Goal: Task Accomplishment & Management: Complete application form

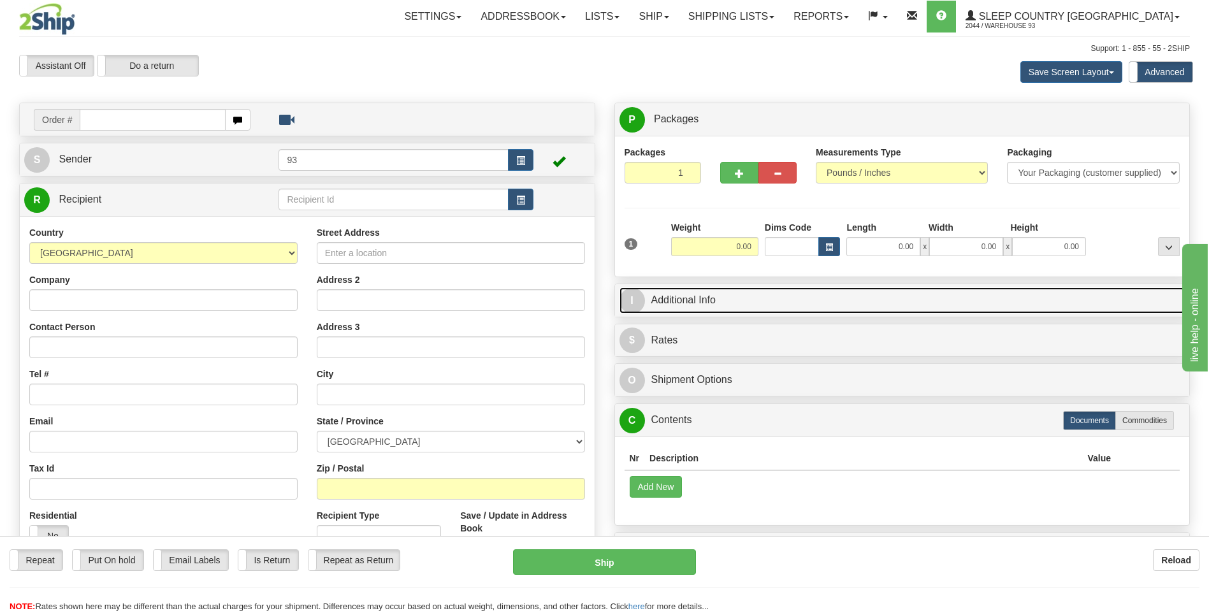
click at [838, 308] on link "I Additional Info" at bounding box center [902, 300] width 566 height 26
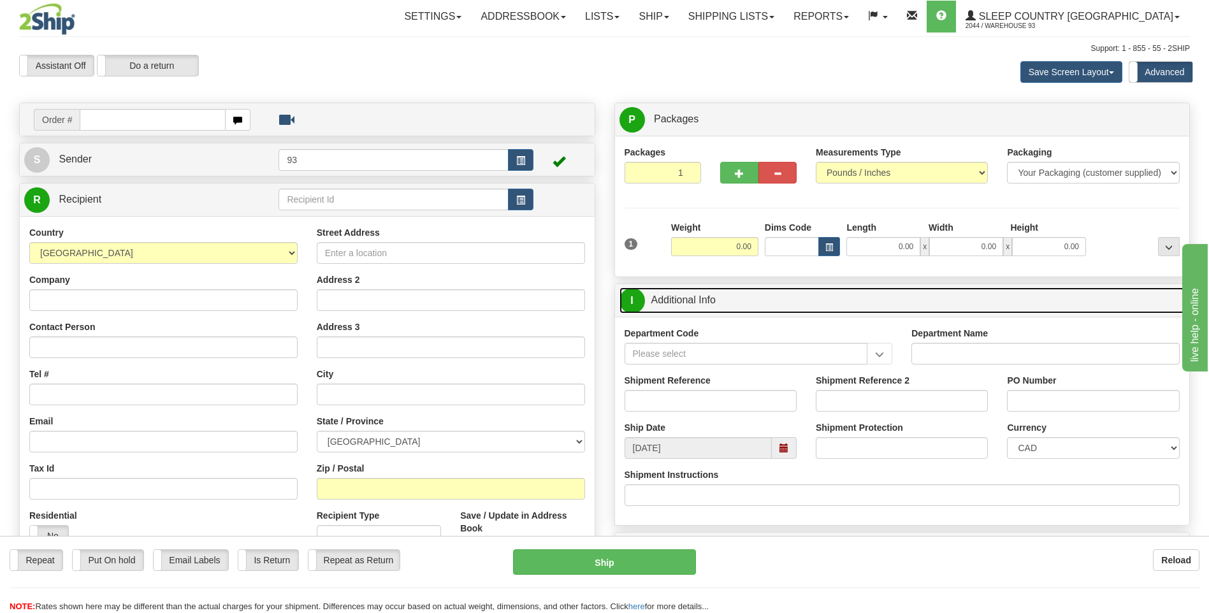
click at [639, 303] on span "I" at bounding box center [631, 300] width 25 height 25
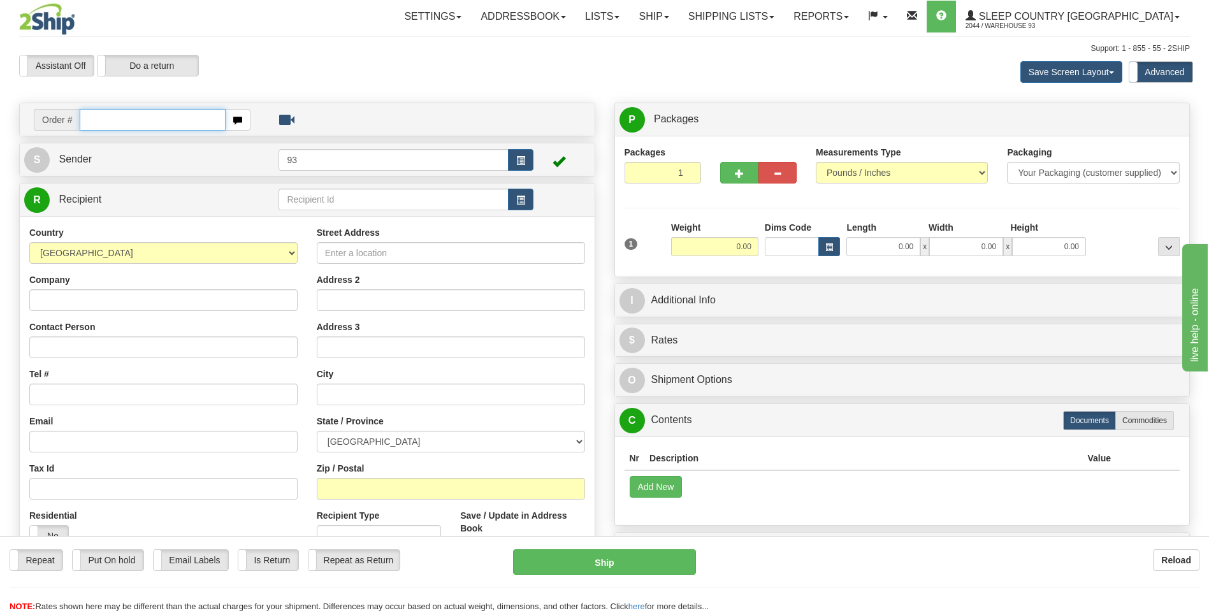
click at [106, 124] on input "text" at bounding box center [152, 120] width 145 height 22
type input "9007i078874"
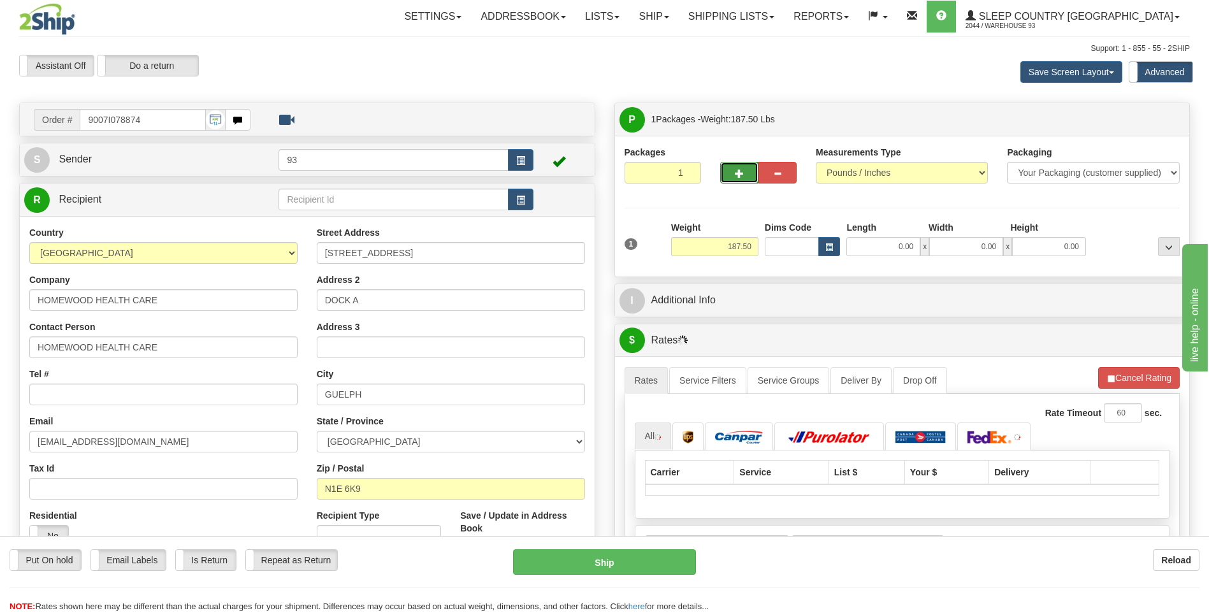
click at [744, 176] on button "button" at bounding box center [739, 173] width 38 height 22
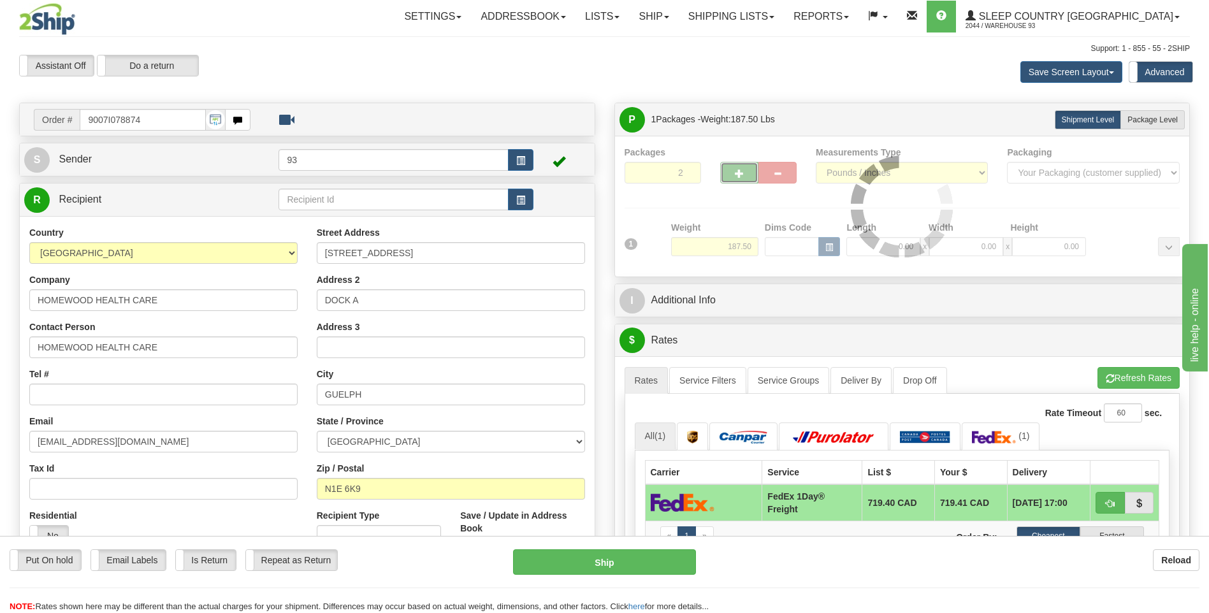
click at [744, 176] on div at bounding box center [903, 206] width 556 height 121
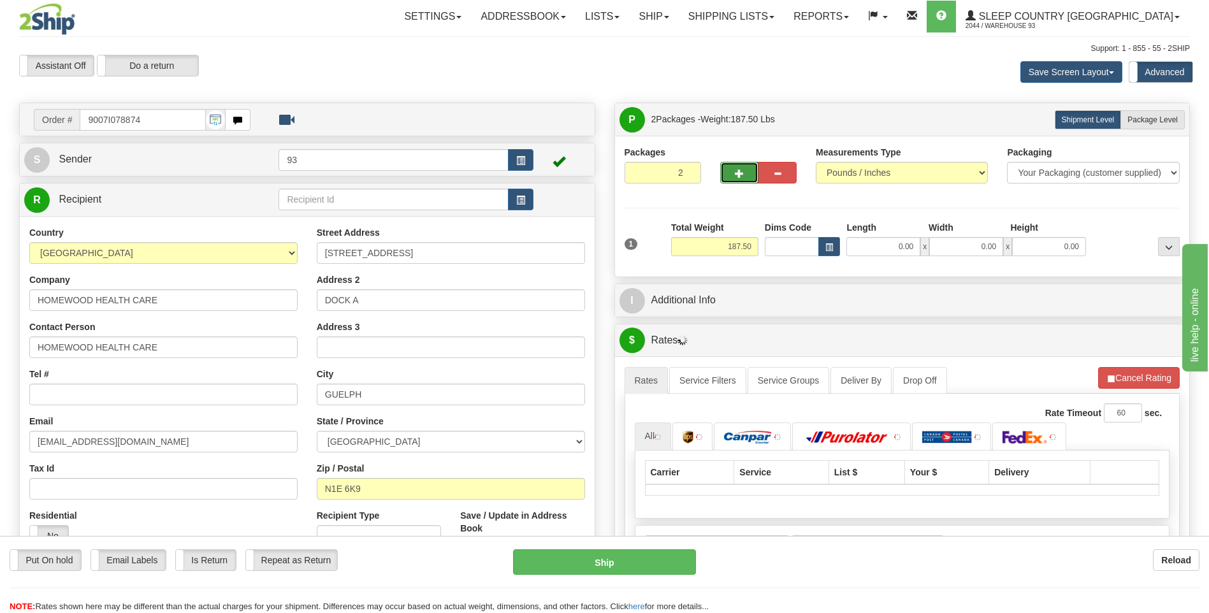
click at [740, 175] on span "button" at bounding box center [739, 174] width 9 height 8
type input "3"
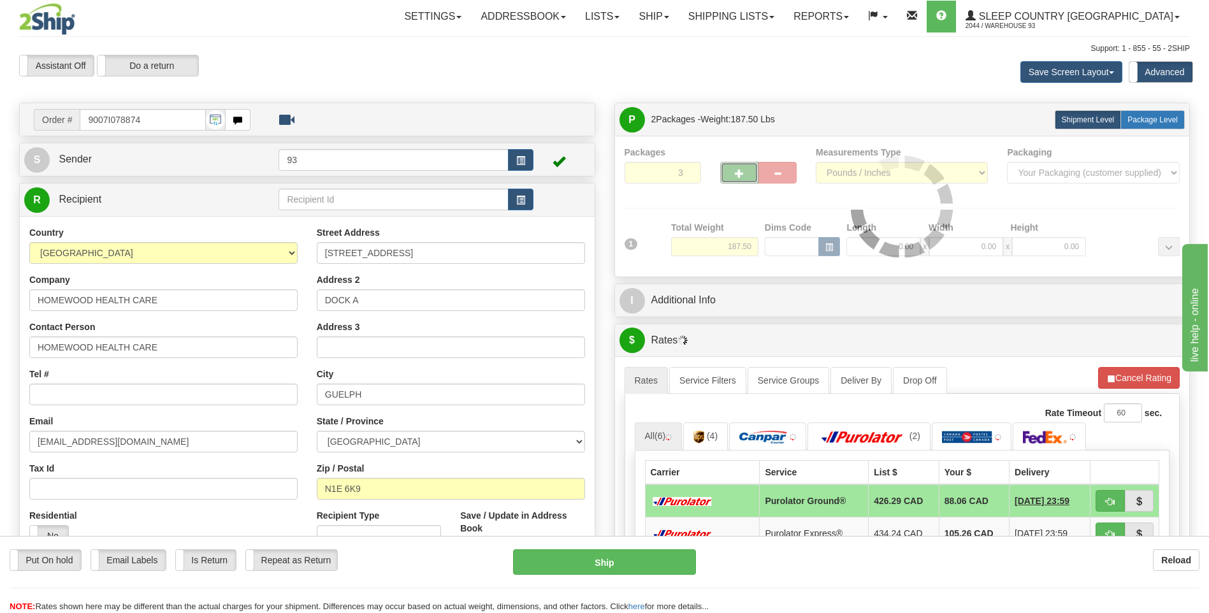
click at [1150, 120] on span "Package Level" at bounding box center [1152, 119] width 50 height 9
radio input "true"
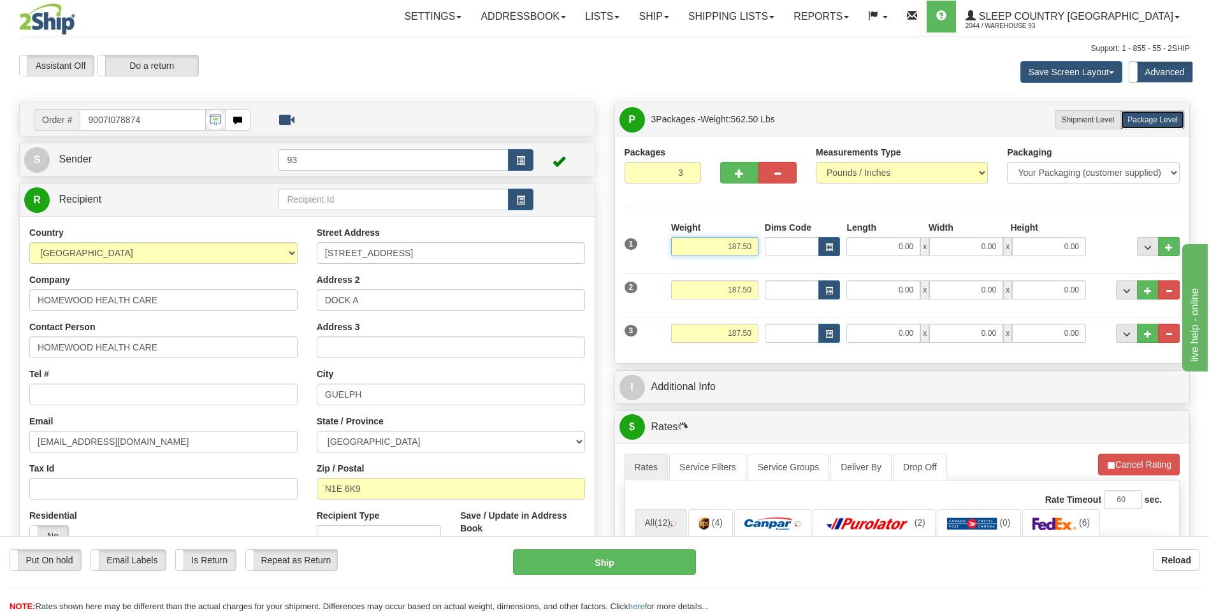
click at [752, 243] on input "187.50" at bounding box center [714, 246] width 87 height 19
type input "1"
click at [866, 243] on input "0.00" at bounding box center [883, 246] width 74 height 19
type input "47.00"
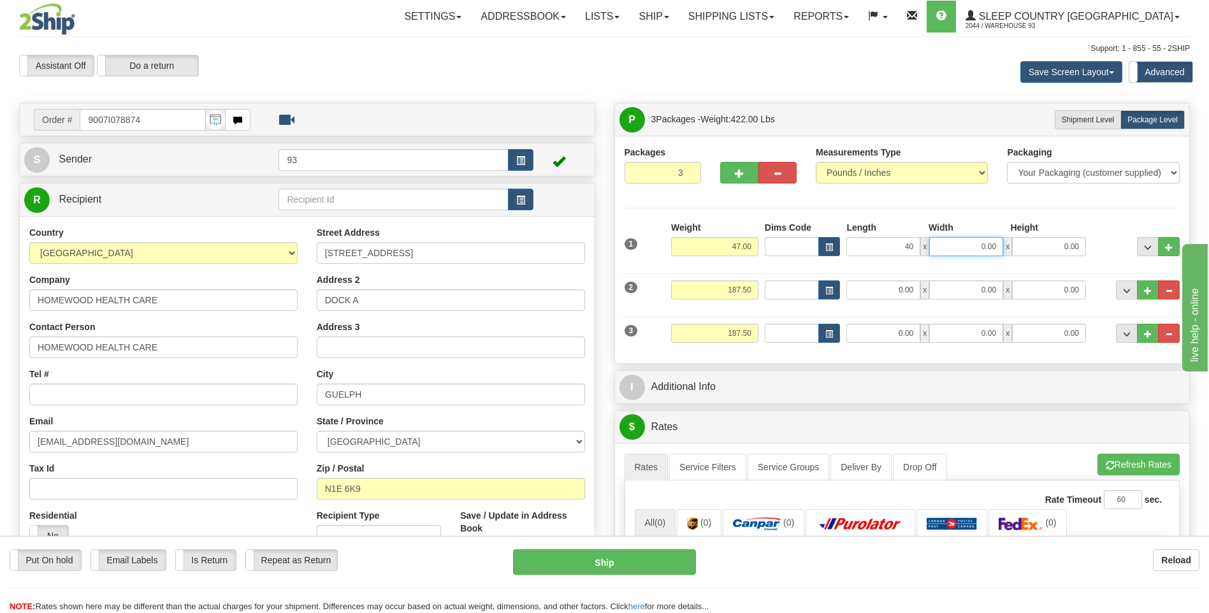
type input "40.00"
click at [967, 249] on input "0.00" at bounding box center [966, 246] width 74 height 19
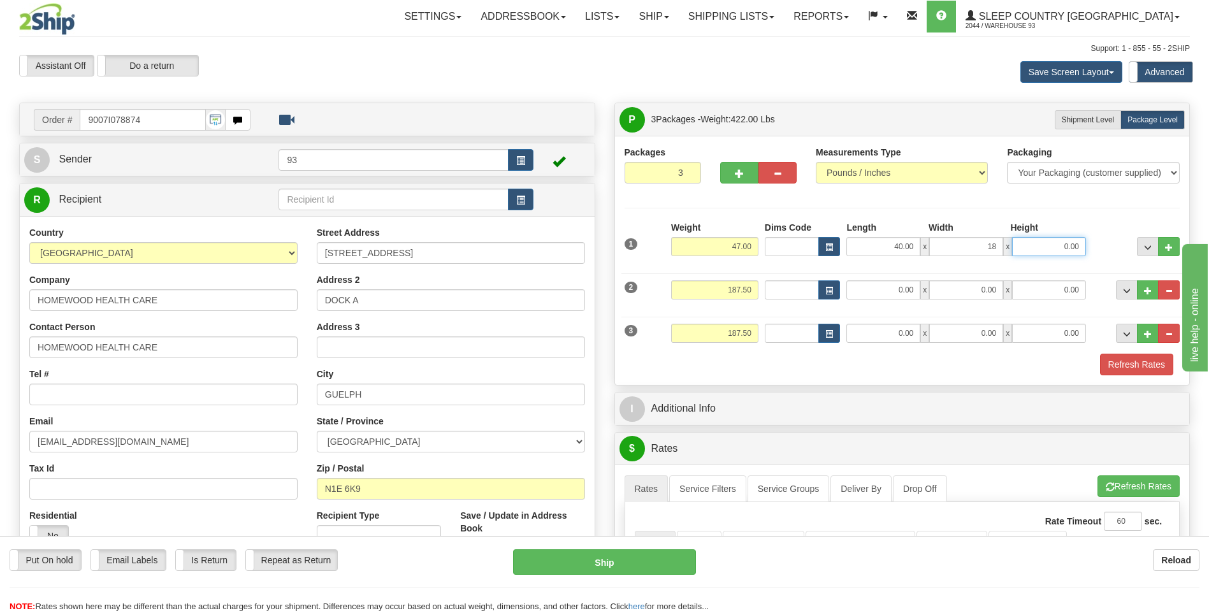
type input "18.00"
click at [1041, 242] on input "0.00" at bounding box center [1049, 246] width 74 height 19
type input "18.00"
click at [753, 293] on input "187.50" at bounding box center [714, 289] width 87 height 19
type input "1"
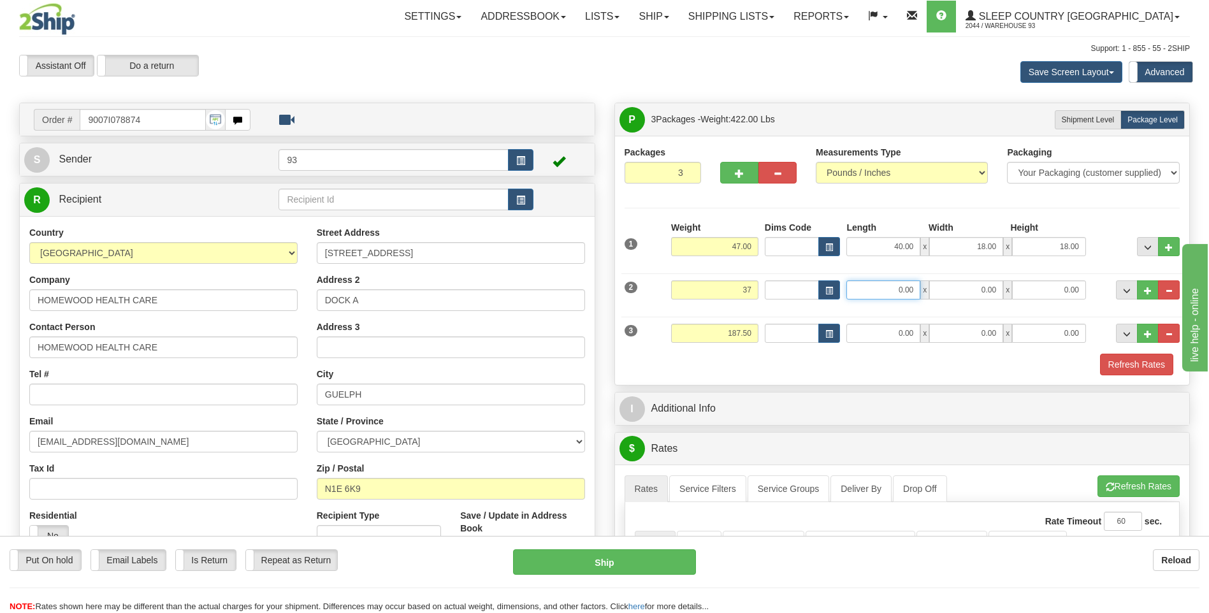
click at [885, 297] on input "0.00" at bounding box center [883, 289] width 74 height 19
type input "37.00"
type input "40.00"
click at [966, 277] on div "2 Weight 37.00 Dims Code Length Width Height" at bounding box center [902, 288] width 562 height 43
click at [966, 287] on input "0.00" at bounding box center [966, 289] width 74 height 19
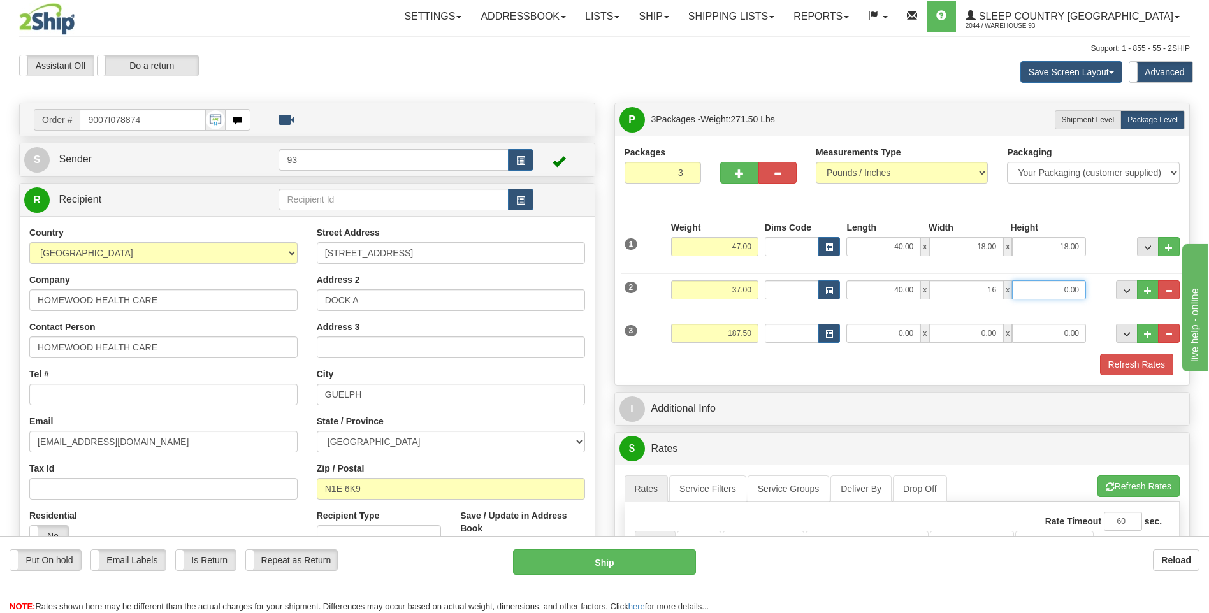
type input "16.00"
click at [1054, 288] on input "0.00" at bounding box center [1049, 289] width 74 height 19
type input "16.00"
click at [754, 335] on input "187.50" at bounding box center [714, 333] width 87 height 19
type input "1"
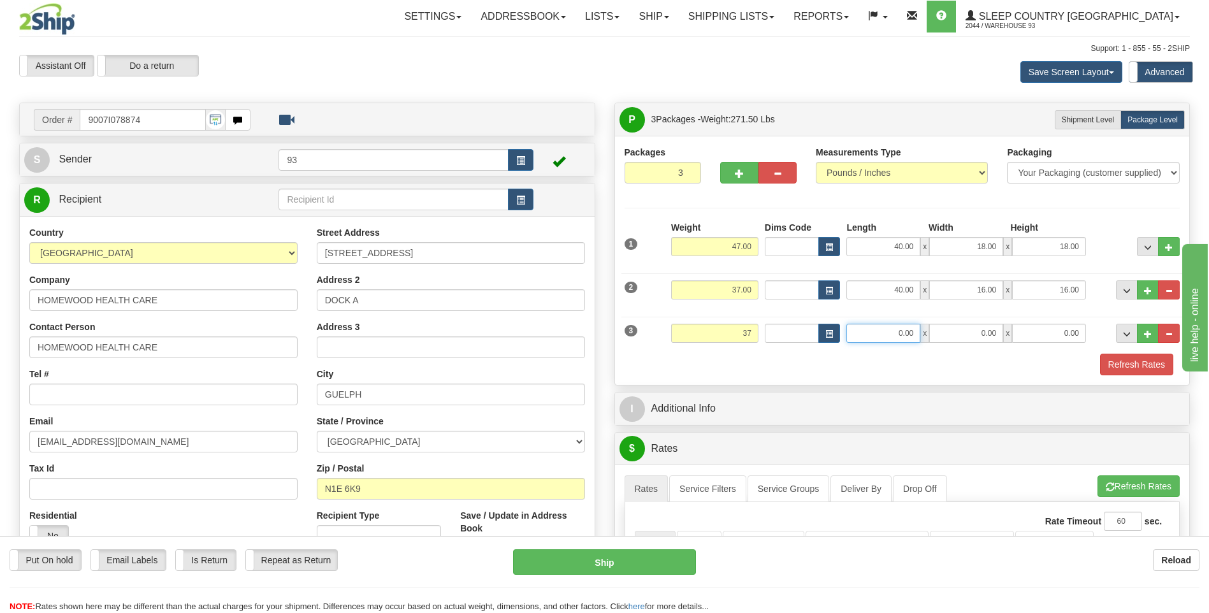
click at [888, 336] on input "0.00" at bounding box center [883, 333] width 74 height 19
type input "37.00"
type input "40.00"
click at [978, 332] on input "0.00" at bounding box center [966, 333] width 74 height 19
type input "16.00"
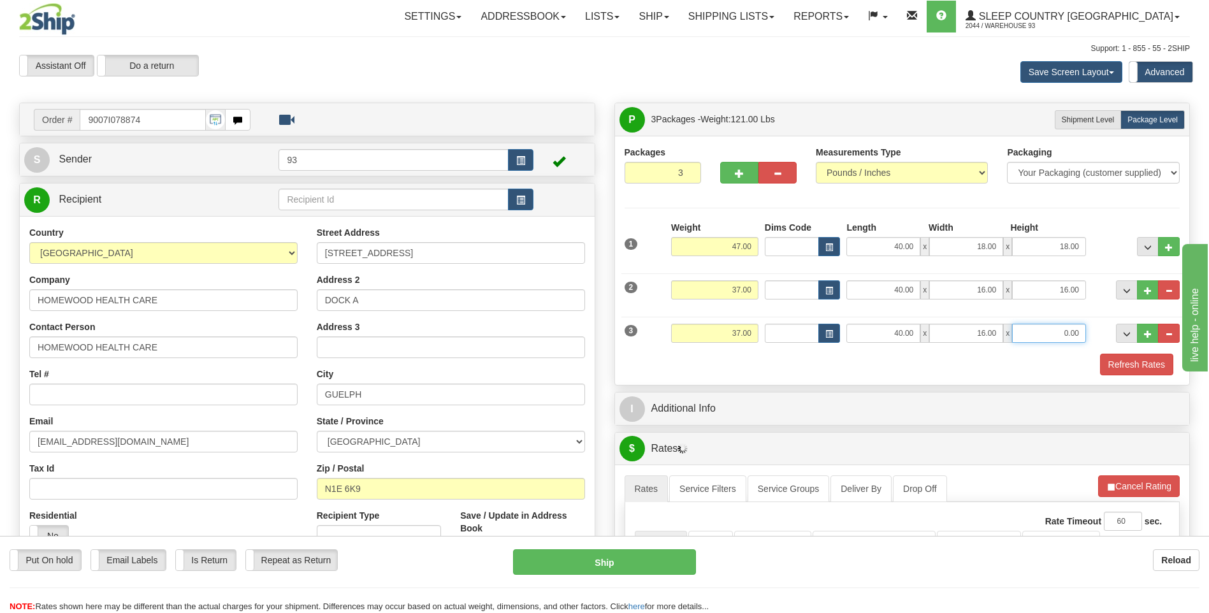
click at [1071, 328] on input "0.00" at bounding box center [1049, 333] width 74 height 19
type input "16.00"
click at [1113, 360] on button "Refresh Rates" at bounding box center [1136, 365] width 73 height 22
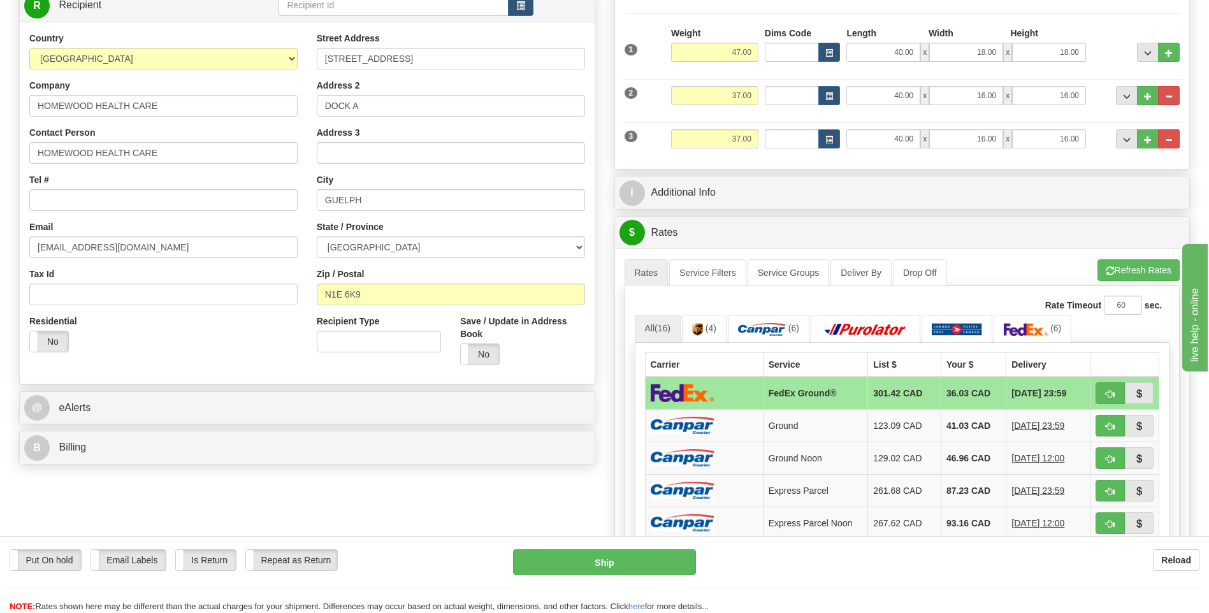
scroll to position [191, 0]
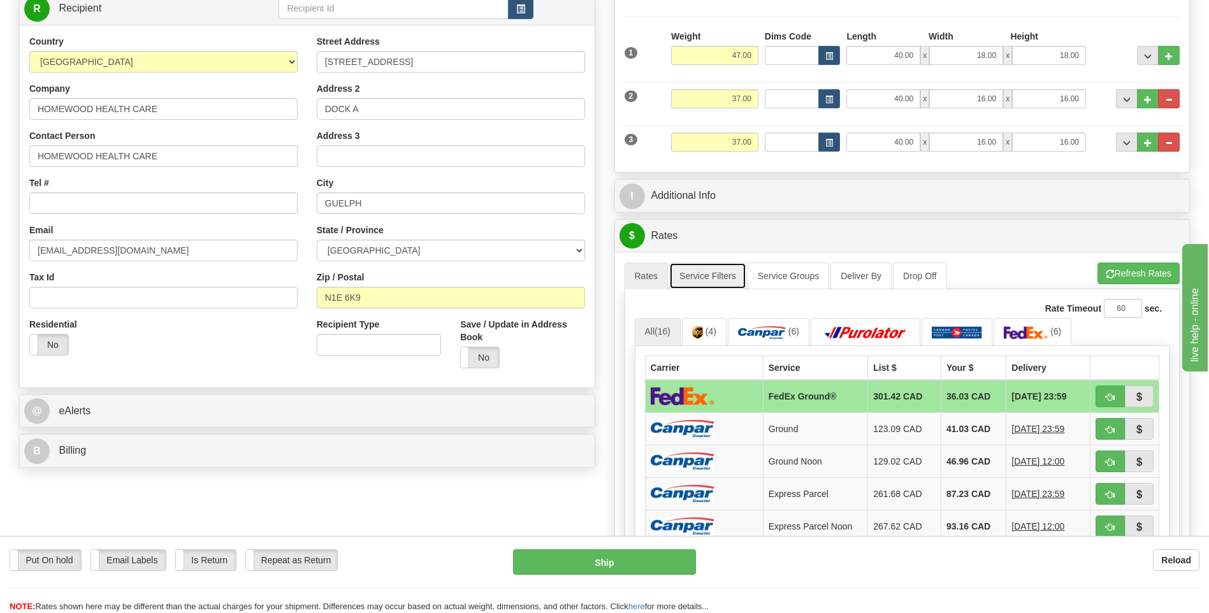
click at [723, 268] on link "Service Filters" at bounding box center [707, 276] width 77 height 27
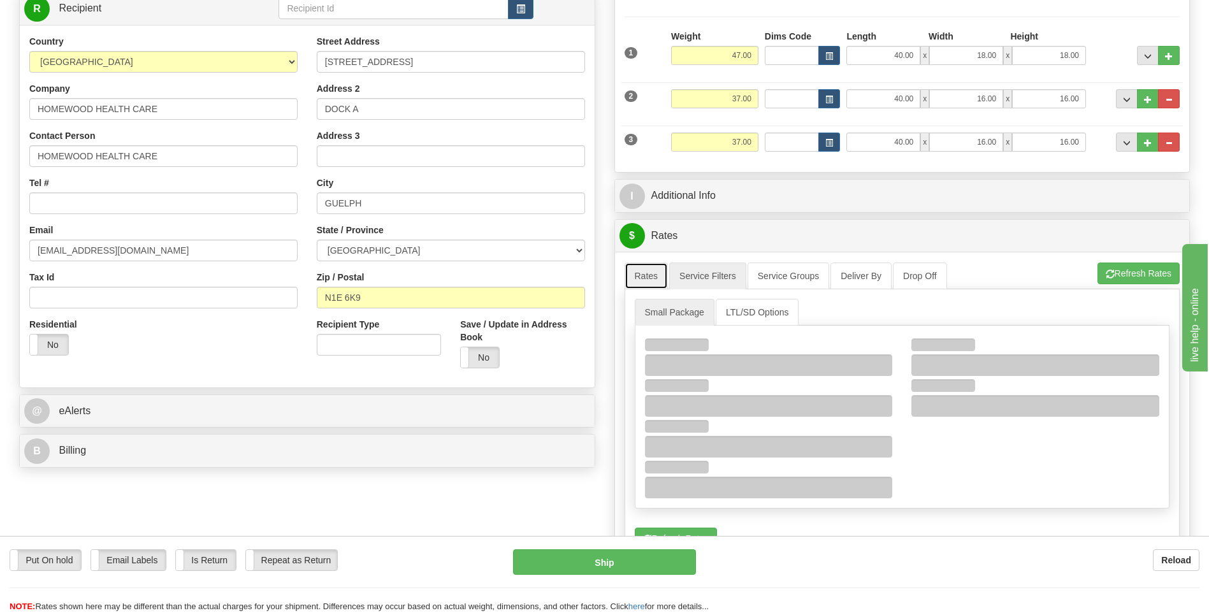
click at [625, 271] on link "Rates" at bounding box center [647, 276] width 44 height 27
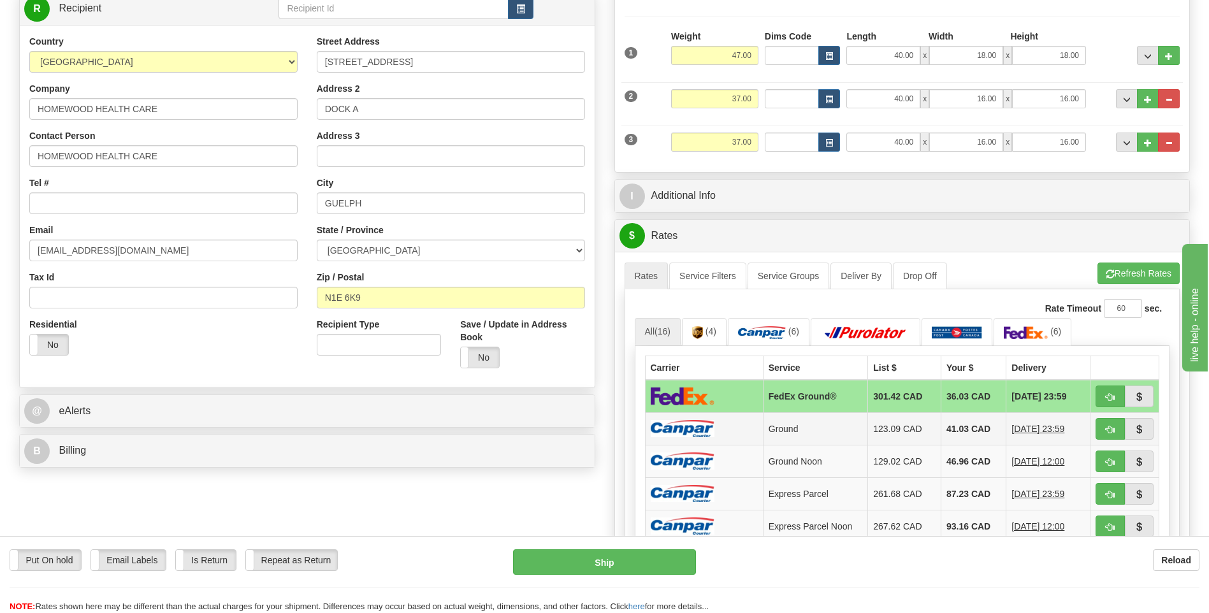
click at [702, 428] on img at bounding box center [683, 428] width 64 height 17
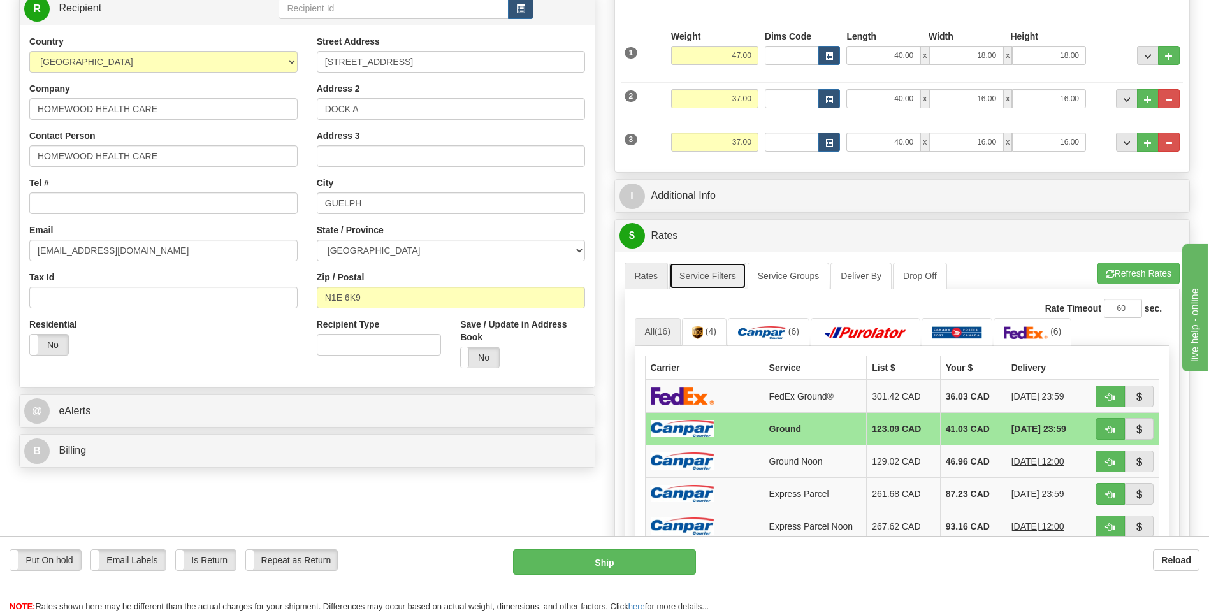
click at [717, 278] on link "Service Filters" at bounding box center [707, 276] width 77 height 27
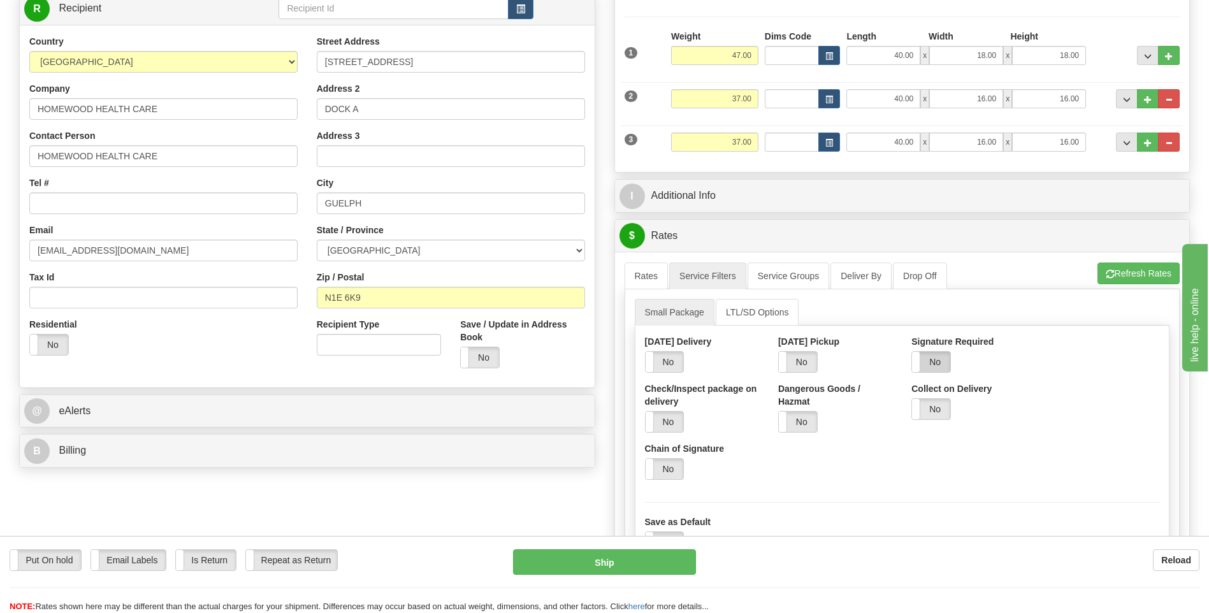
click at [933, 364] on label "No" at bounding box center [931, 362] width 38 height 20
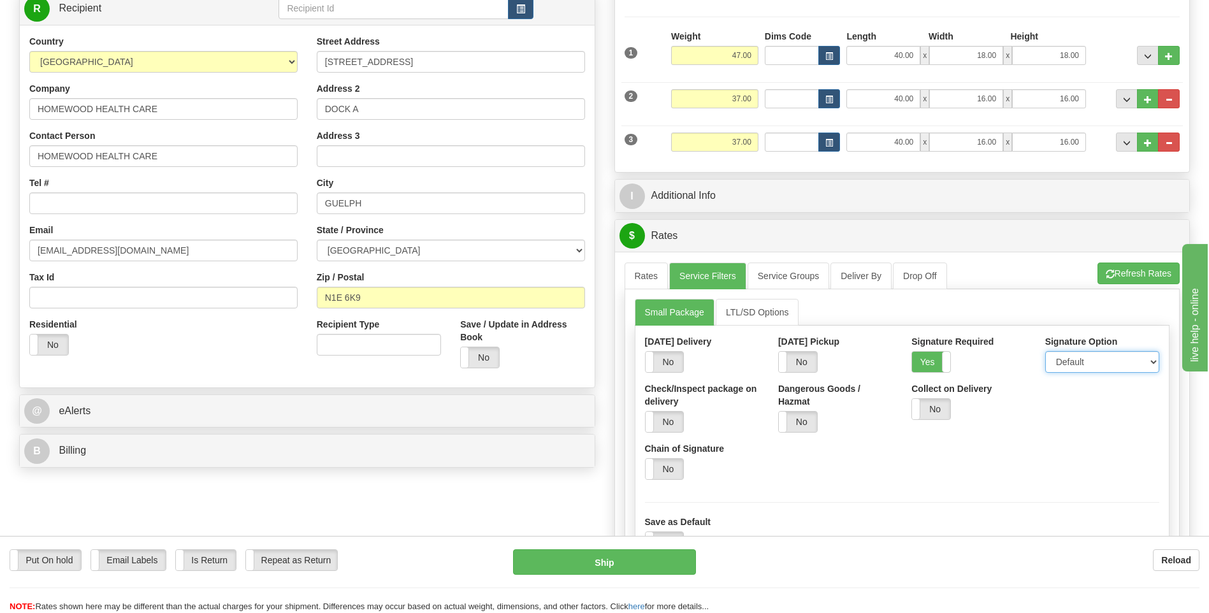
click at [1063, 361] on select "Default Adult Direct Indirect No Signature Required" at bounding box center [1102, 362] width 114 height 22
select select "1"
click at [1045, 351] on select "Default Adult Direct Indirect No Signature Required" at bounding box center [1102, 362] width 114 height 22
click at [655, 281] on link "Rates" at bounding box center [647, 276] width 44 height 27
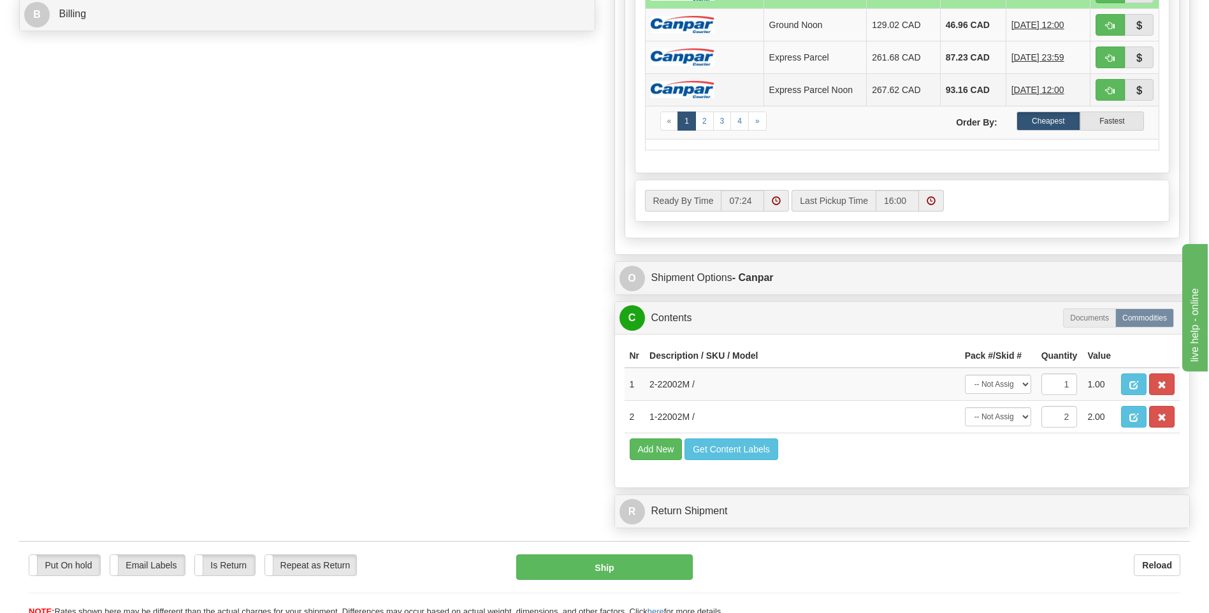
scroll to position [701, 0]
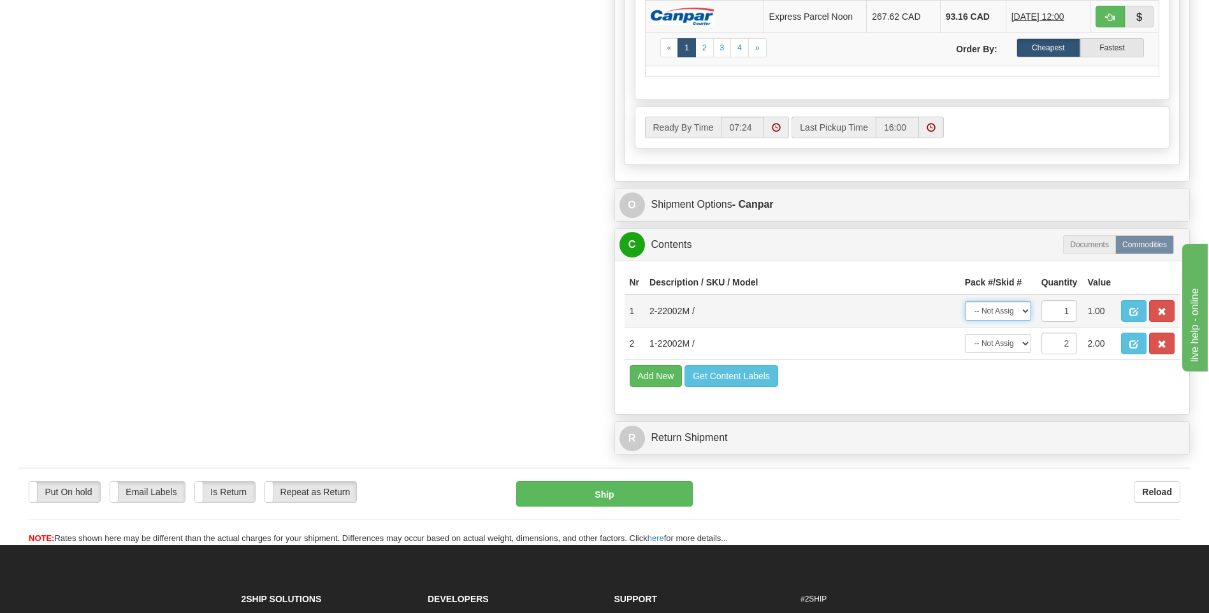
click at [1000, 314] on select "-- Not Assigned -- Package 1 Package 2 Package 3" at bounding box center [998, 310] width 66 height 19
select select "0"
click at [965, 301] on select "-- Not Assigned -- Package 1 Package 2 Package 3" at bounding box center [998, 310] width 66 height 19
click at [1004, 345] on select "-- Not Assigned -- Package 1 Package 2 Package 3 Split" at bounding box center [998, 343] width 66 height 19
click at [965, 334] on select "-- Not Assigned -- Package 1 Package 2 Package 3 Split" at bounding box center [998, 343] width 66 height 19
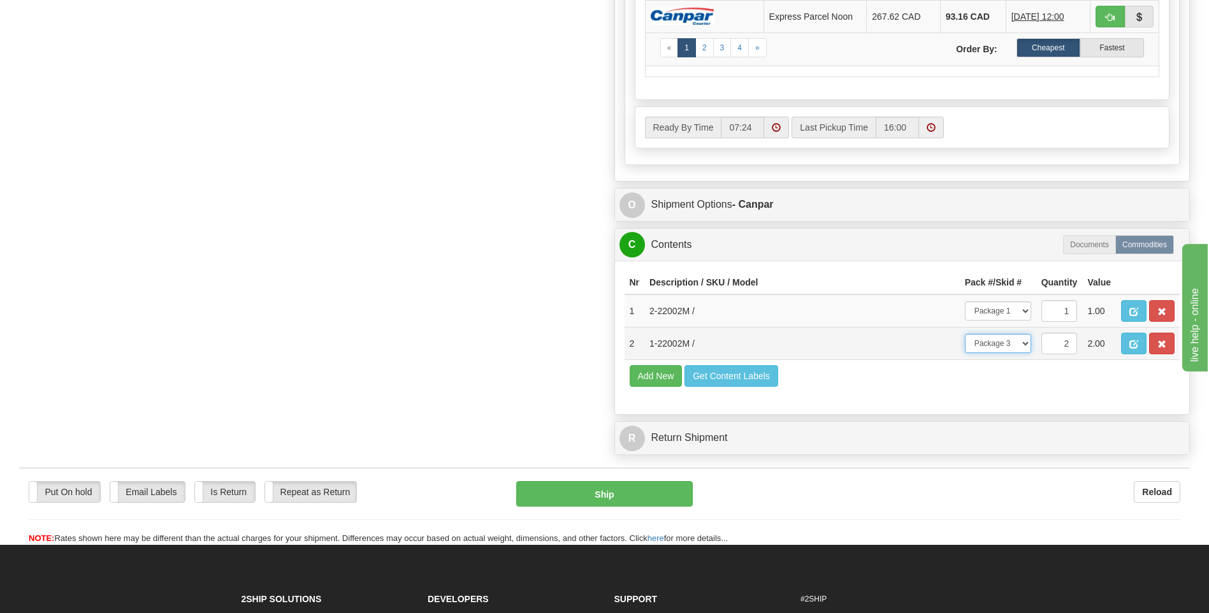
click at [1008, 347] on select "-- Not Assigned -- Package 1 Package 2 Package 3 Split" at bounding box center [998, 343] width 66 height 19
select select "SPLIT"
click at [965, 334] on select "-- Not Assigned -- Package 1 Package 2 Package 3 Split" at bounding box center [998, 343] width 66 height 19
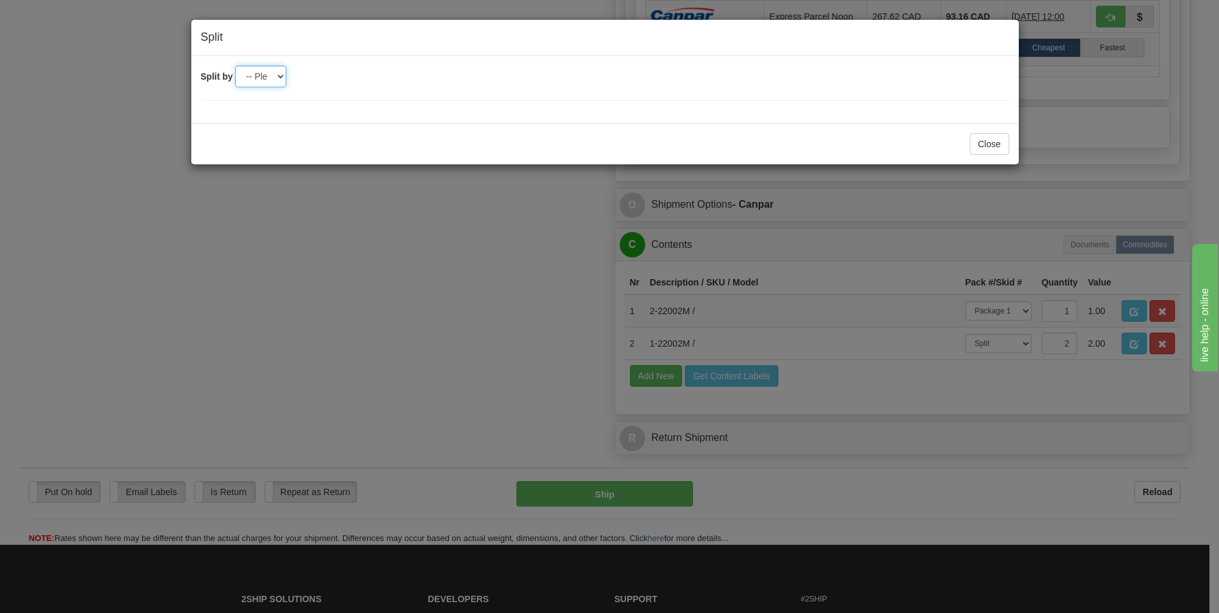
drag, startPoint x: 277, startPoint y: 78, endPoint x: 275, endPoint y: 86, distance: 8.4
click at [277, 78] on select "-- Please select -- 2 3" at bounding box center [260, 77] width 51 height 22
select select "2"
click at [235, 66] on select "-- Please select -- 2 3" at bounding box center [260, 77] width 51 height 22
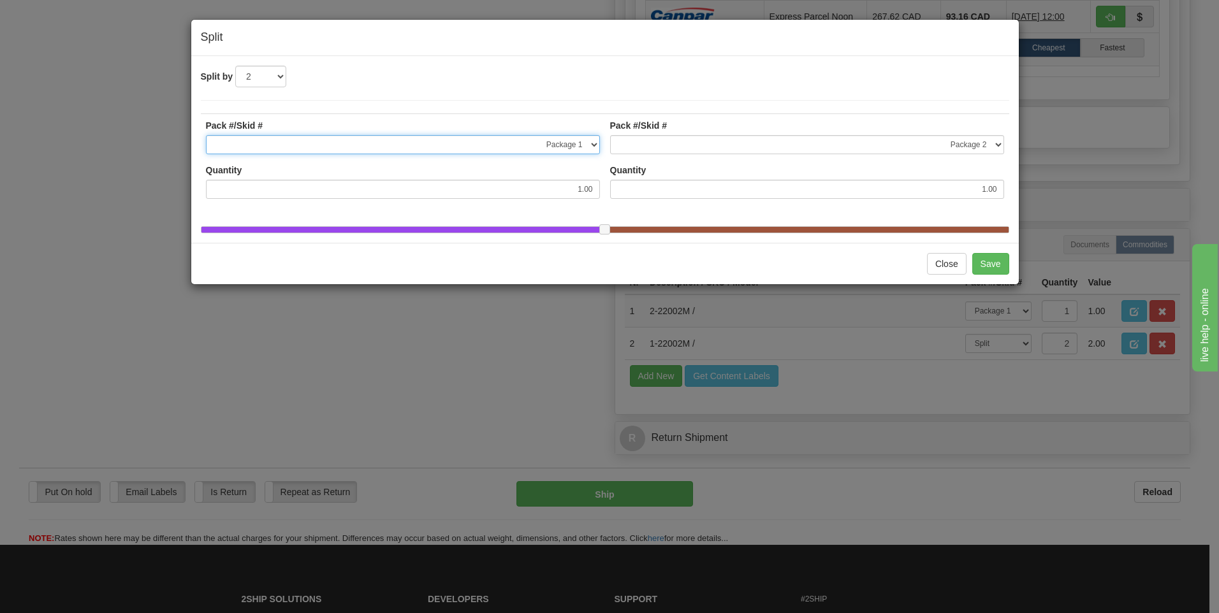
click at [585, 147] on select "-- Not Assigned -- Package 1 Package 2 Package 3" at bounding box center [403, 144] width 394 height 19
select select "1"
click at [206, 135] on select "-- Not Assigned -- Package 1 Package 2 Package 3" at bounding box center [403, 144] width 394 height 19
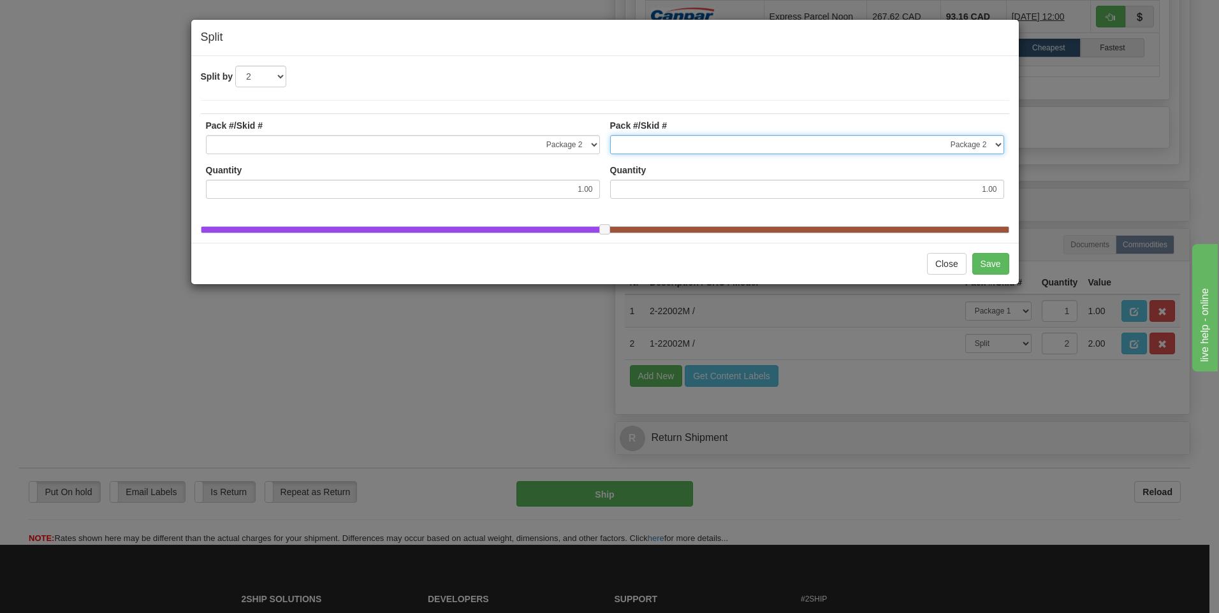
click at [999, 144] on select "-- Not Assigned -- Package 1 Package 2 Package 3" at bounding box center [807, 144] width 394 height 19
select select "2"
click at [610, 135] on select "-- Not Assigned -- Package 1 Package 2 Package 3" at bounding box center [807, 144] width 394 height 19
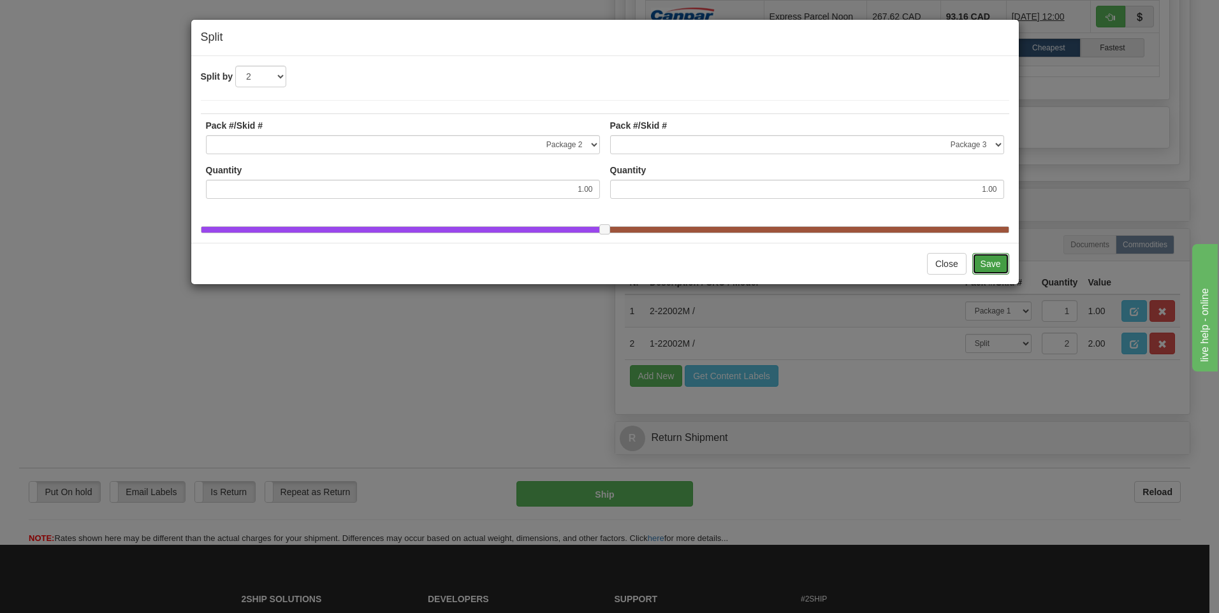
click at [975, 270] on button "Save" at bounding box center [990, 264] width 37 height 22
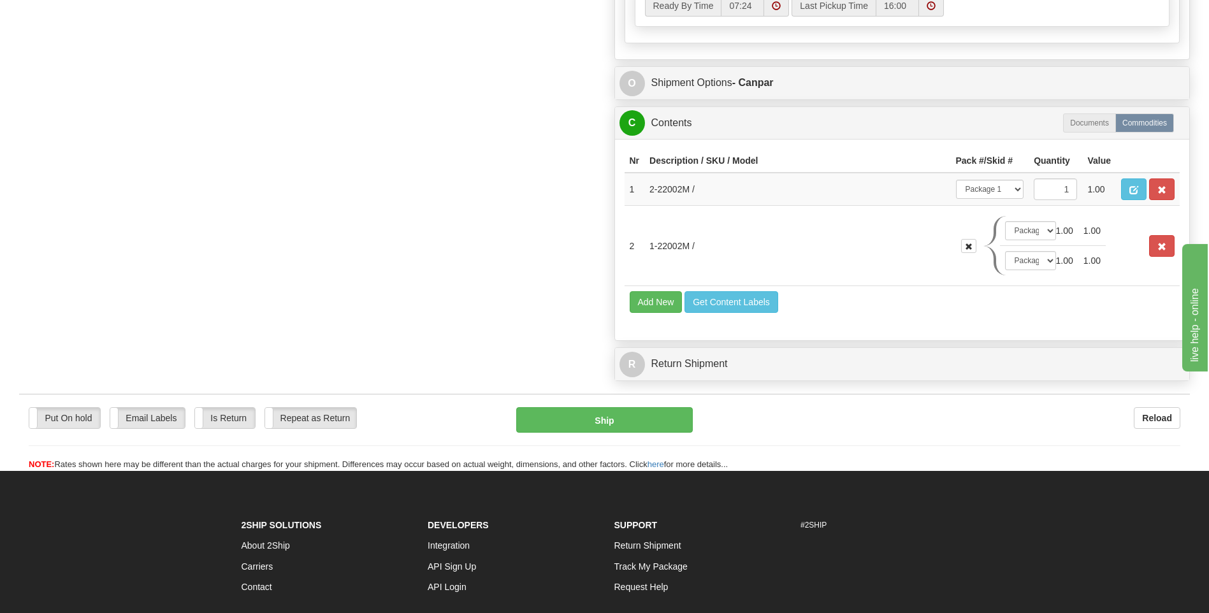
scroll to position [818, 0]
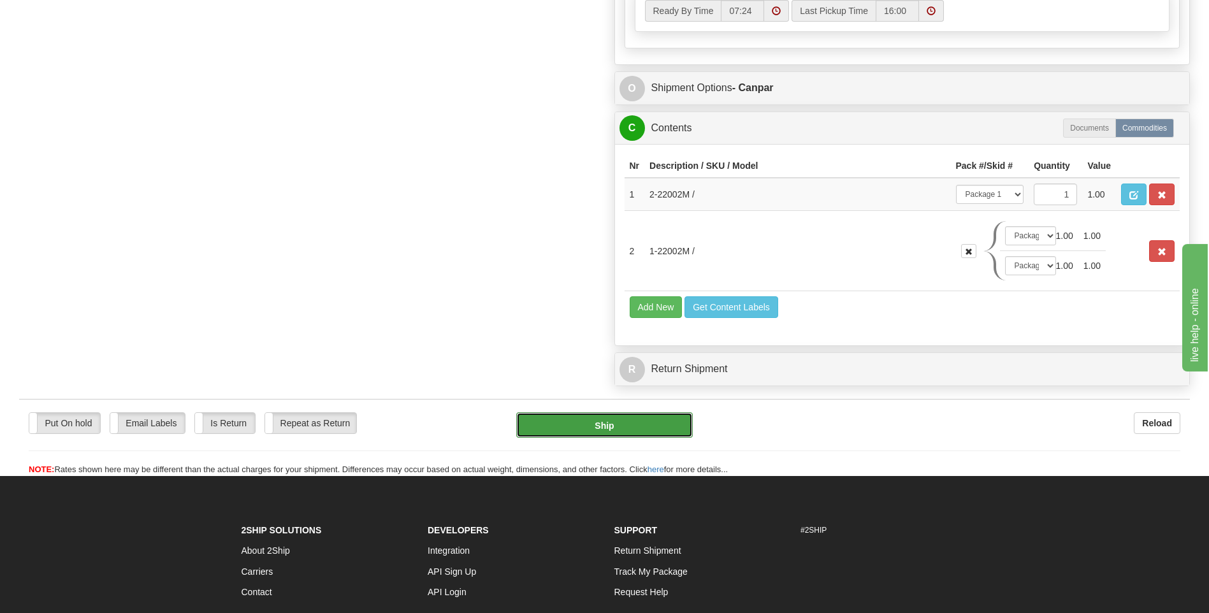
click at [634, 431] on button "Ship" at bounding box center [604, 424] width 176 height 25
type input "1"
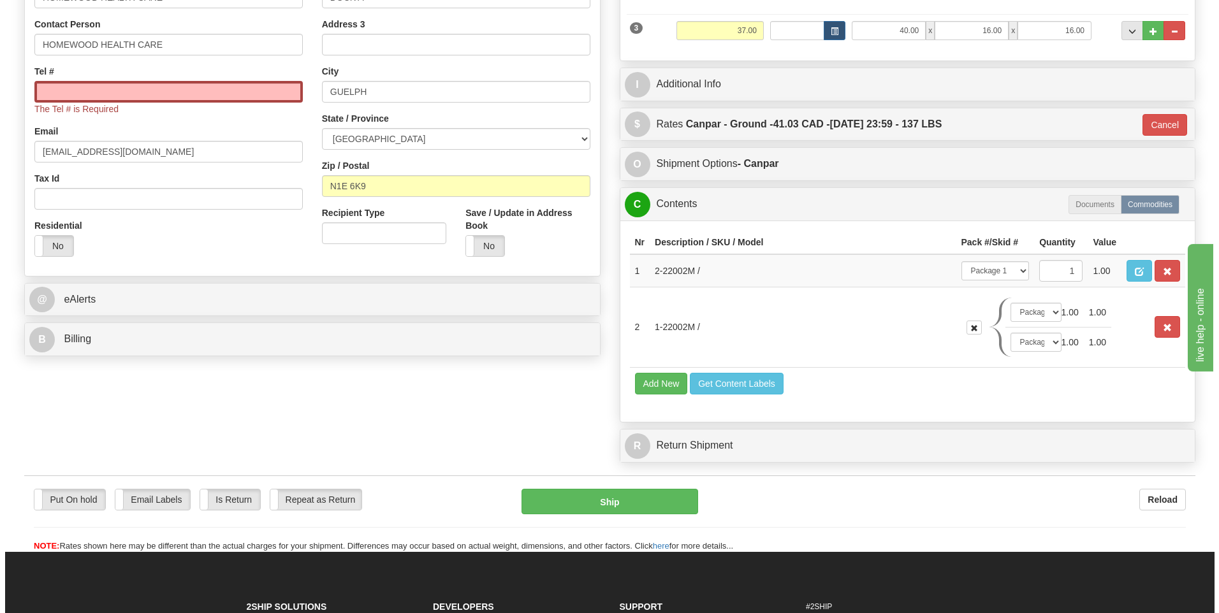
scroll to position [251, 0]
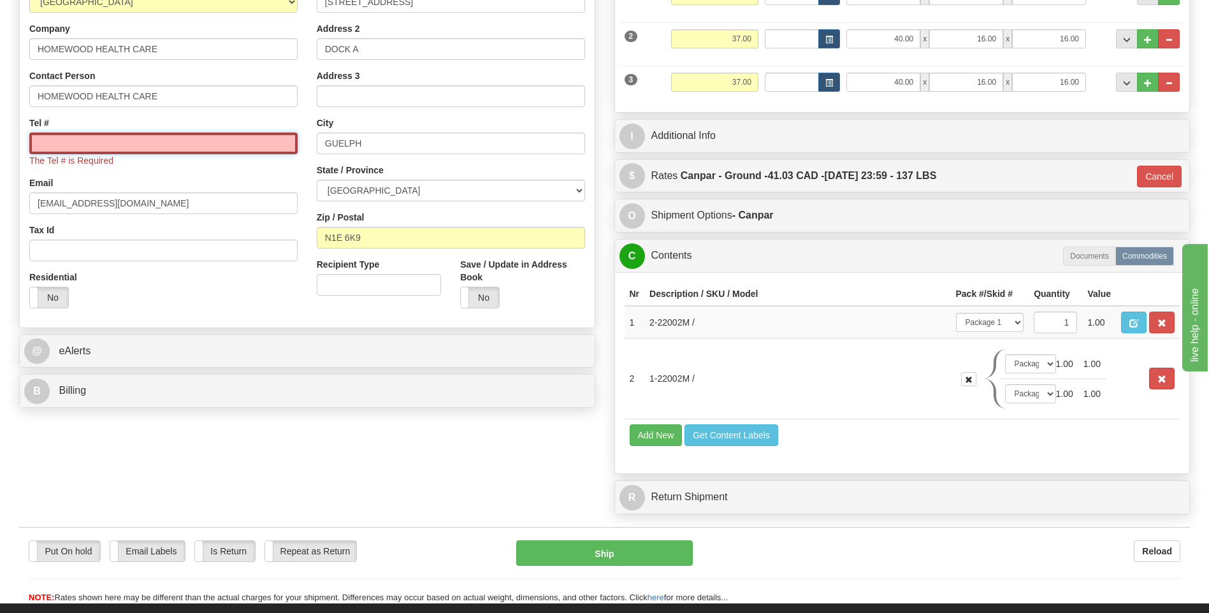
click at [113, 146] on input "Tel #" at bounding box center [163, 144] width 268 height 22
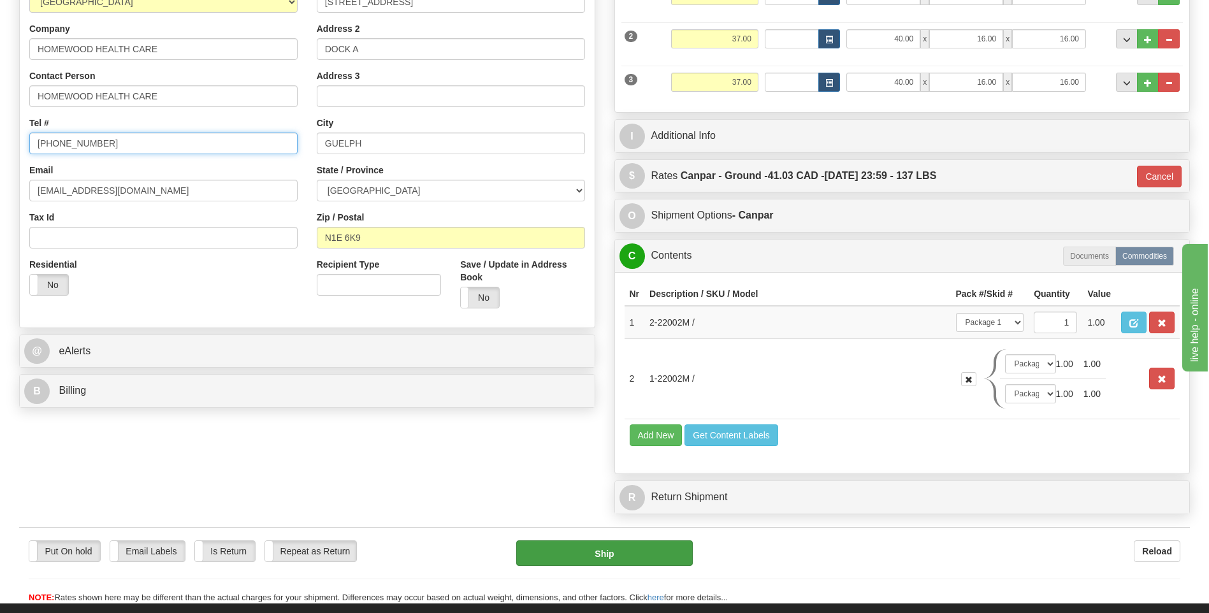
type input "519-824-1010"
click at [598, 561] on button "Ship" at bounding box center [604, 552] width 176 height 25
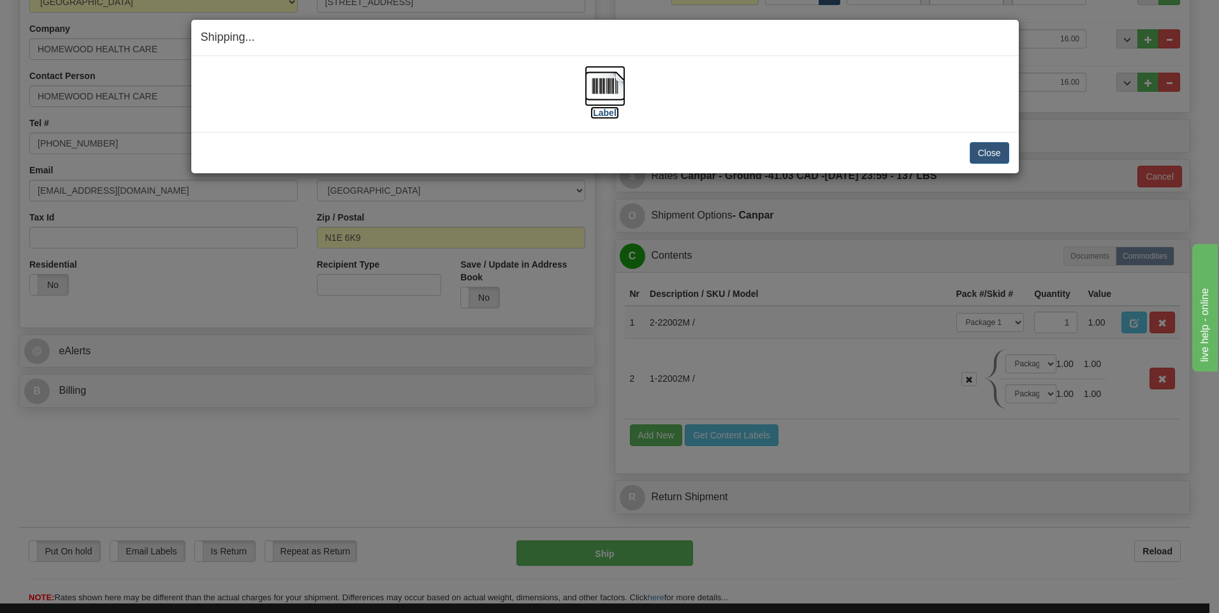
click at [600, 85] on img at bounding box center [604, 86] width 41 height 41
click at [987, 150] on button "Close" at bounding box center [989, 153] width 40 height 22
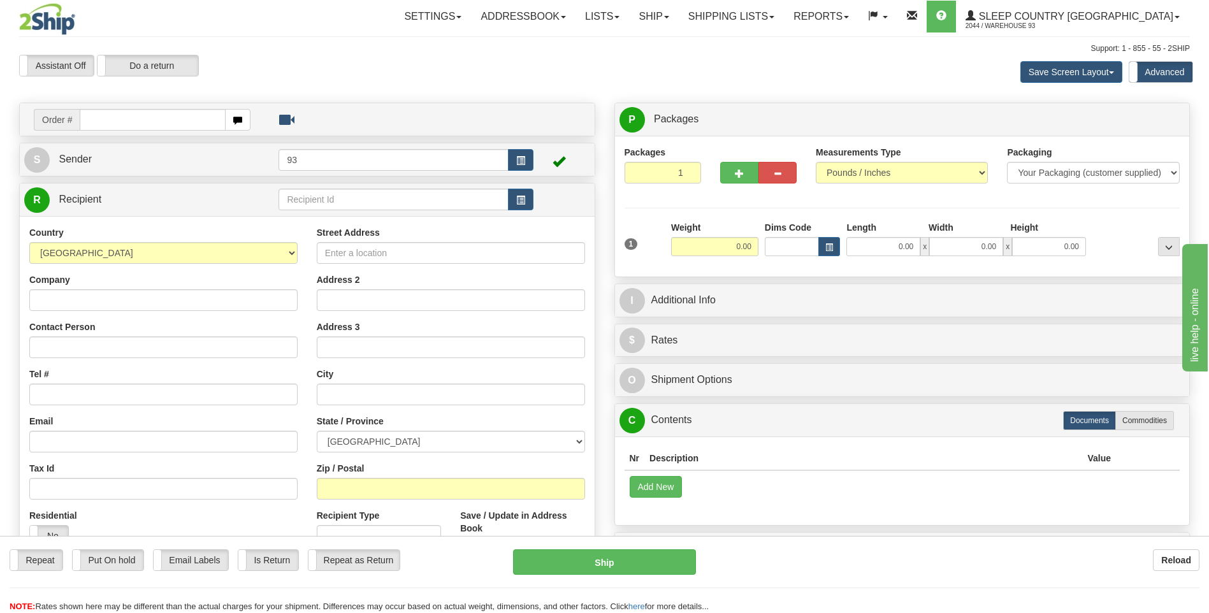
click at [131, 116] on input "text" at bounding box center [152, 120] width 145 height 22
type input "9000I158595"
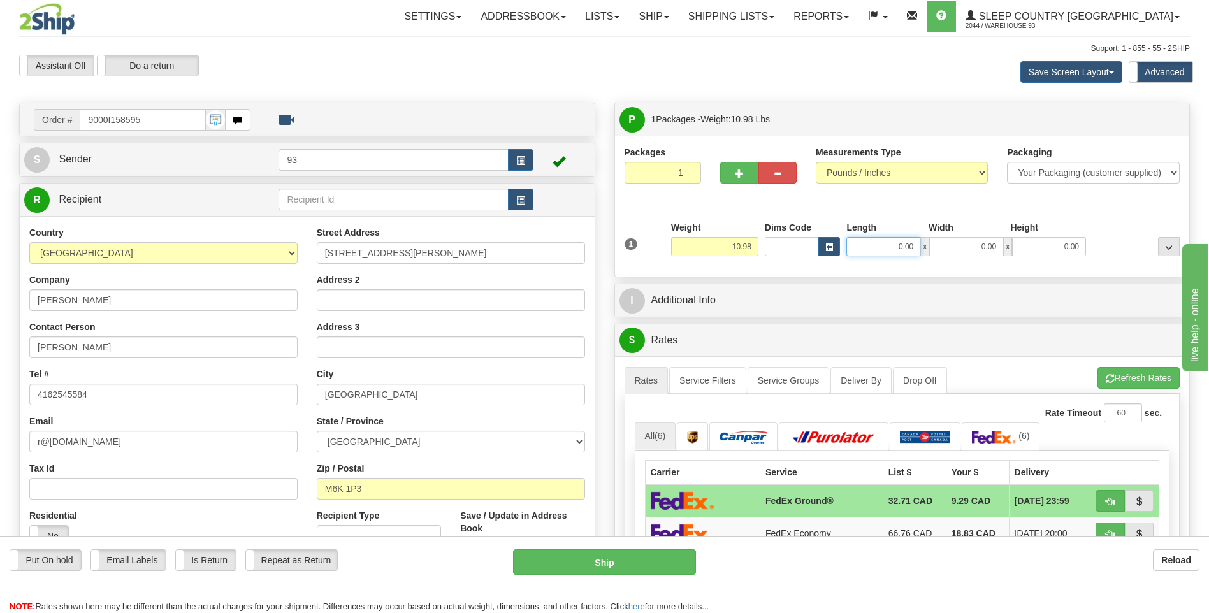
click at [889, 245] on input "0.00" at bounding box center [883, 246] width 74 height 19
type input "18.00"
click at [966, 245] on input "0.00" at bounding box center [966, 246] width 74 height 19
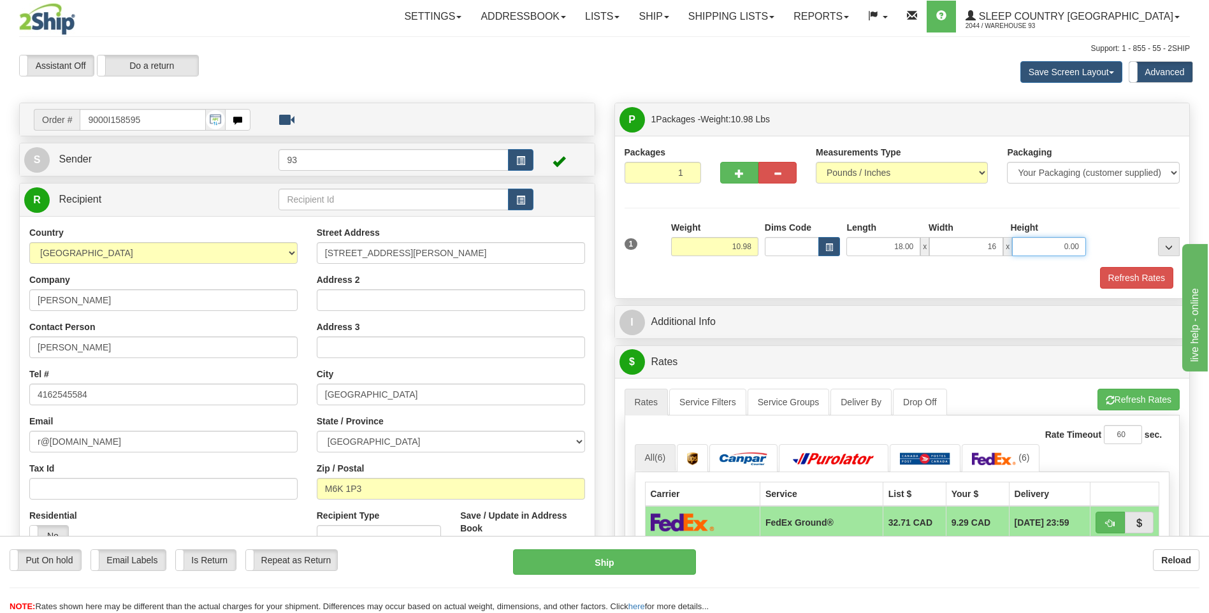
type input "16.00"
click at [1053, 249] on input "0.00" at bounding box center [1049, 246] width 74 height 19
type input "8.00"
click at [1141, 283] on button "Refresh Rates" at bounding box center [1136, 278] width 73 height 22
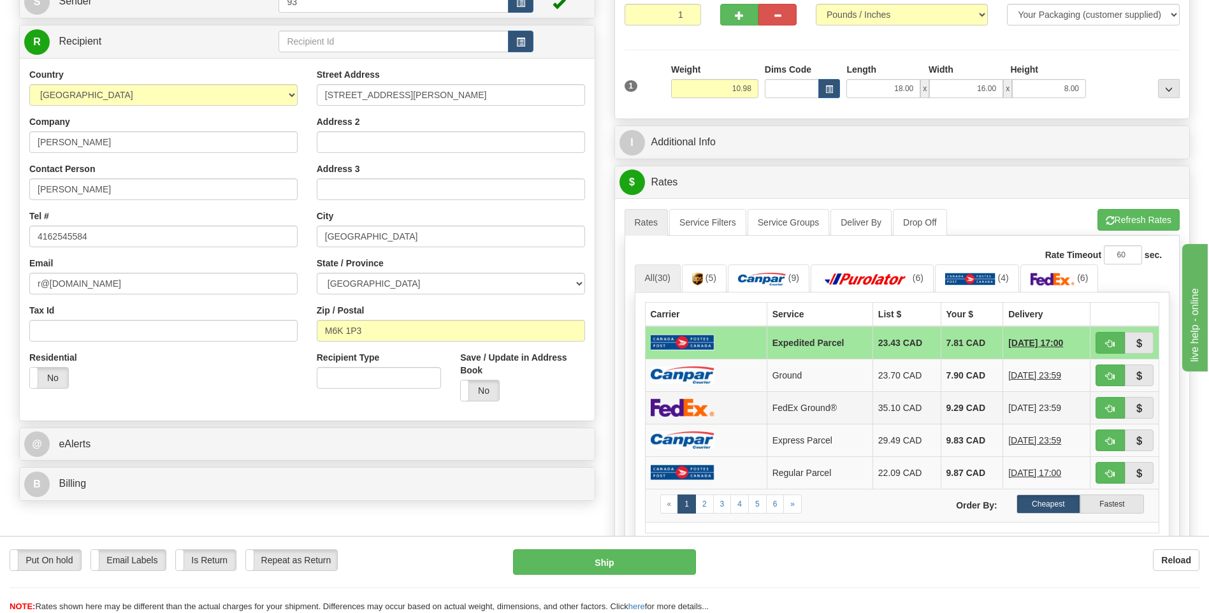
scroll to position [191, 0]
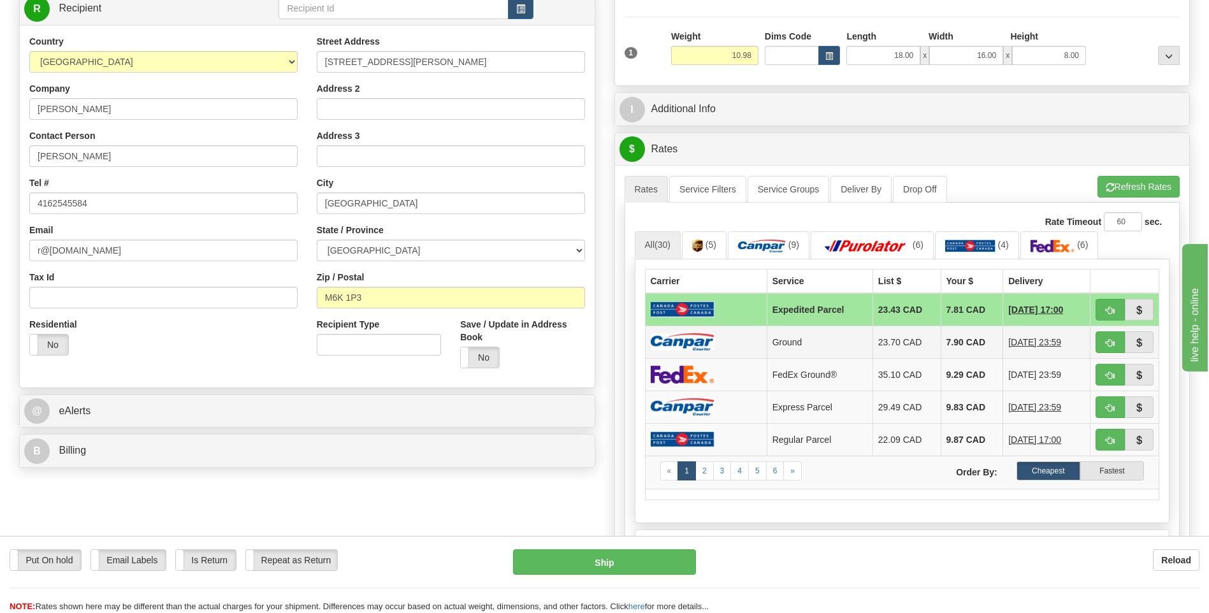
click at [698, 349] on img at bounding box center [683, 341] width 64 height 17
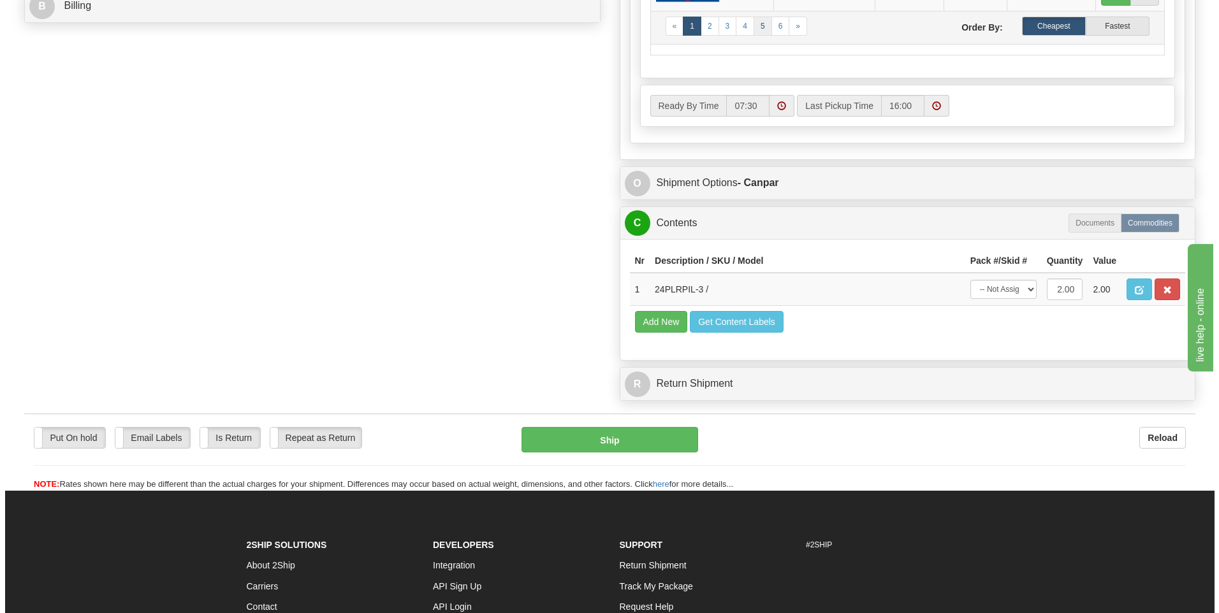
scroll to position [637, 0]
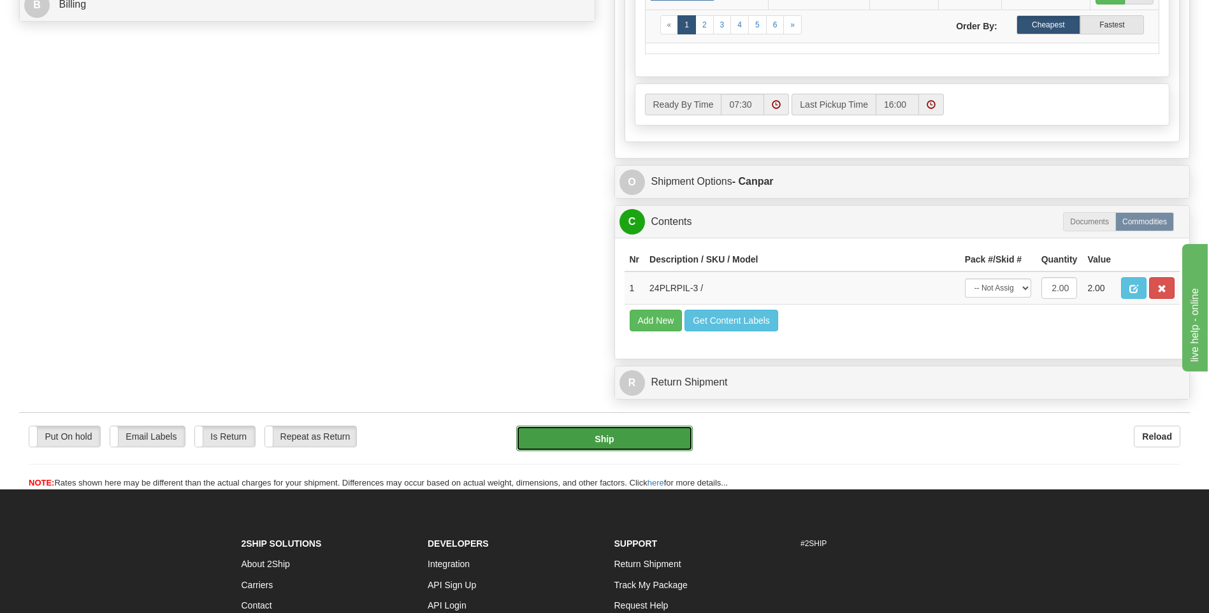
click at [617, 437] on button "Ship" at bounding box center [604, 438] width 176 height 25
type input "1"
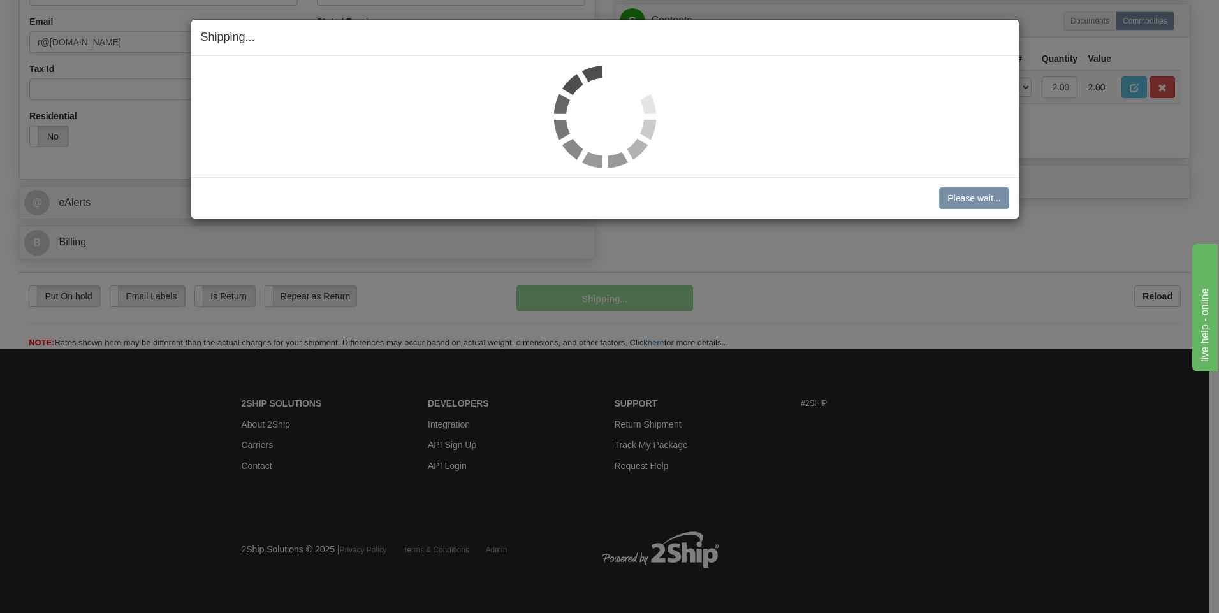
scroll to position [400, 0]
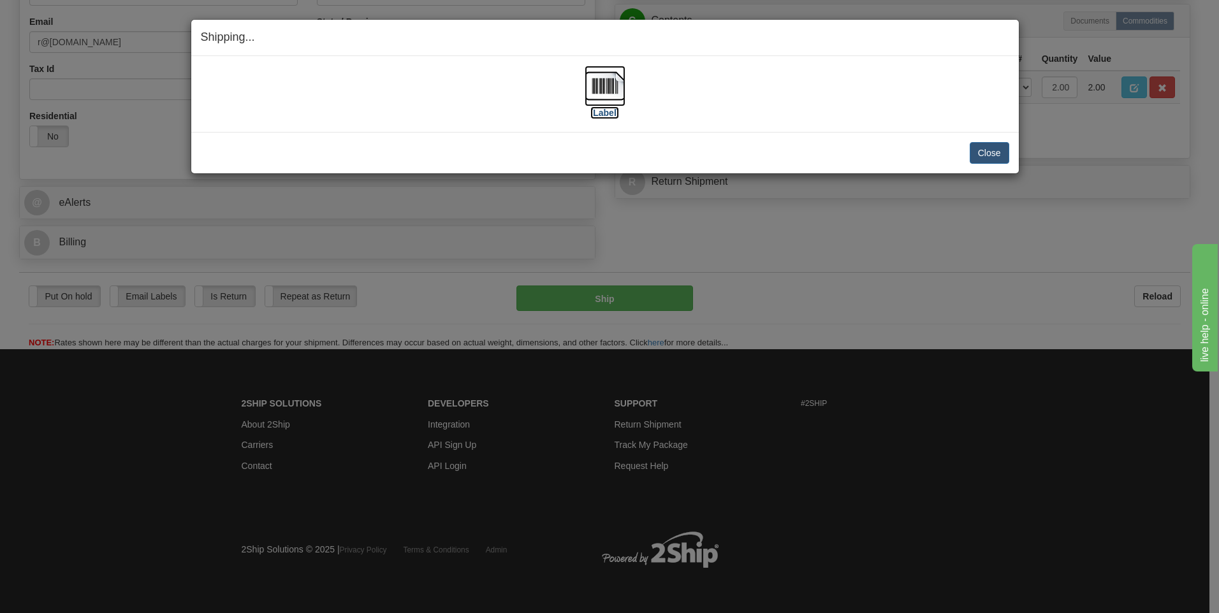
click at [611, 81] on img at bounding box center [604, 86] width 41 height 41
click at [1006, 154] on button "Close" at bounding box center [989, 153] width 40 height 22
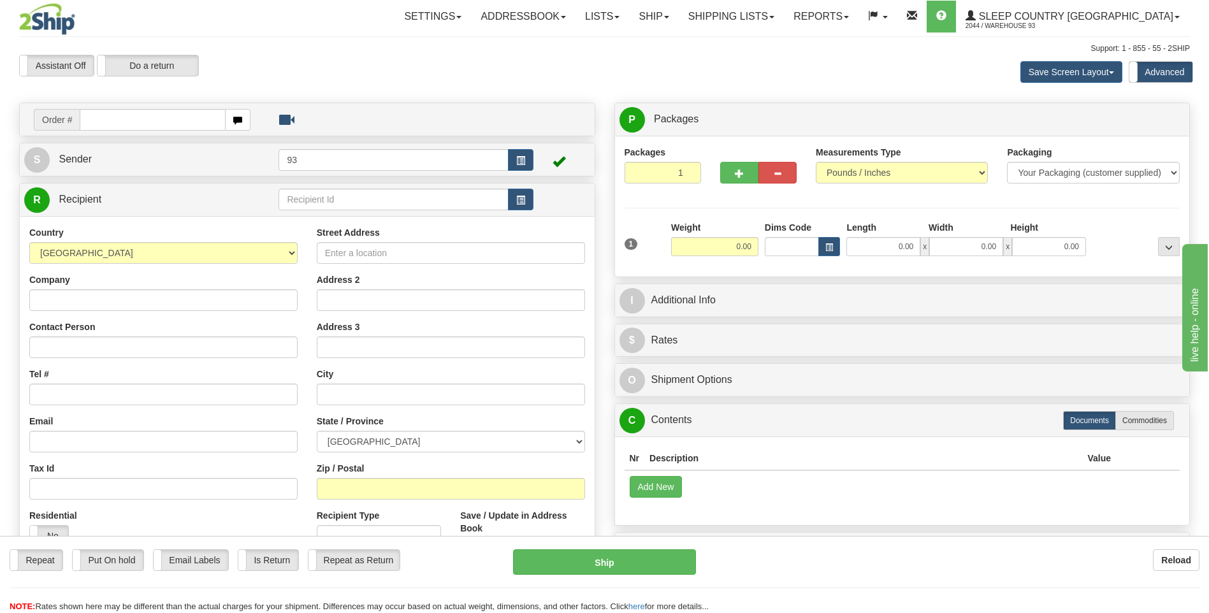
click at [152, 124] on input "text" at bounding box center [152, 120] width 145 height 22
type input "9000I158611"
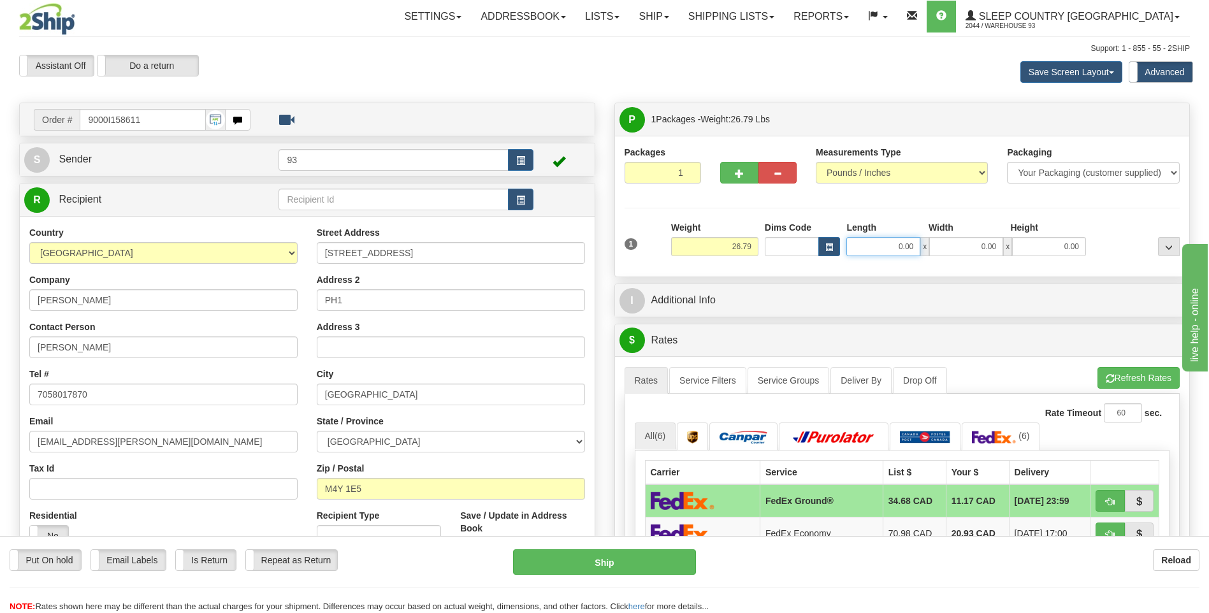
click at [892, 247] on input "0.00" at bounding box center [883, 246] width 74 height 19
type input "40.00"
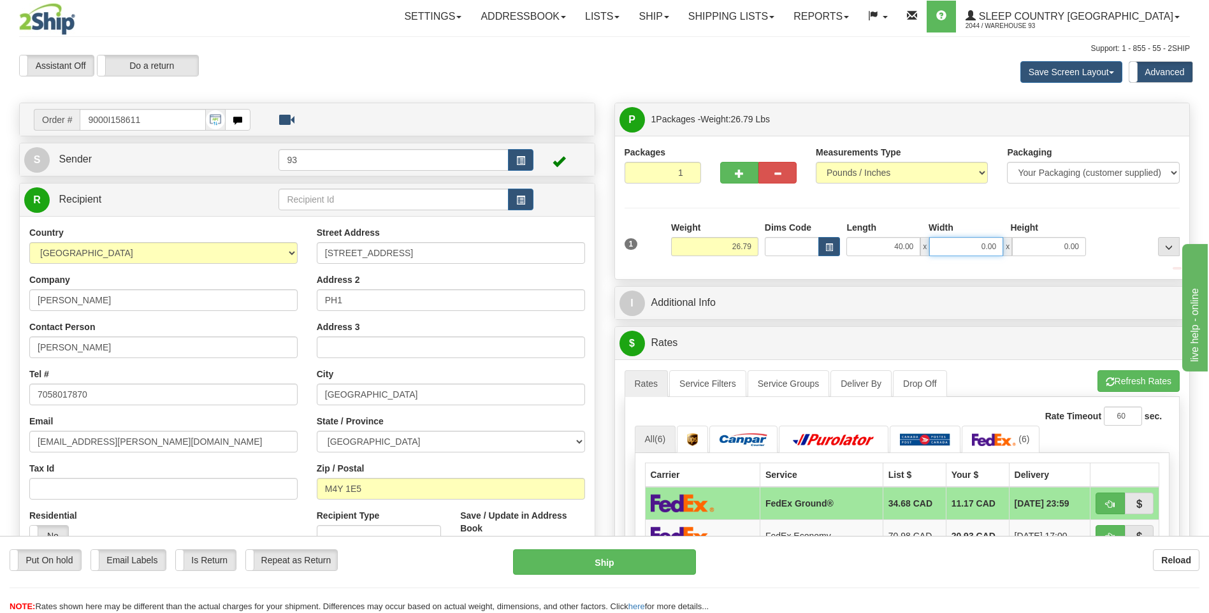
click at [962, 244] on input "0.00" at bounding box center [966, 246] width 74 height 19
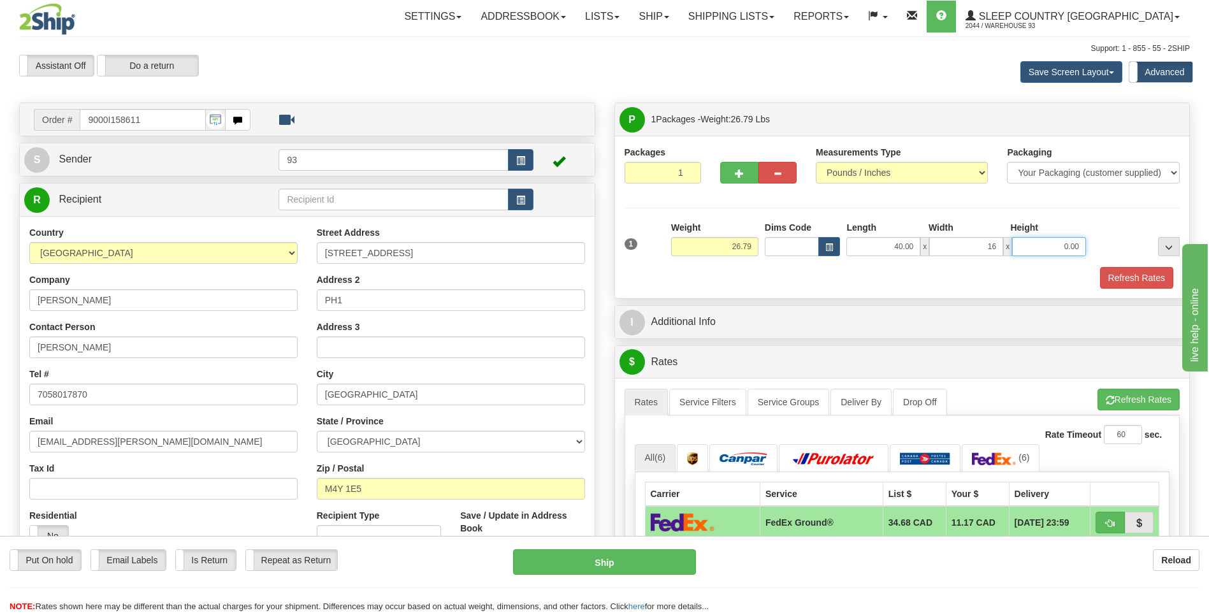
type input "16.00"
click at [1043, 243] on input "0.00" at bounding box center [1049, 246] width 74 height 19
type input "16.00"
click at [1162, 275] on button "Refresh Rates" at bounding box center [1136, 278] width 73 height 22
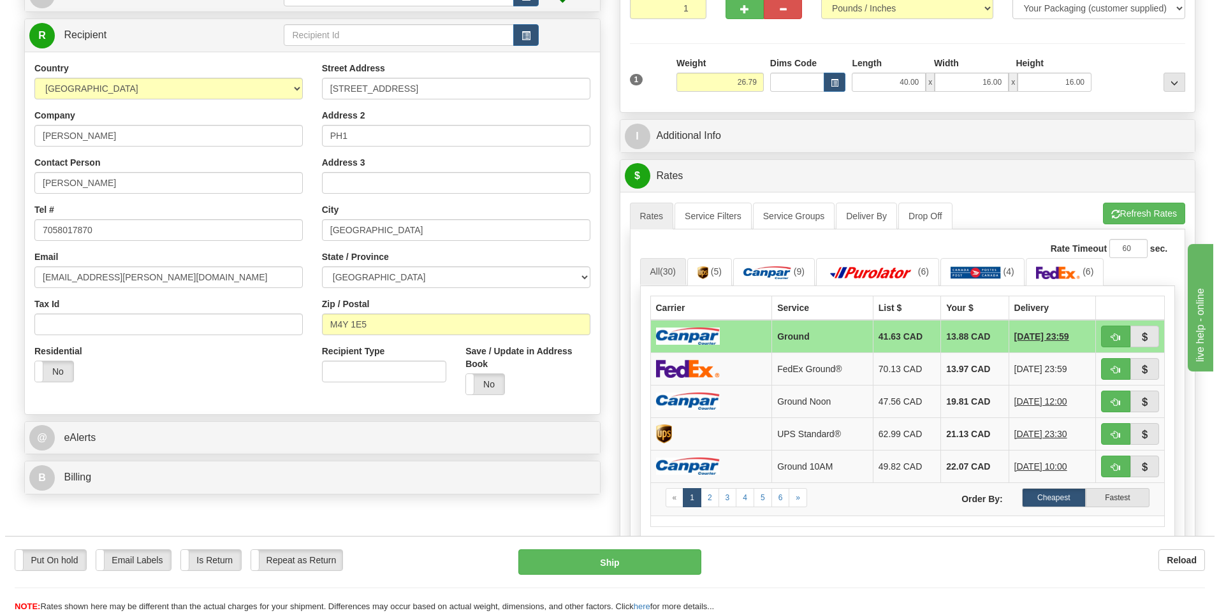
scroll to position [191, 0]
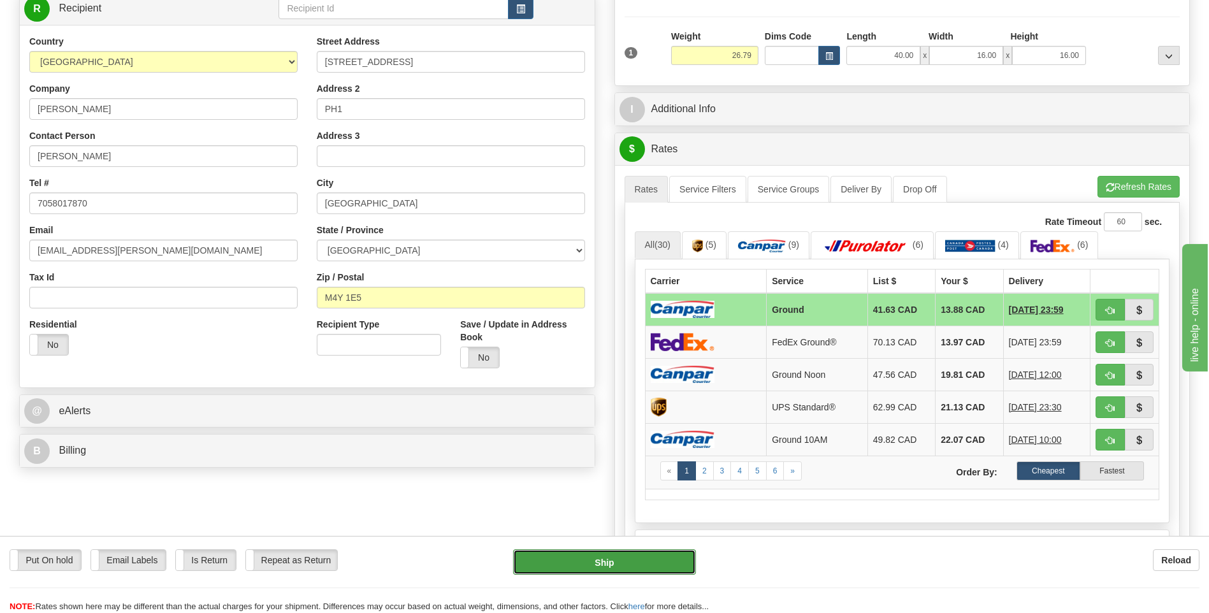
click at [642, 559] on button "Ship" at bounding box center [604, 561] width 182 height 25
type input "1"
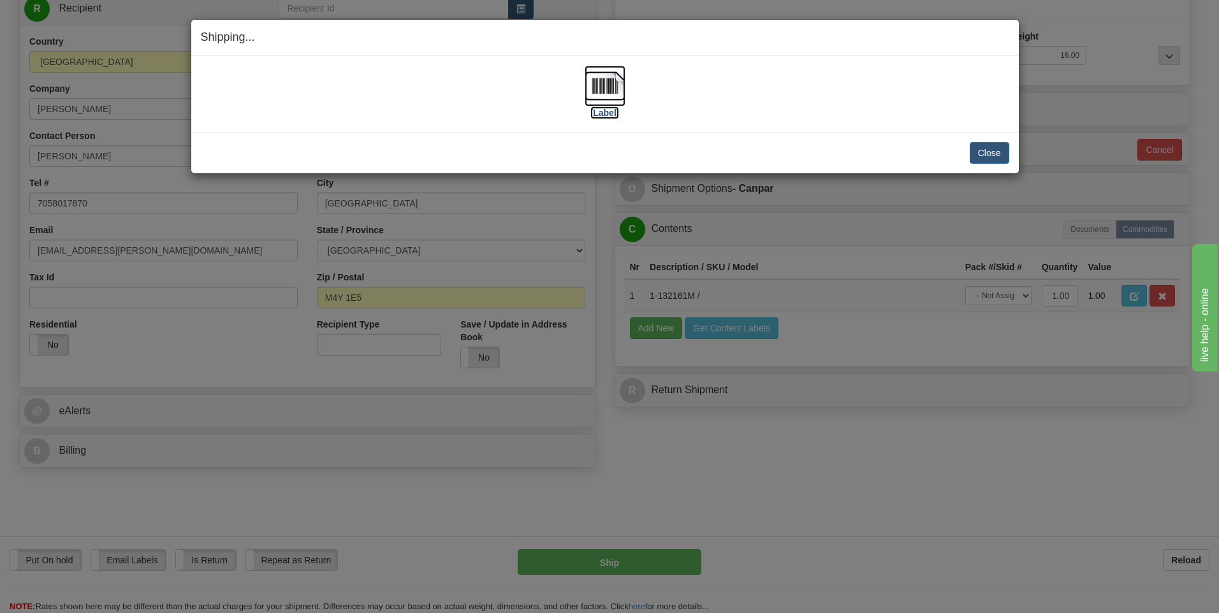
click at [598, 93] on img at bounding box center [604, 86] width 41 height 41
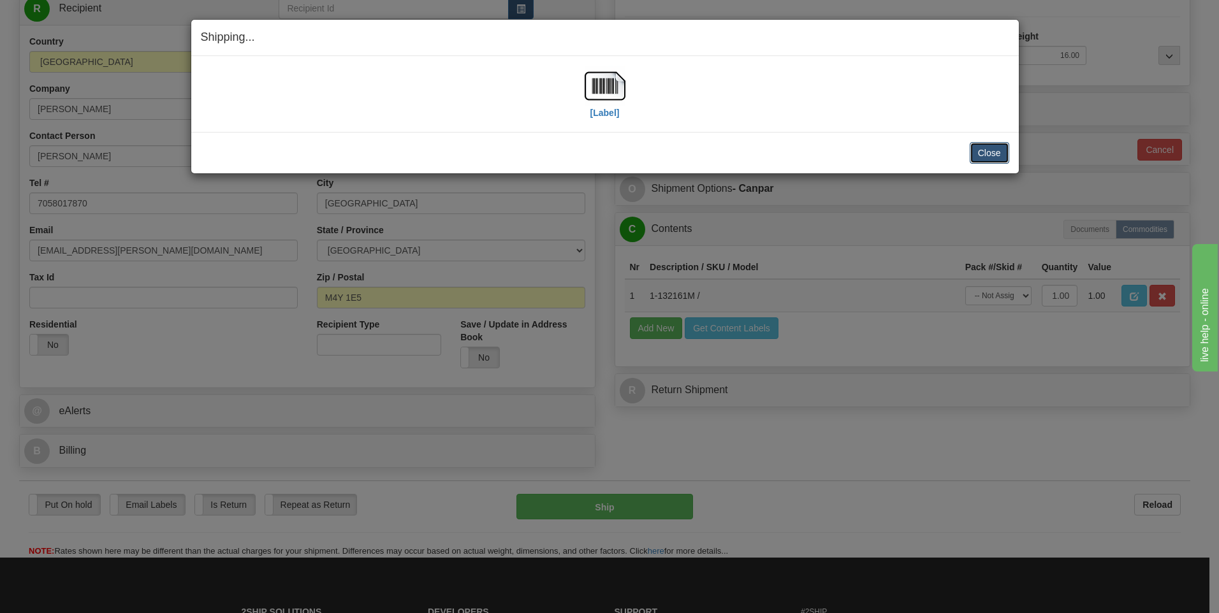
click at [988, 149] on button "Close" at bounding box center [989, 153] width 40 height 22
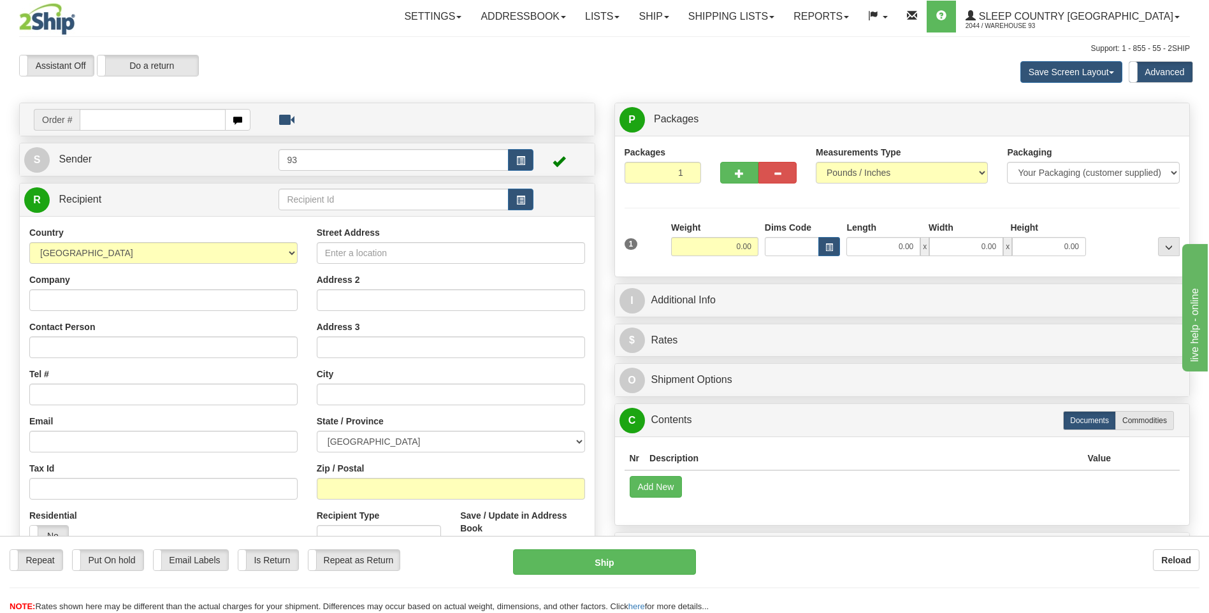
click at [126, 122] on input "text" at bounding box center [152, 120] width 145 height 22
type input "9000I158672"
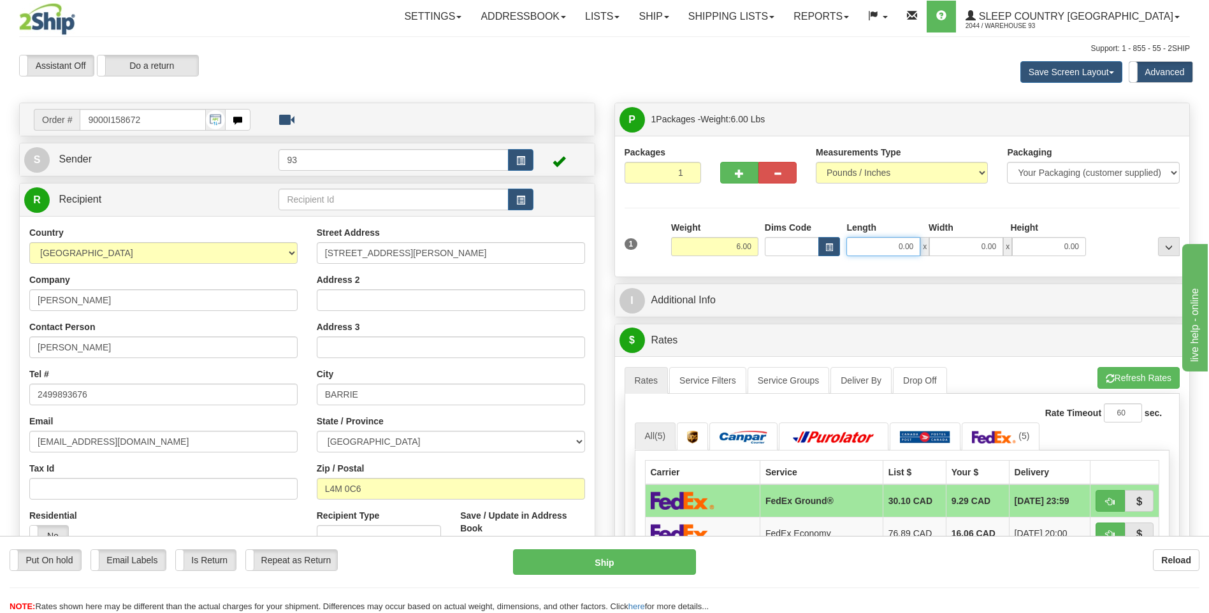
click at [896, 250] on input "0.00" at bounding box center [883, 246] width 74 height 19
type input "16.00"
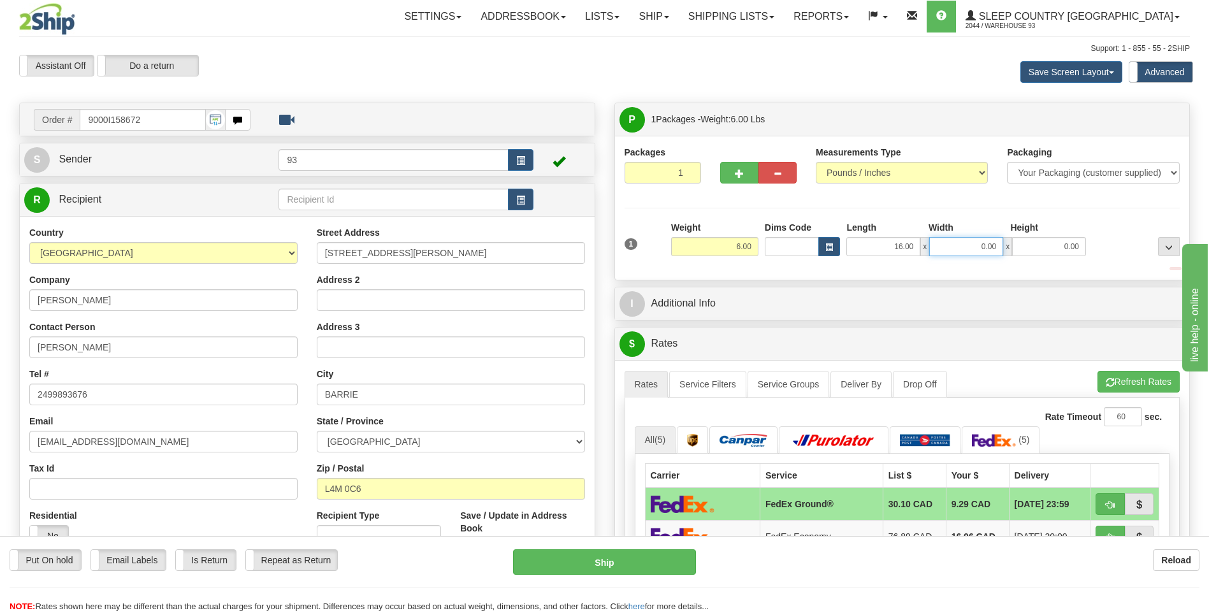
click at [981, 244] on input "0.00" at bounding box center [966, 246] width 74 height 19
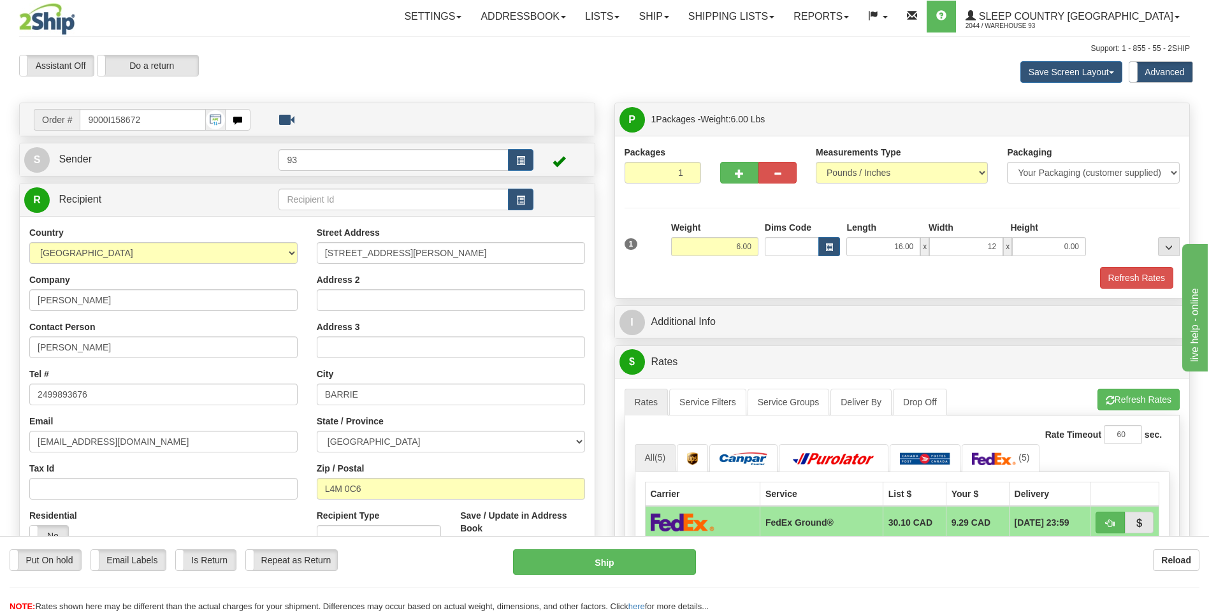
type input "12.00"
click at [1060, 236] on div "Height" at bounding box center [1048, 229] width 82 height 16
click at [1063, 246] on input "0.00" at bounding box center [1049, 246] width 74 height 19
type input "6.00"
click at [1147, 278] on button "Refresh Rates" at bounding box center [1136, 278] width 73 height 22
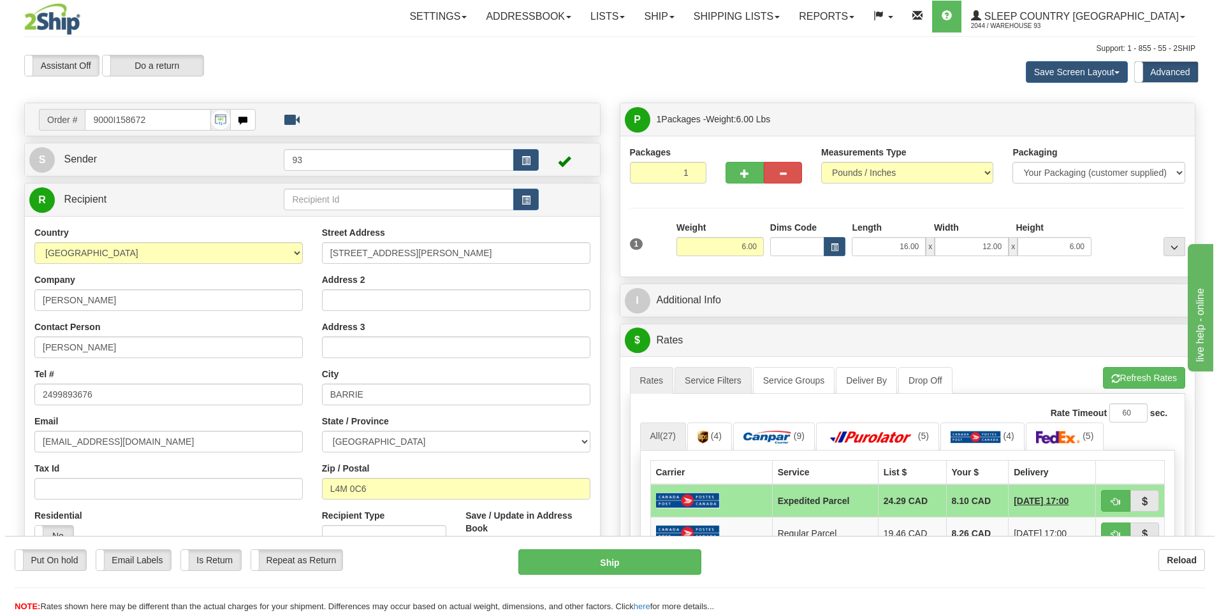
scroll to position [319, 0]
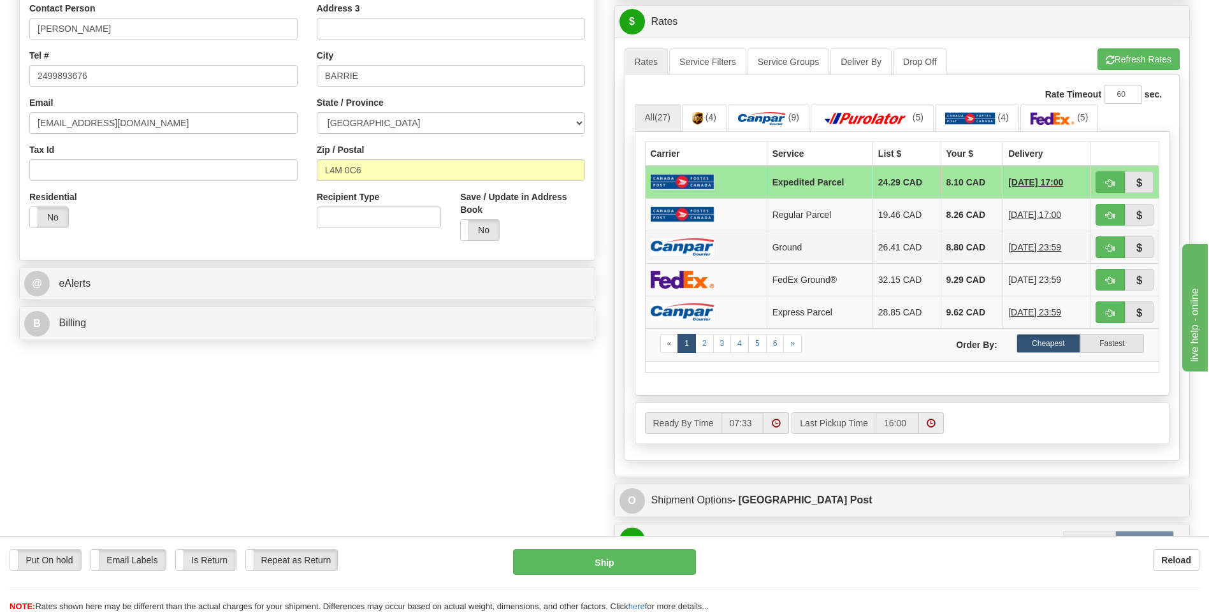
click at [706, 248] on img at bounding box center [683, 246] width 64 height 17
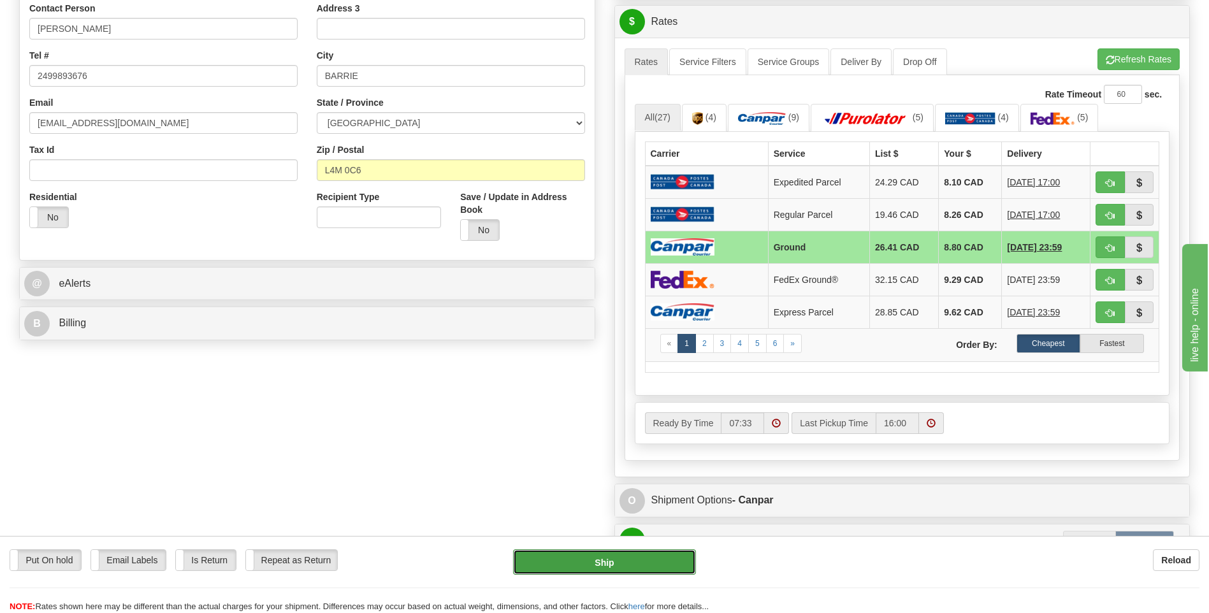
click at [650, 565] on button "Ship" at bounding box center [604, 561] width 182 height 25
type input "1"
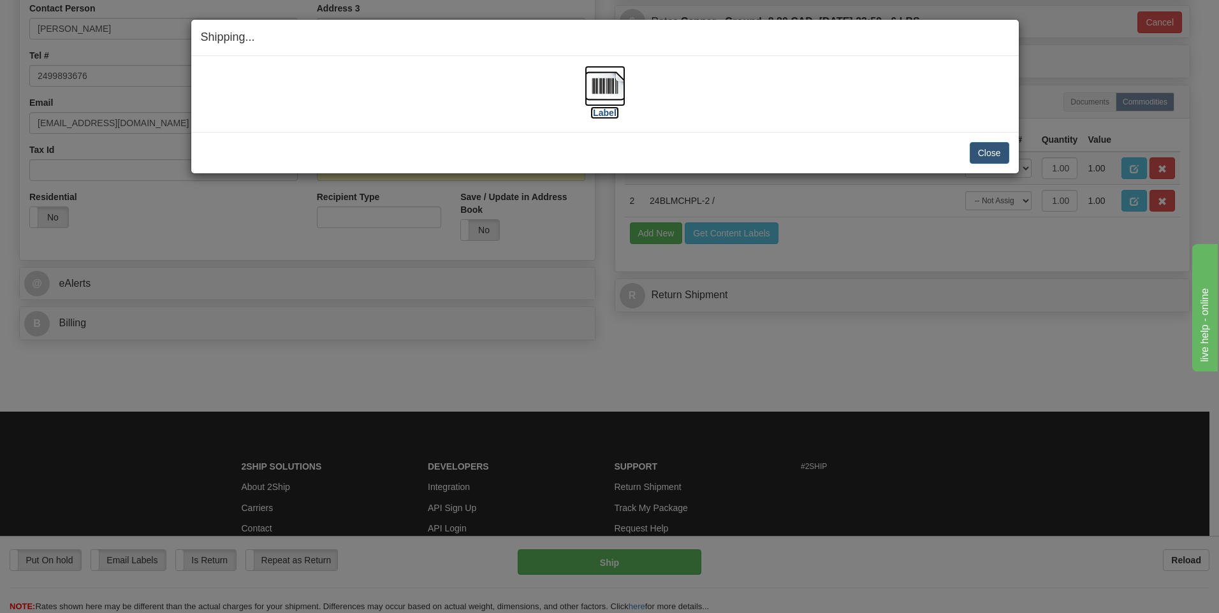
click at [609, 87] on img at bounding box center [604, 86] width 41 height 41
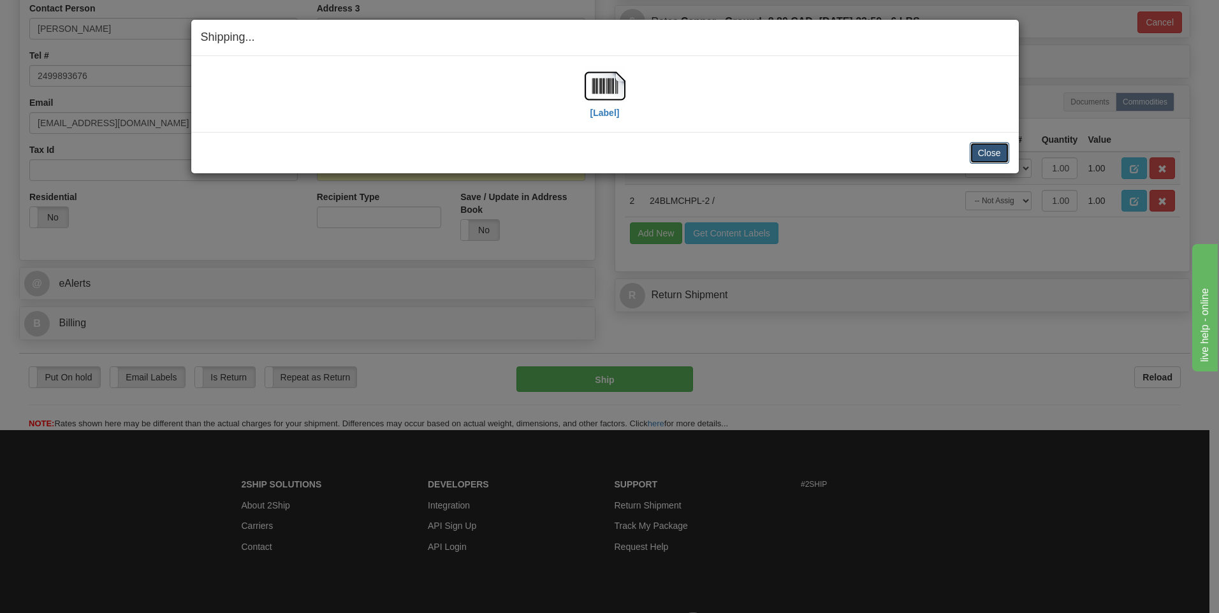
click at [990, 149] on button "Close" at bounding box center [989, 153] width 40 height 22
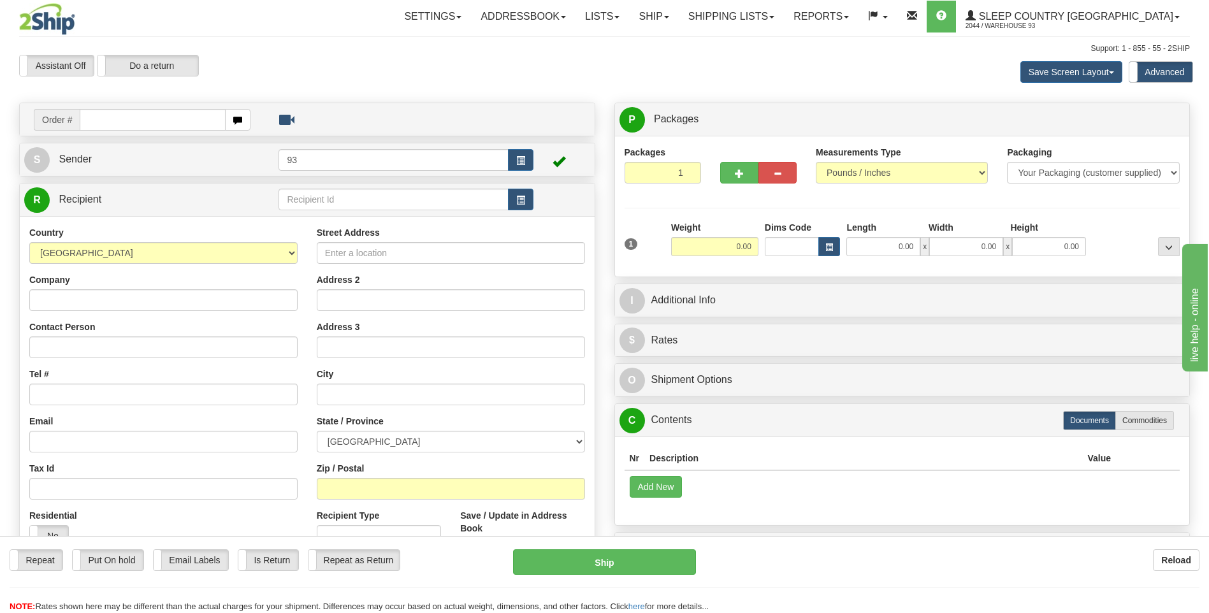
click at [157, 122] on input "text" at bounding box center [152, 120] width 145 height 22
type input "9000I158683"
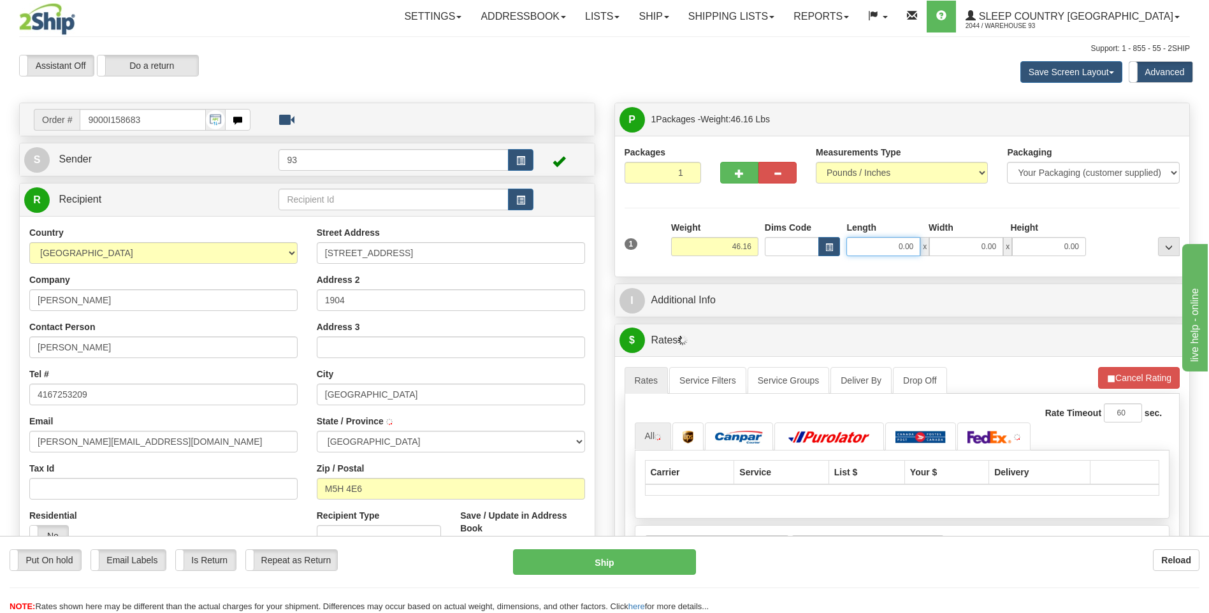
click at [875, 243] on input "0.00" at bounding box center [883, 246] width 74 height 19
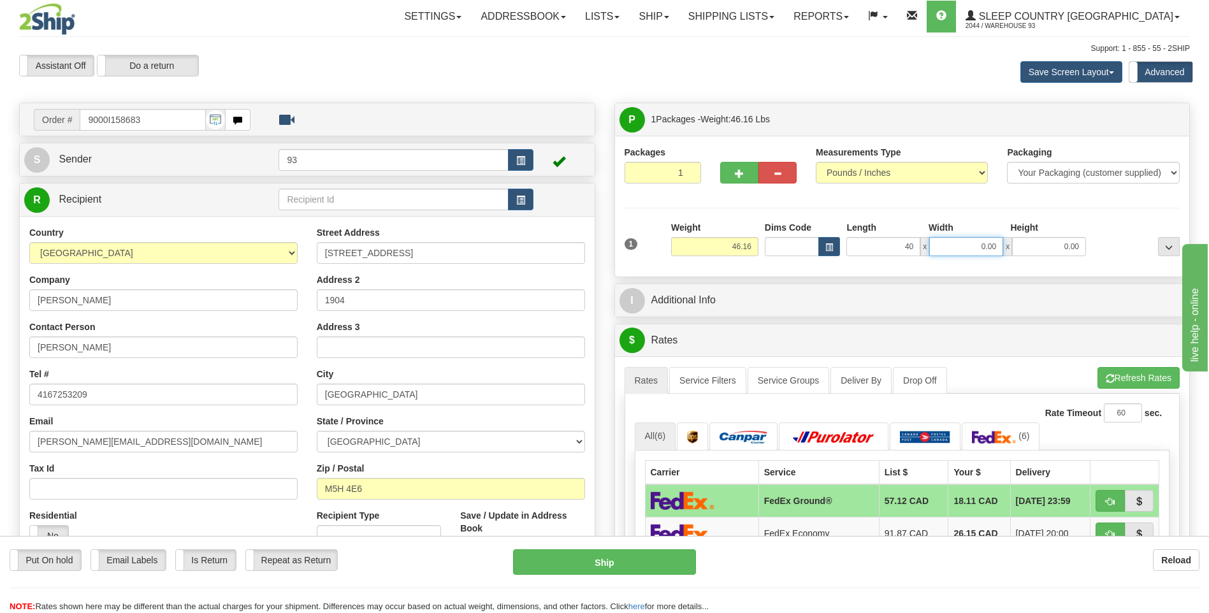
click at [966, 247] on input "0.00" at bounding box center [966, 246] width 74 height 19
type input "40.00"
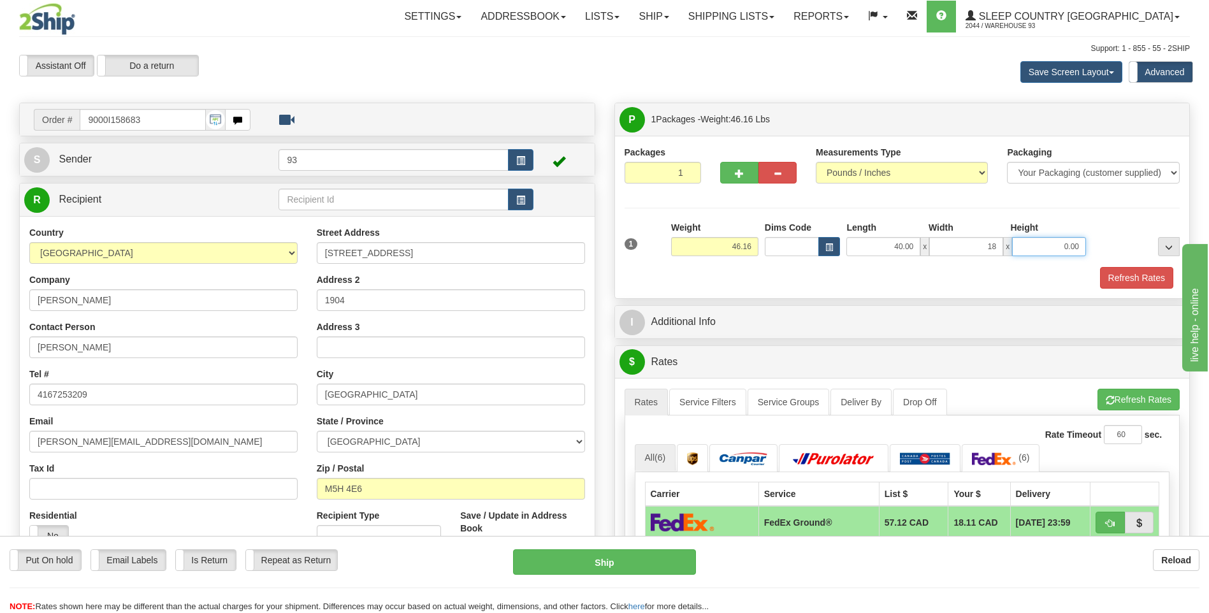
type input "18.00"
click at [1056, 250] on input "0.00" at bounding box center [1049, 246] width 74 height 19
type input "18.00"
click at [1114, 275] on button "Refresh Rates" at bounding box center [1136, 278] width 73 height 22
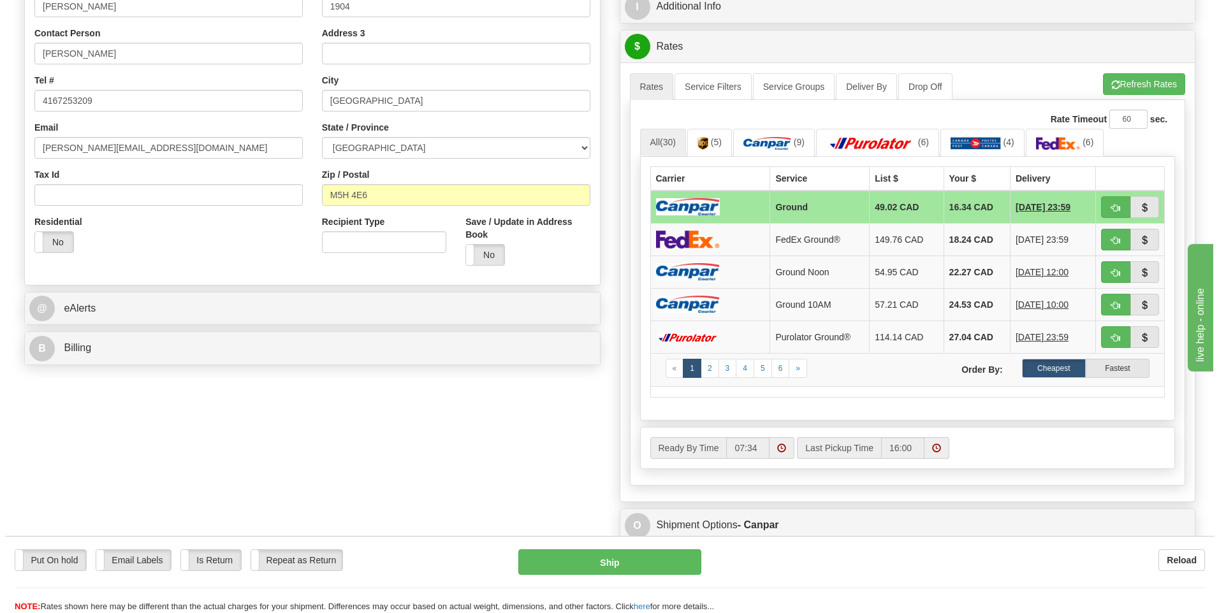
scroll to position [191, 0]
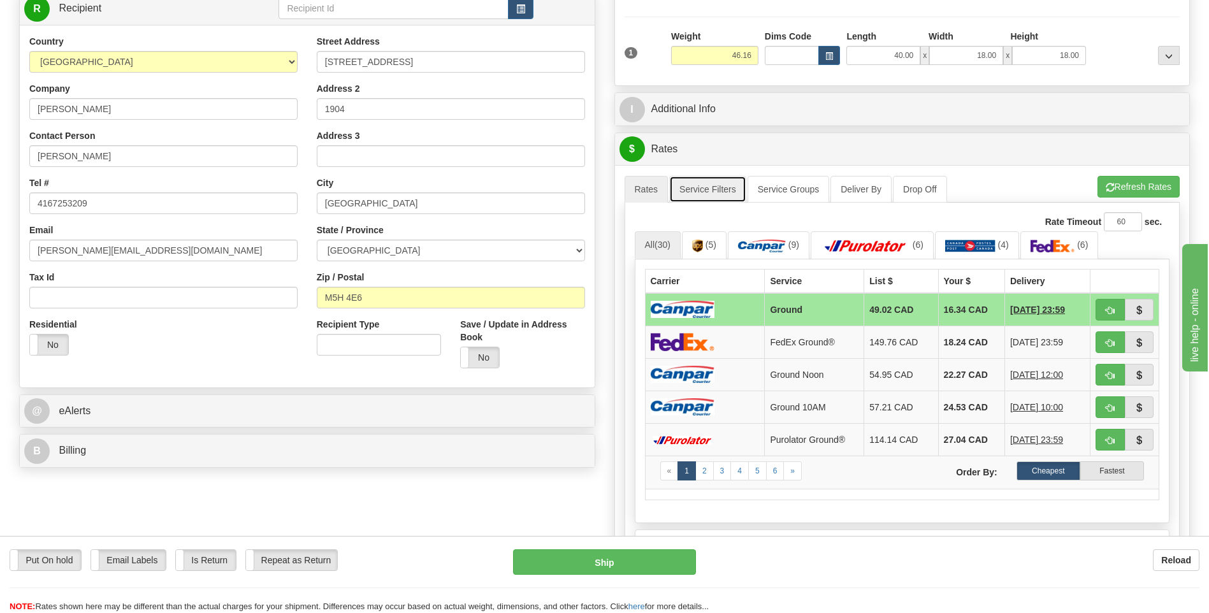
click at [699, 187] on link "Service Filters" at bounding box center [707, 189] width 77 height 27
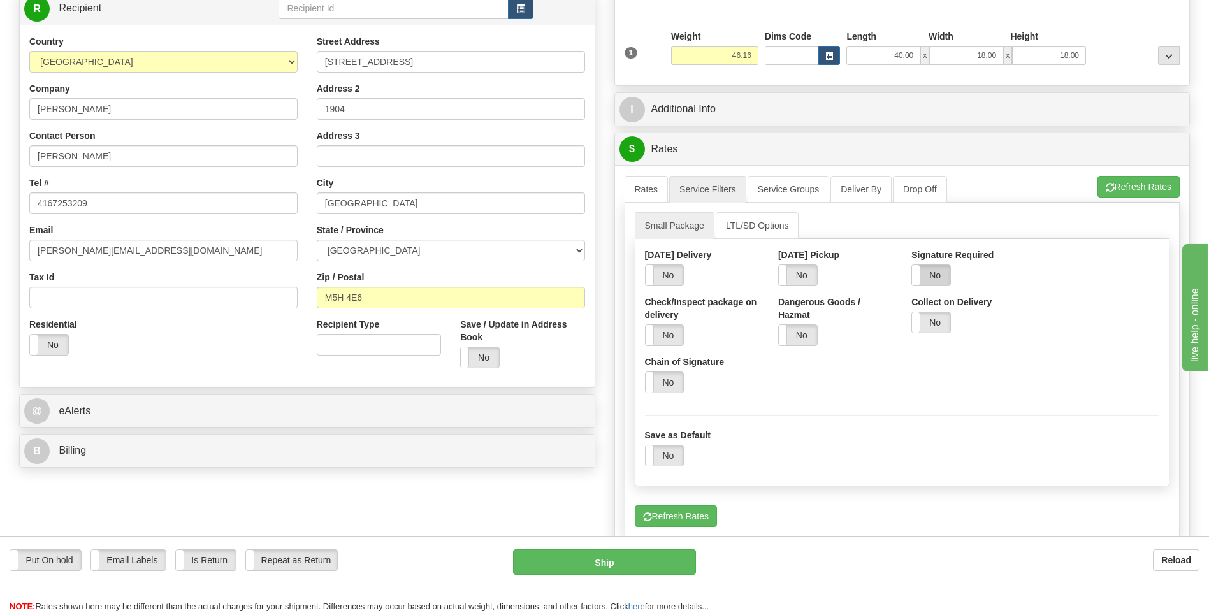
click at [936, 273] on label "No" at bounding box center [931, 275] width 38 height 20
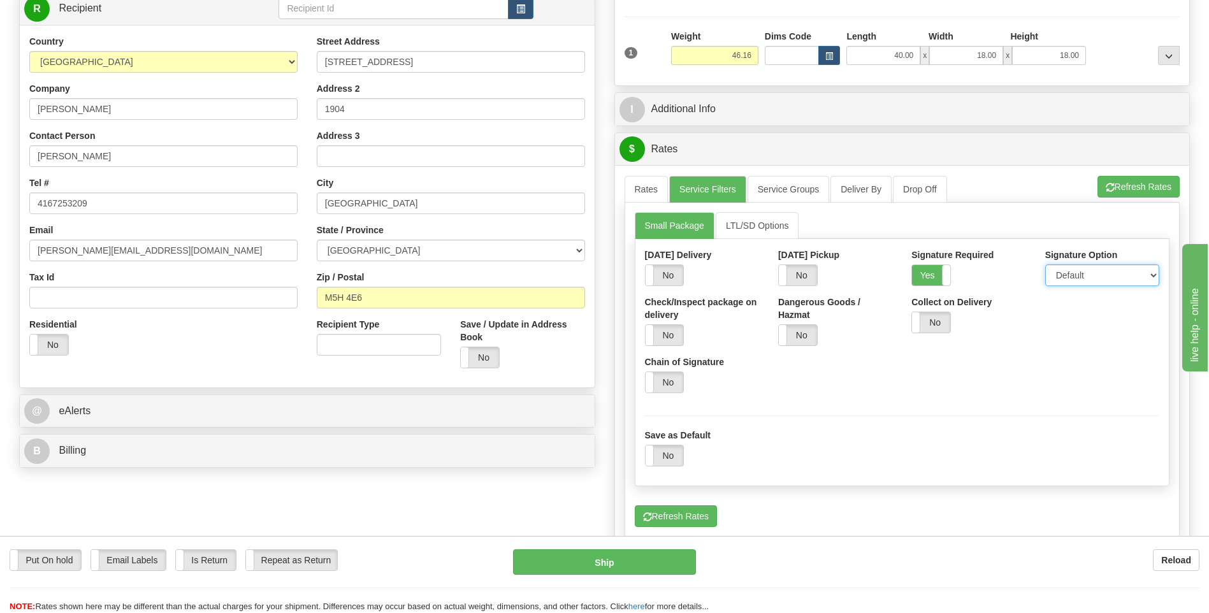
click at [1061, 279] on select "Default Adult Direct Indirect No Signature Required" at bounding box center [1102, 275] width 114 height 22
select select "1"
click at [1045, 264] on select "Default Adult Direct Indirect No Signature Required" at bounding box center [1102, 275] width 114 height 22
click at [648, 198] on link "Rates" at bounding box center [647, 189] width 44 height 27
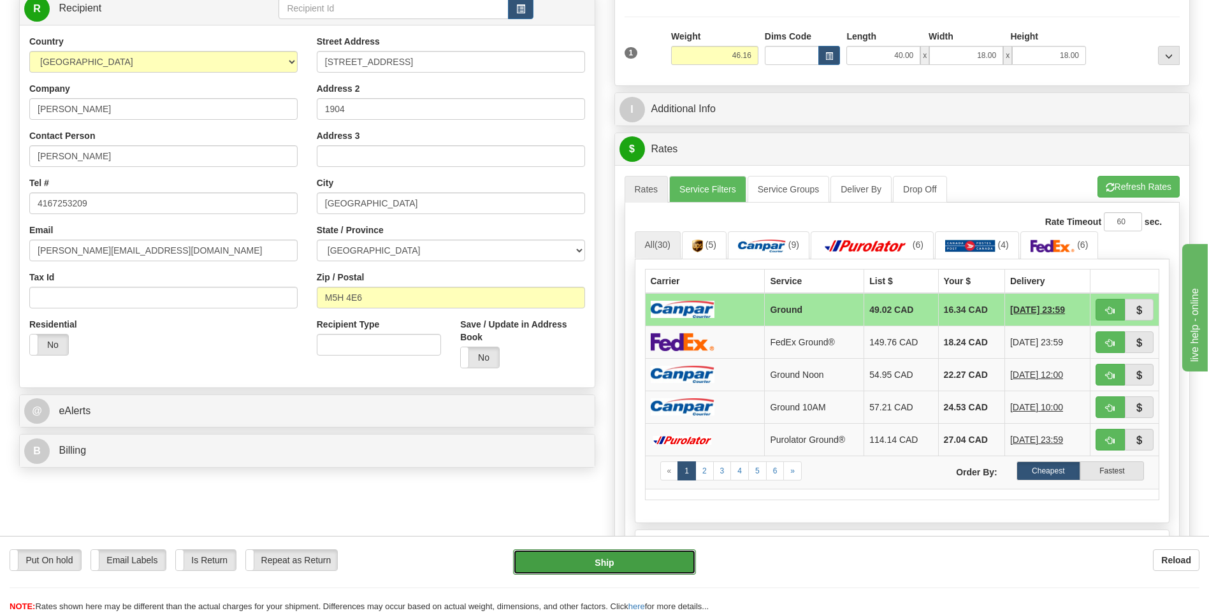
click at [663, 558] on button "Ship" at bounding box center [604, 561] width 182 height 25
type input "1"
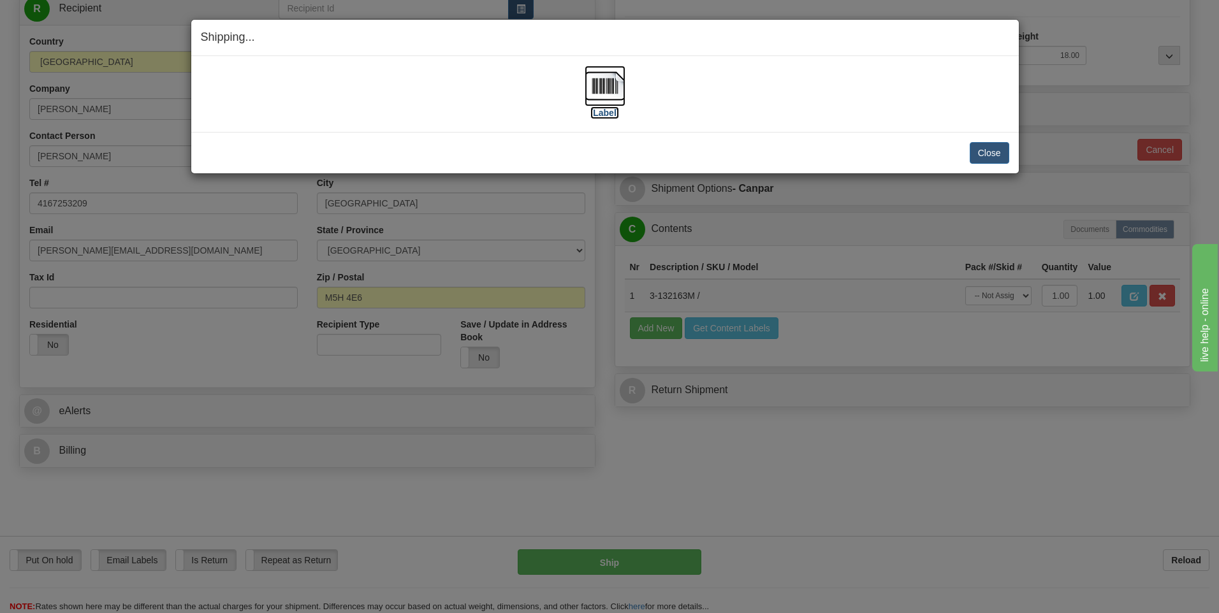
click at [624, 85] on img at bounding box center [604, 86] width 41 height 41
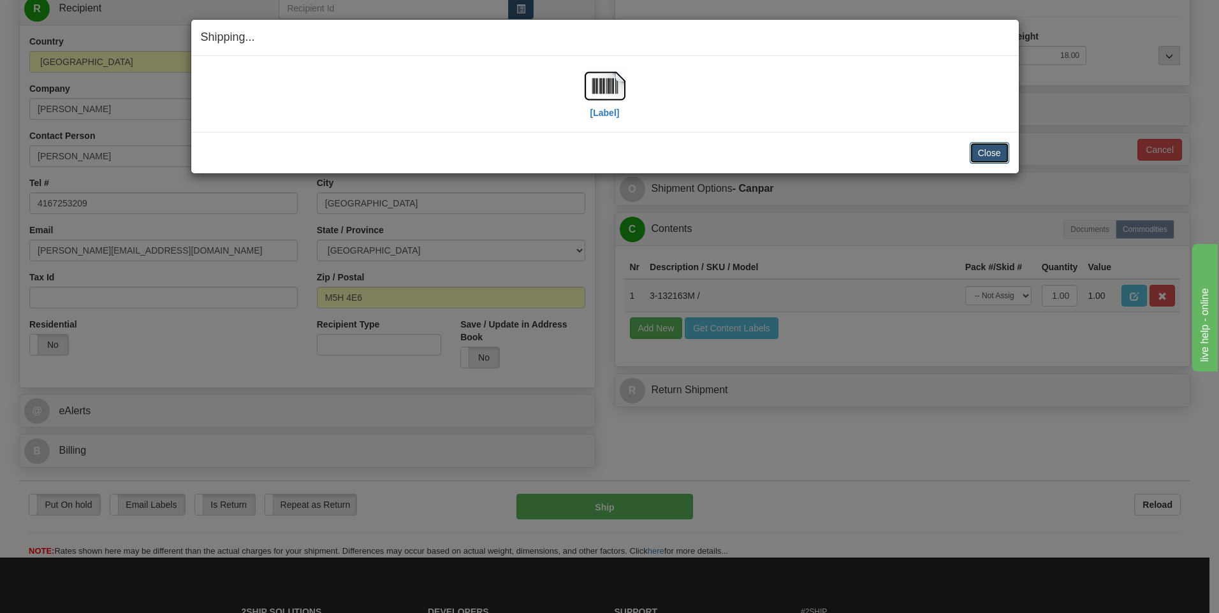
click at [997, 151] on button "Close" at bounding box center [989, 153] width 40 height 22
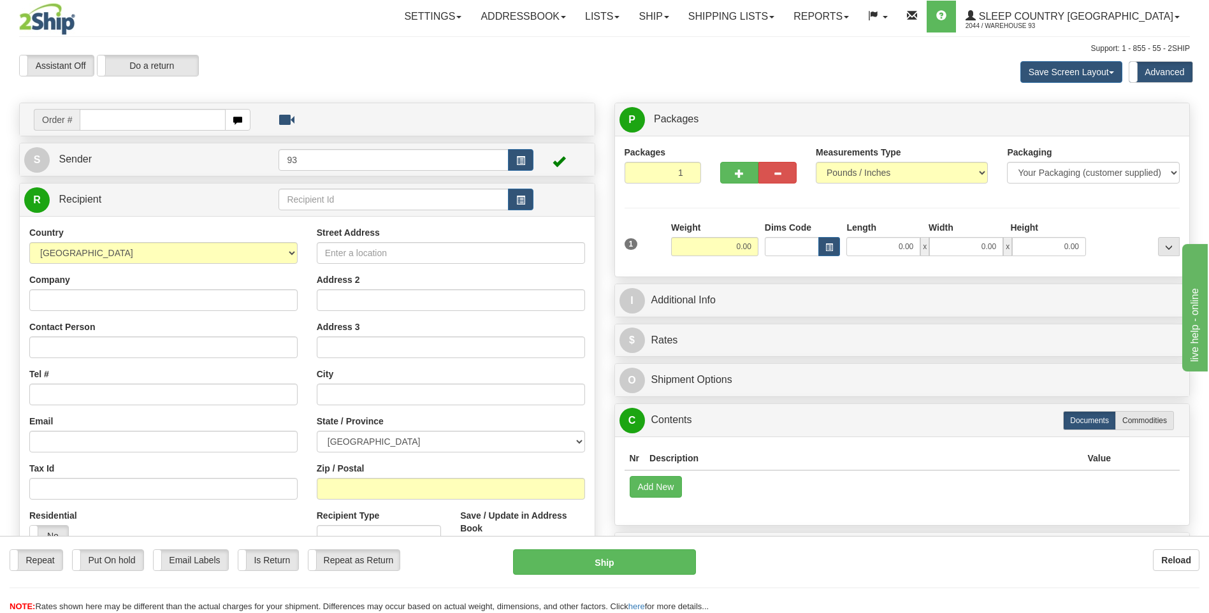
click at [131, 118] on input "text" at bounding box center [152, 120] width 145 height 22
type input "9000I158714"
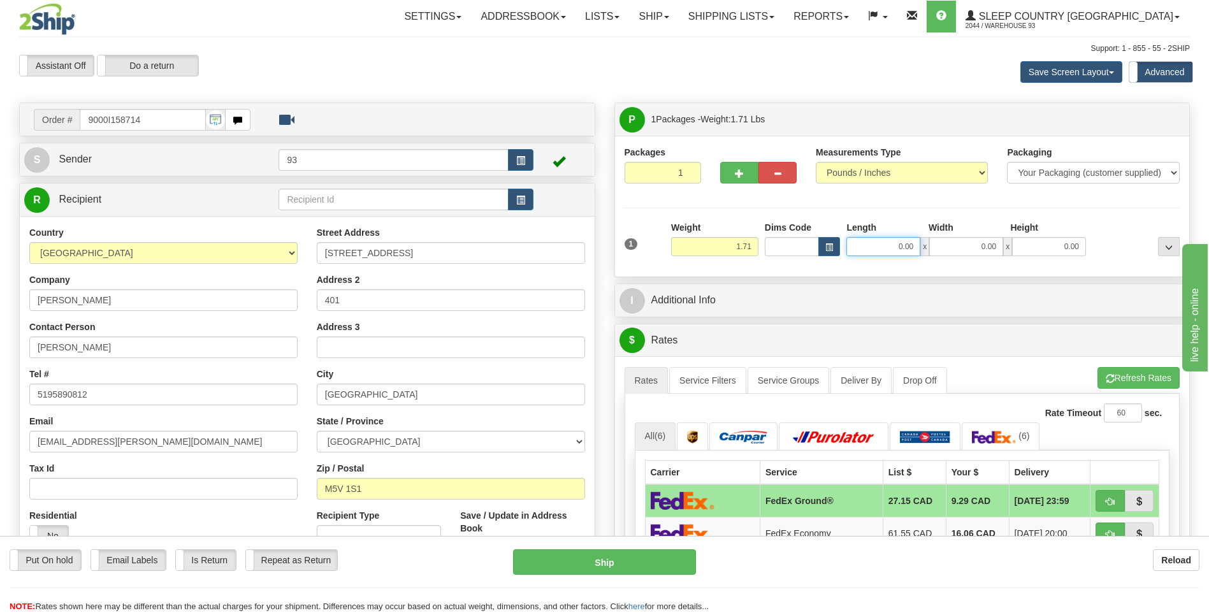
click at [884, 250] on input "0.00" at bounding box center [883, 246] width 74 height 19
type input "12.00"
click at [971, 242] on input "0.00" at bounding box center [966, 246] width 74 height 19
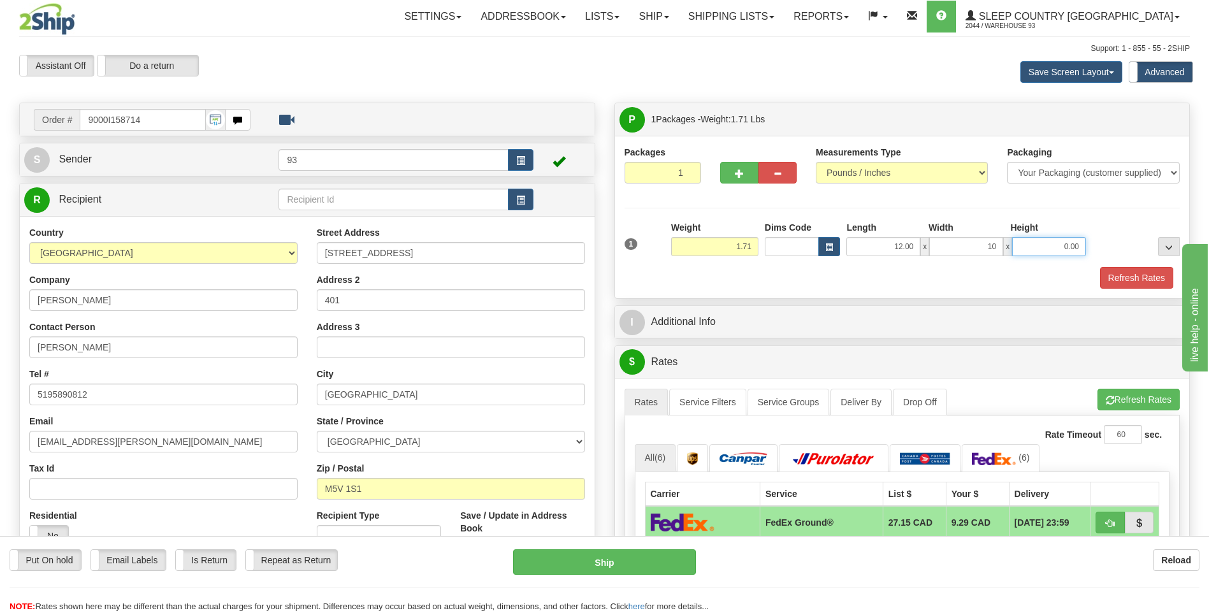
type input "10.00"
click at [1063, 245] on input "0.00" at bounding box center [1049, 246] width 74 height 19
type input "2.00"
click at [1138, 277] on button "Refresh Rates" at bounding box center [1136, 278] width 73 height 22
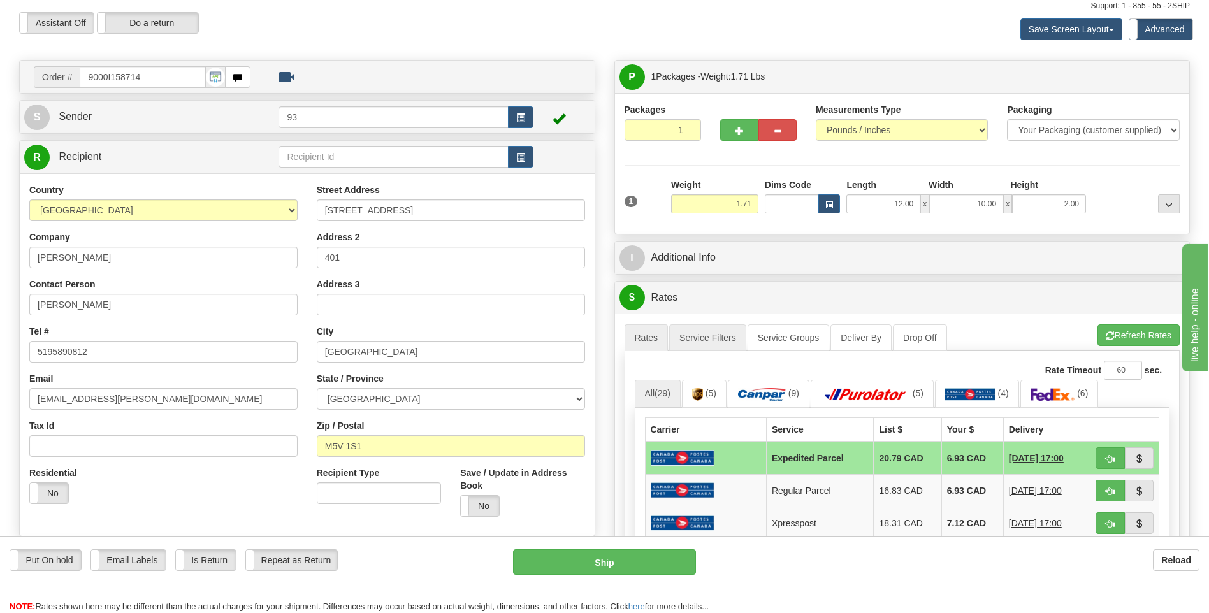
scroll to position [191, 0]
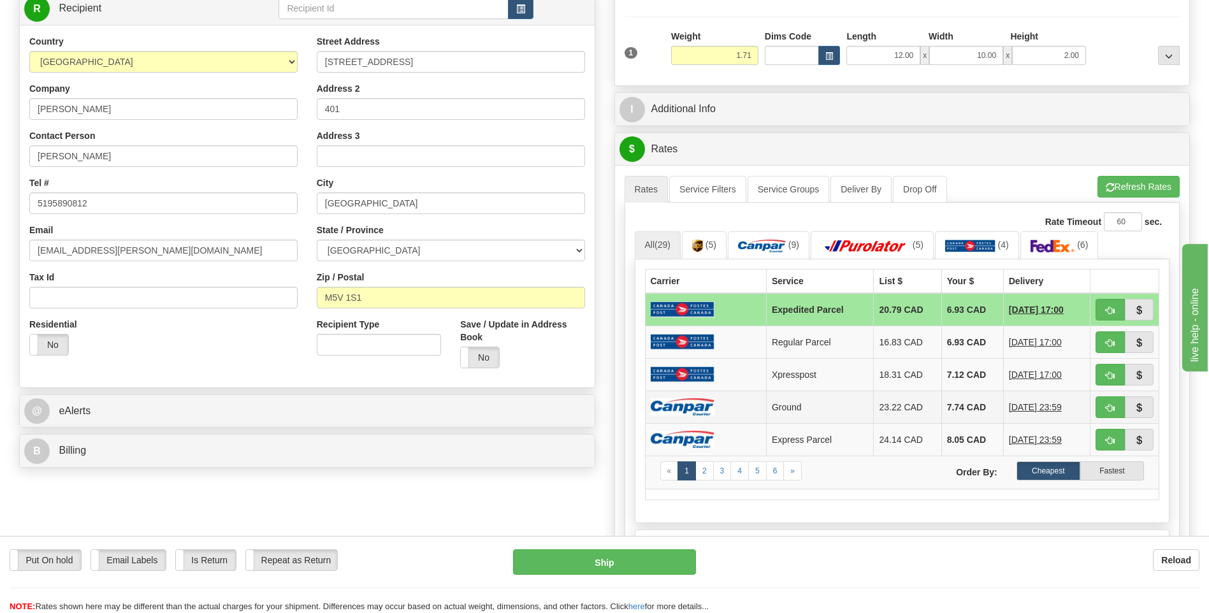
click at [674, 410] on img at bounding box center [683, 406] width 64 height 17
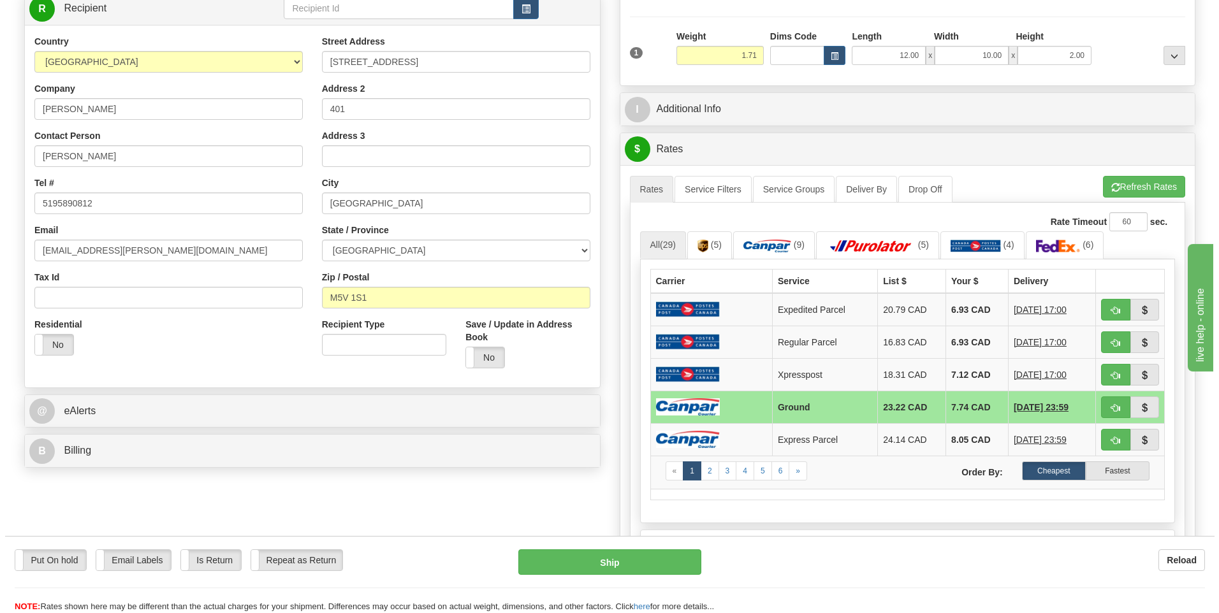
scroll to position [446, 0]
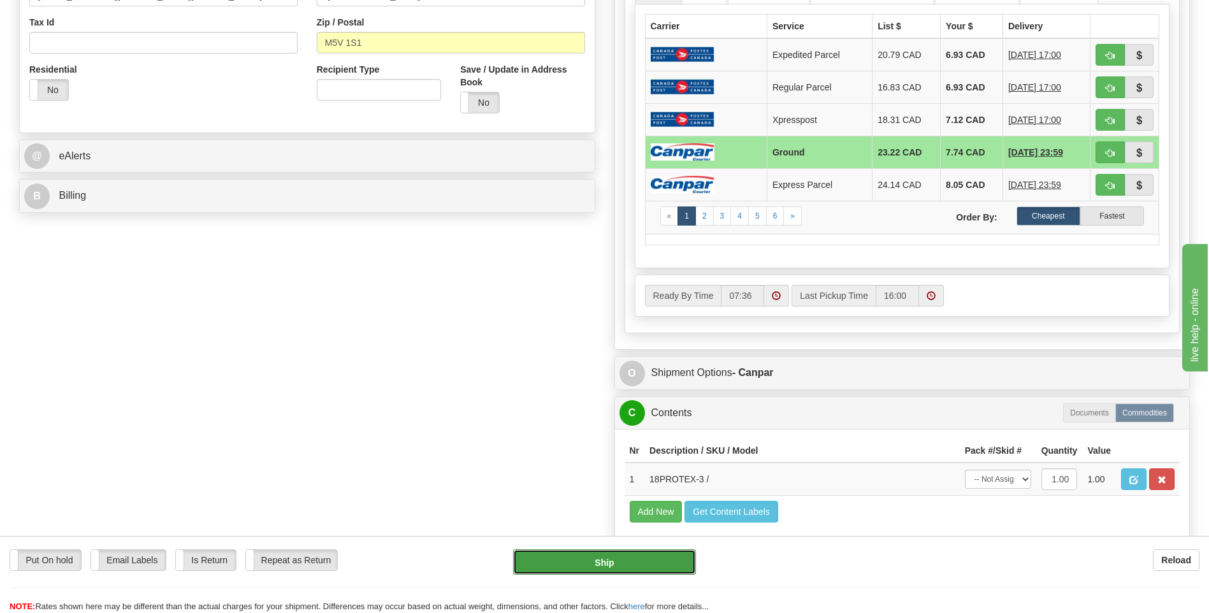
click at [653, 561] on button "Ship" at bounding box center [604, 561] width 182 height 25
type input "1"
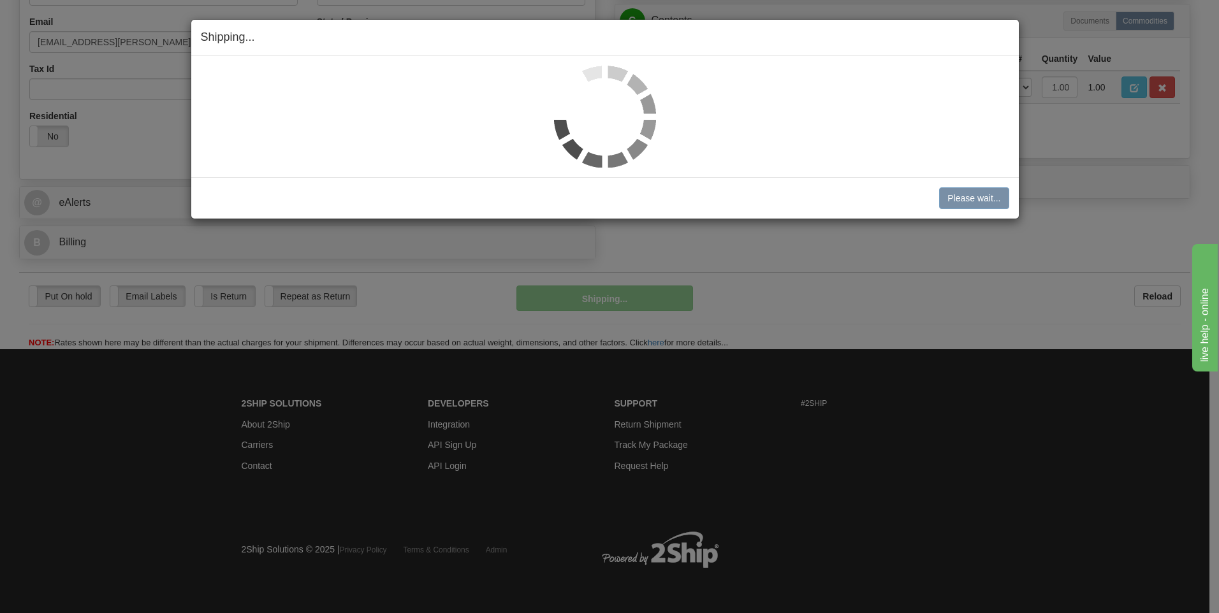
scroll to position [400, 0]
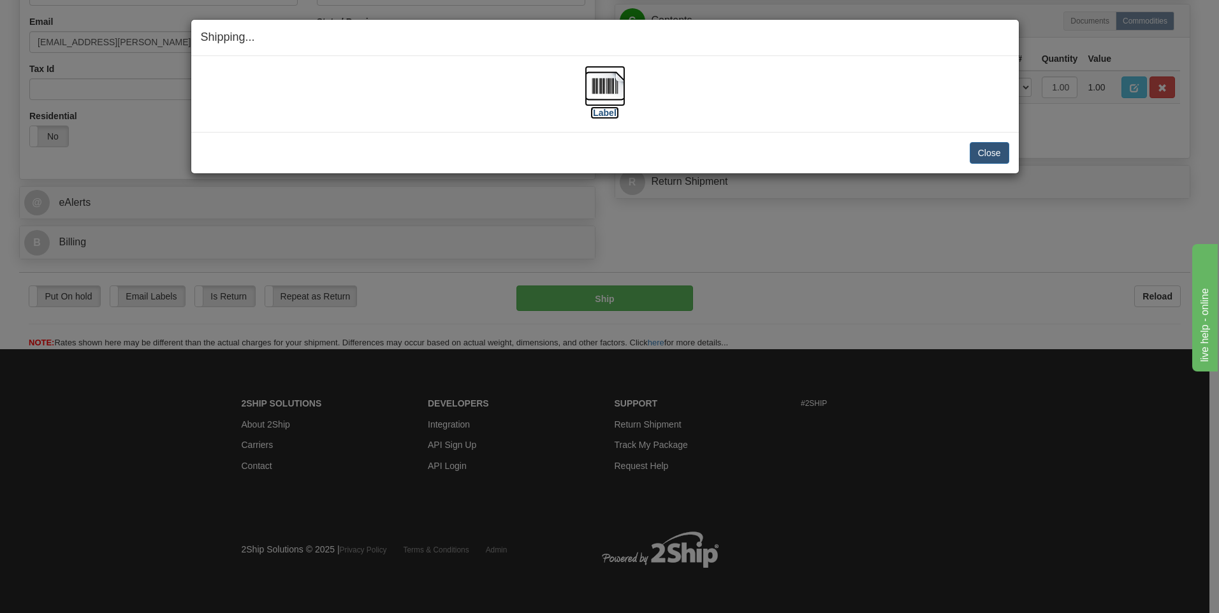
click at [612, 85] on img at bounding box center [604, 86] width 41 height 41
click at [995, 154] on button "Close" at bounding box center [989, 153] width 40 height 22
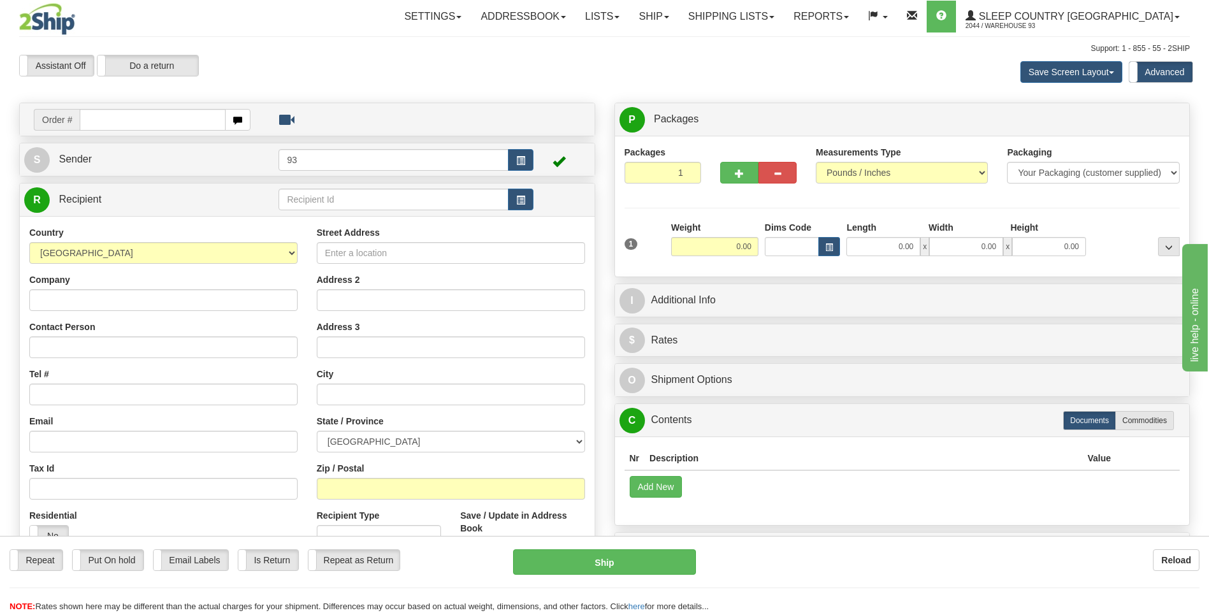
click at [129, 120] on input "text" at bounding box center [152, 120] width 145 height 22
type input "9000158910"
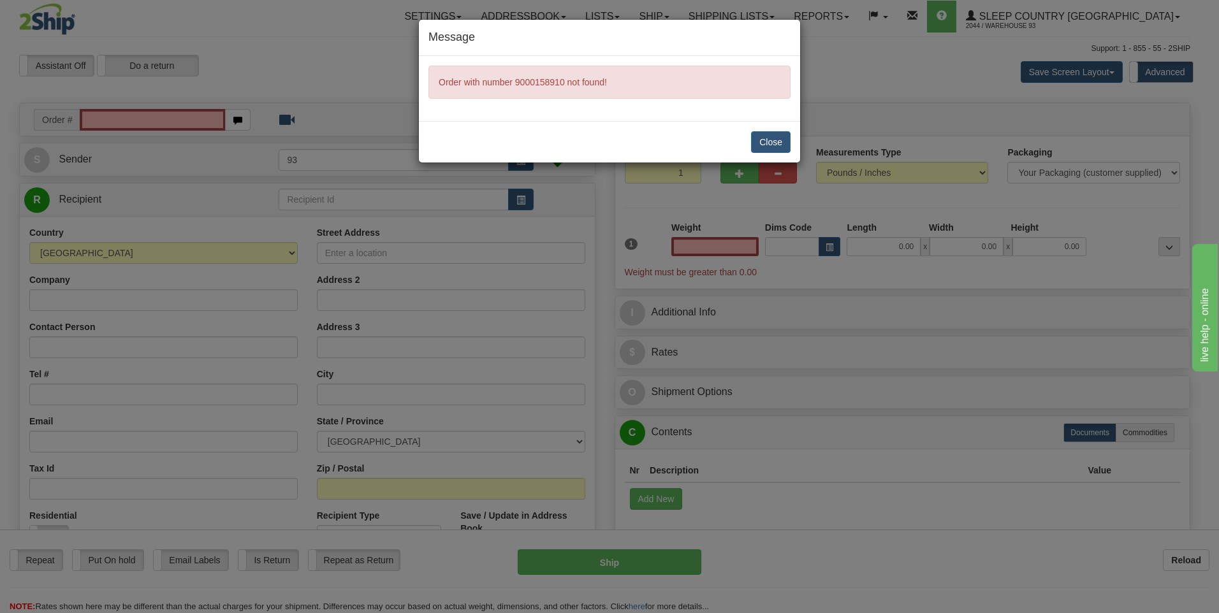
type input "0.00"
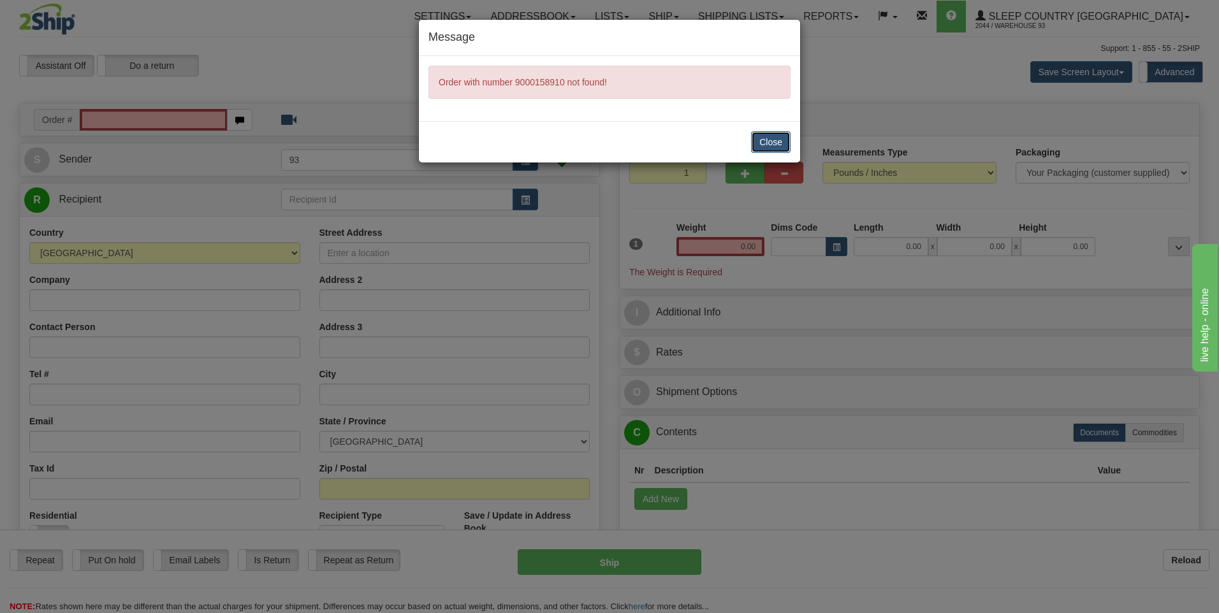
click at [778, 151] on button "Close" at bounding box center [771, 142] width 40 height 22
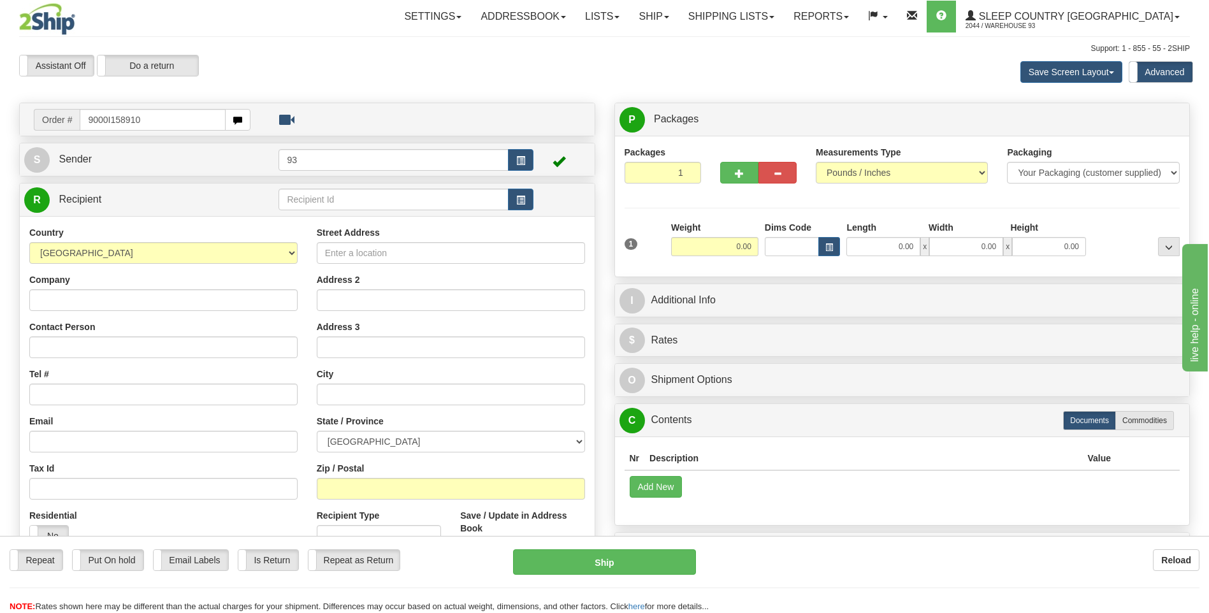
type input "9000I158910"
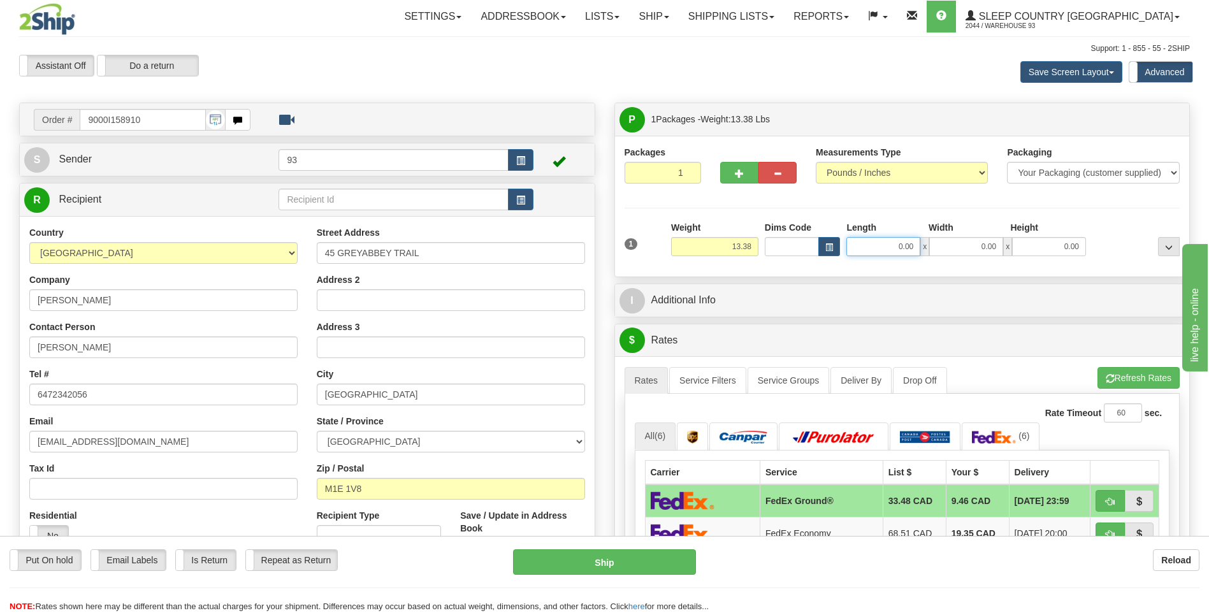
click at [872, 249] on input "0.00" at bounding box center [883, 246] width 74 height 19
type input "20.00"
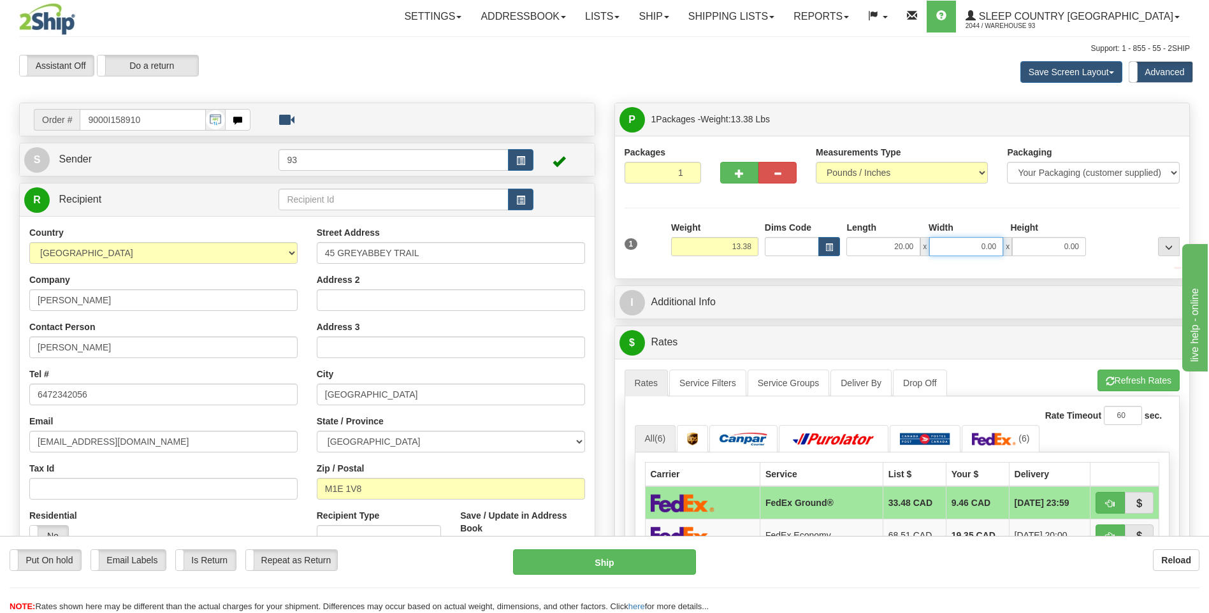
click at [963, 243] on input "0.00" at bounding box center [966, 246] width 74 height 19
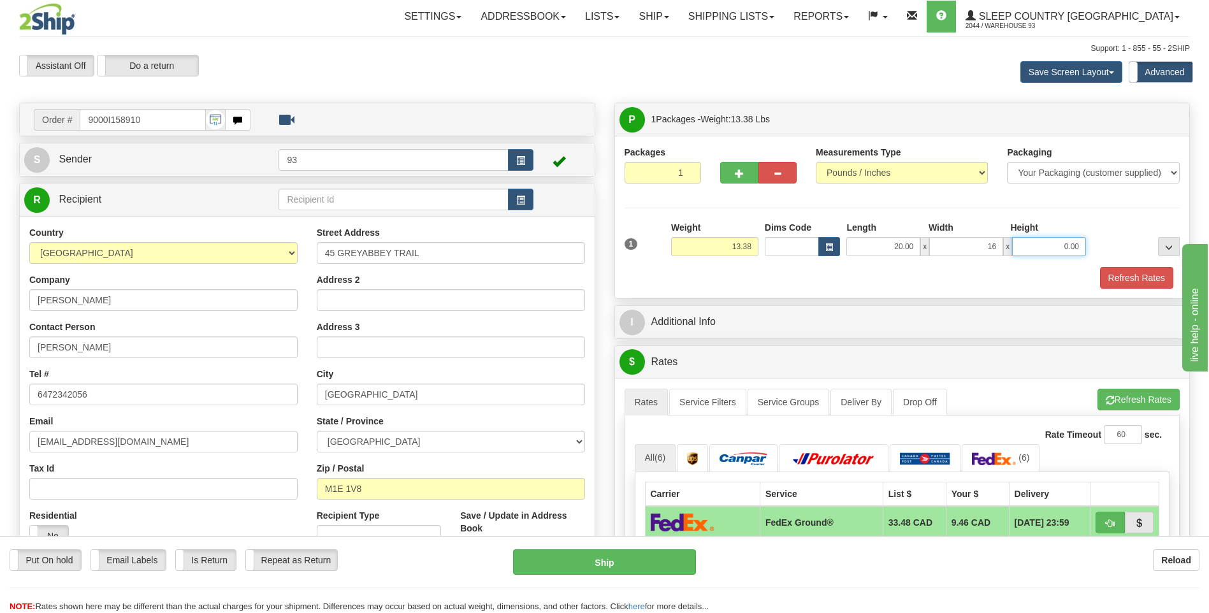
type input "16.00"
click at [1050, 240] on input "0.00" at bounding box center [1049, 246] width 74 height 19
type input "8.00"
click at [1127, 280] on button "Refresh Rates" at bounding box center [1136, 278] width 73 height 22
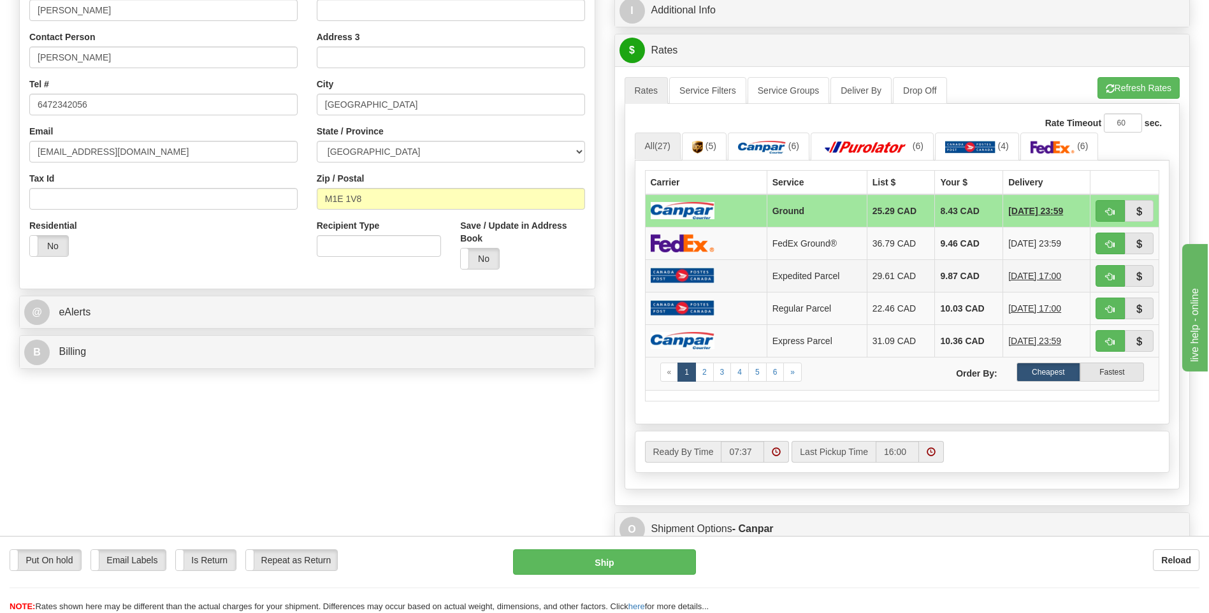
scroll to position [127, 0]
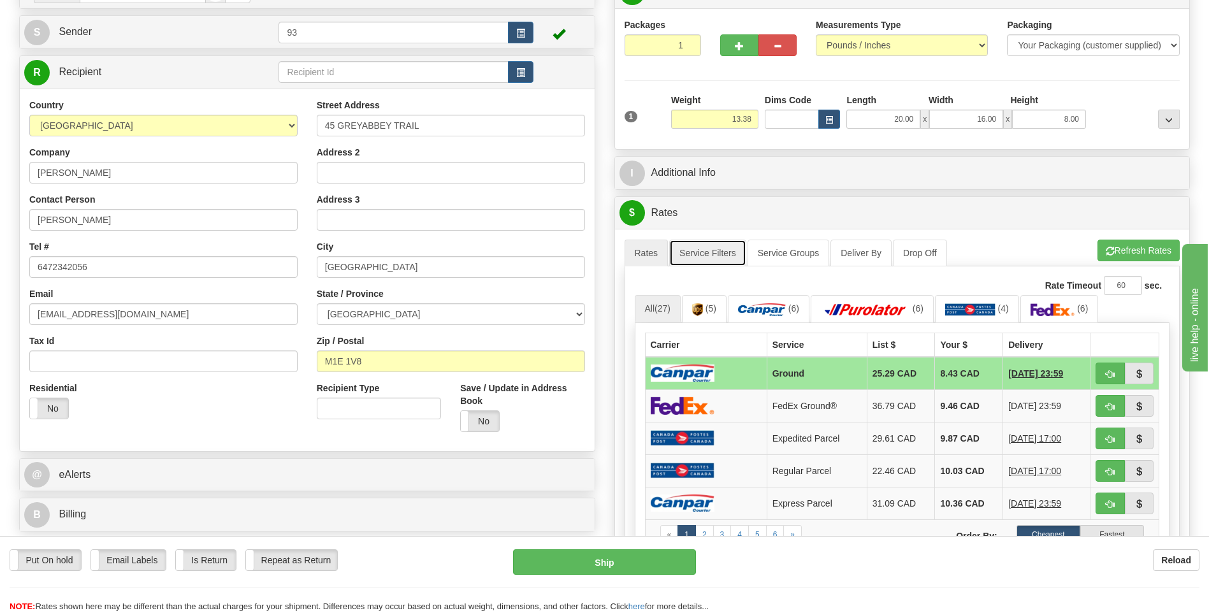
click at [693, 250] on link "Service Filters" at bounding box center [707, 253] width 77 height 27
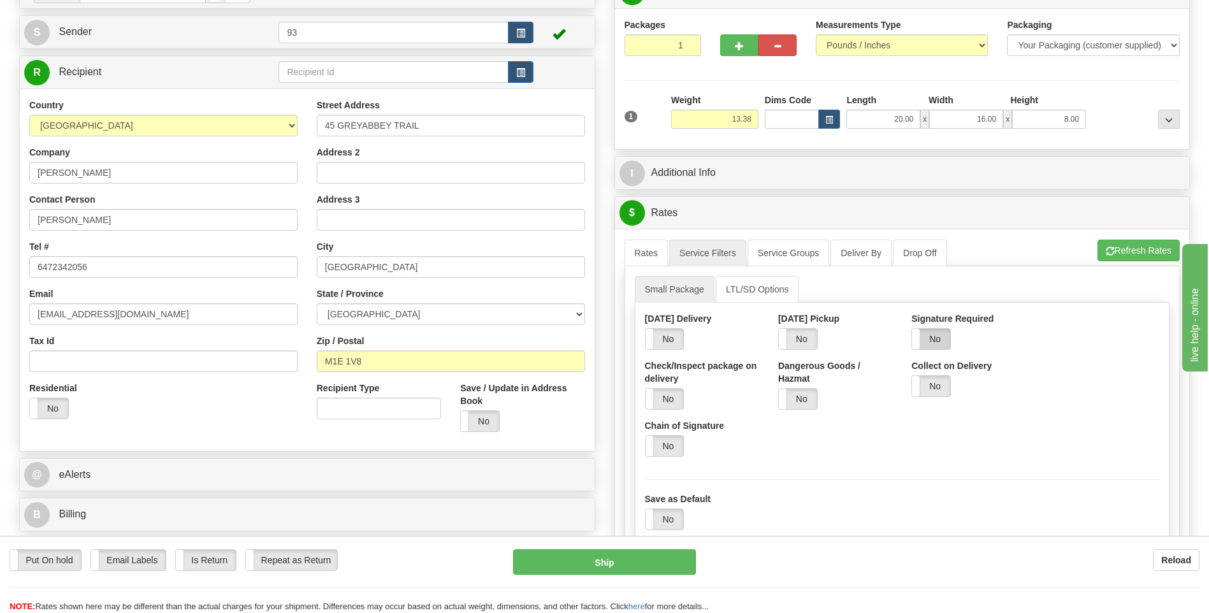
click at [941, 347] on label "No" at bounding box center [931, 339] width 38 height 20
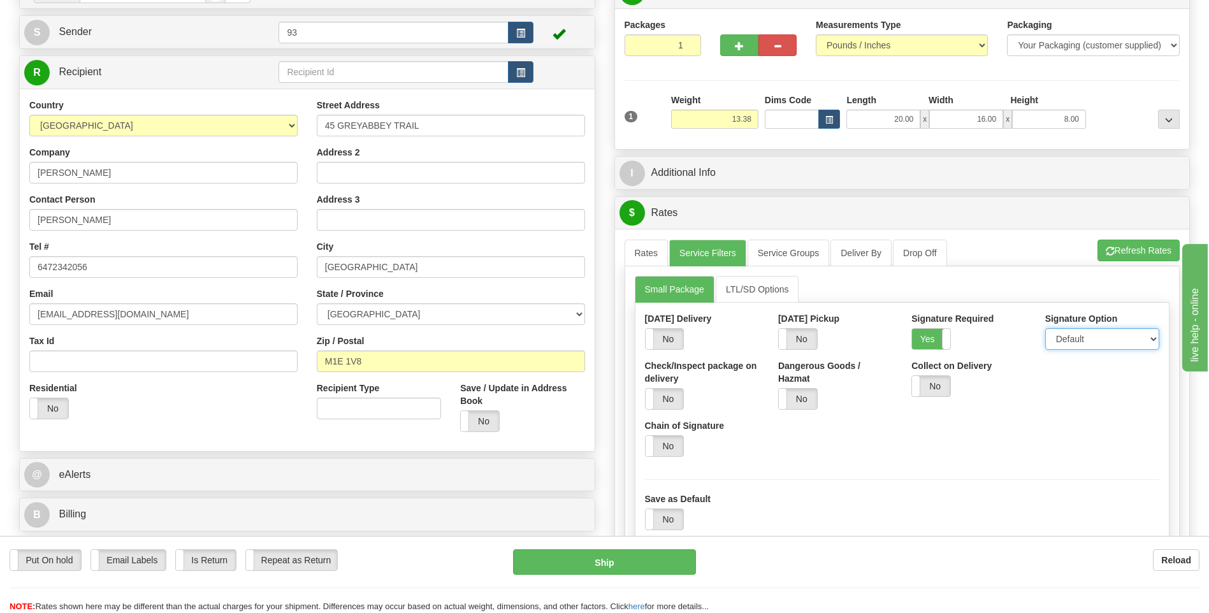
click at [1076, 339] on select "Default Adult Direct Indirect No Signature Required" at bounding box center [1102, 339] width 114 height 22
select select "1"
click at [1045, 328] on select "Default Adult Direct Indirect No Signature Required" at bounding box center [1102, 339] width 114 height 22
click at [642, 256] on link "Rates" at bounding box center [647, 253] width 44 height 27
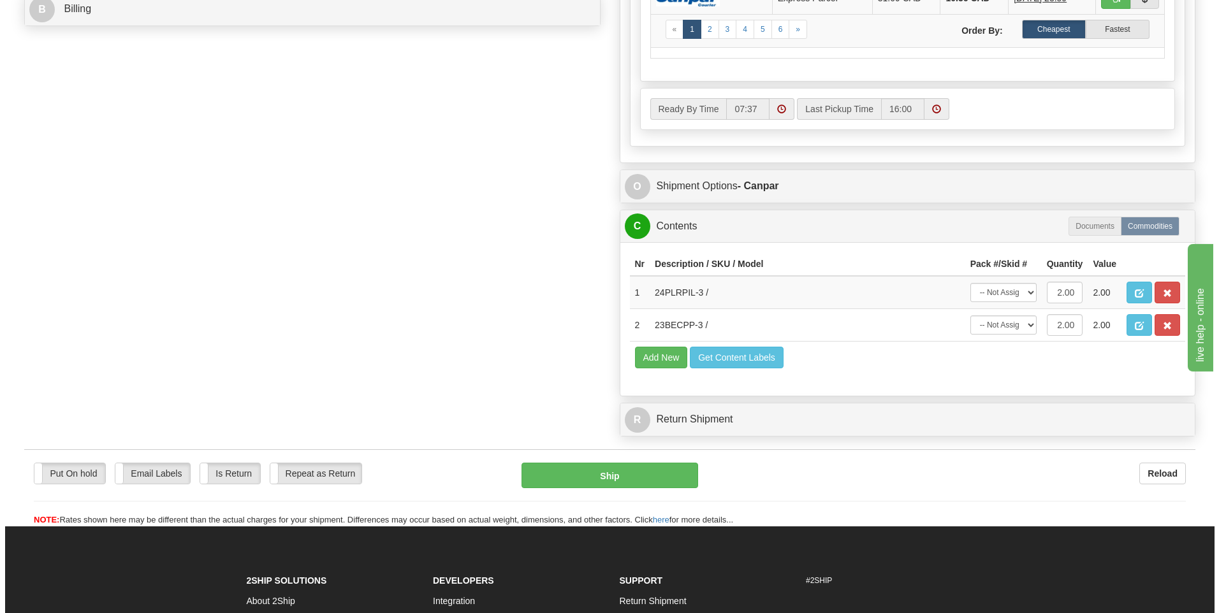
scroll to position [637, 0]
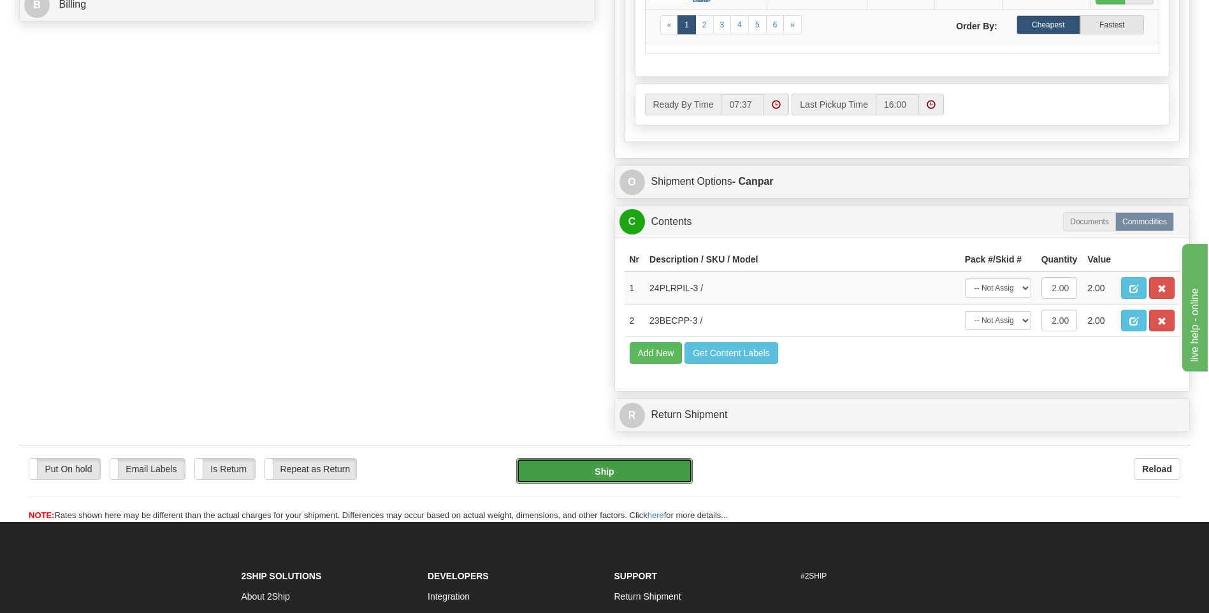
click at [635, 472] on button "Ship" at bounding box center [604, 470] width 176 height 25
type input "1"
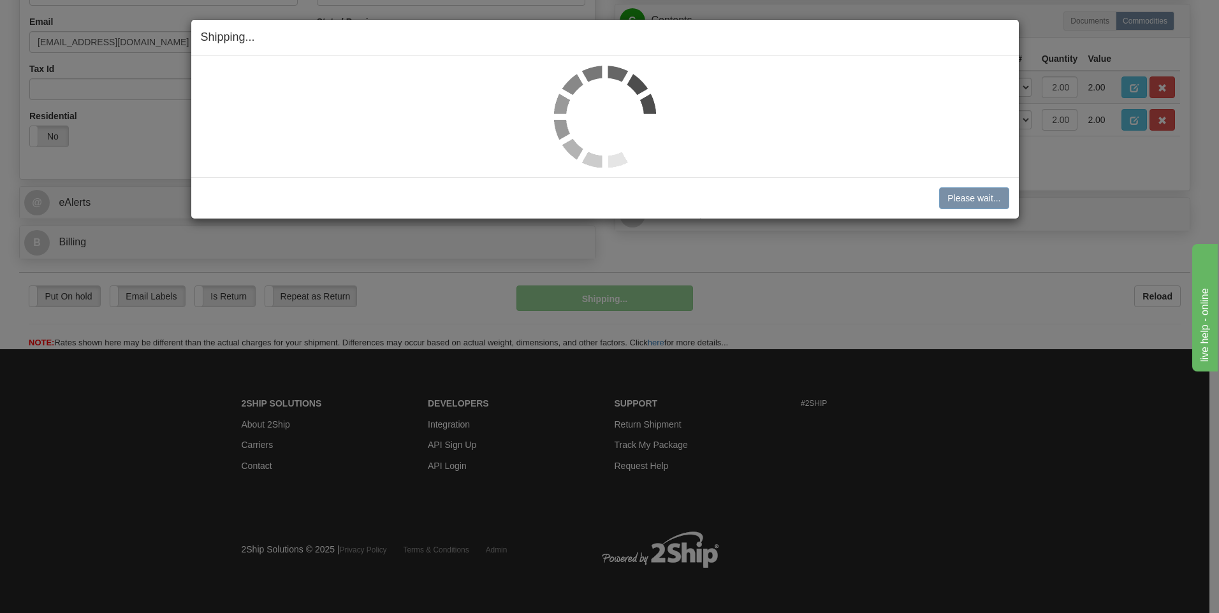
scroll to position [400, 0]
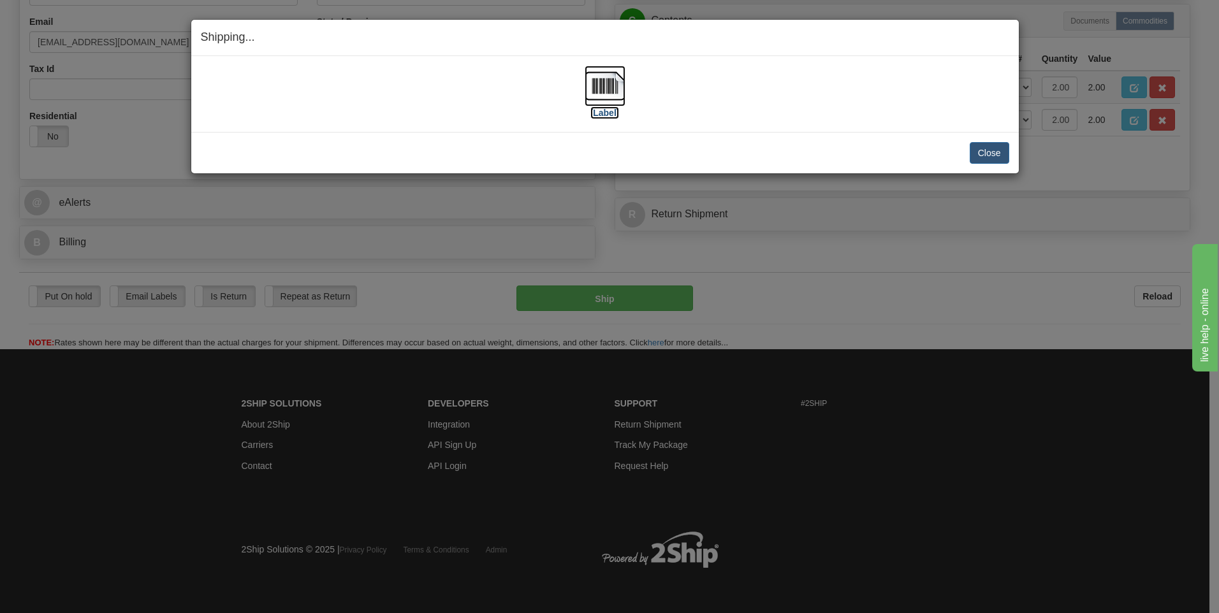
click at [600, 87] on img at bounding box center [604, 86] width 41 height 41
click at [984, 148] on button "Close" at bounding box center [989, 153] width 40 height 22
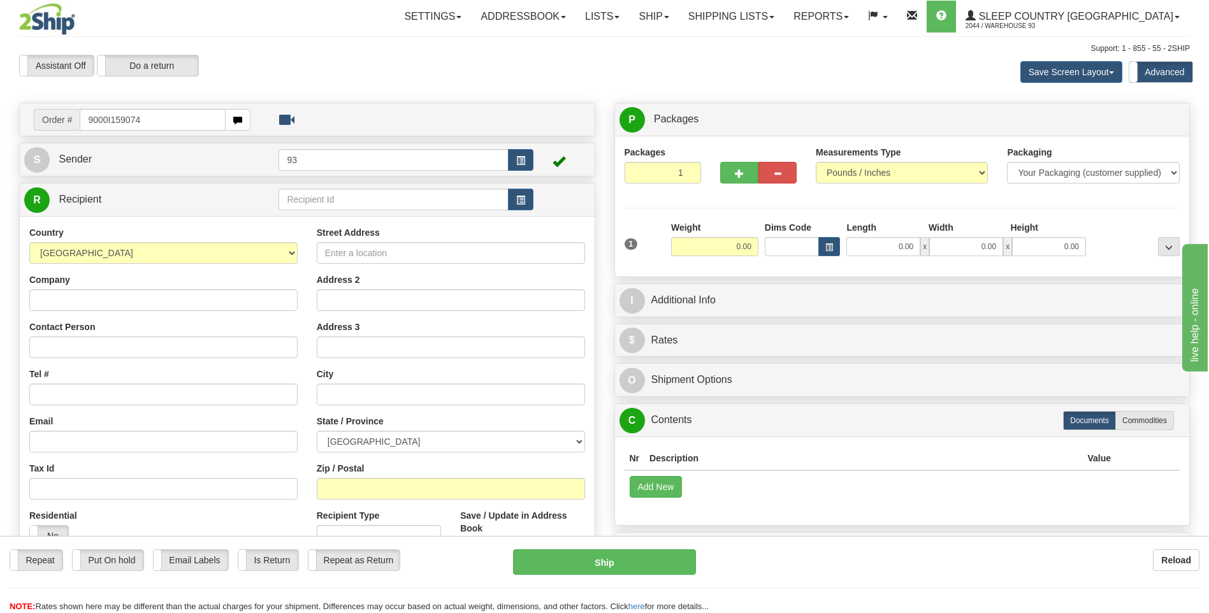
type input "9000I159074"
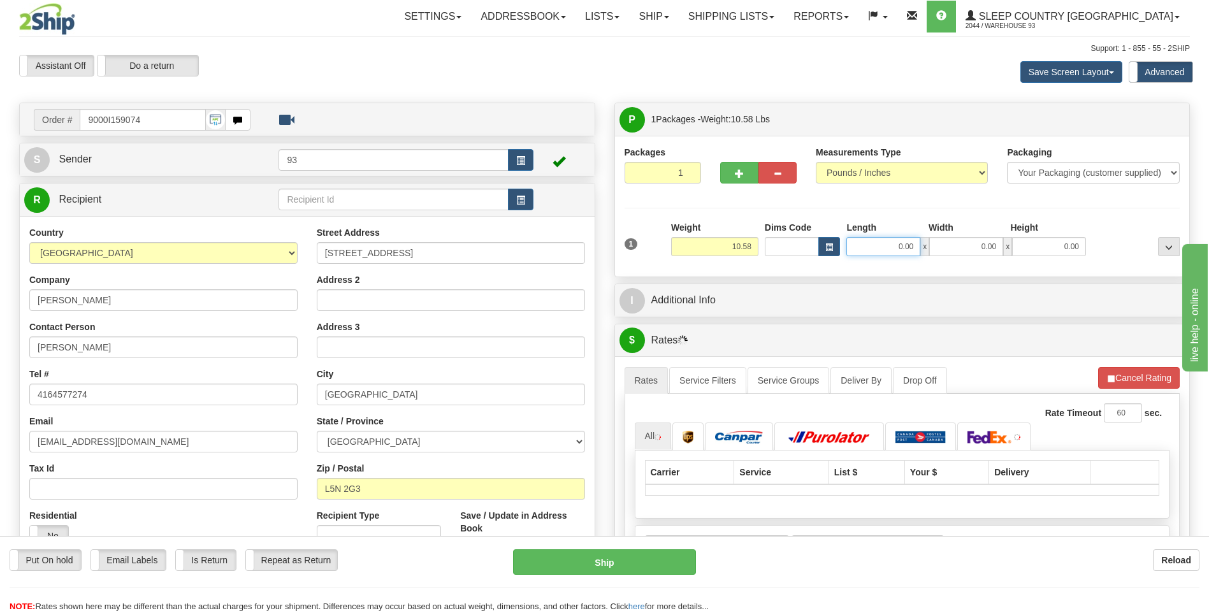
click at [876, 249] on input "0.00" at bounding box center [883, 246] width 74 height 19
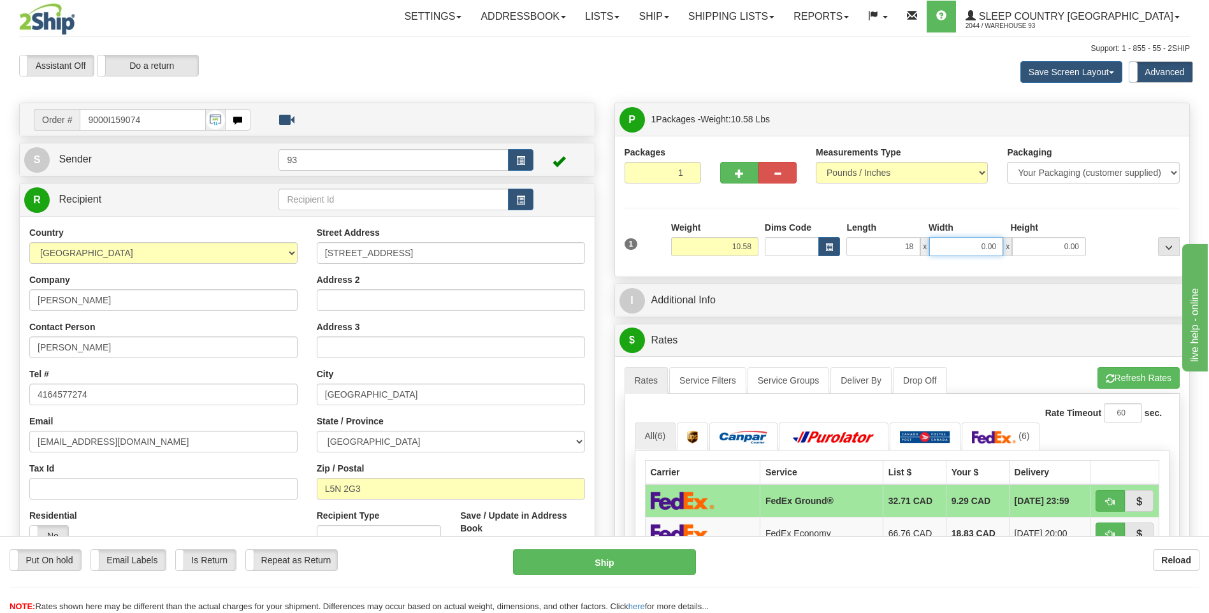
type input "18.00"
click at [972, 251] on input "0.00" at bounding box center [966, 246] width 74 height 19
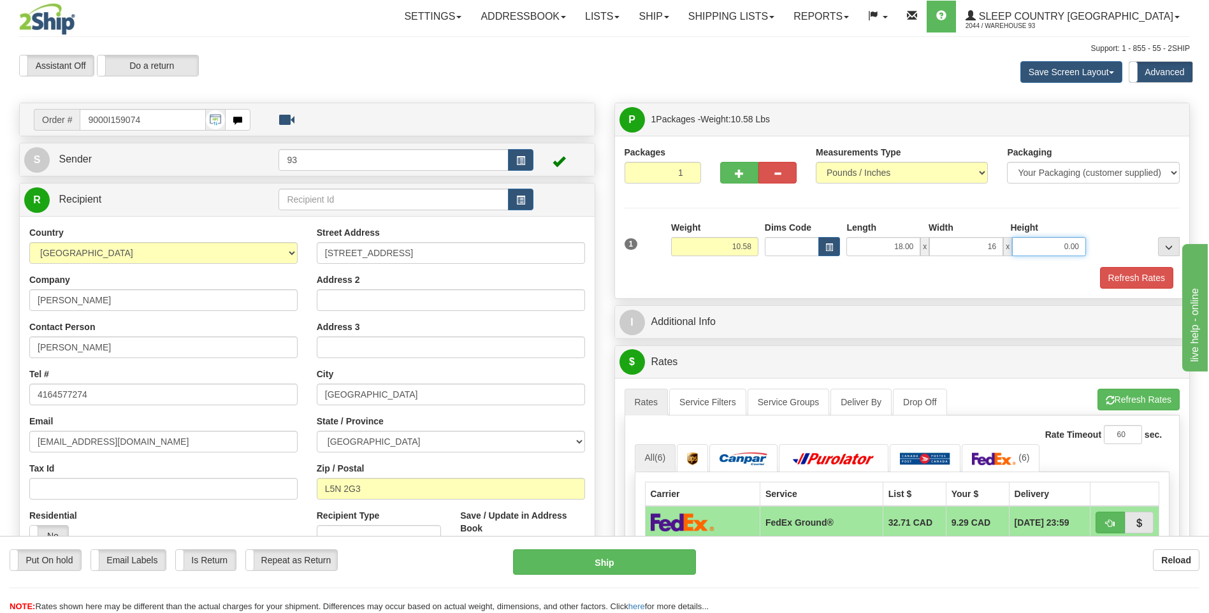
type input "16.00"
click at [1039, 245] on input "0.00" at bounding box center [1049, 246] width 74 height 19
type input "8.00"
click at [1131, 284] on button "Refresh Rates" at bounding box center [1136, 278] width 73 height 22
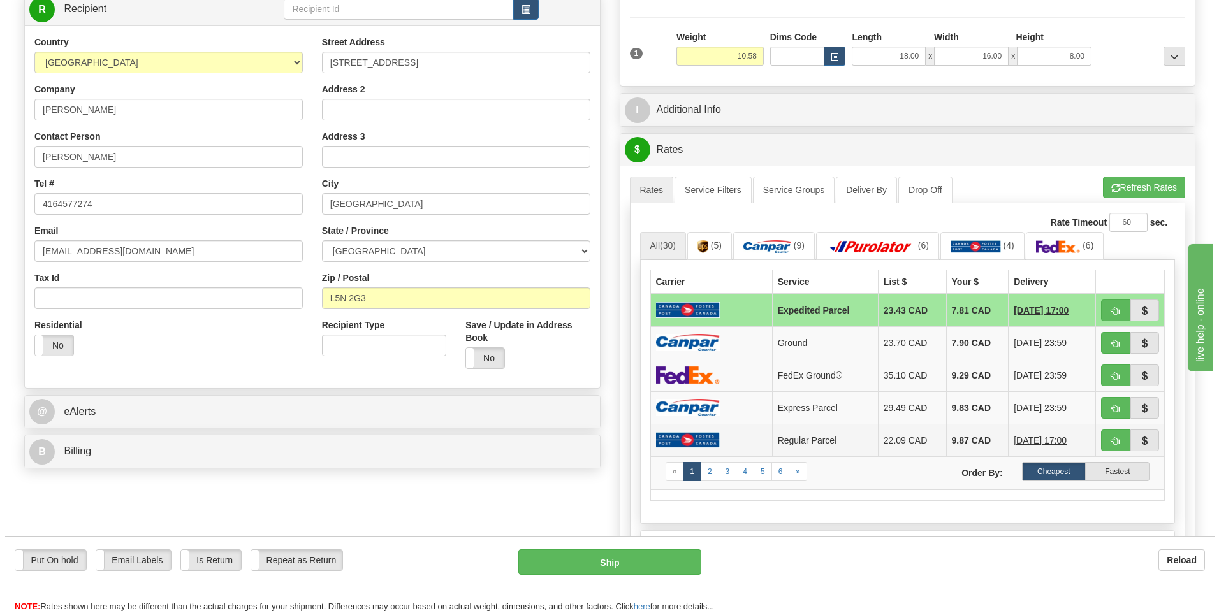
scroll to position [191, 0]
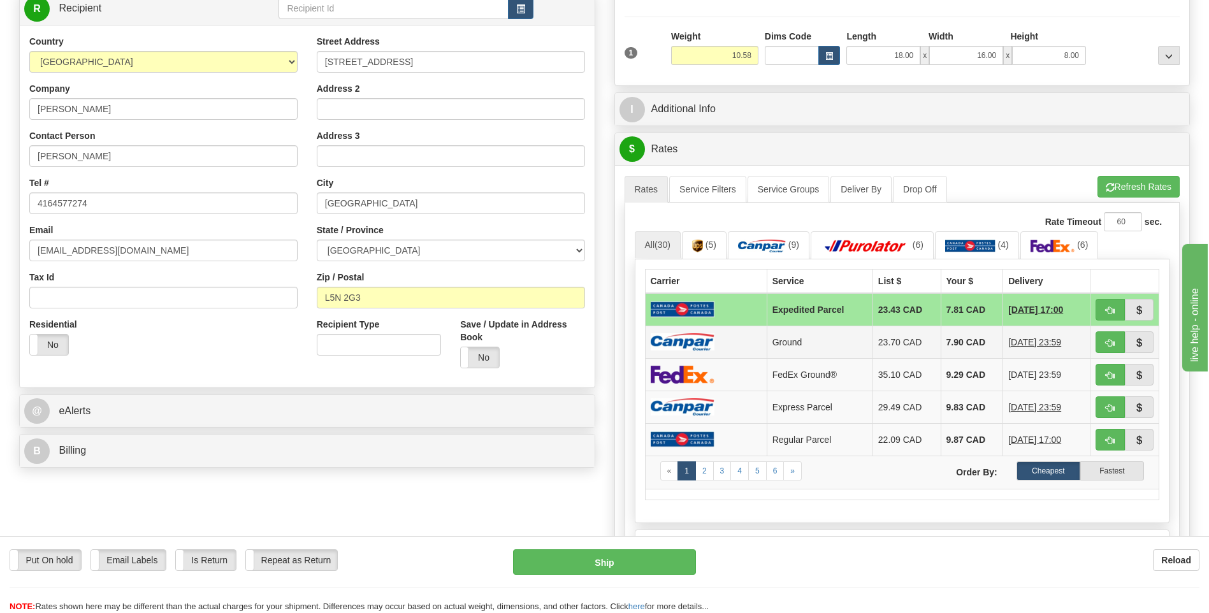
click at [702, 335] on img at bounding box center [683, 341] width 64 height 17
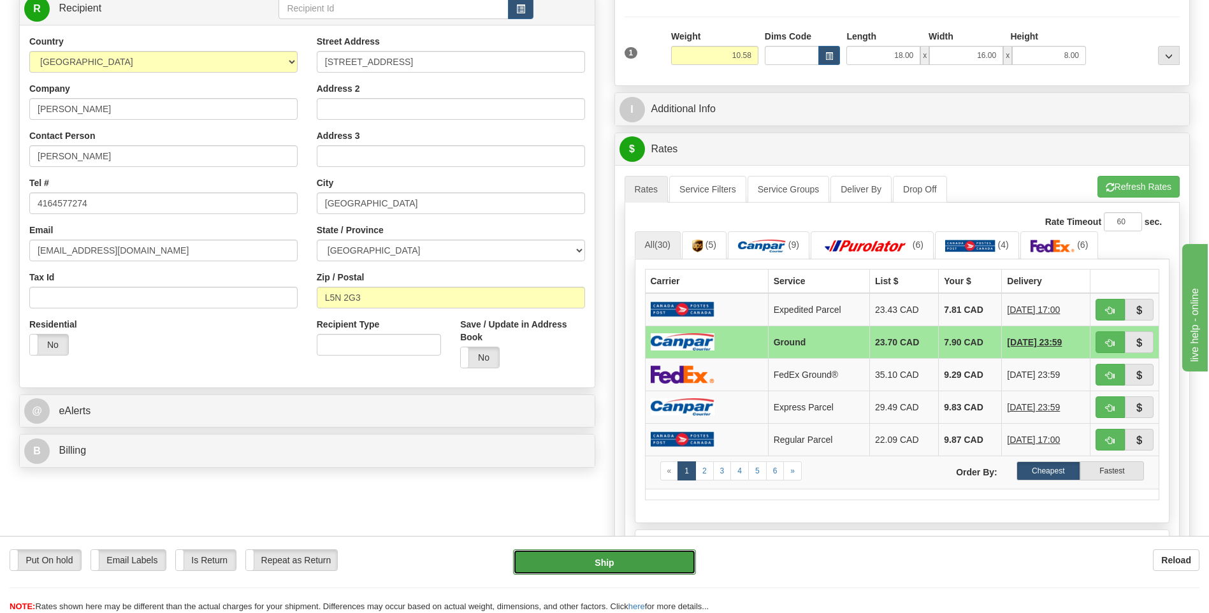
click at [648, 567] on button "Ship" at bounding box center [604, 561] width 182 height 25
type input "1"
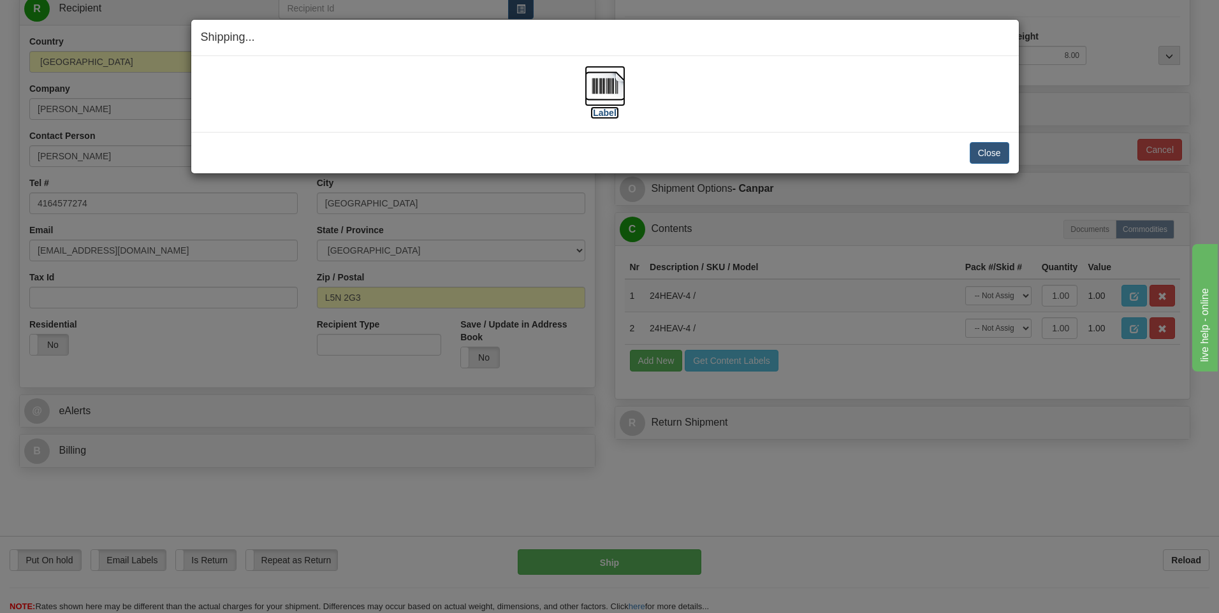
click at [605, 89] on img at bounding box center [604, 86] width 41 height 41
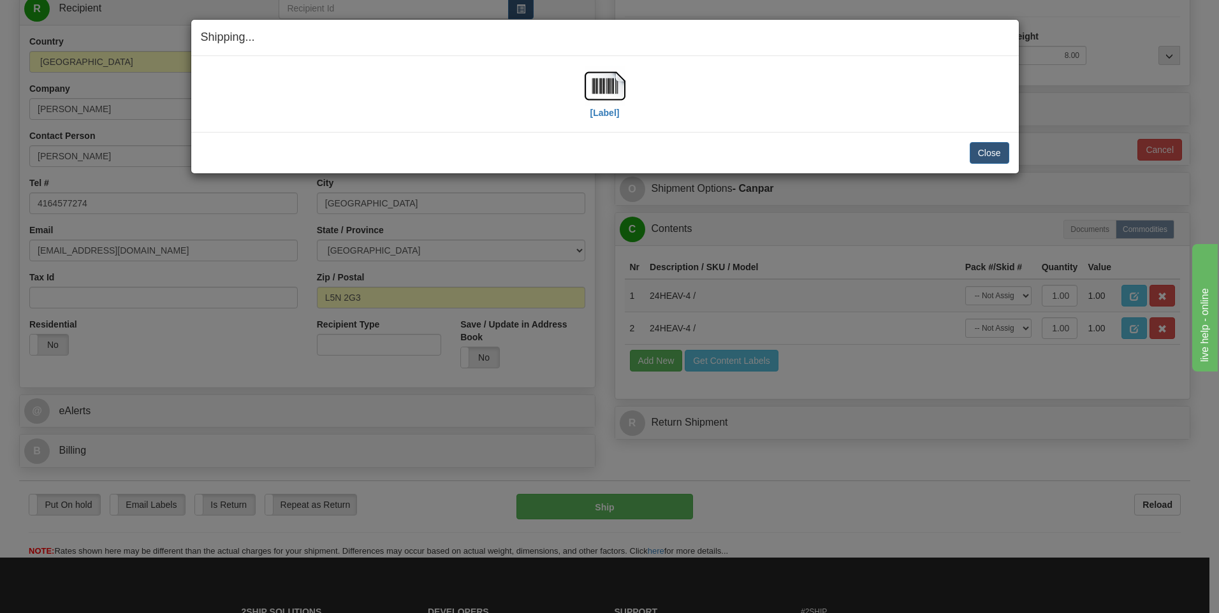
click at [1010, 154] on div "Close Cancel Cancel Shipment and Quit Pickup Quit Pickup ONLY" at bounding box center [604, 152] width 827 height 41
click at [994, 155] on button "Close" at bounding box center [989, 153] width 40 height 22
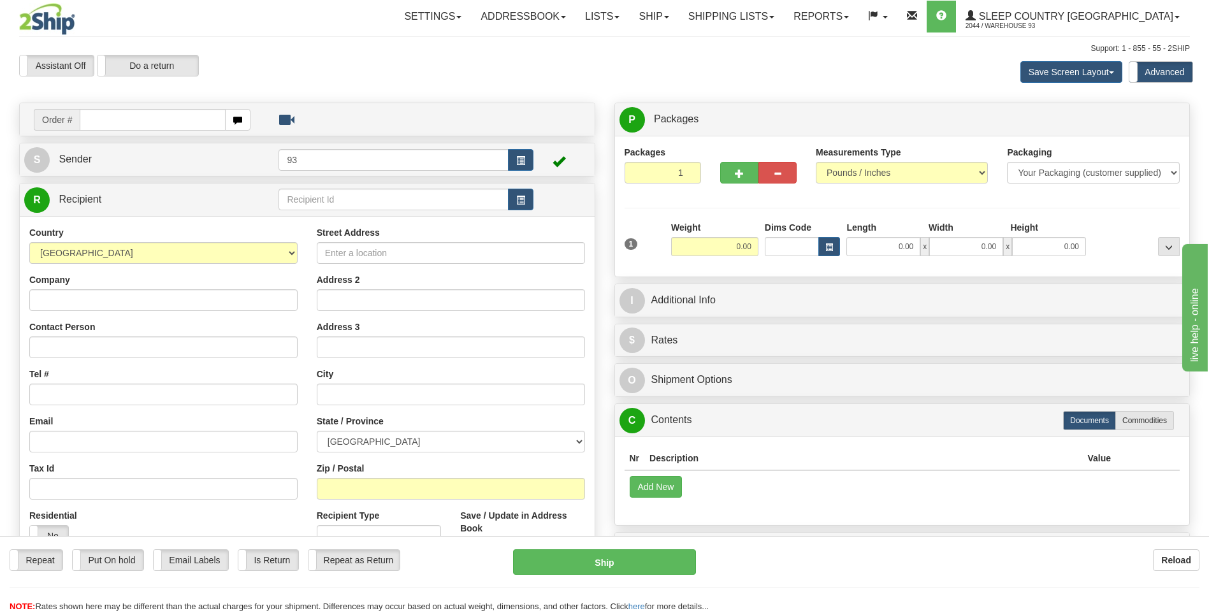
click at [140, 112] on input "text" at bounding box center [152, 120] width 145 height 22
type input "9000I159216"
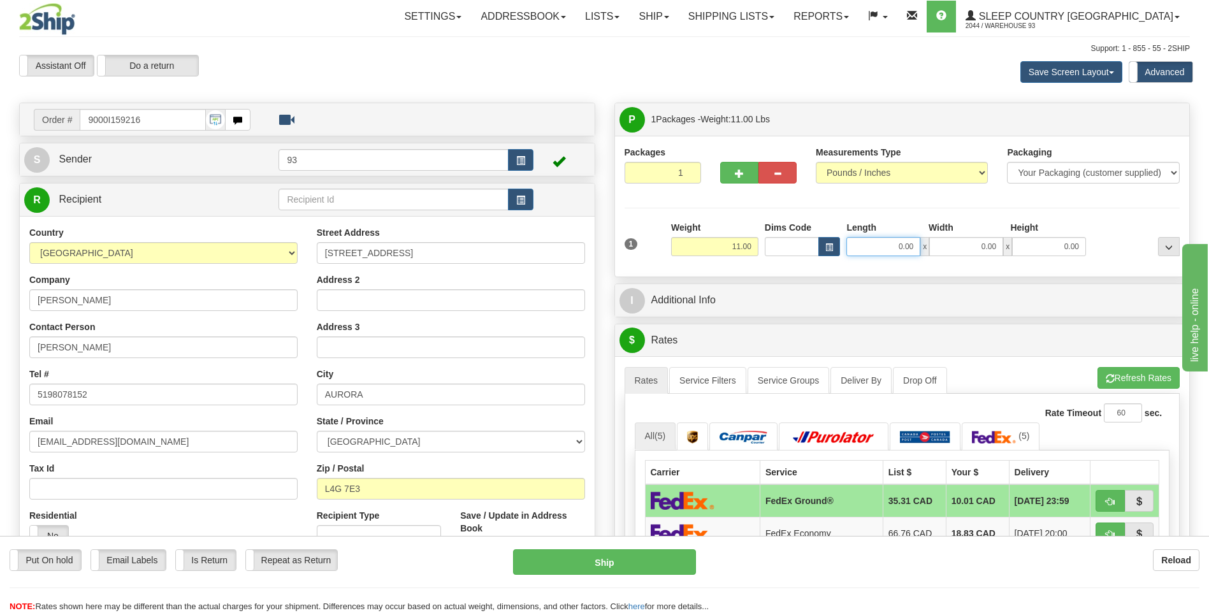
click at [899, 252] on input "0.00" at bounding box center [883, 246] width 74 height 19
type input "18.00"
click at [997, 245] on input "0.00" at bounding box center [966, 246] width 74 height 19
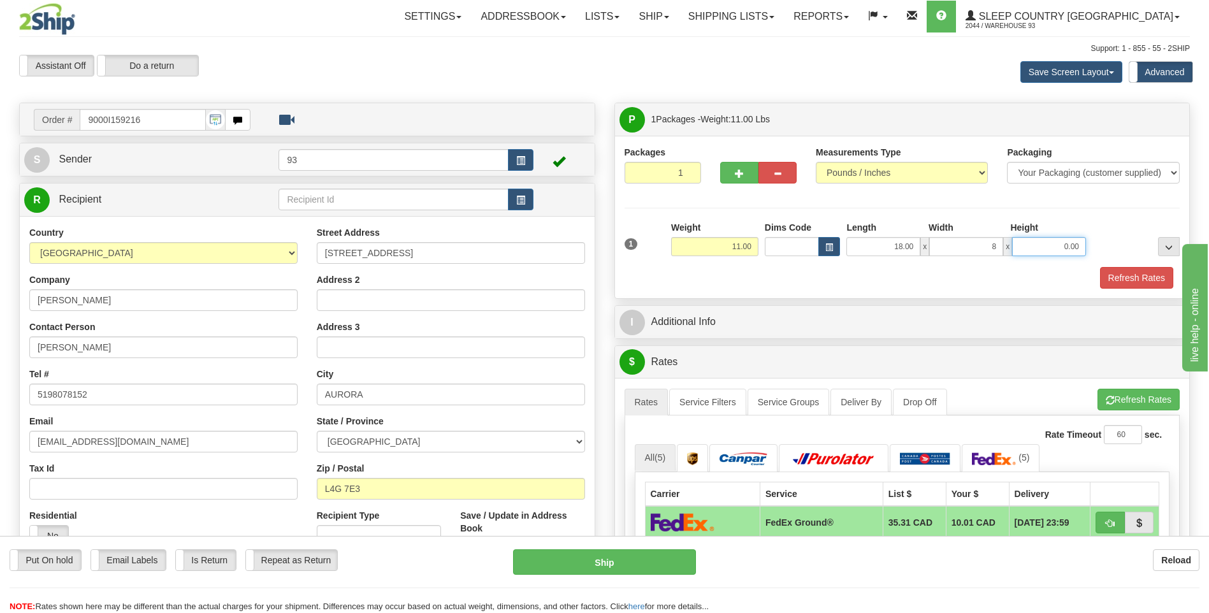
type input "8.00"
click at [1053, 244] on input "0.00" at bounding box center [1049, 246] width 74 height 19
type input "8.00"
click at [1131, 274] on button "Refresh Rates" at bounding box center [1136, 278] width 73 height 22
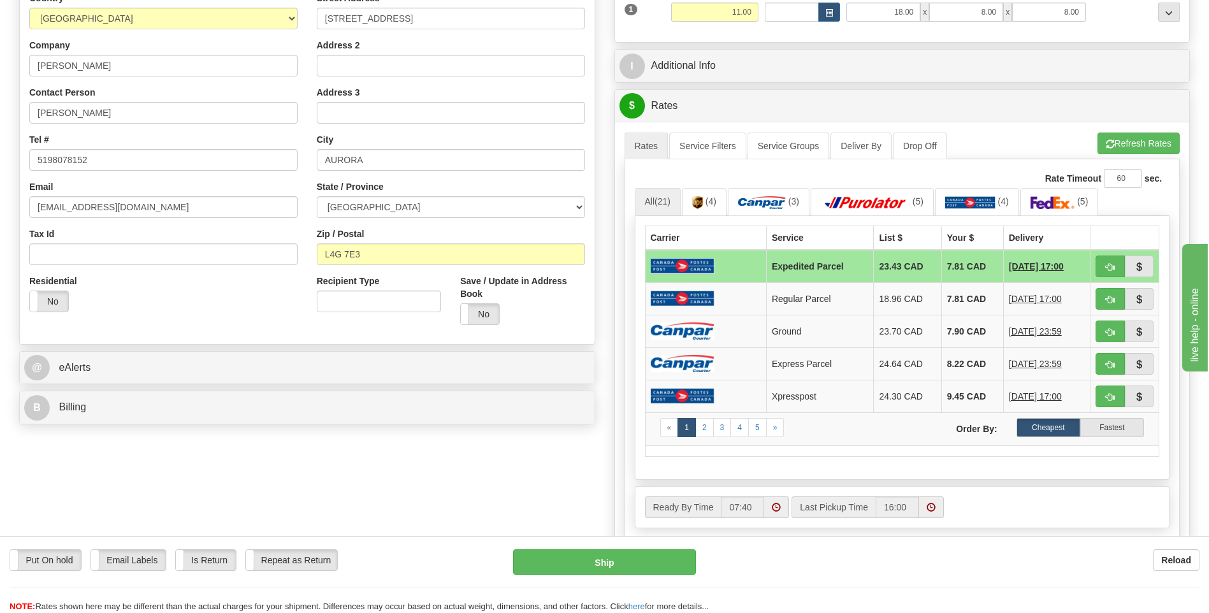
scroll to position [255, 0]
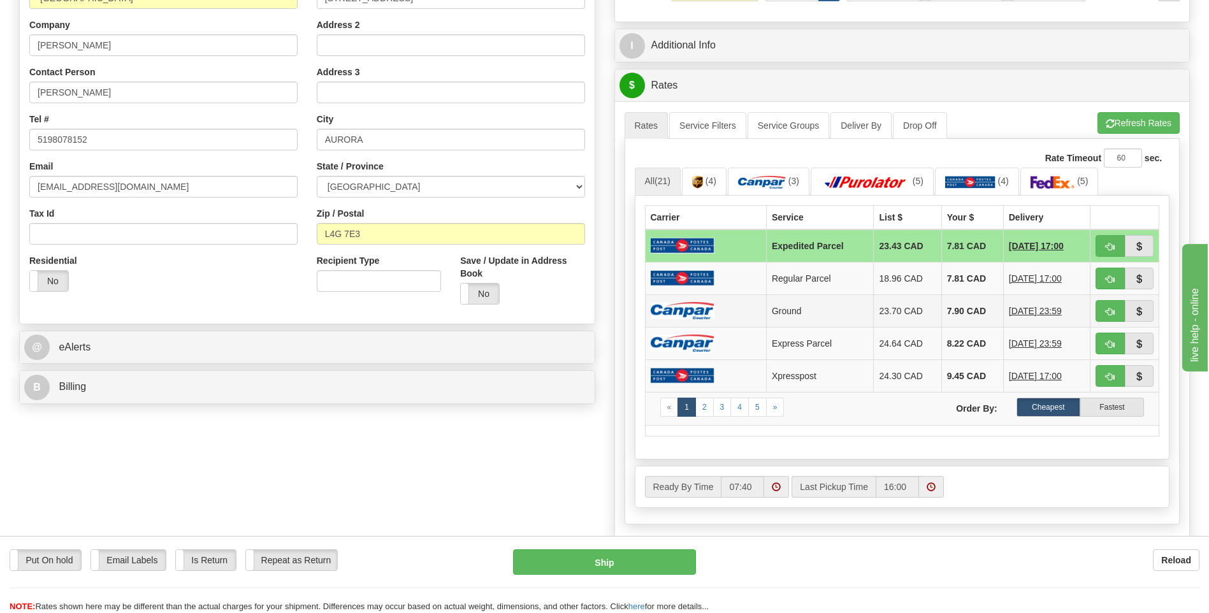
click at [709, 315] on img at bounding box center [683, 310] width 64 height 17
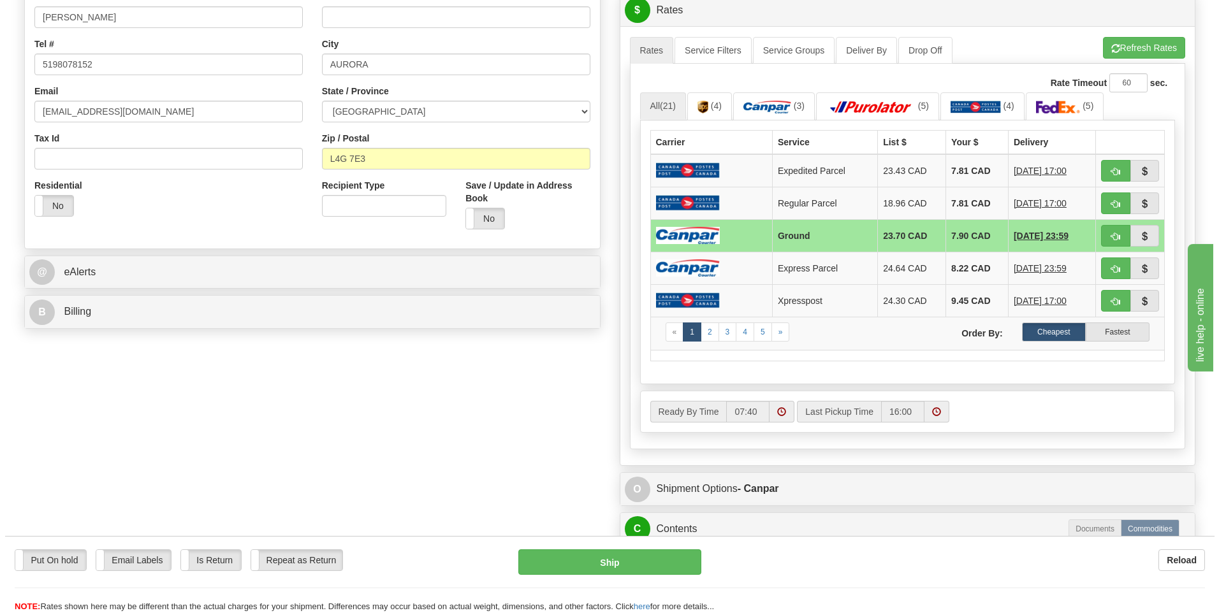
scroll to position [510, 0]
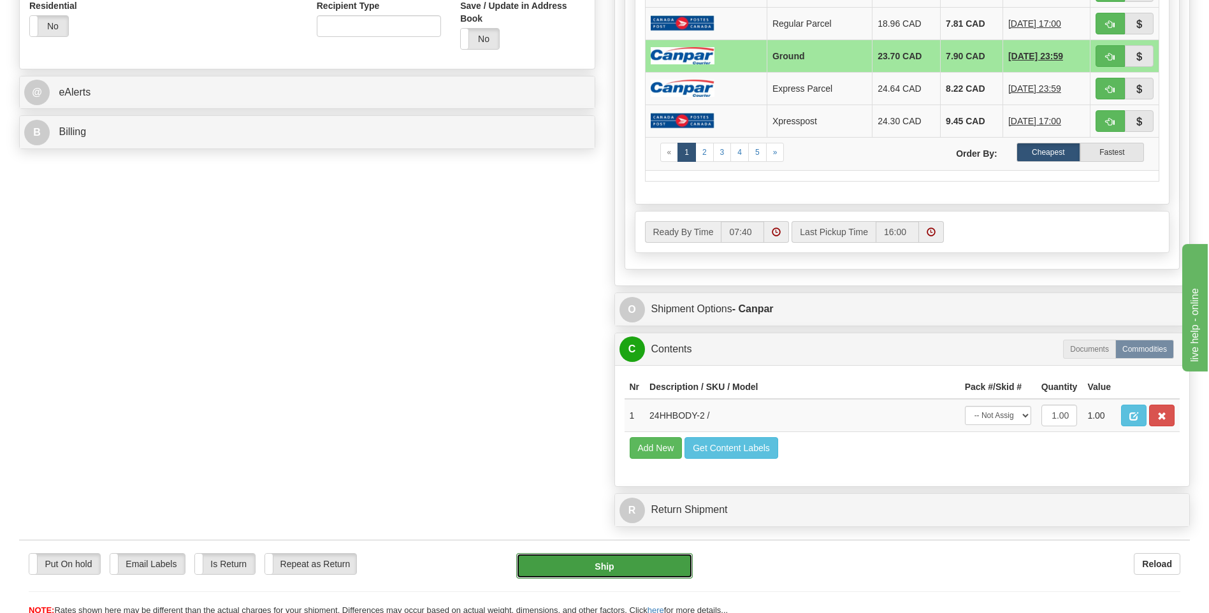
click at [650, 565] on button "Ship" at bounding box center [604, 565] width 176 height 25
type input "1"
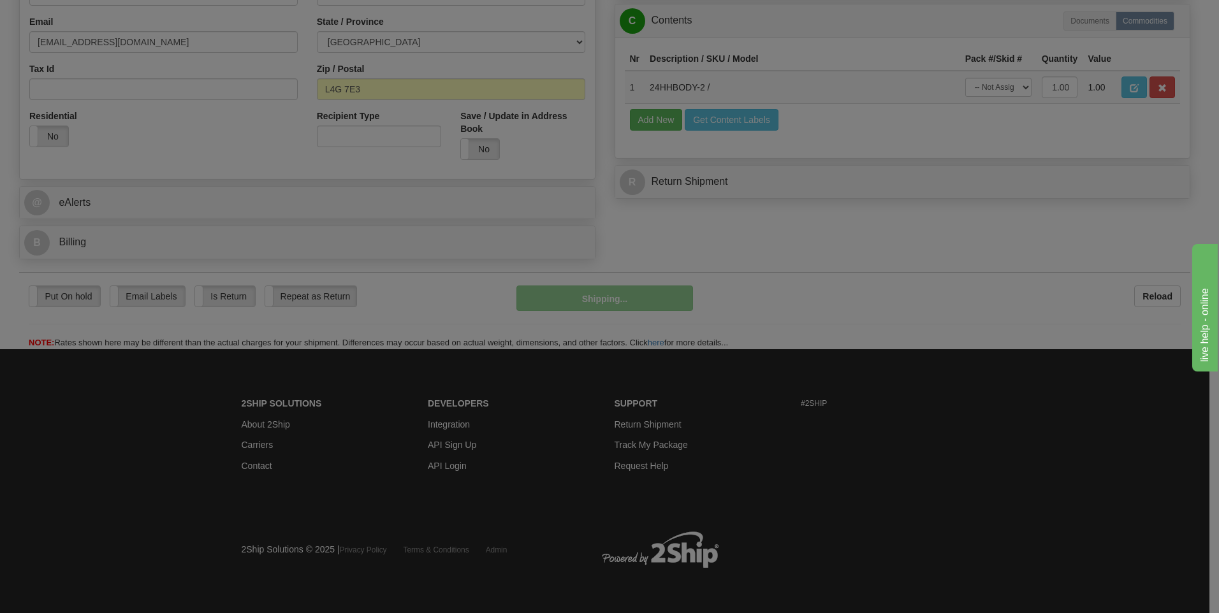
scroll to position [400, 0]
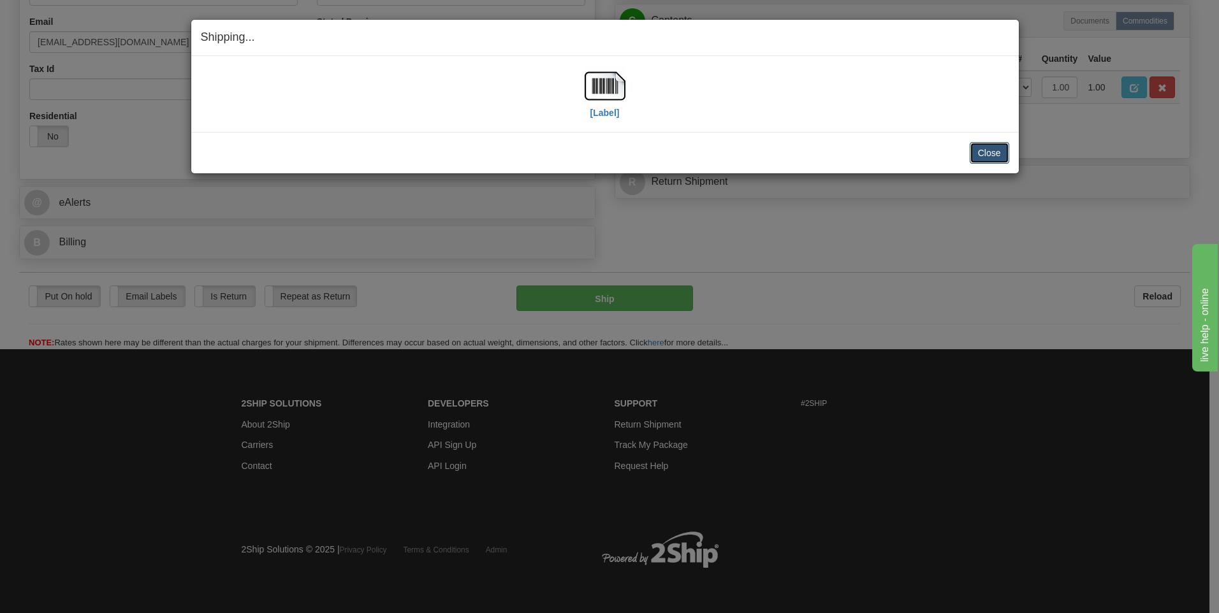
click at [990, 150] on button "Close" at bounding box center [989, 153] width 40 height 22
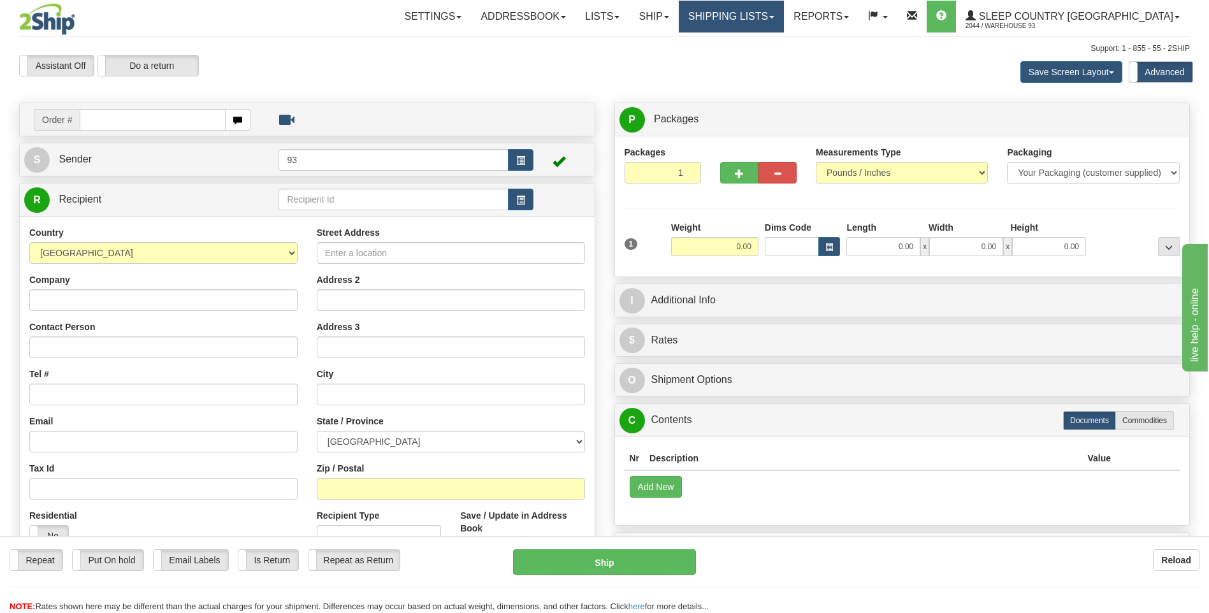
click at [760, 13] on link "Shipping lists" at bounding box center [731, 17] width 105 height 32
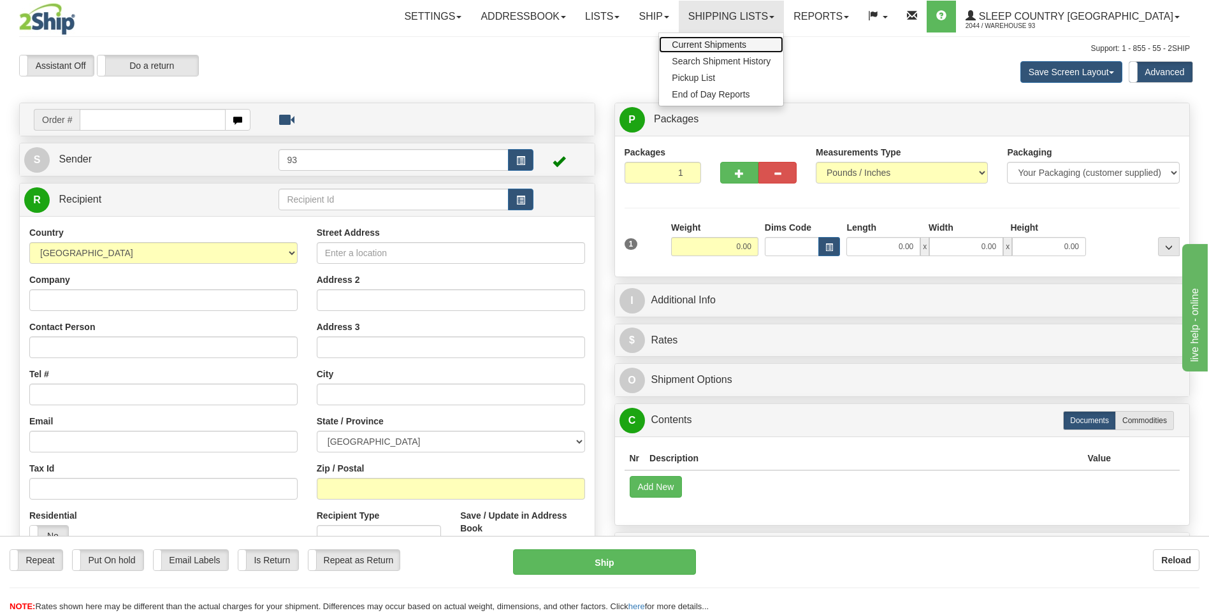
click at [746, 43] on span "Current Shipments" at bounding box center [709, 45] width 75 height 10
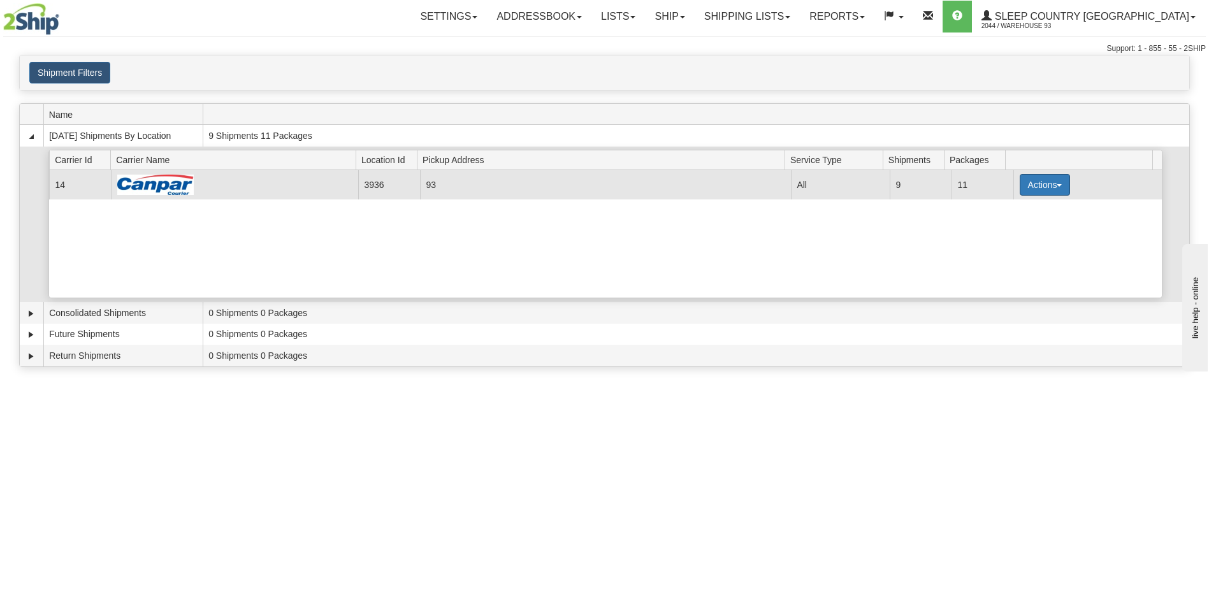
click at [1032, 182] on button "Actions" at bounding box center [1045, 185] width 51 height 22
click at [1018, 212] on link "Details" at bounding box center [1018, 209] width 102 height 17
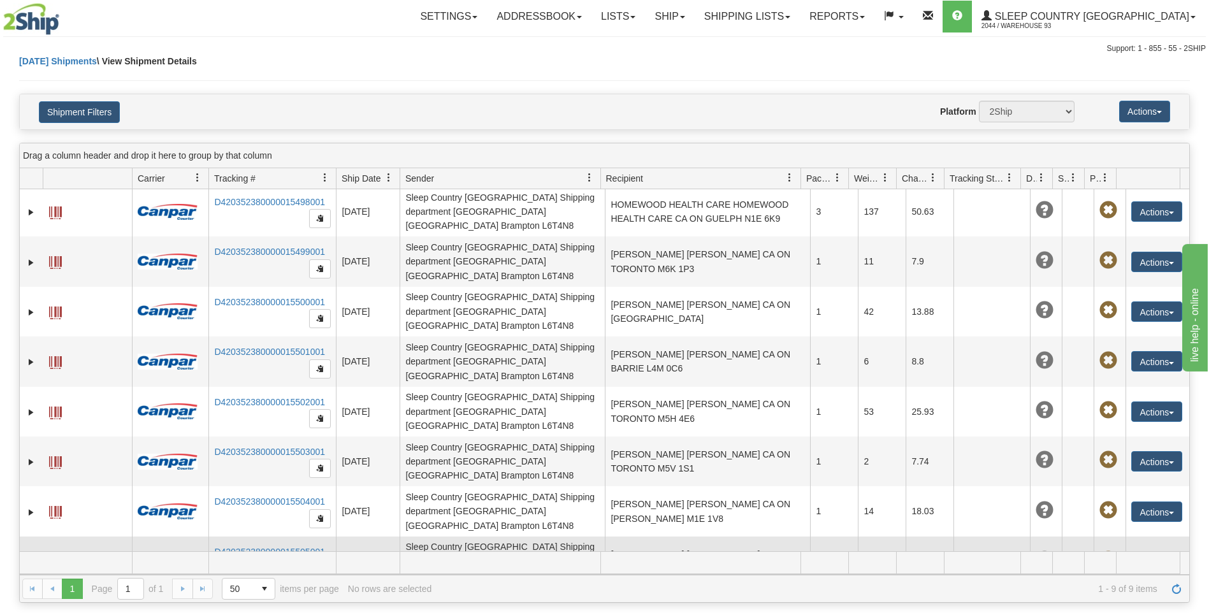
scroll to position [264, 0]
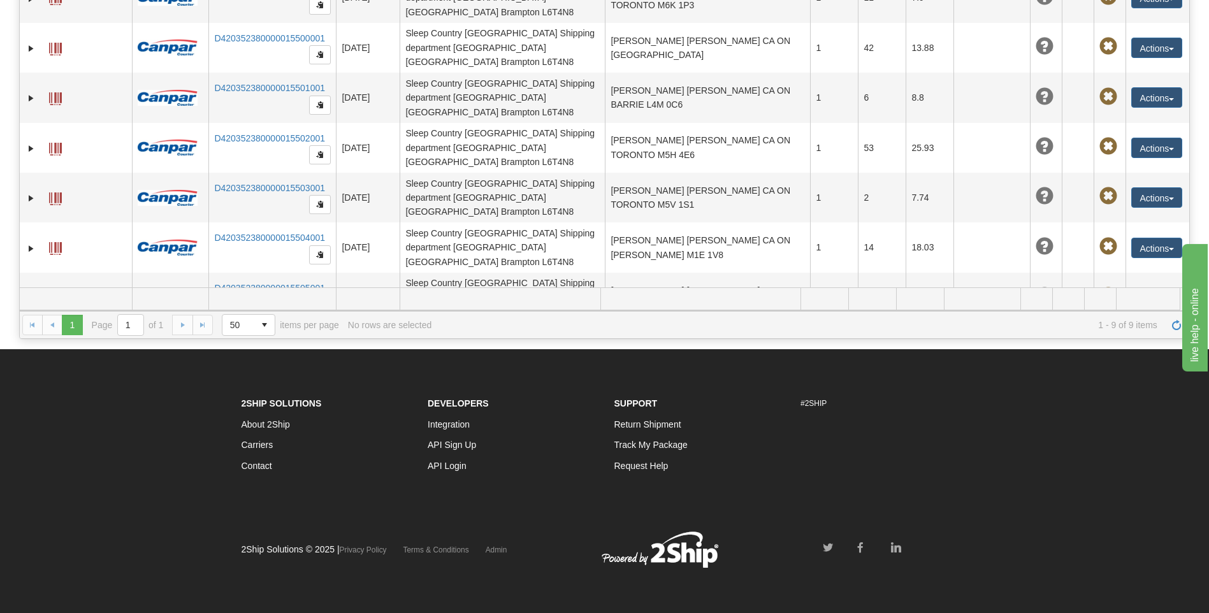
click at [1156, 337] on button "Actions" at bounding box center [1156, 347] width 51 height 20
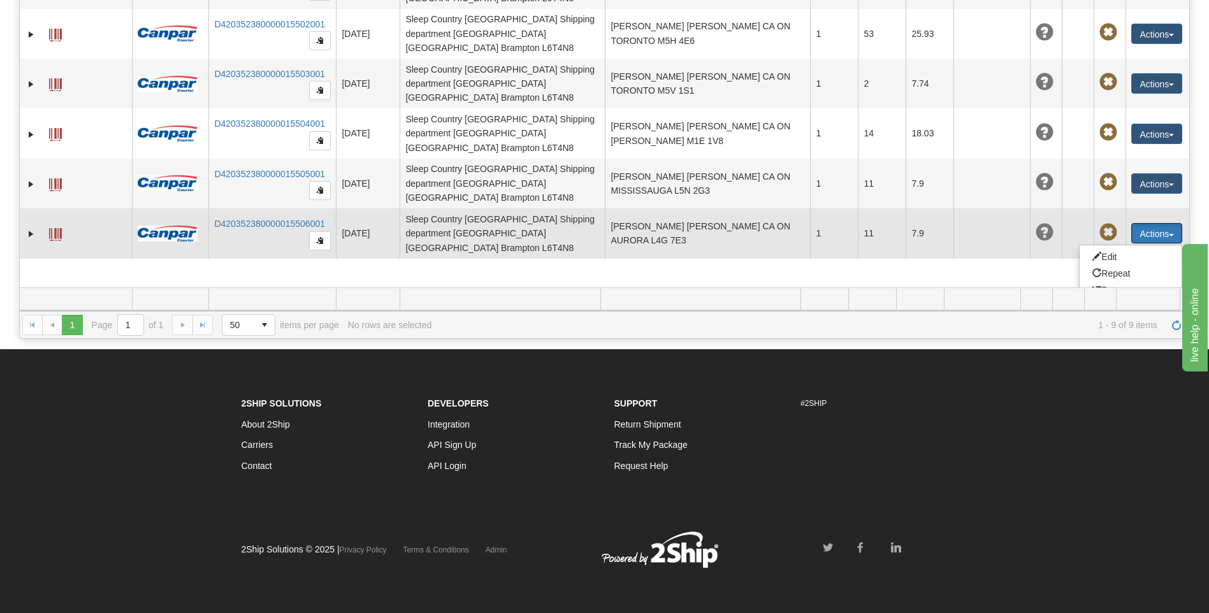
scroll to position [118, 0]
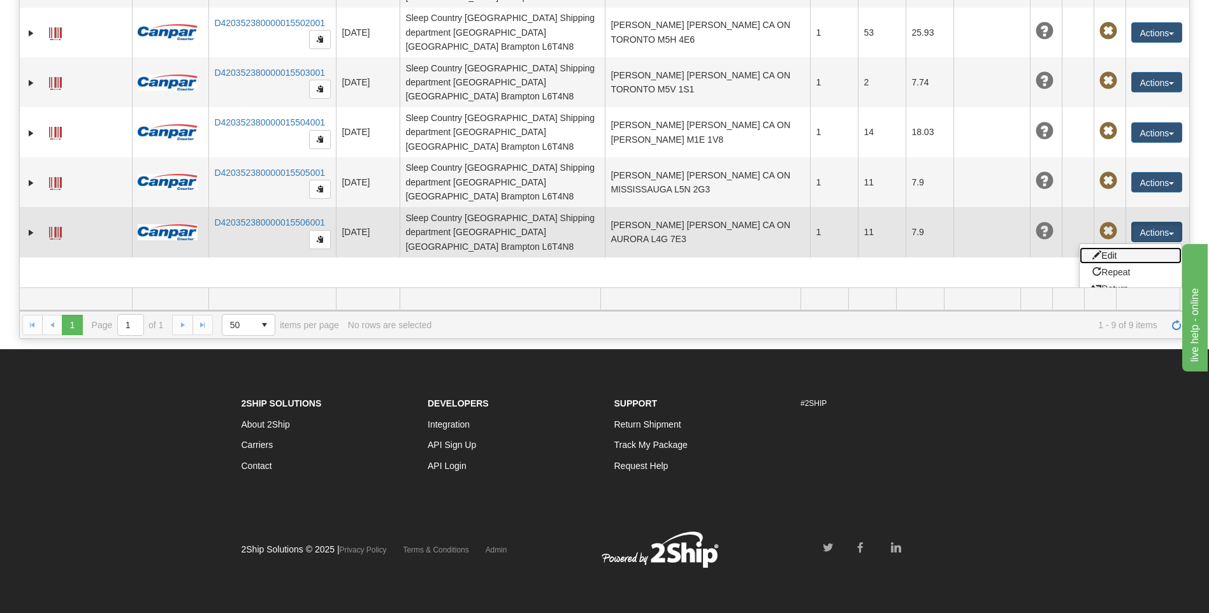
click at [1110, 247] on link "Edit" at bounding box center [1131, 255] width 102 height 17
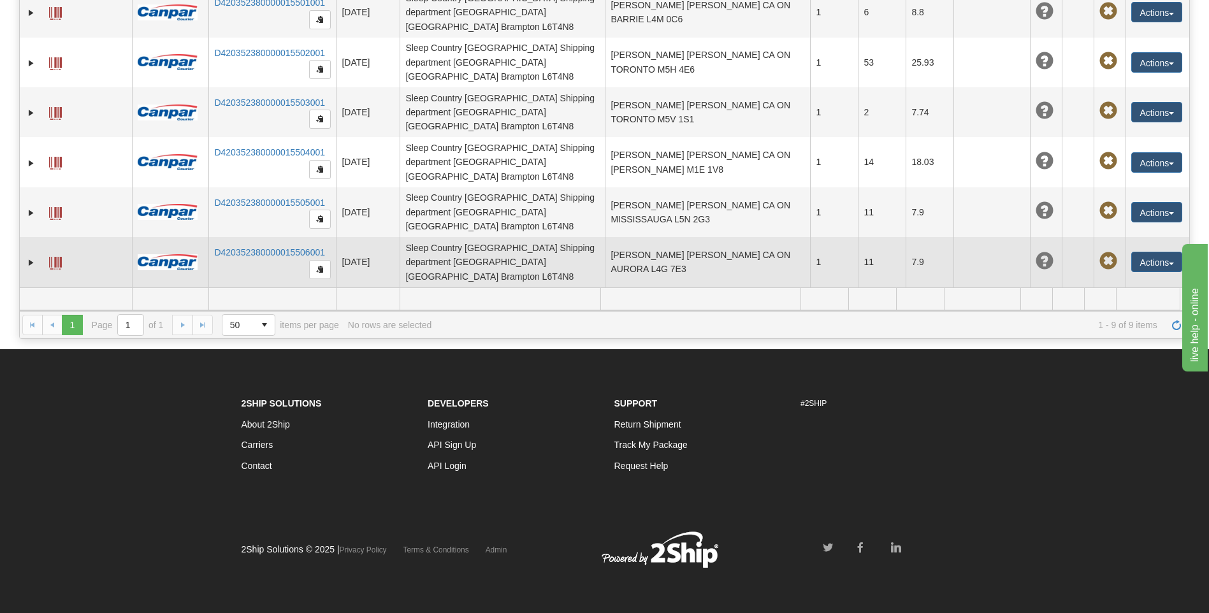
scroll to position [3, 0]
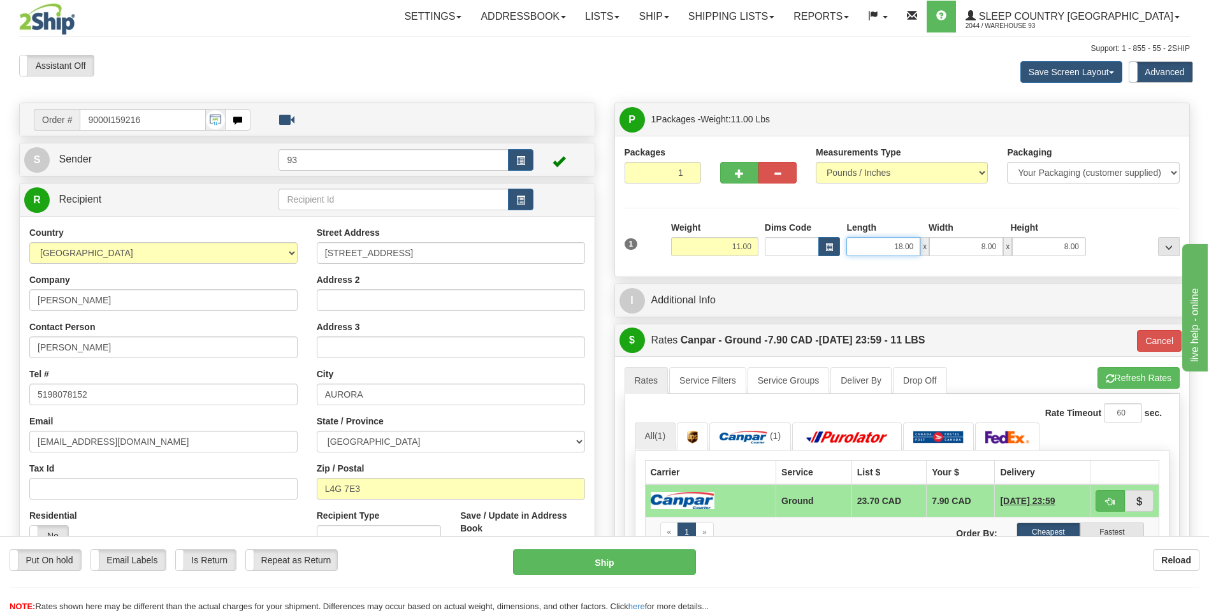
click at [916, 247] on input "18.00" at bounding box center [883, 246] width 74 height 19
type input "1"
type input "30.00"
click at [1002, 247] on input "8.00" at bounding box center [966, 246] width 74 height 19
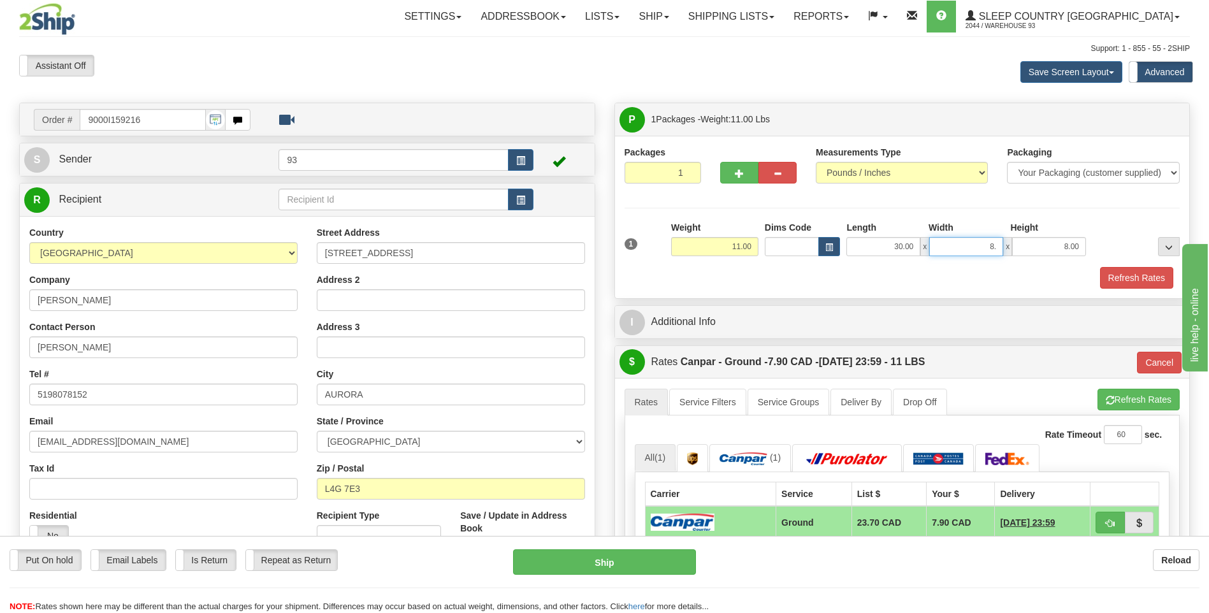
type input "8"
type input "16.00"
click at [1083, 245] on input "8.00" at bounding box center [1049, 246] width 74 height 19
type input "8"
type input "6.00"
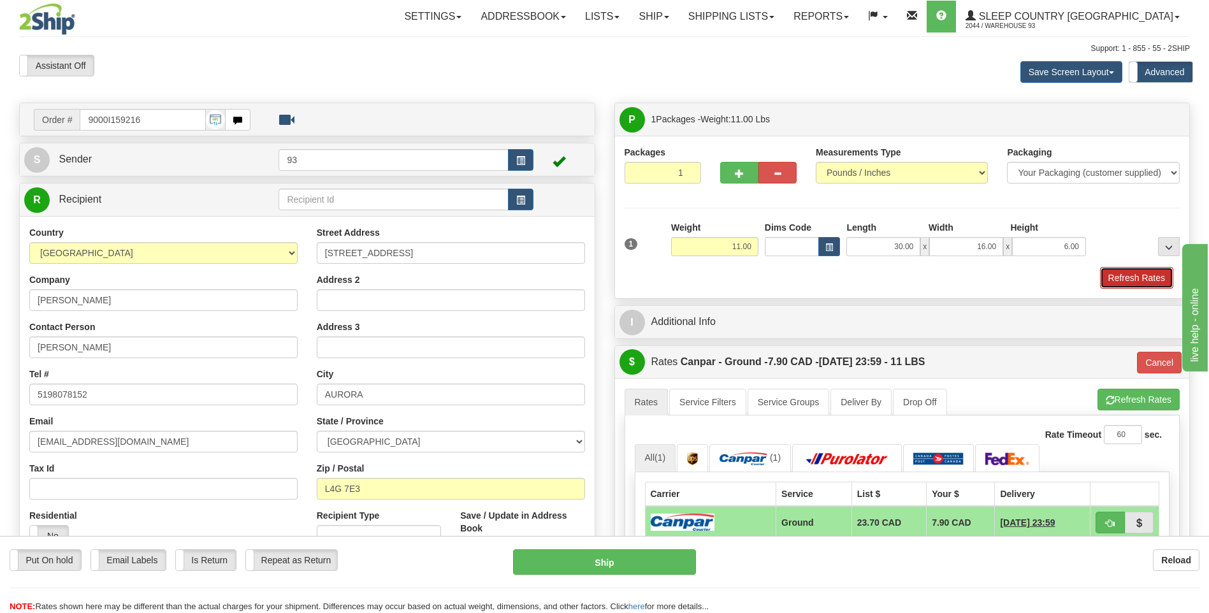
click at [1137, 278] on button "Refresh Rates" at bounding box center [1136, 278] width 73 height 22
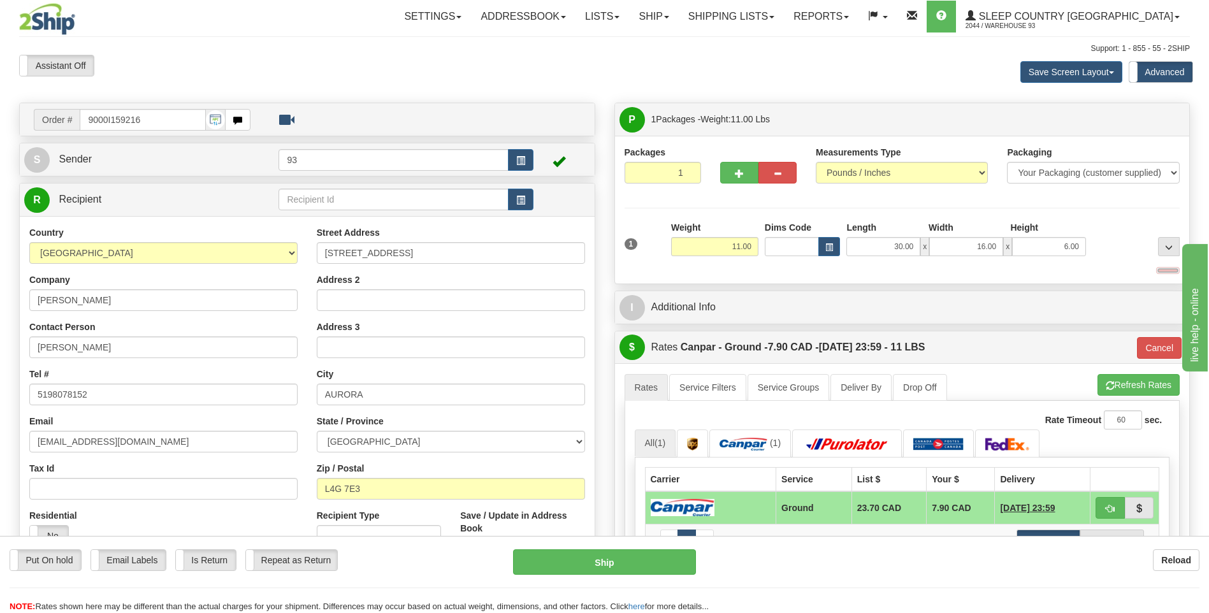
type input "1"
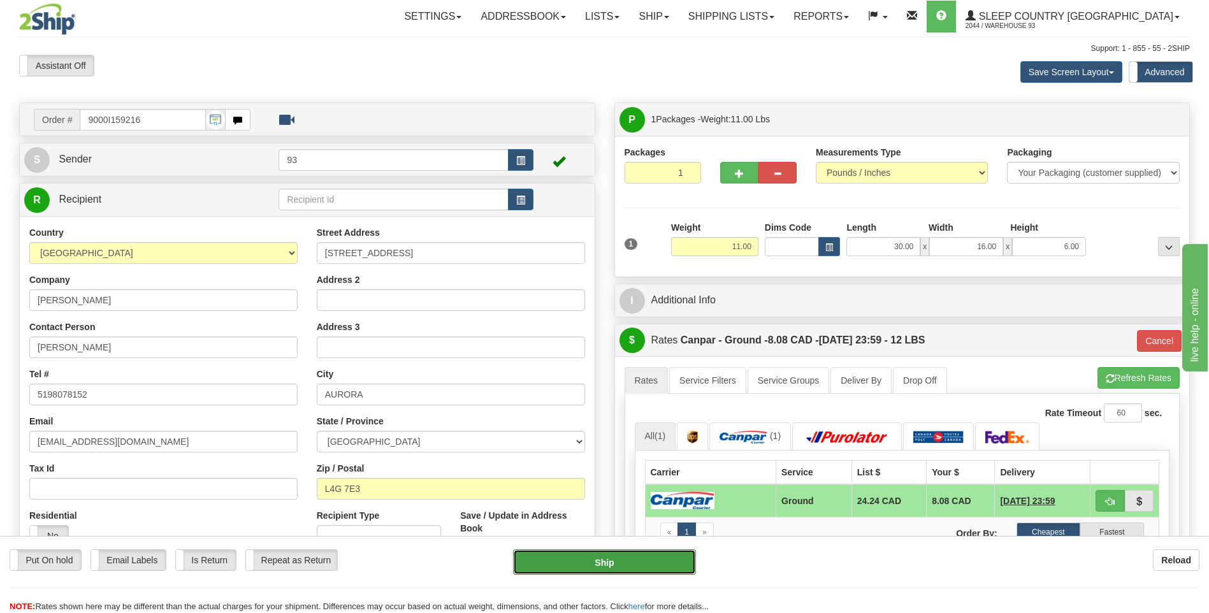
click at [674, 570] on button "Ship" at bounding box center [604, 561] width 182 height 25
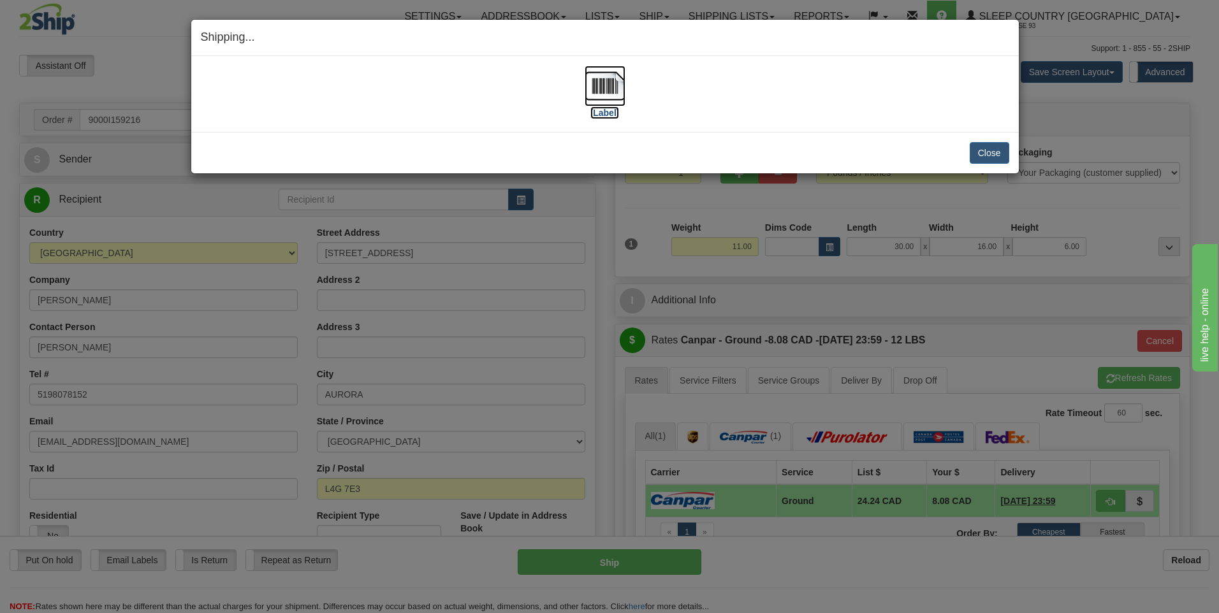
click at [595, 82] on img at bounding box center [604, 86] width 41 height 41
click at [997, 155] on button "Close" at bounding box center [989, 153] width 40 height 22
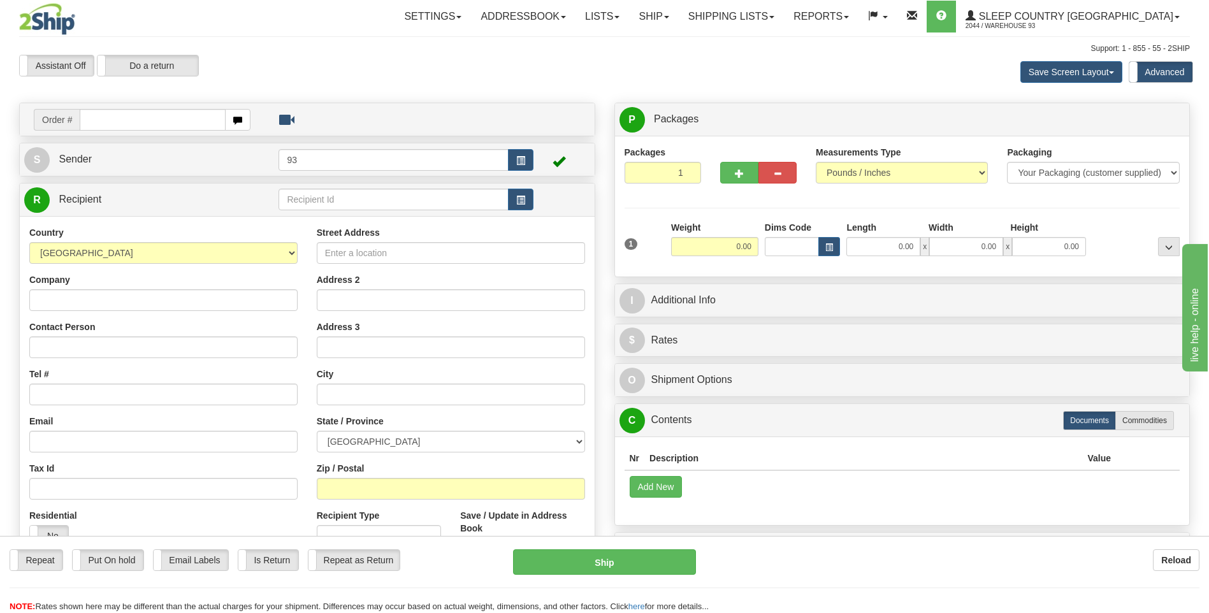
click at [125, 115] on div "Toggle navigation Settings Shipping Preferences Fields Preferences New" at bounding box center [604, 365] width 1209 height 730
click at [126, 117] on input "text" at bounding box center [152, 120] width 145 height 22
type input "9000I159267"
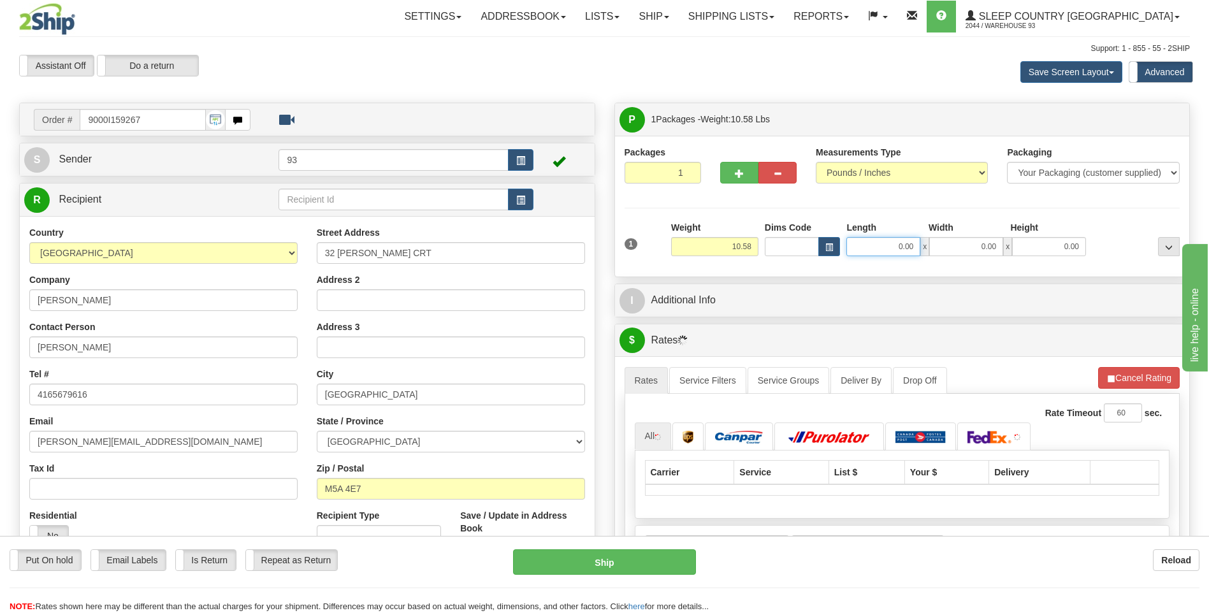
click at [870, 243] on input "0.00" at bounding box center [883, 246] width 74 height 19
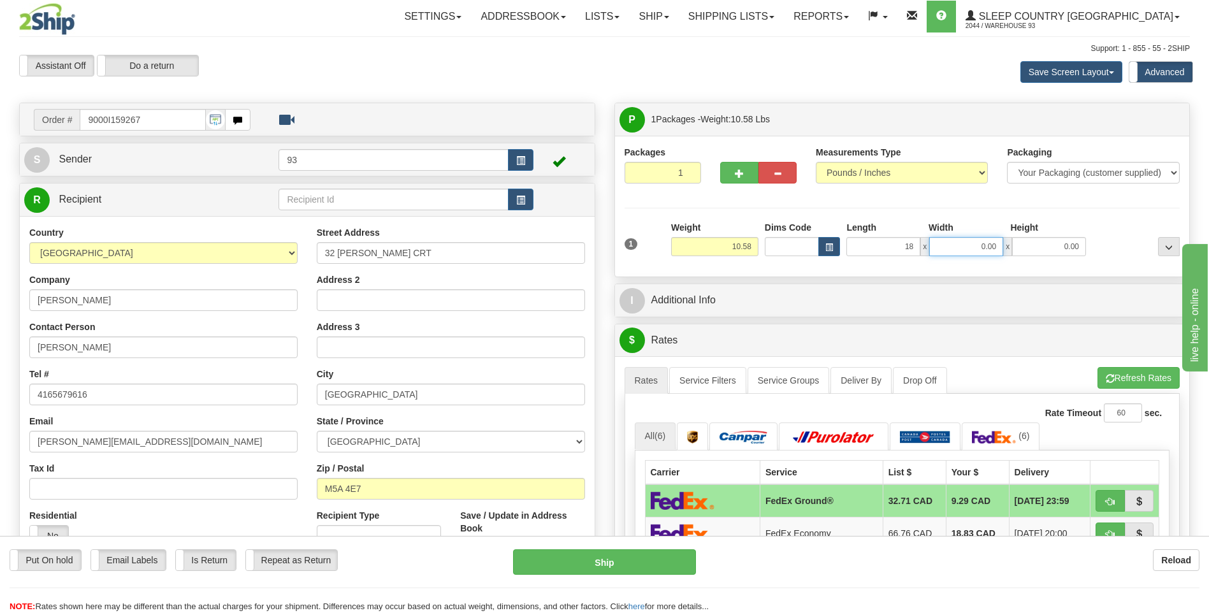
type input "18.00"
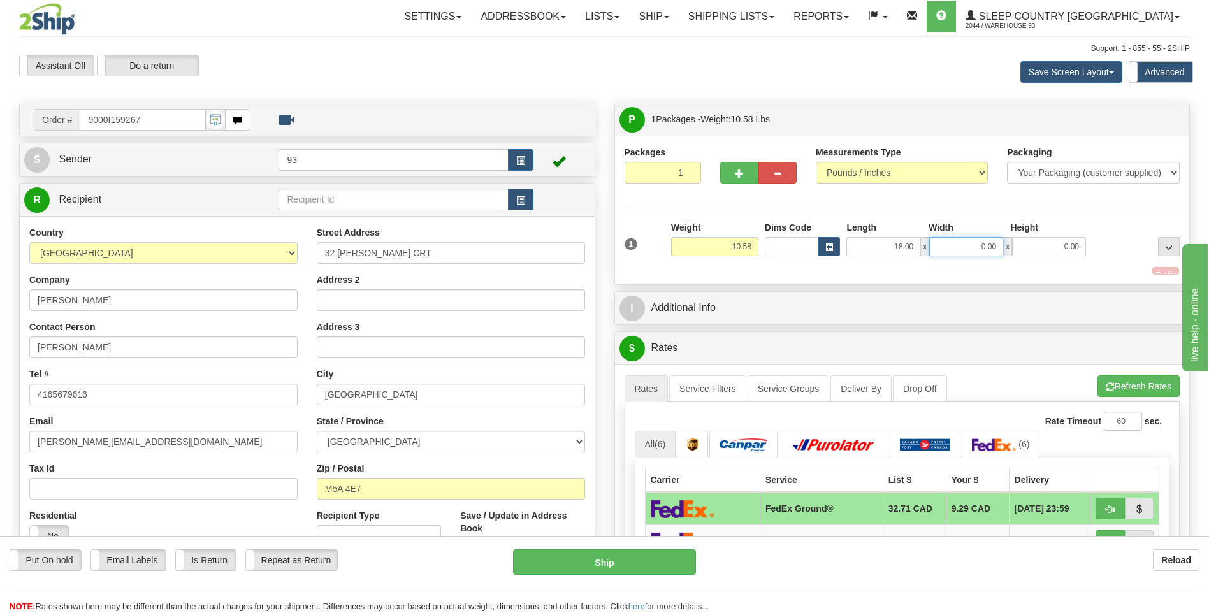
click at [960, 244] on input "0.00" at bounding box center [966, 246] width 74 height 19
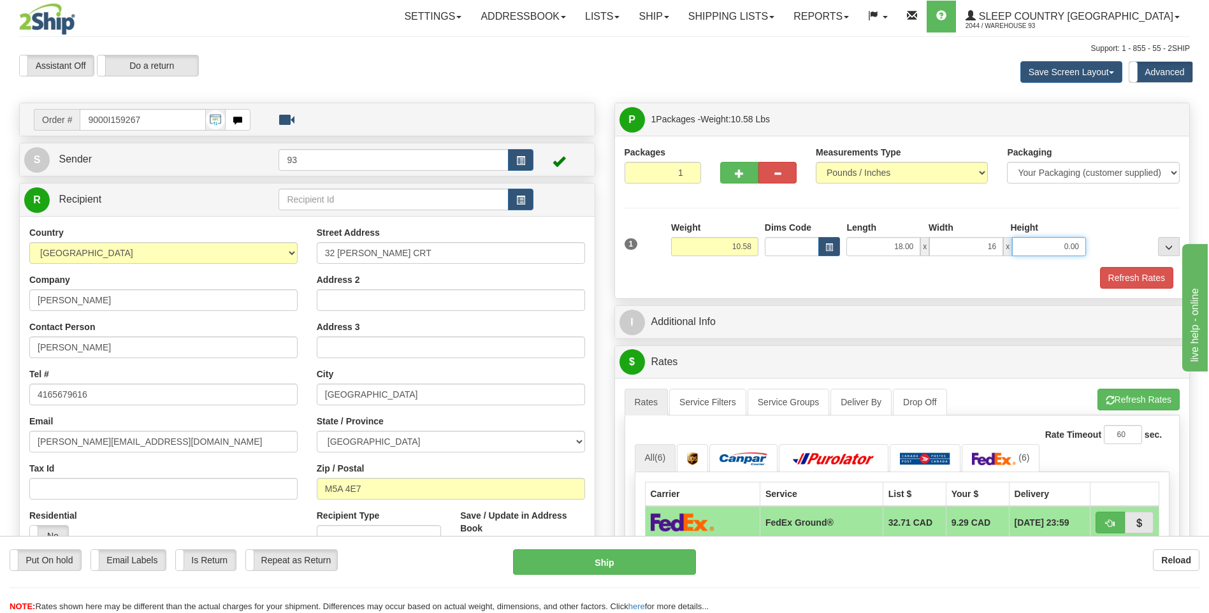
type input "16.00"
click at [1066, 254] on input "0.00" at bounding box center [1049, 246] width 74 height 19
type input "8.00"
click at [1158, 272] on button "Refresh Rates" at bounding box center [1136, 278] width 73 height 22
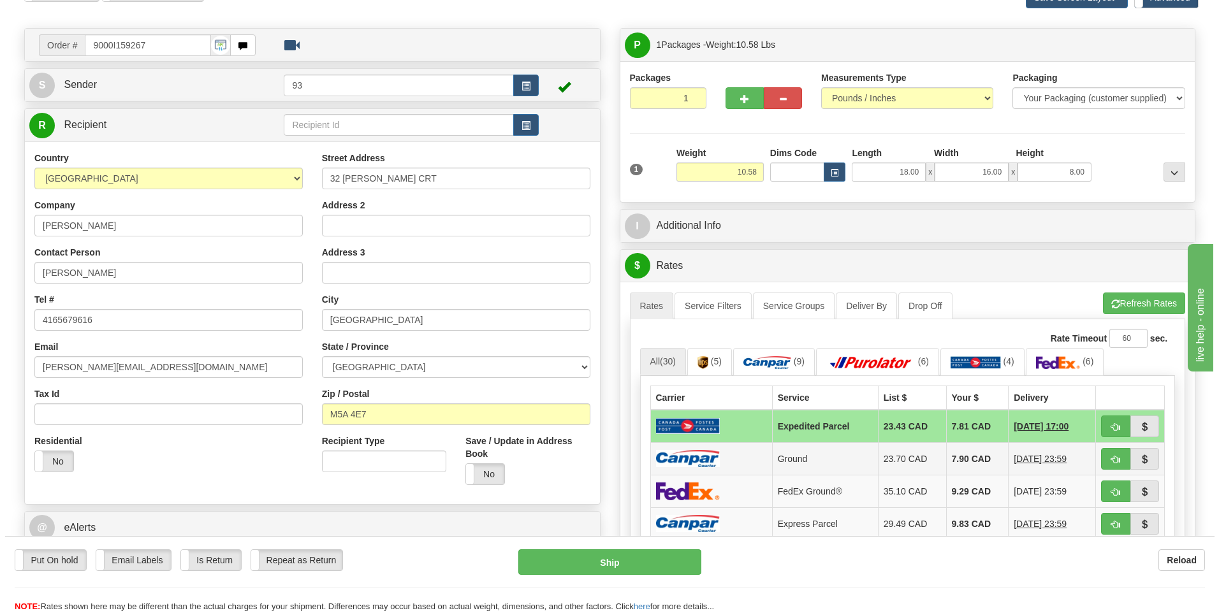
scroll to position [191, 0]
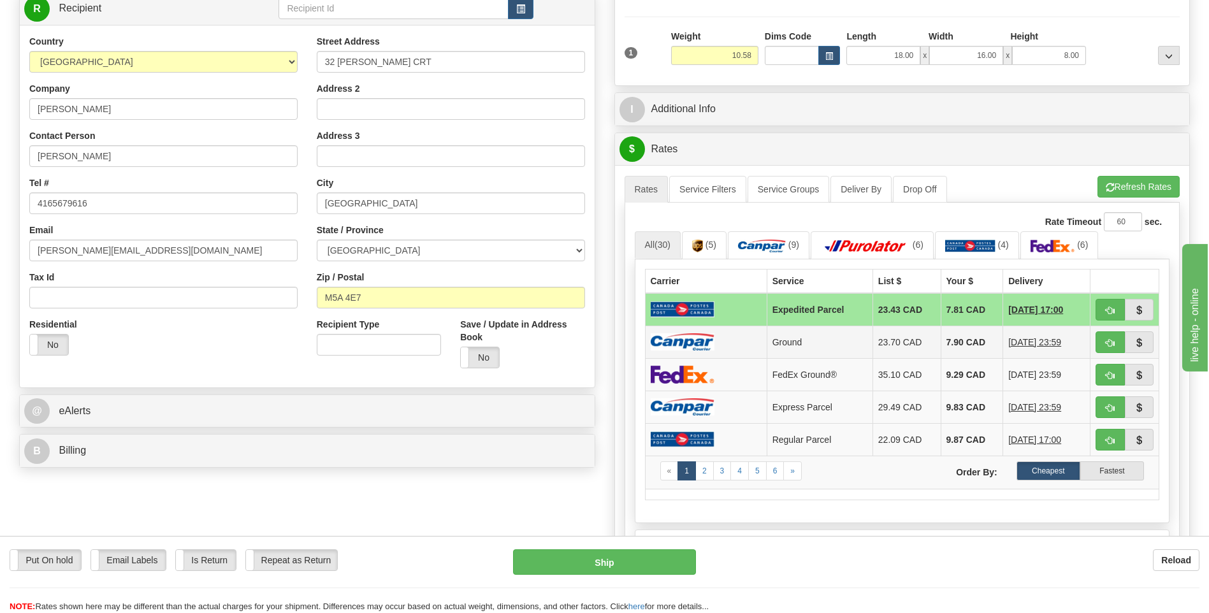
click at [723, 342] on td at bounding box center [706, 342] width 122 height 33
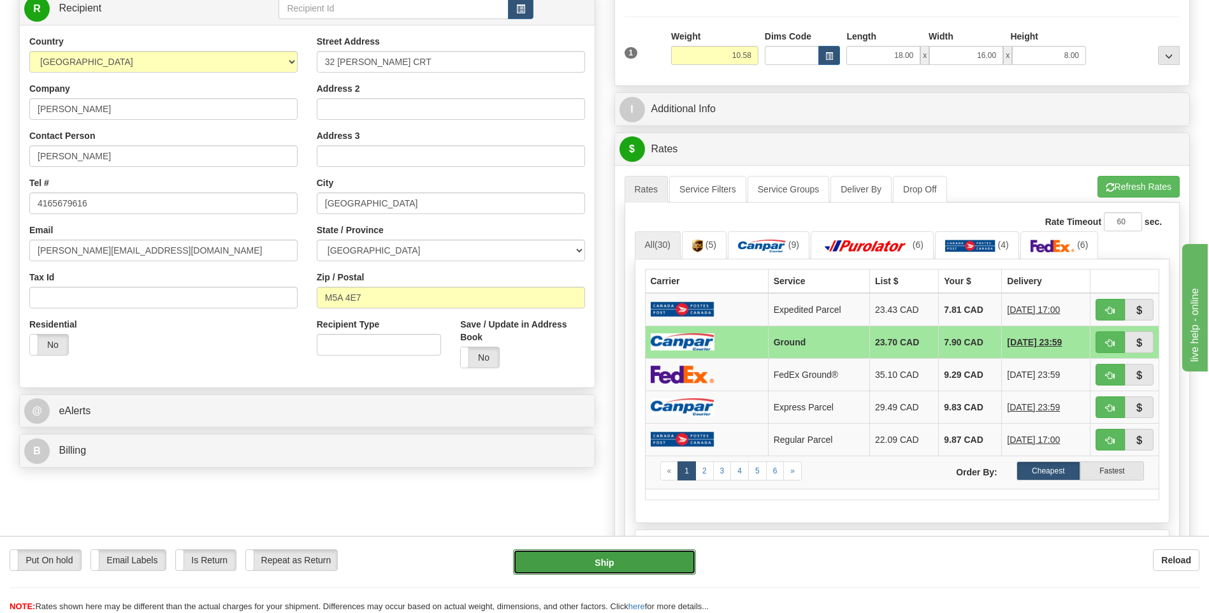
click at [639, 566] on button "Ship" at bounding box center [604, 561] width 182 height 25
type input "1"
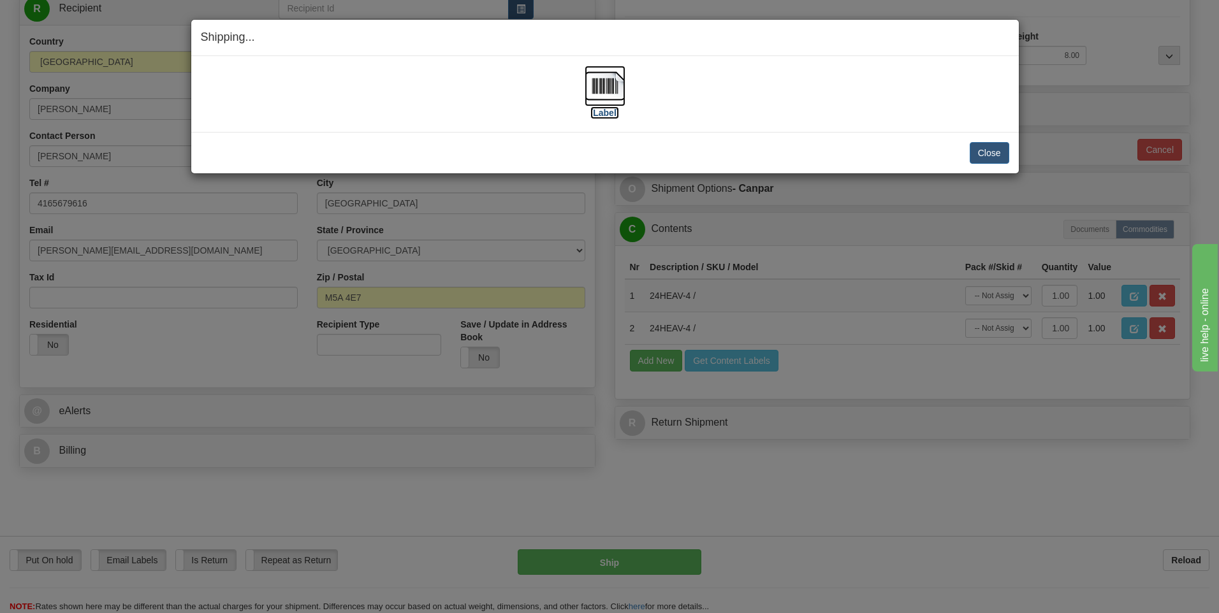
click at [614, 90] on img at bounding box center [604, 86] width 41 height 41
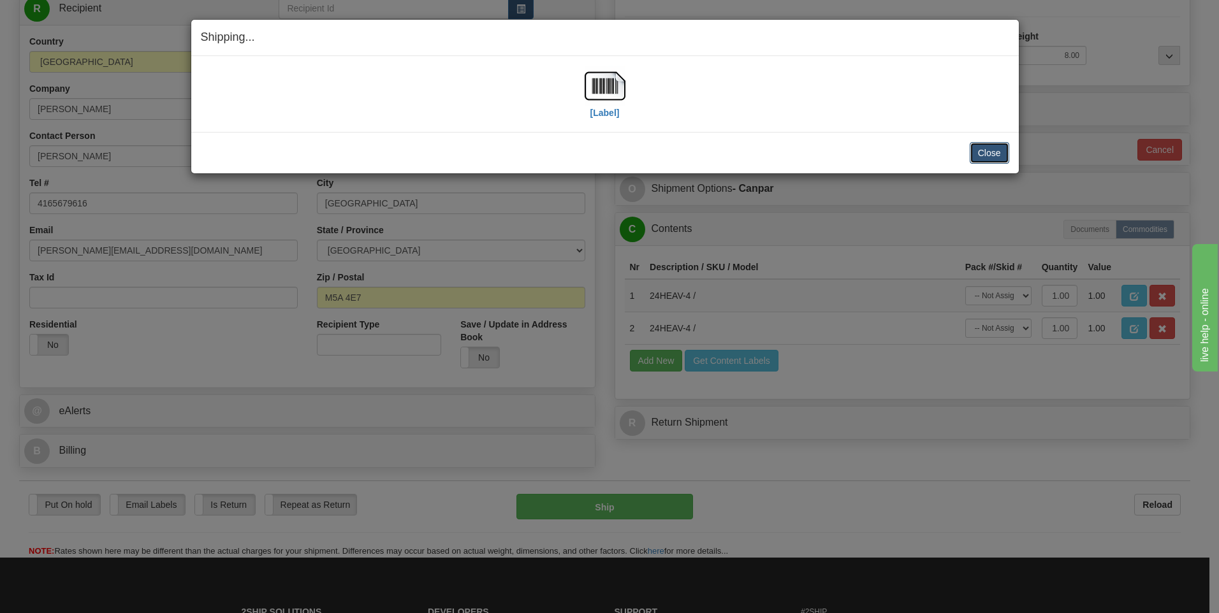
click at [987, 155] on button "Close" at bounding box center [989, 153] width 40 height 22
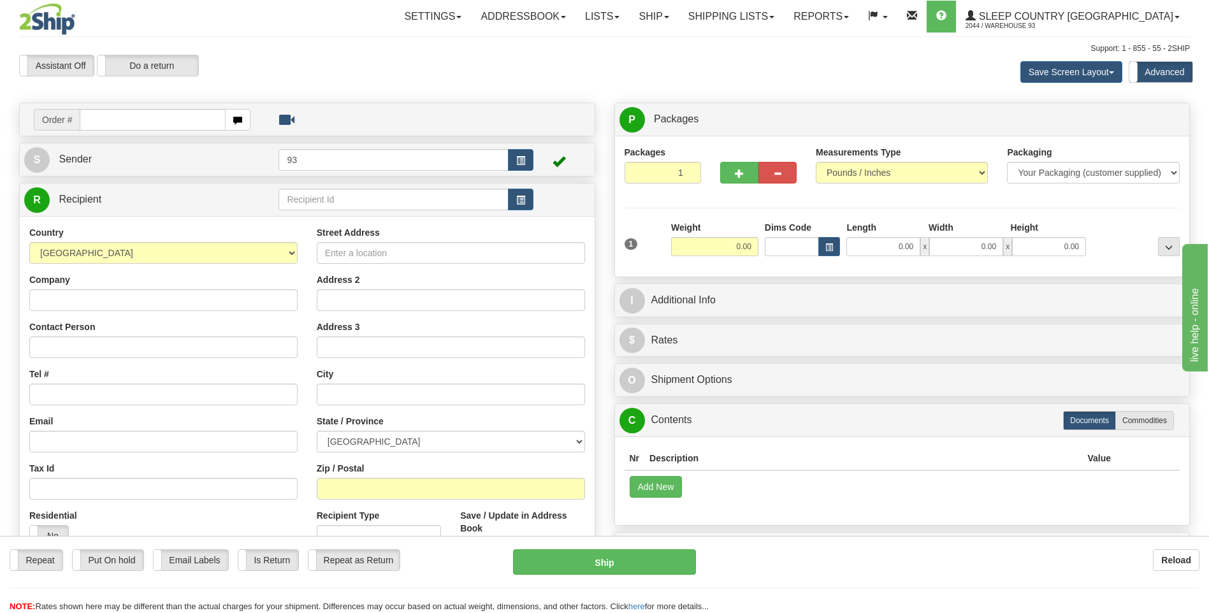
click at [127, 113] on input "text" at bounding box center [152, 120] width 145 height 22
type input "9000I159281"
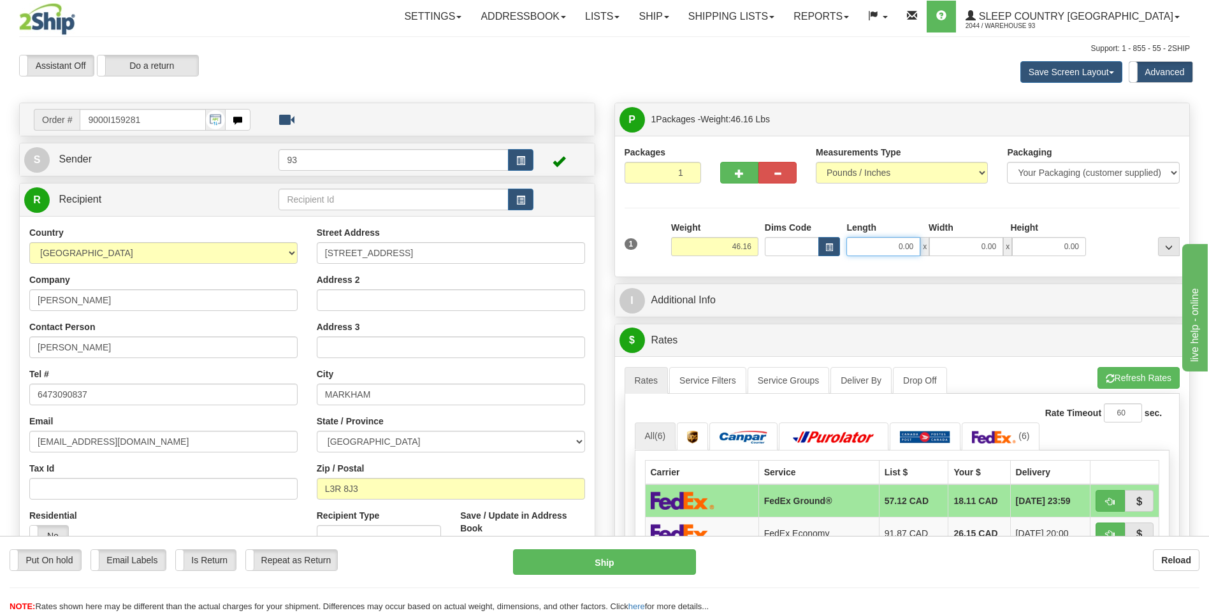
click at [881, 252] on input "0.00" at bounding box center [883, 246] width 74 height 19
type input "40.00"
click at [957, 249] on input "0.00" at bounding box center [966, 246] width 74 height 19
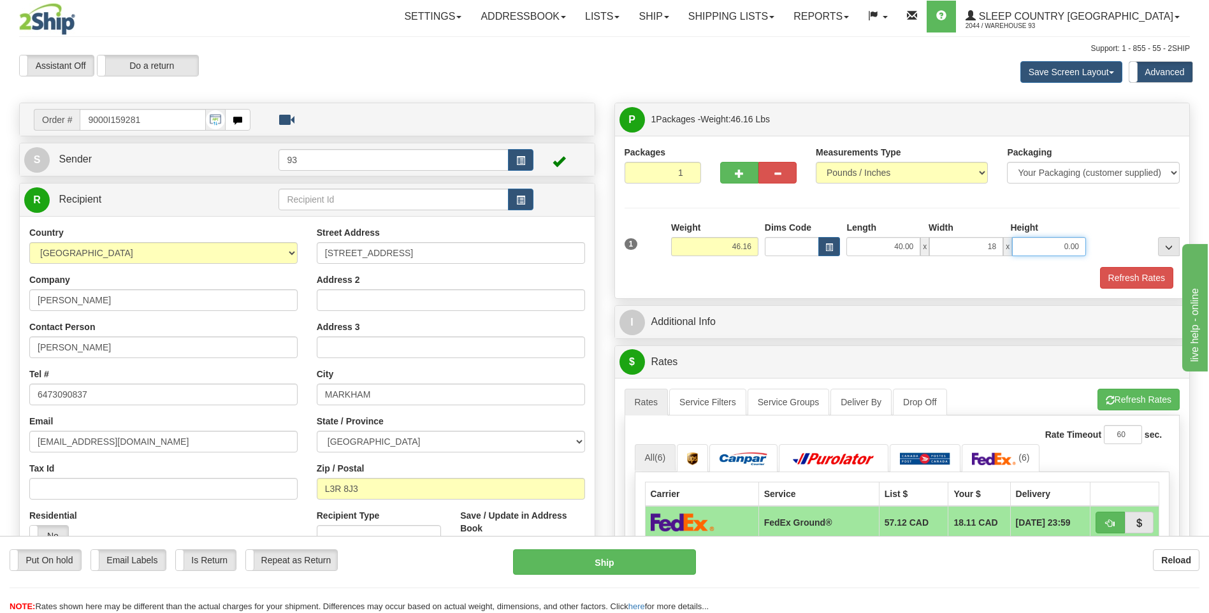
type input "18.00"
click at [1058, 243] on input "0.00" at bounding box center [1049, 246] width 74 height 19
type input "18.00"
click at [1134, 282] on button "Refresh Rates" at bounding box center [1136, 278] width 73 height 22
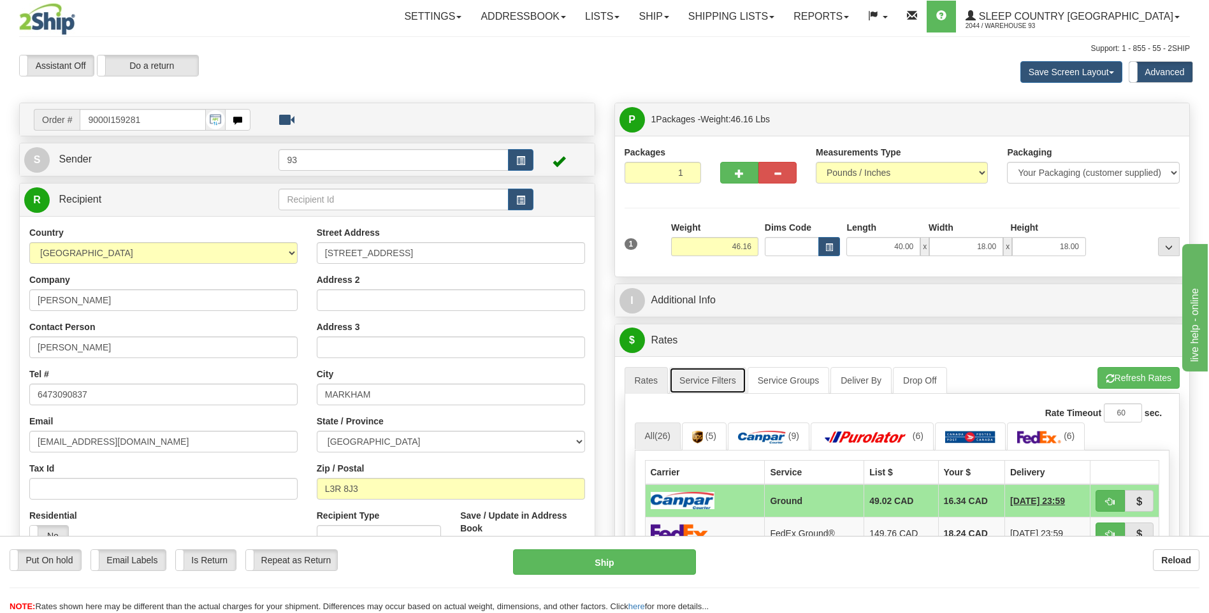
click at [709, 384] on link "Service Filters" at bounding box center [707, 380] width 77 height 27
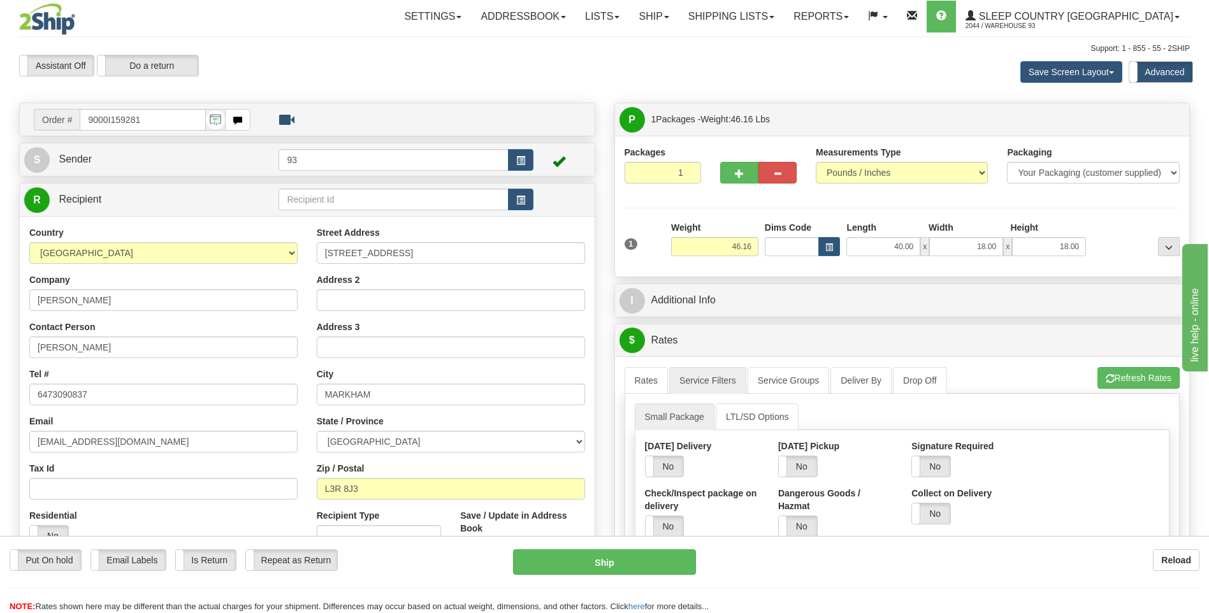
click at [951, 462] on div "Yes No" at bounding box center [931, 467] width 40 height 22
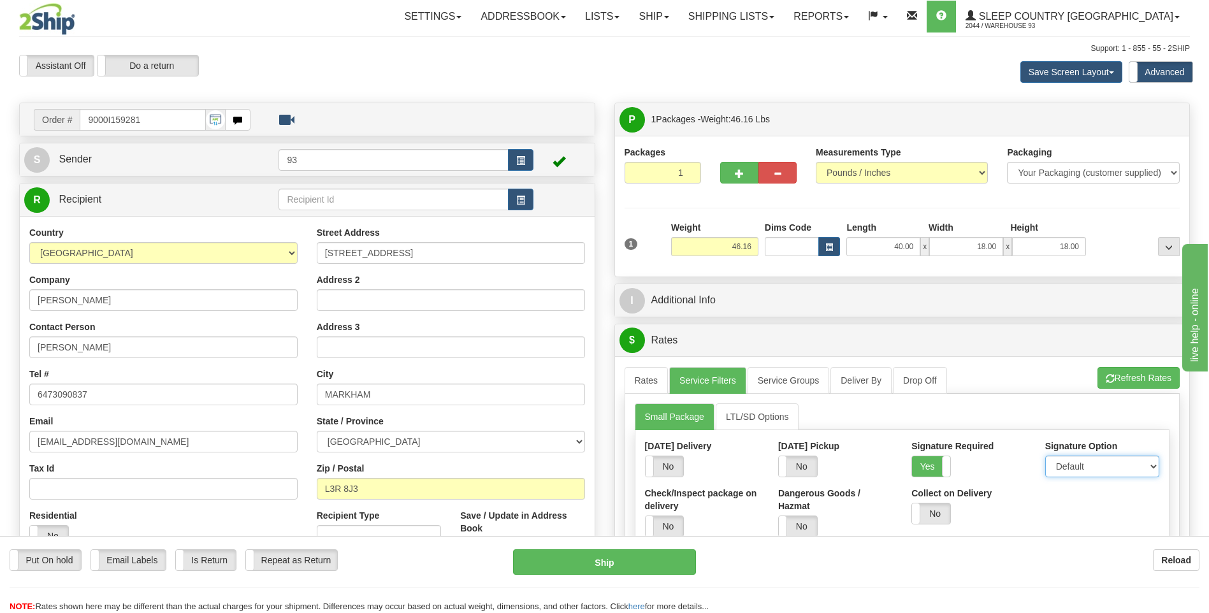
click at [1067, 464] on select "Default Adult Direct Indirect No Signature Required" at bounding box center [1102, 467] width 114 height 22
select select "1"
click at [1045, 456] on select "Default Adult Direct Indirect No Signature Required" at bounding box center [1102, 467] width 114 height 22
click at [651, 382] on link "Rates" at bounding box center [647, 380] width 44 height 27
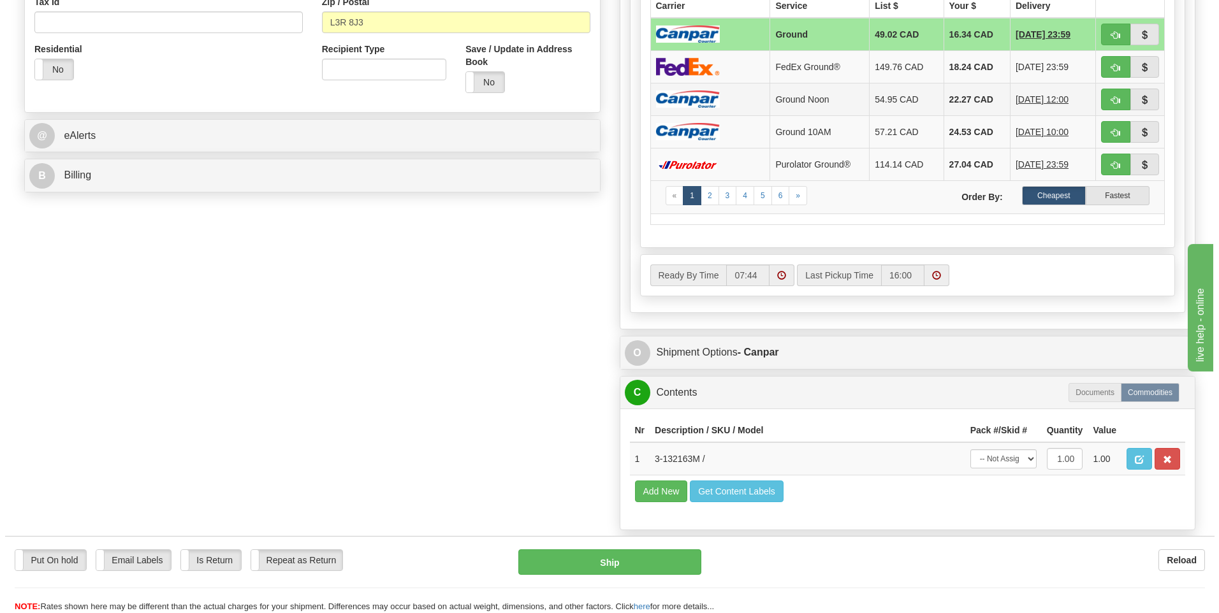
scroll to position [510, 0]
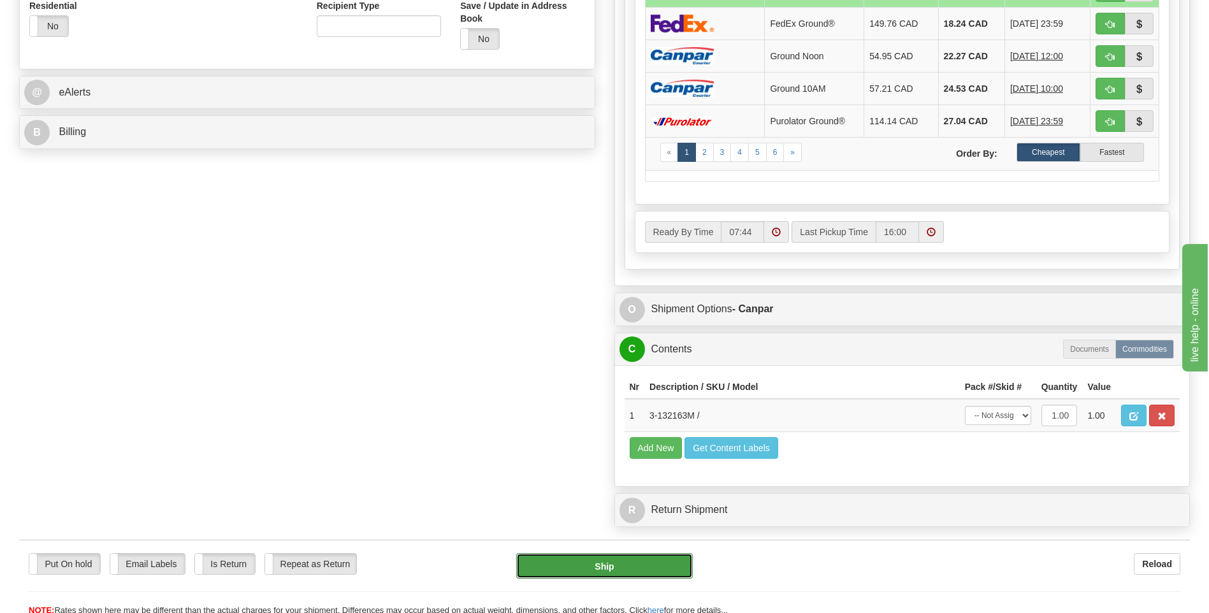
click at [649, 568] on button "Ship" at bounding box center [604, 565] width 176 height 25
type input "1"
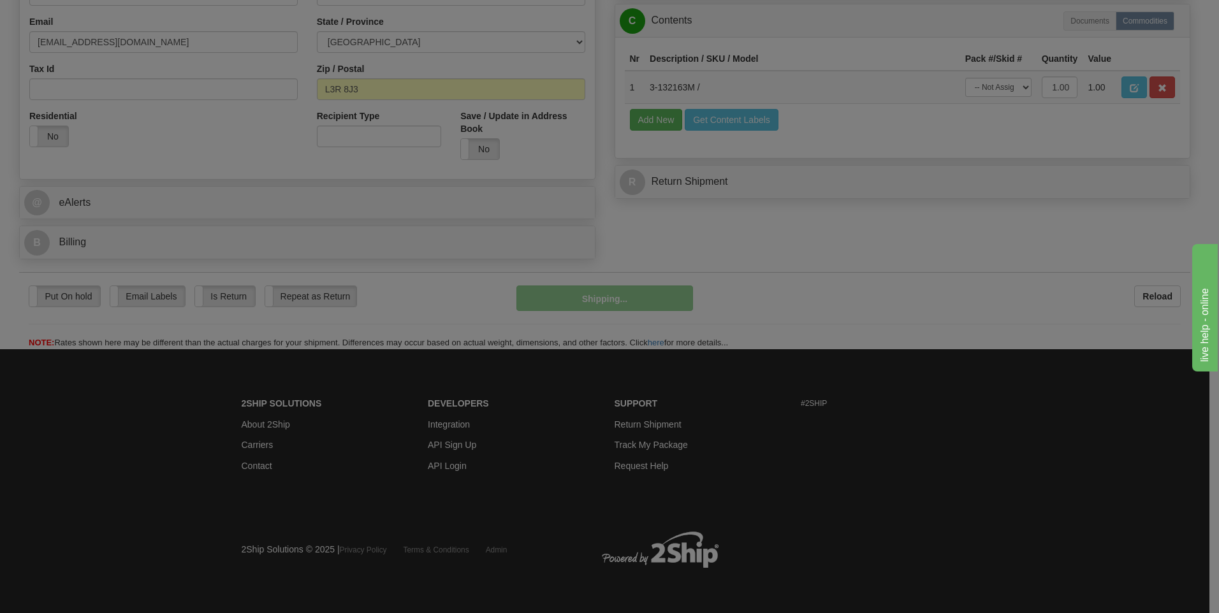
scroll to position [400, 0]
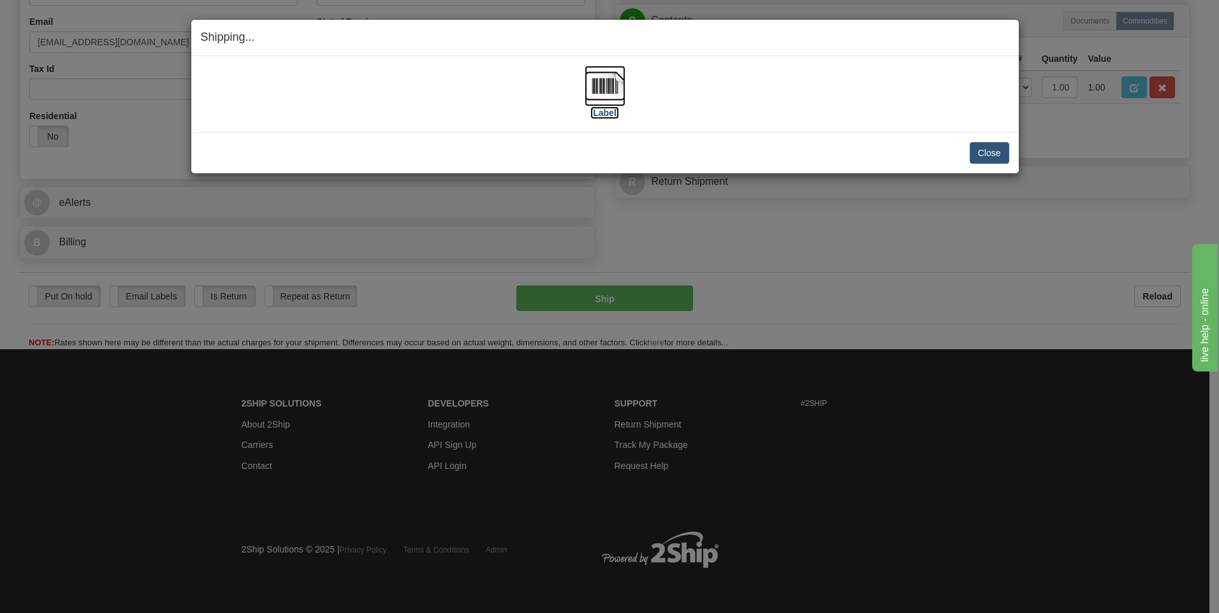
click at [601, 82] on img at bounding box center [604, 86] width 41 height 41
click at [1007, 150] on button "Close" at bounding box center [989, 153] width 40 height 22
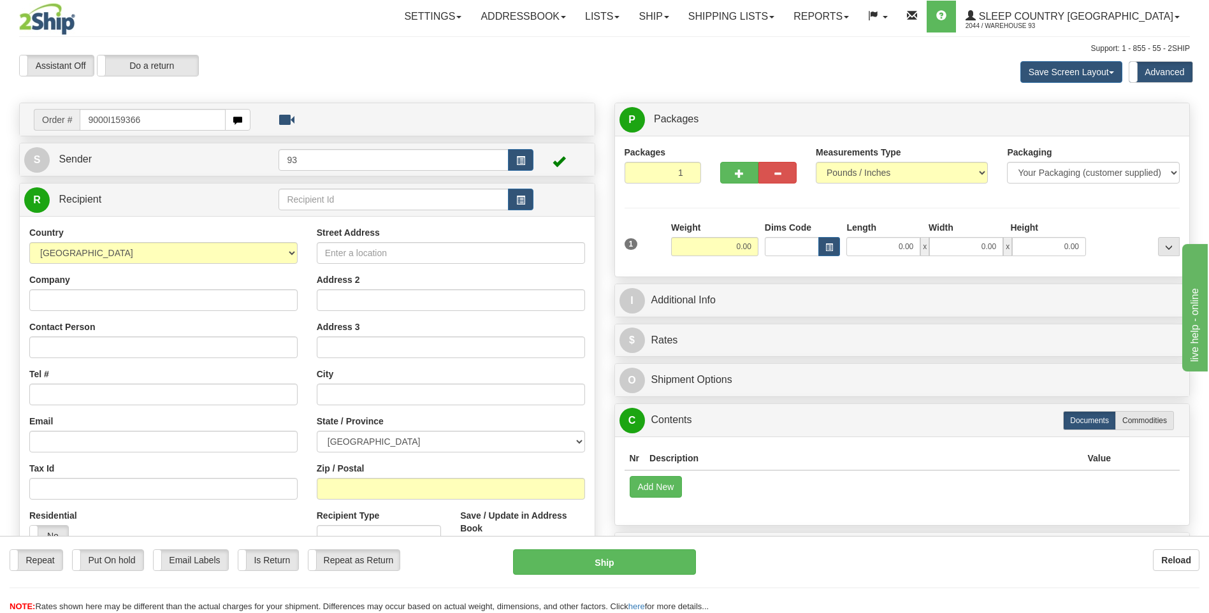
type input "9000I159366"
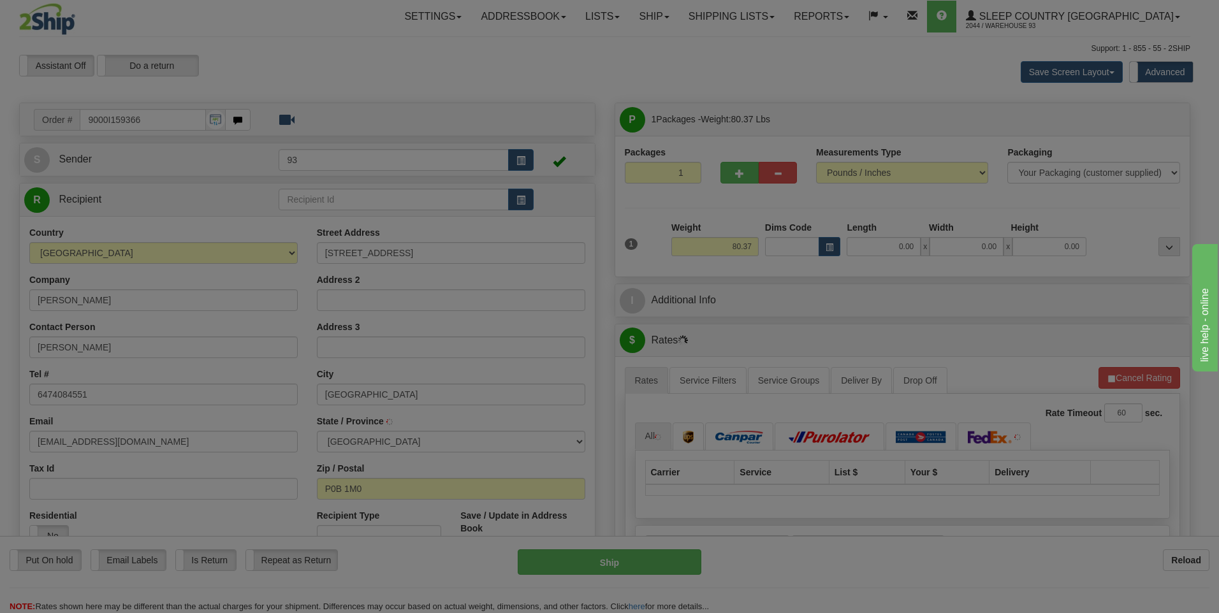
type input "UTTERSON"
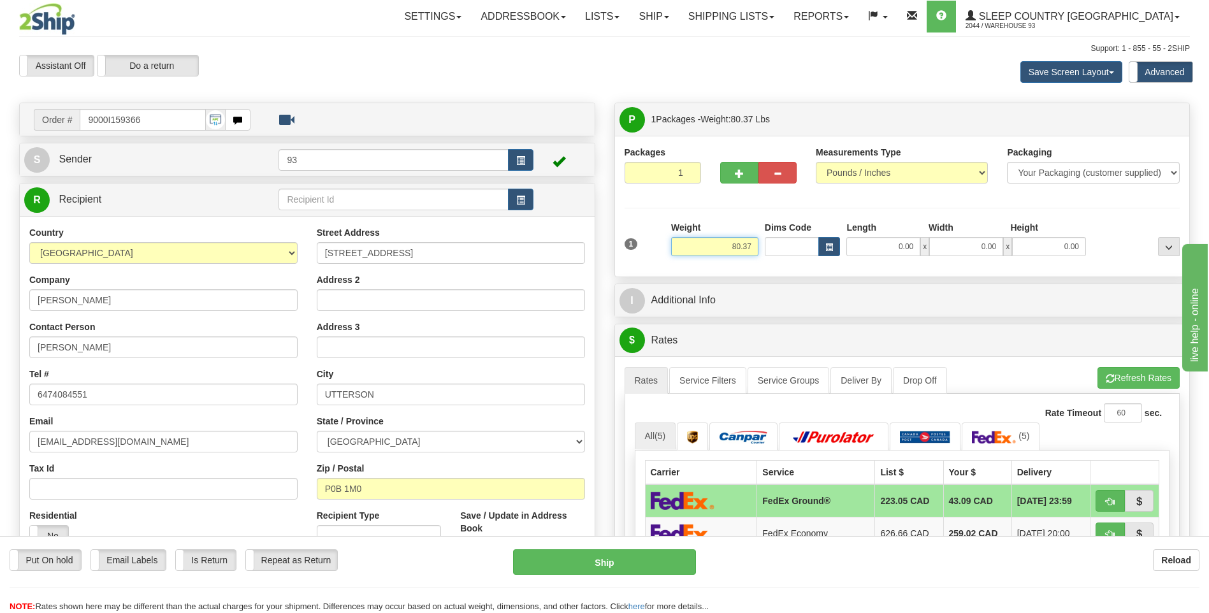
click at [752, 244] on input "80.37" at bounding box center [714, 246] width 87 height 19
type input "8"
click at [881, 247] on input "0.00" at bounding box center [883, 246] width 74 height 19
type input "26.00"
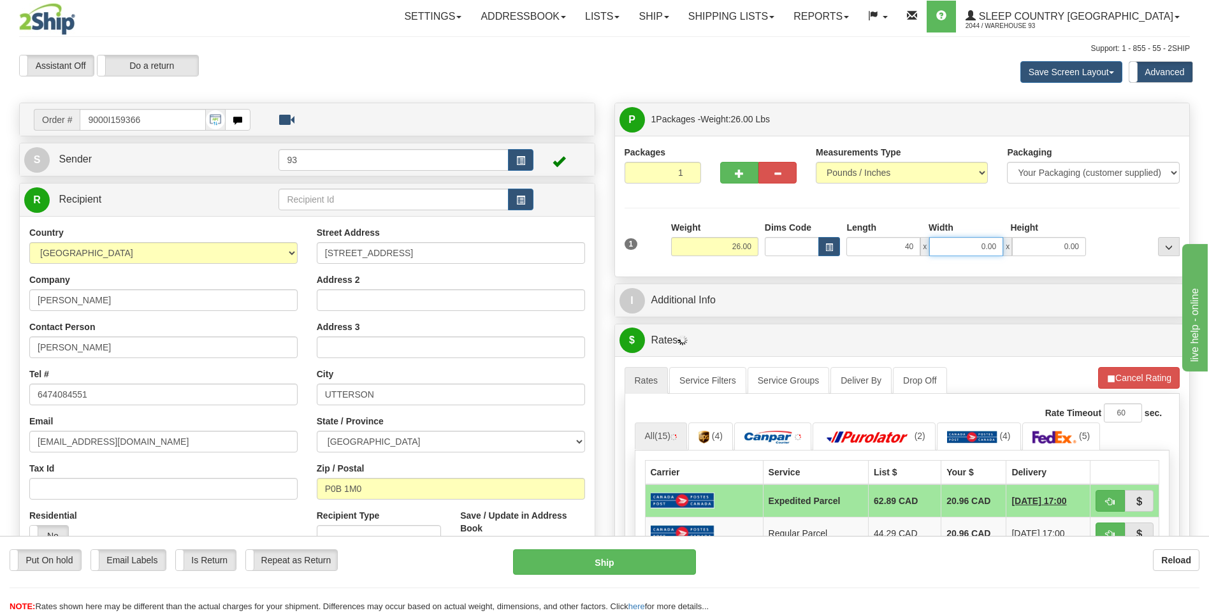
type input "40.00"
click at [960, 247] on input "0.00" at bounding box center [966, 246] width 74 height 19
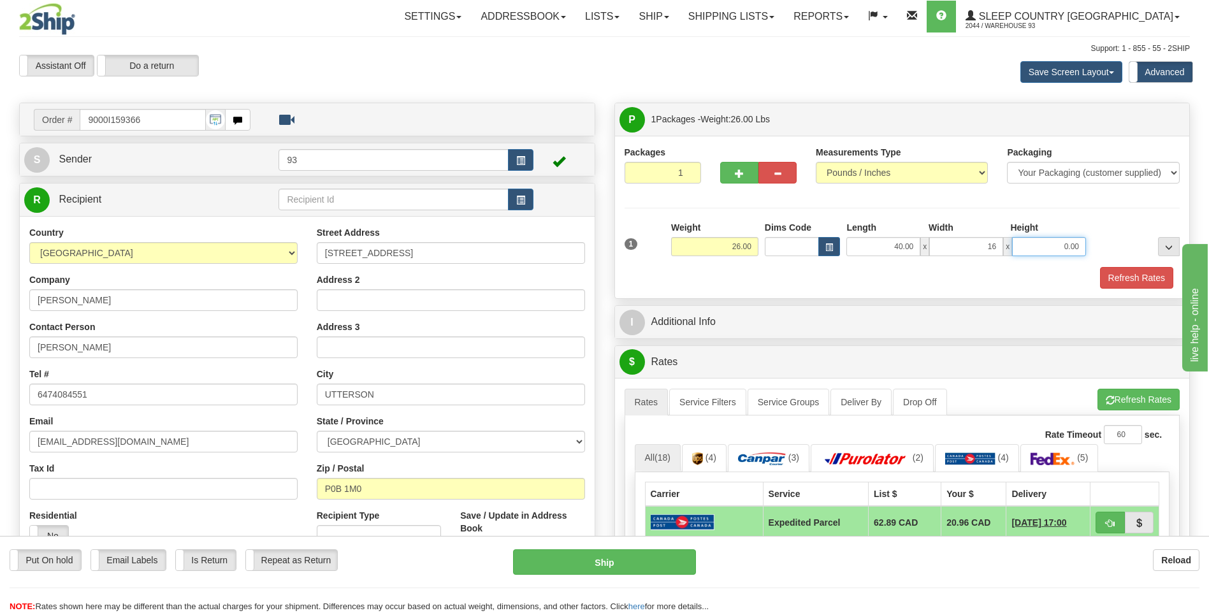
type input "16.00"
click at [1034, 243] on input "0.00" at bounding box center [1049, 246] width 74 height 19
type input "16.00"
click at [739, 175] on span "button" at bounding box center [739, 174] width 9 height 8
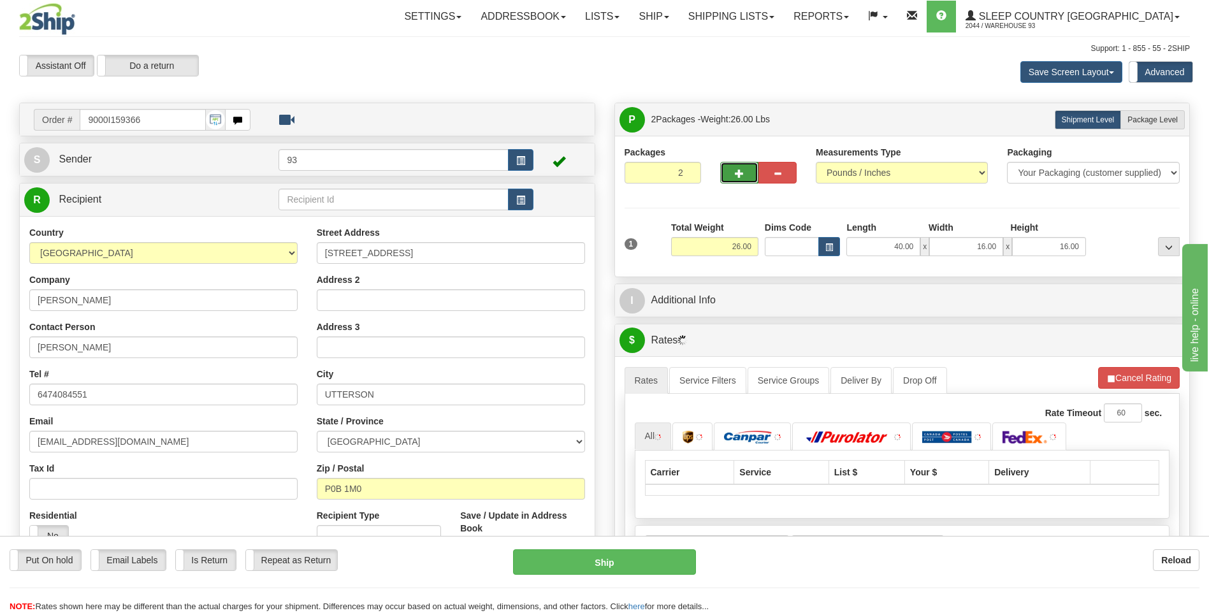
click at [739, 175] on span "button" at bounding box center [739, 174] width 9 height 8
type input "3"
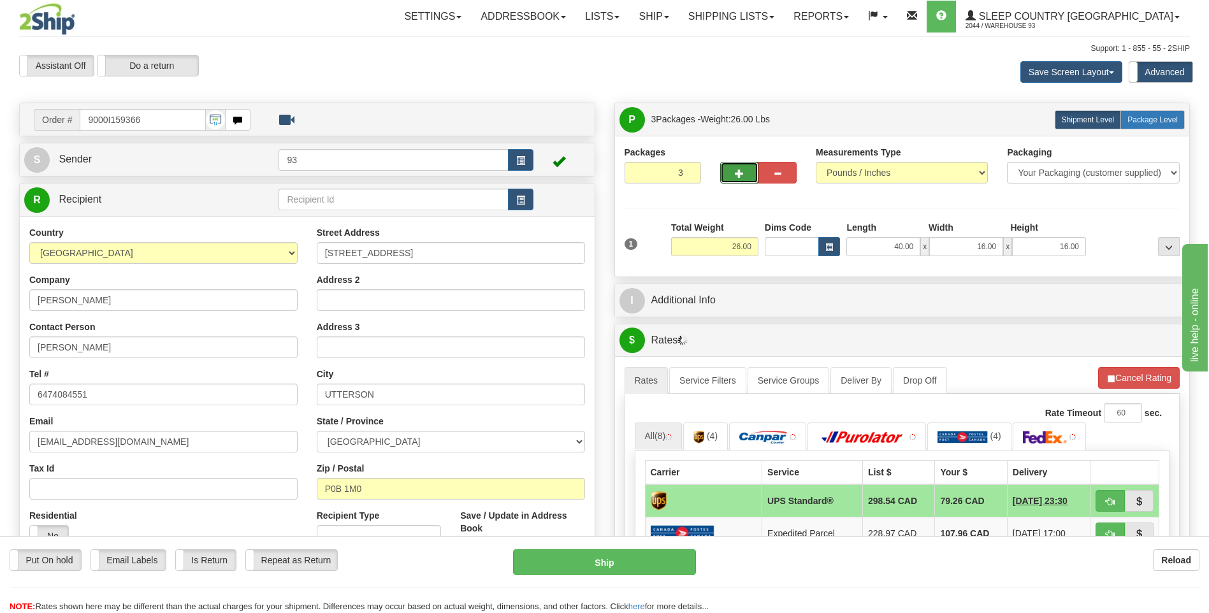
click at [1135, 117] on span "Package Level" at bounding box center [1152, 119] width 50 height 9
radio input "true"
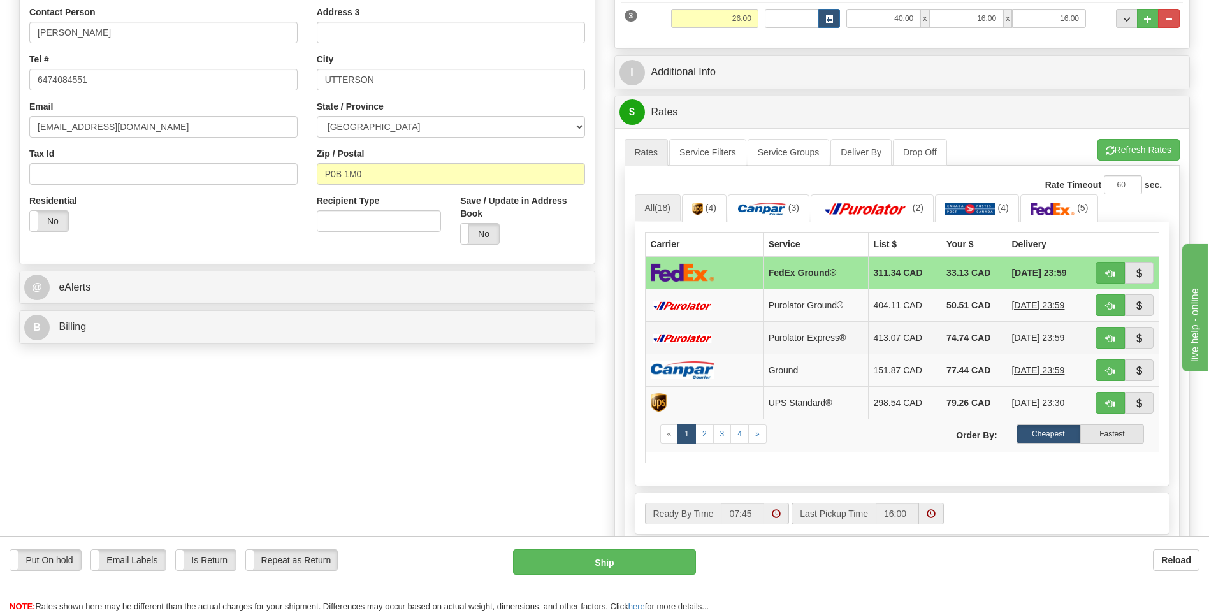
scroll to position [319, 0]
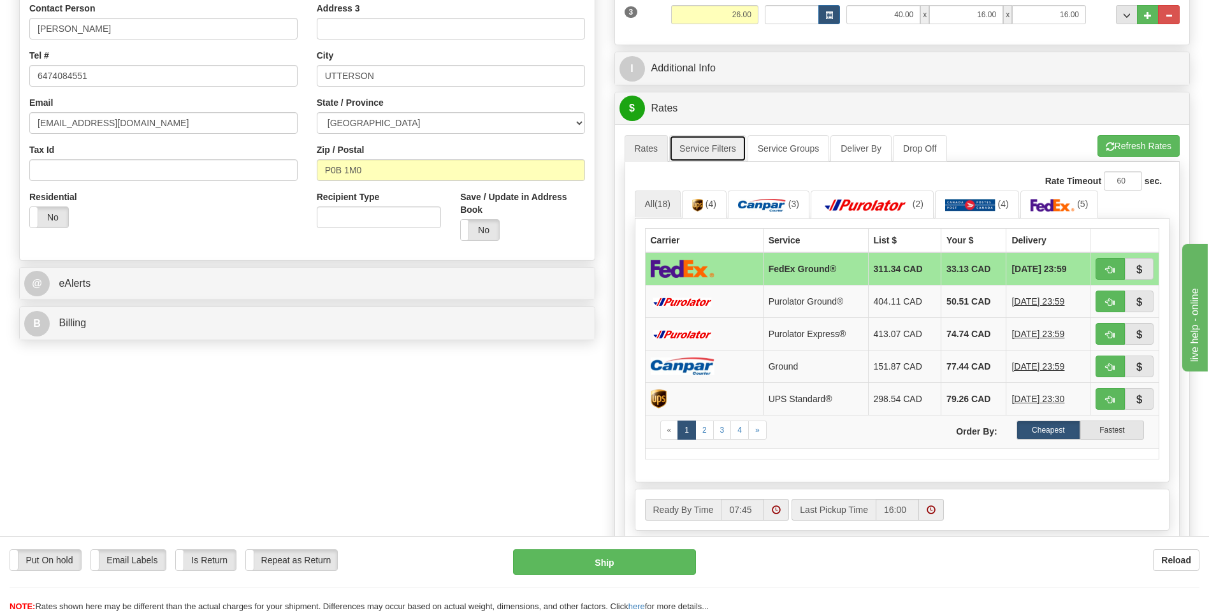
click at [719, 146] on link "Service Filters" at bounding box center [707, 148] width 77 height 27
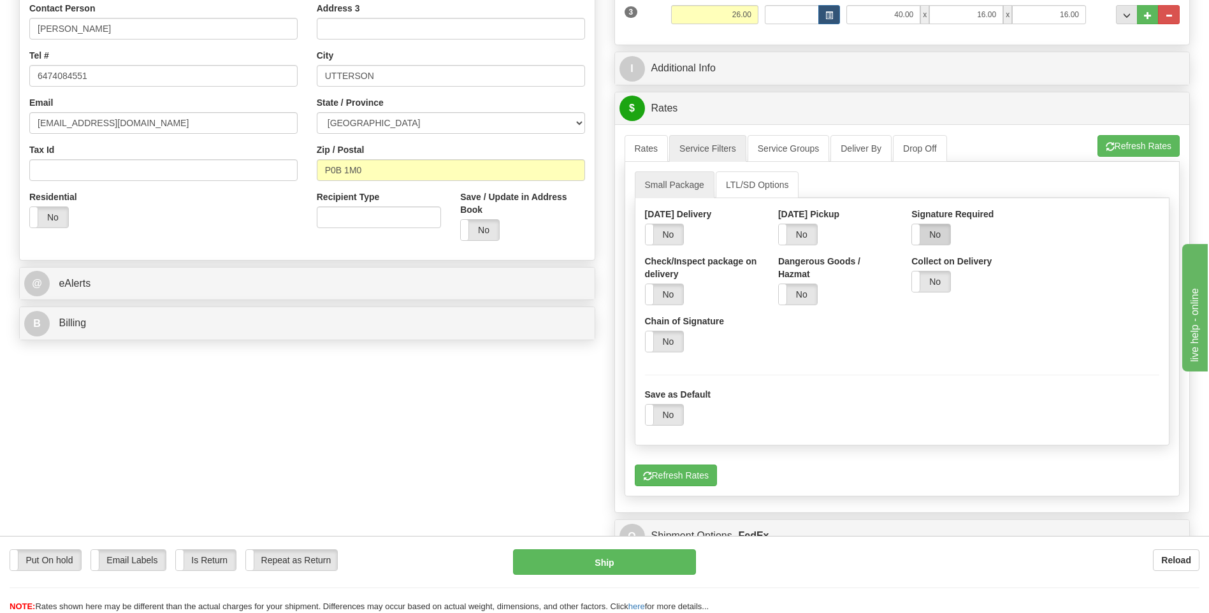
click at [941, 234] on label "No" at bounding box center [931, 234] width 38 height 20
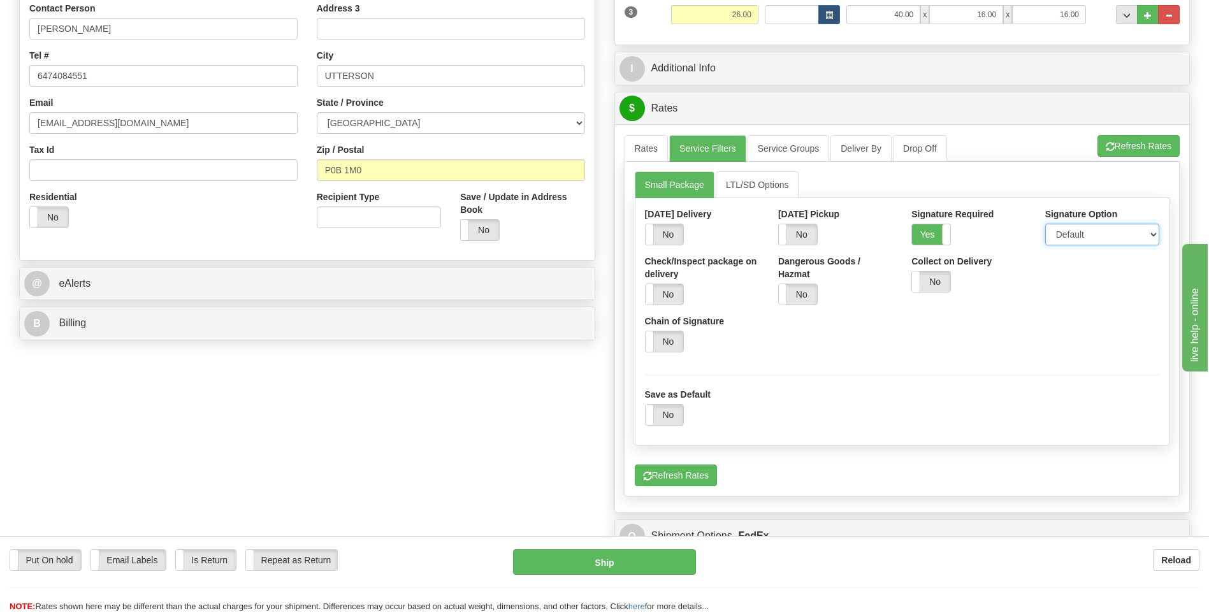
click at [1069, 236] on select "Default Adult Direct Indirect No Signature Required" at bounding box center [1102, 235] width 114 height 22
select select "1"
click at [1045, 224] on select "Default Adult Direct Indirect No Signature Required" at bounding box center [1102, 235] width 114 height 22
click at [651, 148] on link "Rates" at bounding box center [647, 148] width 44 height 27
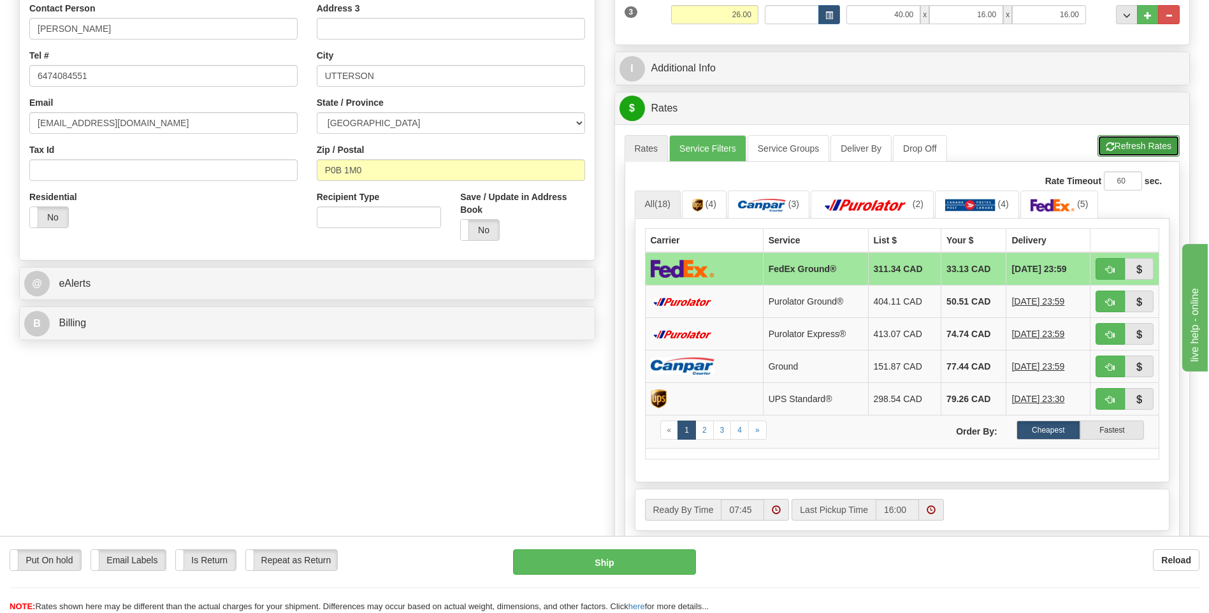
click at [1156, 147] on button "Refresh Rates" at bounding box center [1138, 146] width 82 height 22
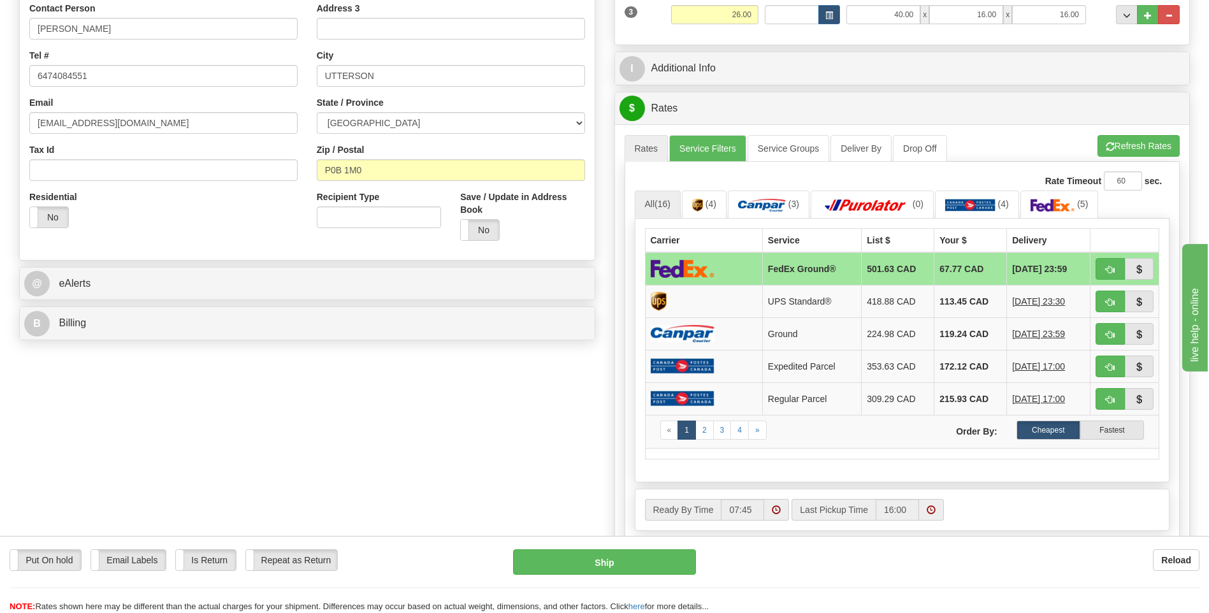
click at [706, 268] on img at bounding box center [683, 268] width 64 height 18
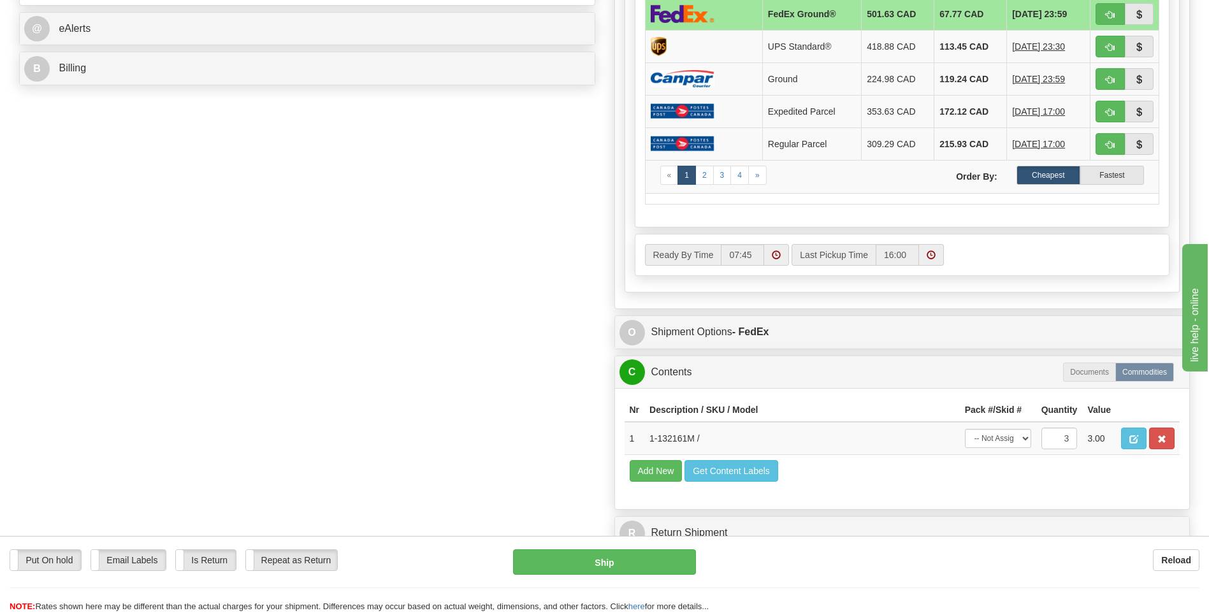
scroll to position [701, 0]
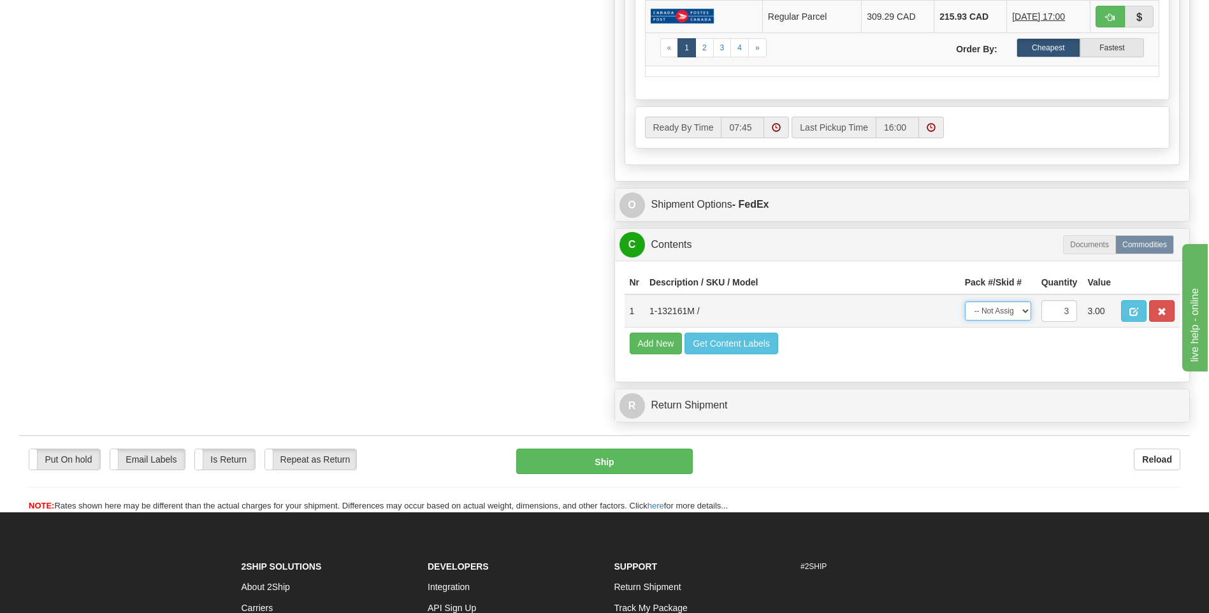
click at [1009, 307] on select "-- Not Assigned -- Package 1 Package 2 Package 3 Split" at bounding box center [998, 310] width 66 height 19
select select "SPLIT"
click at [965, 301] on select "-- Not Assigned -- Package 1 Package 2 Package 3 Split" at bounding box center [998, 310] width 66 height 19
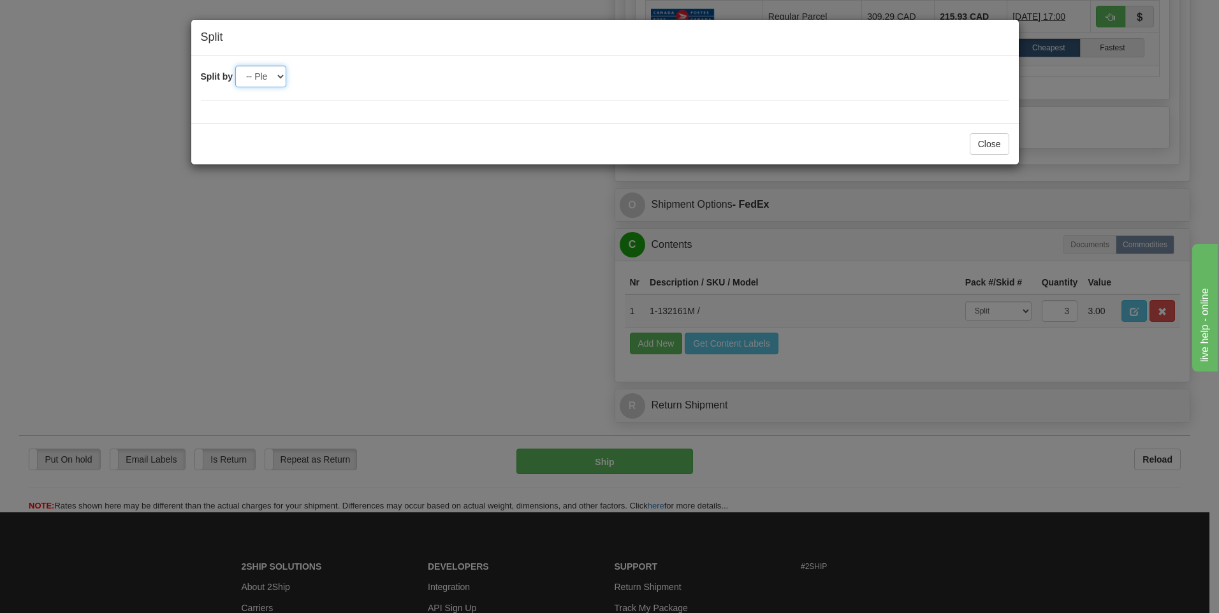
click at [245, 69] on select "-- Please select -- 2 3" at bounding box center [260, 77] width 51 height 22
select select "3"
click at [235, 66] on select "-- Please select -- 2 3" at bounding box center [260, 77] width 51 height 22
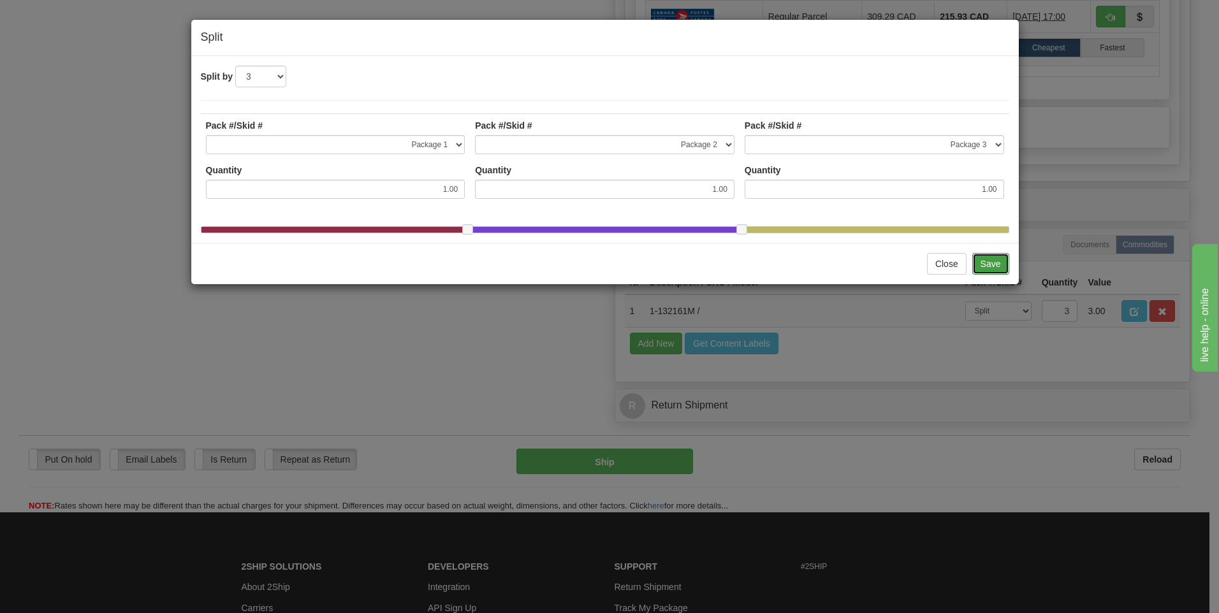
click at [991, 273] on button "Save" at bounding box center [990, 264] width 37 height 22
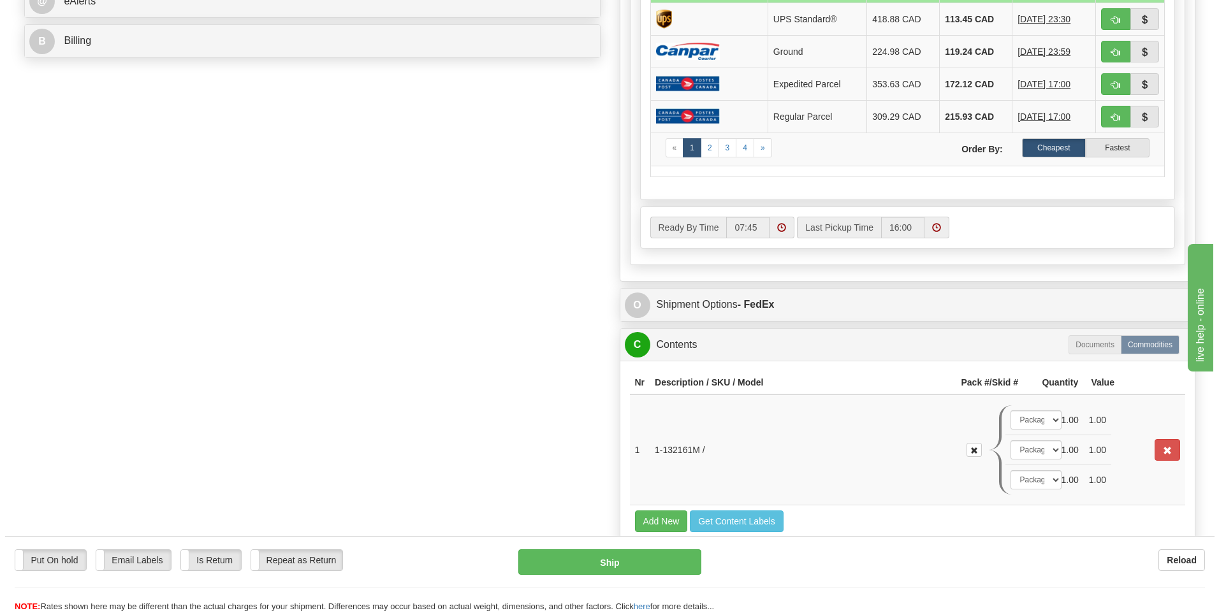
scroll to position [560, 0]
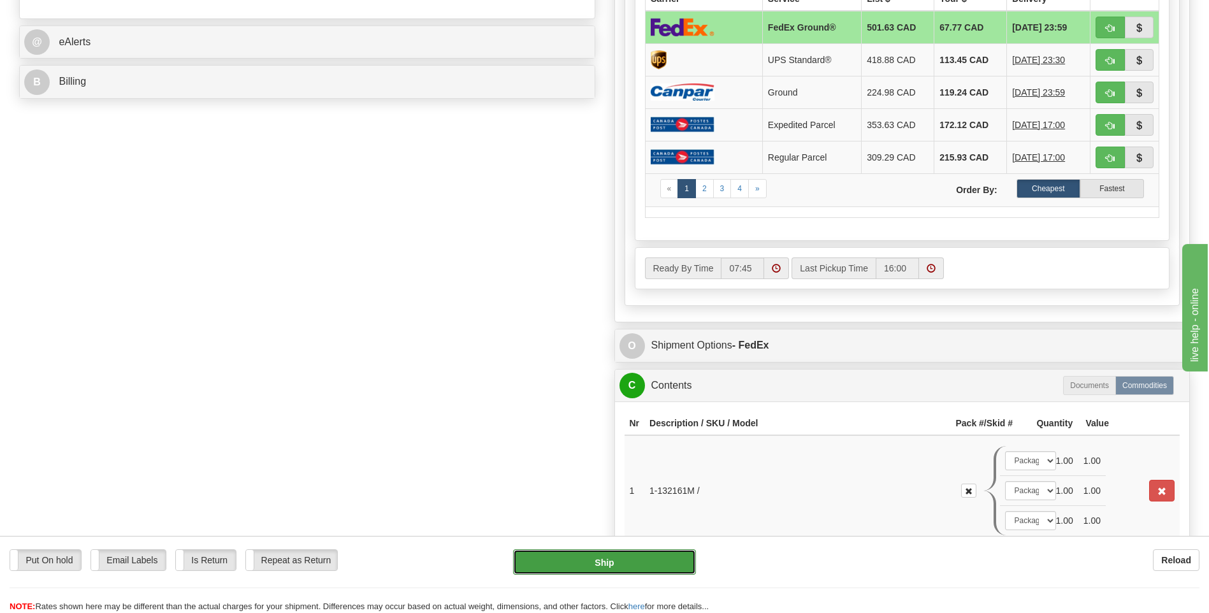
click at [670, 563] on button "Ship" at bounding box center [604, 561] width 182 height 25
type input "92"
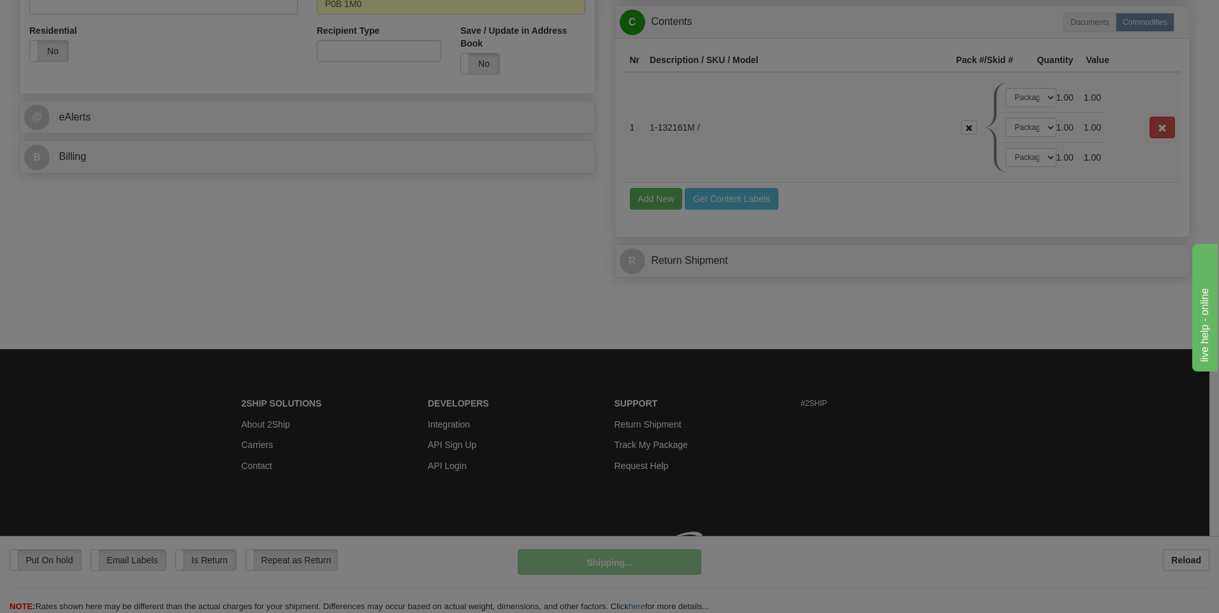
scroll to position [486, 0]
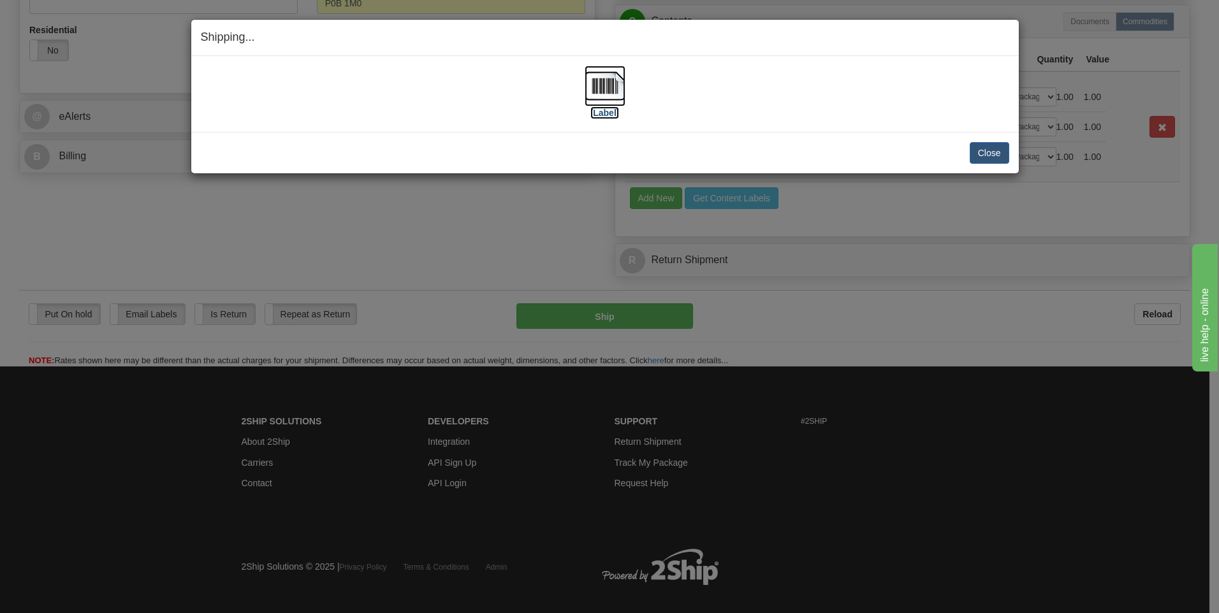
click at [611, 86] on img at bounding box center [604, 86] width 41 height 41
click at [986, 151] on button "Close" at bounding box center [989, 153] width 40 height 22
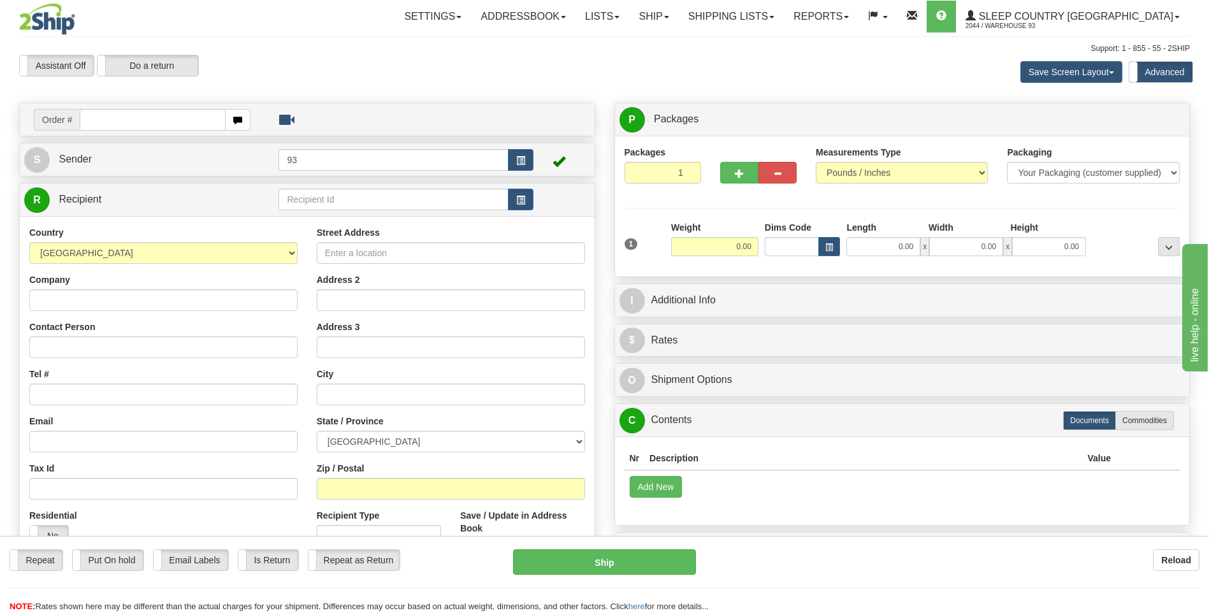
click at [109, 119] on input "text" at bounding box center [152, 120] width 145 height 22
type input "9000I159515"
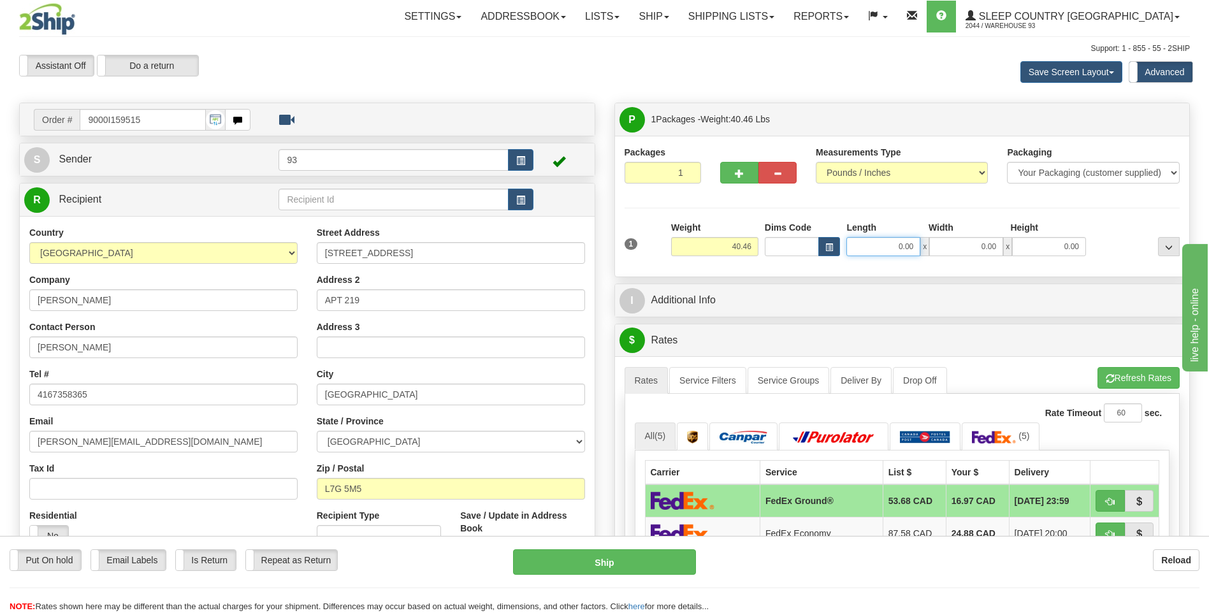
click at [893, 250] on input "0.00" at bounding box center [883, 246] width 74 height 19
type input "40.00"
click at [963, 252] on input "0.00" at bounding box center [966, 246] width 74 height 19
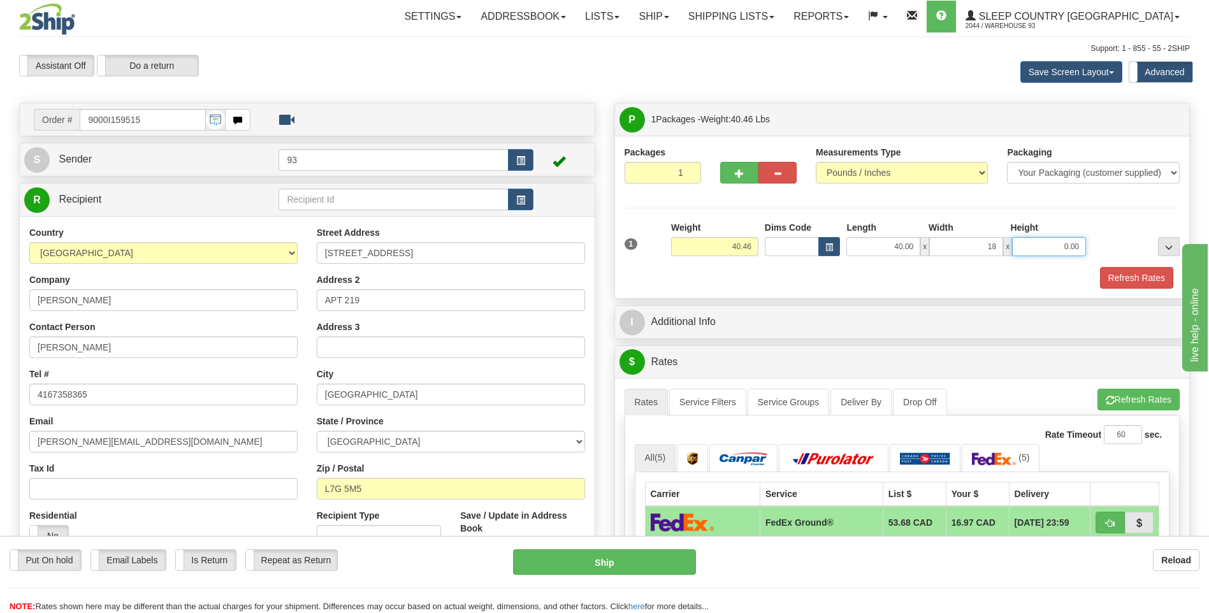
type input "18.00"
click at [1029, 250] on input "0.00" at bounding box center [1049, 246] width 74 height 19
type input "18.00"
click at [1150, 279] on button "Refresh Rates" at bounding box center [1136, 278] width 73 height 22
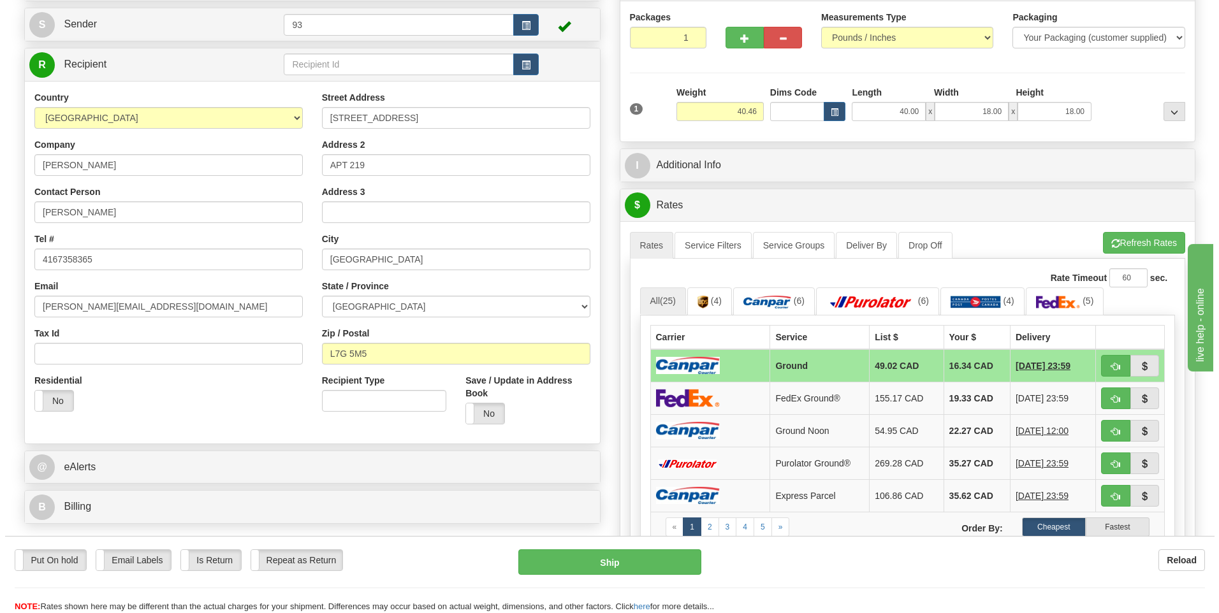
scroll to position [127, 0]
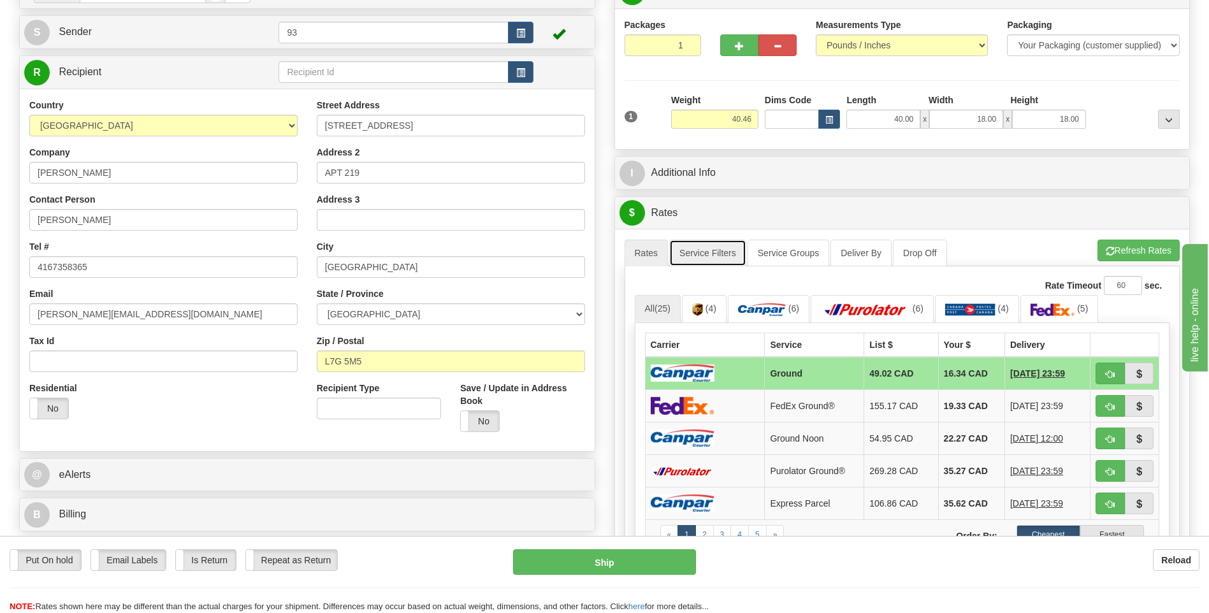
click at [730, 257] on link "Service Filters" at bounding box center [707, 253] width 77 height 27
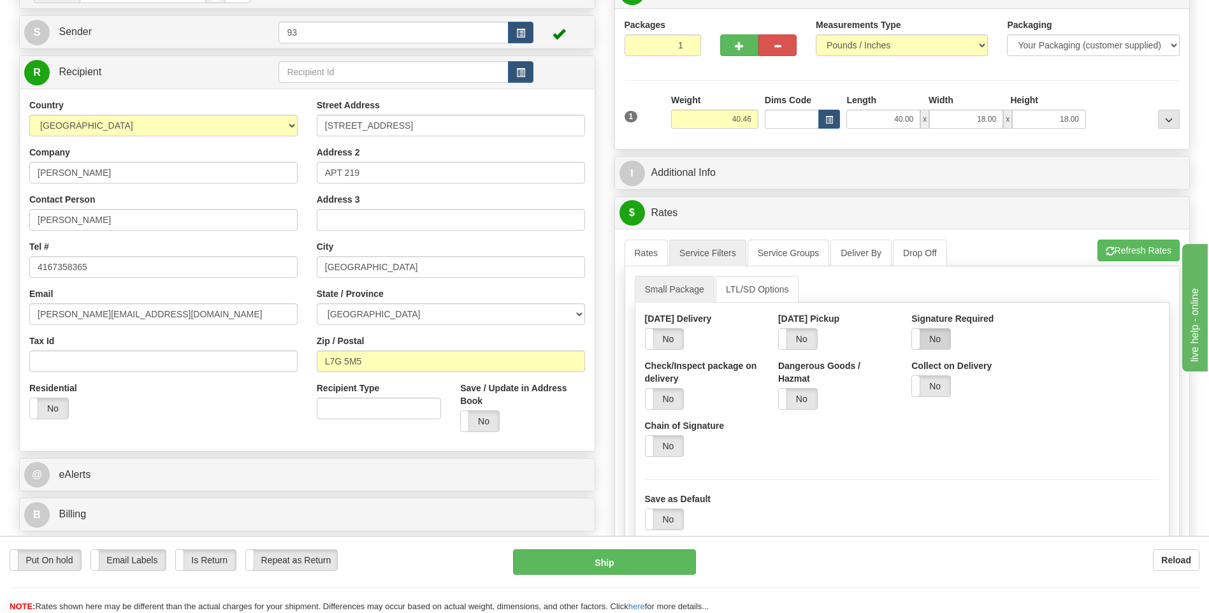
click at [930, 338] on label "No" at bounding box center [931, 339] width 38 height 20
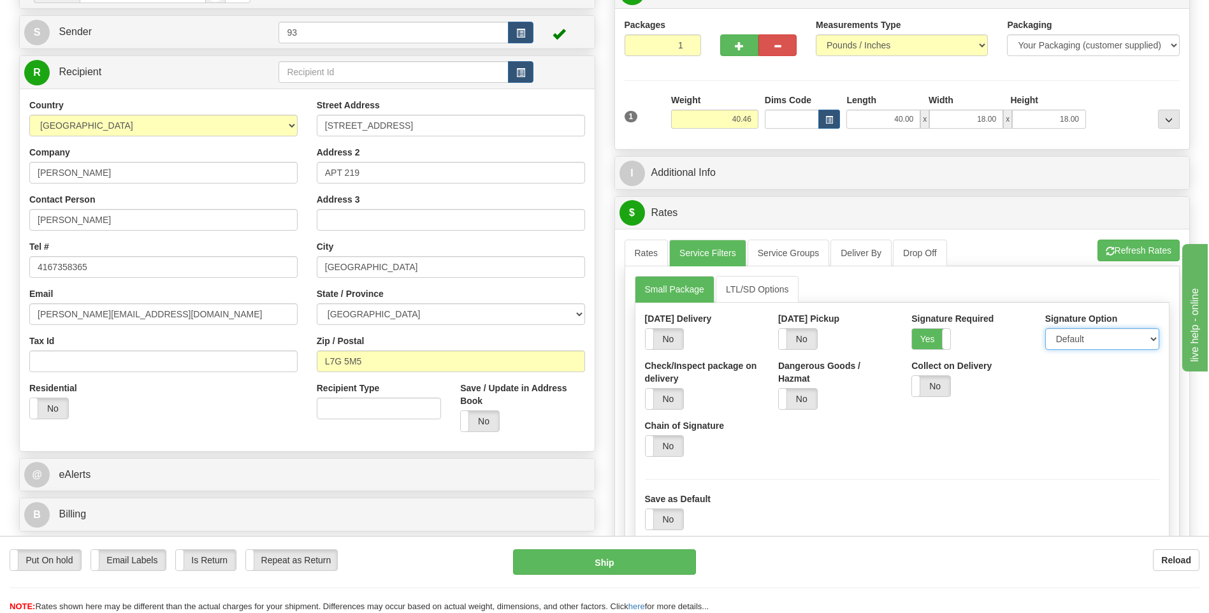
click at [1089, 343] on select "Default Adult Direct Indirect No Signature Required" at bounding box center [1102, 339] width 114 height 22
select select "1"
click at [1045, 328] on select "Default Adult Direct Indirect No Signature Required" at bounding box center [1102, 339] width 114 height 22
click at [648, 252] on link "Rates" at bounding box center [647, 253] width 44 height 27
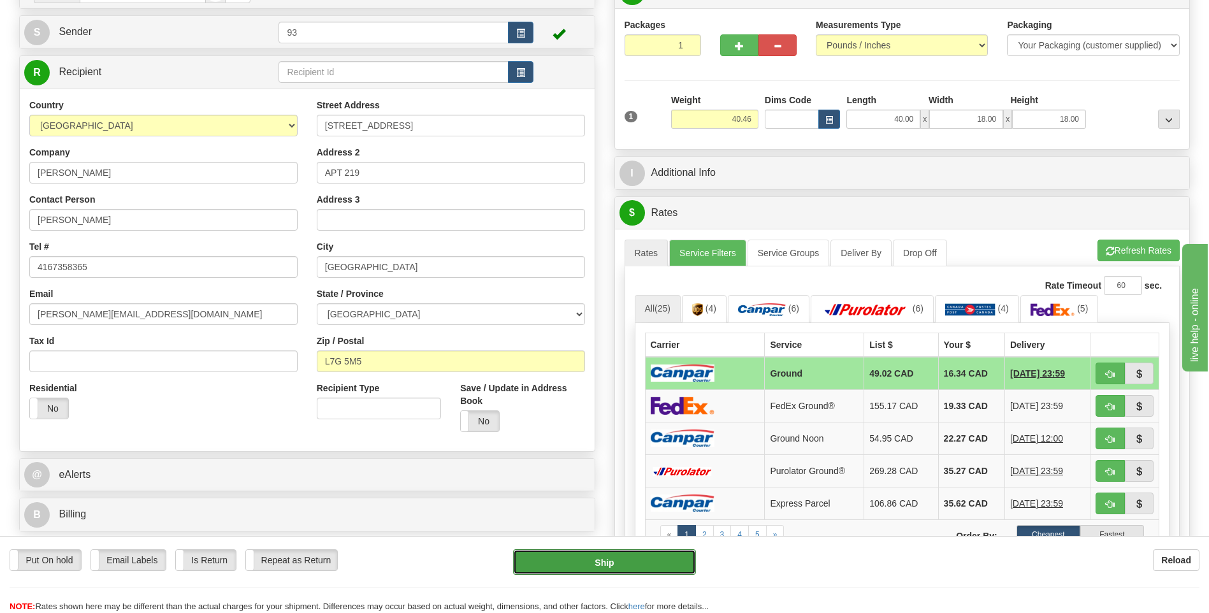
click at [657, 561] on button "Ship" at bounding box center [604, 561] width 182 height 25
type input "1"
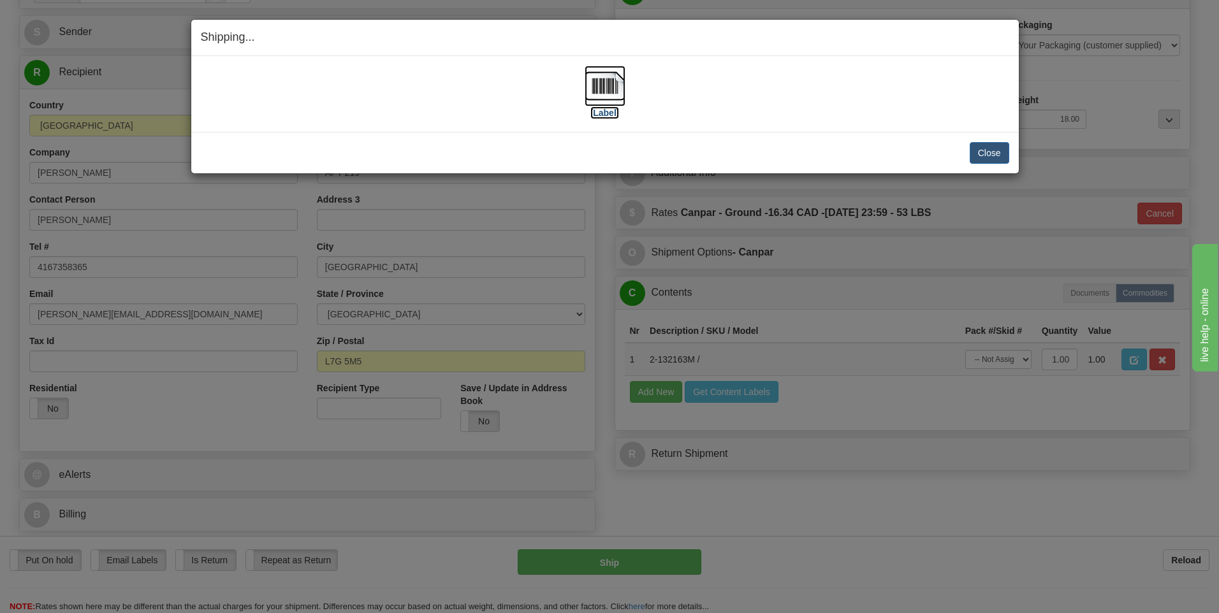
click at [599, 82] on img at bounding box center [604, 86] width 41 height 41
click at [986, 146] on button "Close" at bounding box center [989, 153] width 40 height 22
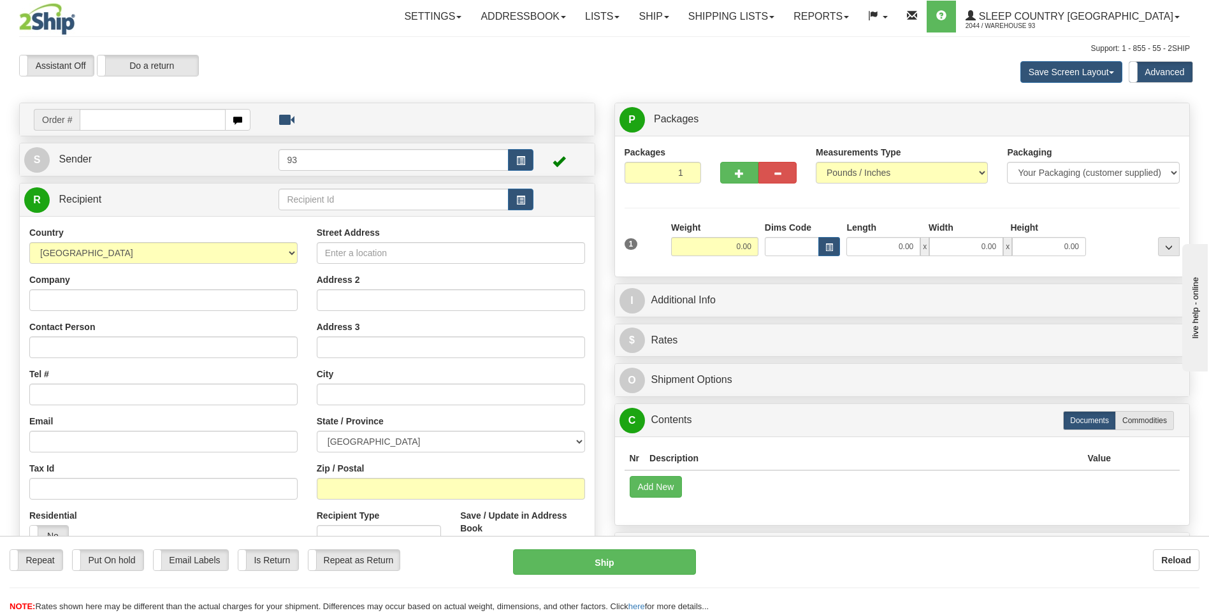
click at [96, 115] on input "text" at bounding box center [152, 120] width 145 height 22
type input "9000I159937"
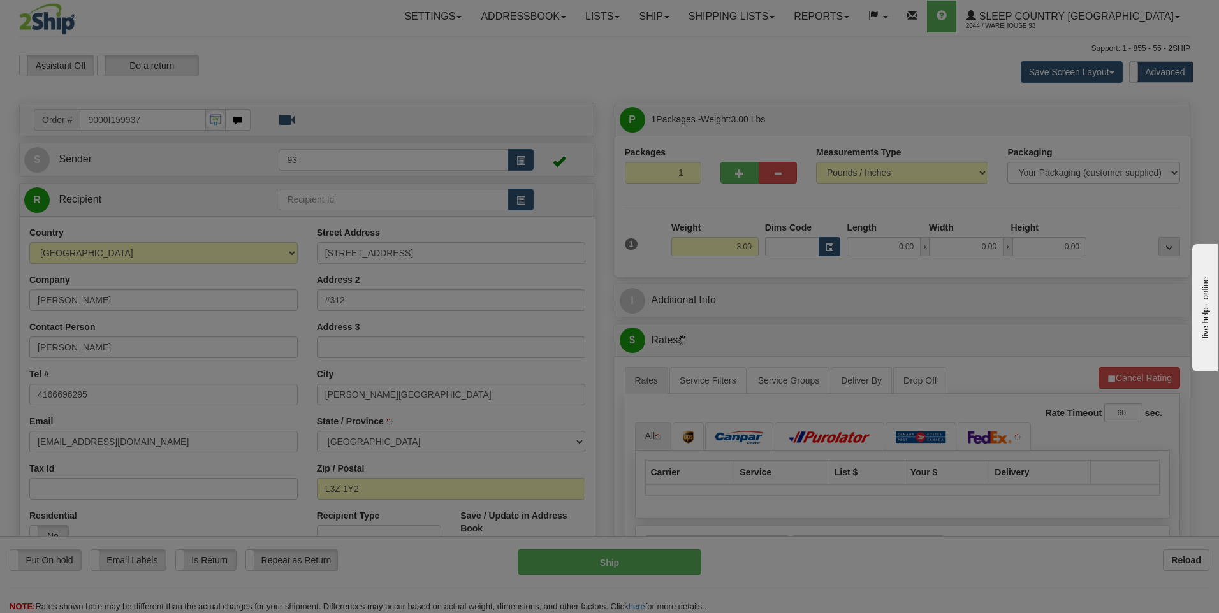
type input "BRADFORD"
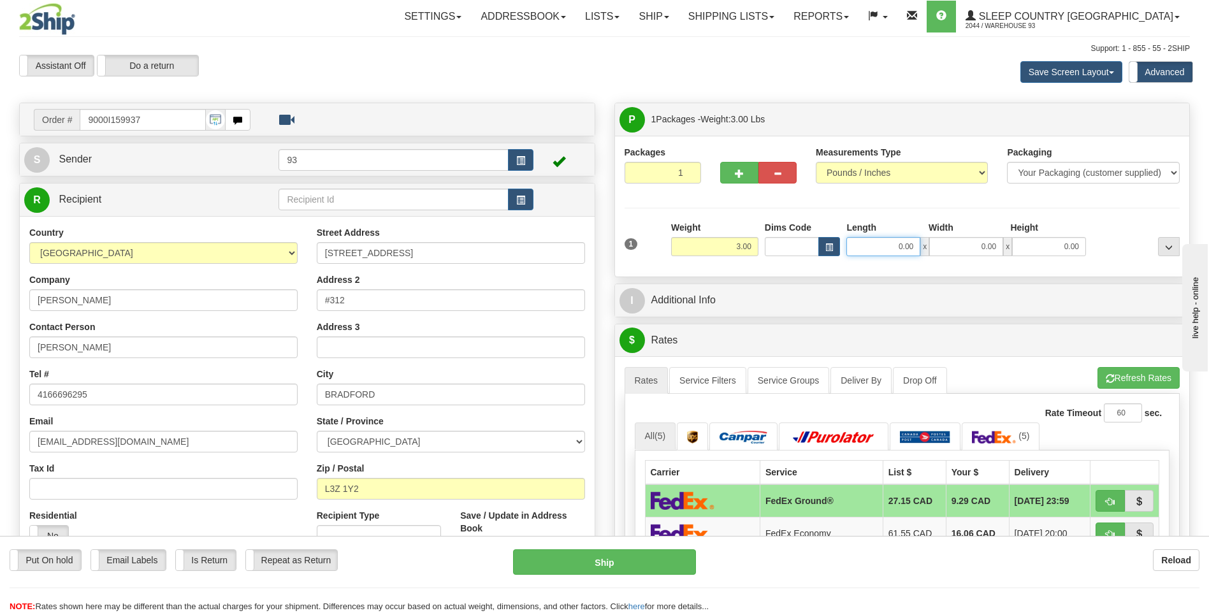
click at [899, 241] on input "0.00" at bounding box center [883, 246] width 74 height 19
type input "16.00"
click at [958, 249] on input "0.00" at bounding box center [966, 246] width 74 height 19
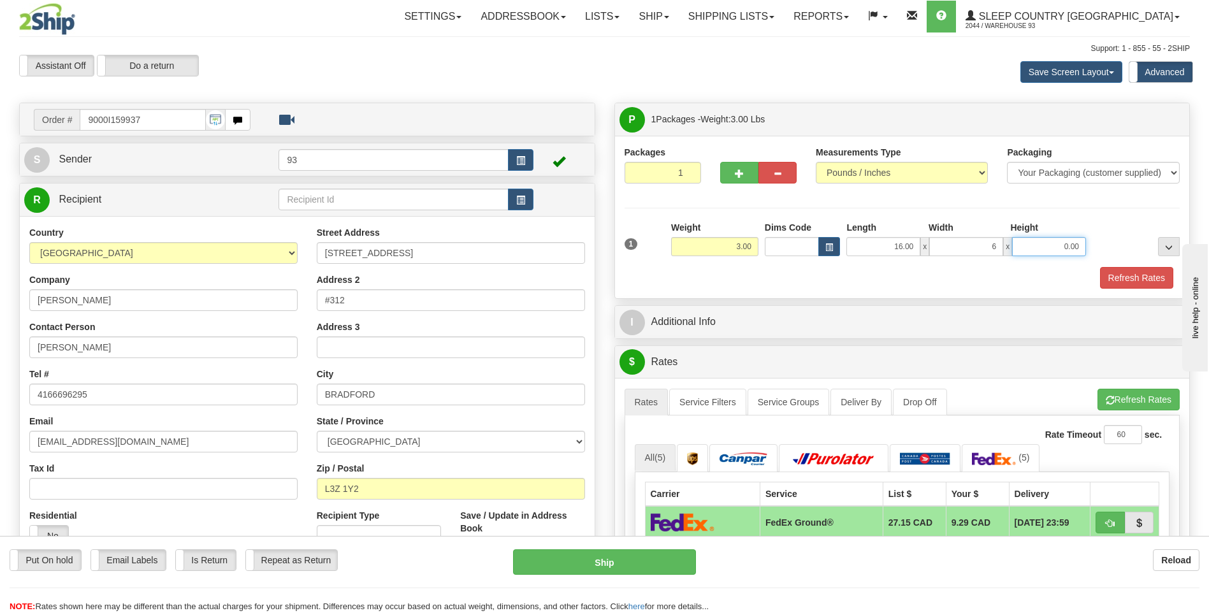
type input "6.00"
click at [1046, 247] on input "0.00" at bounding box center [1049, 246] width 74 height 19
type input "6.00"
click at [1160, 279] on button "Refresh Rates" at bounding box center [1136, 278] width 73 height 22
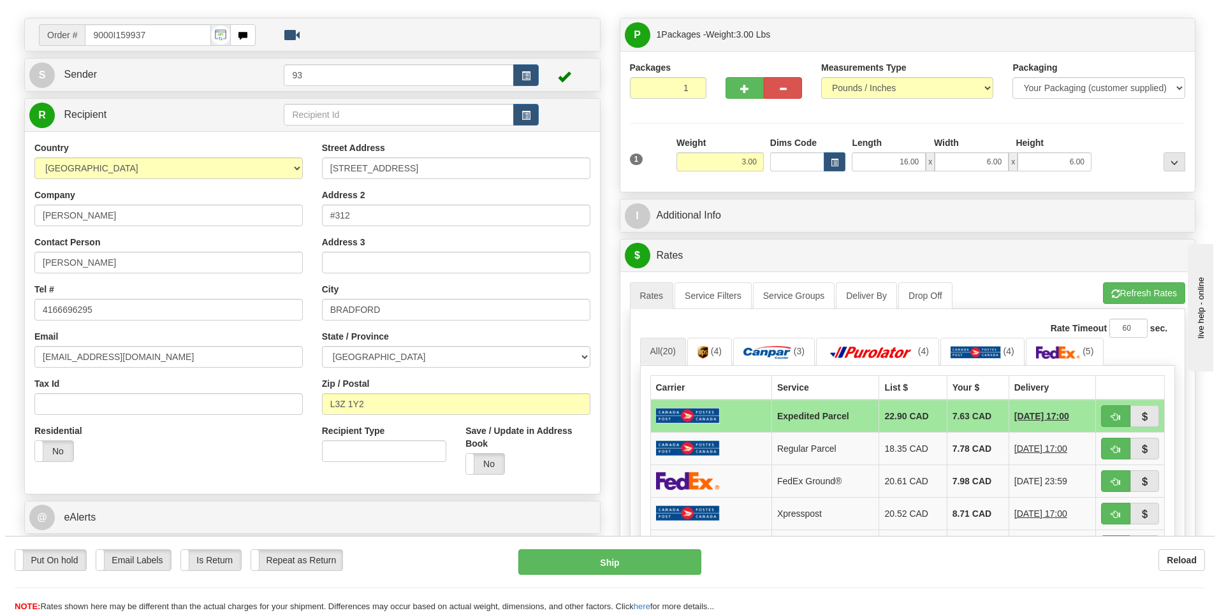
scroll to position [255, 0]
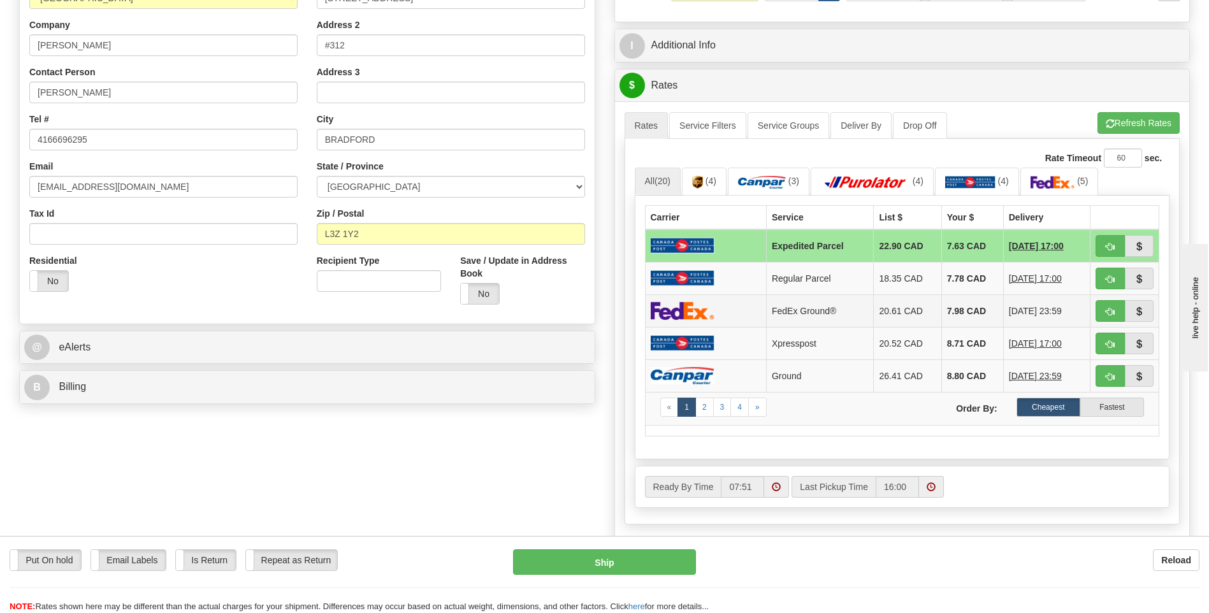
click at [686, 303] on img at bounding box center [683, 310] width 64 height 18
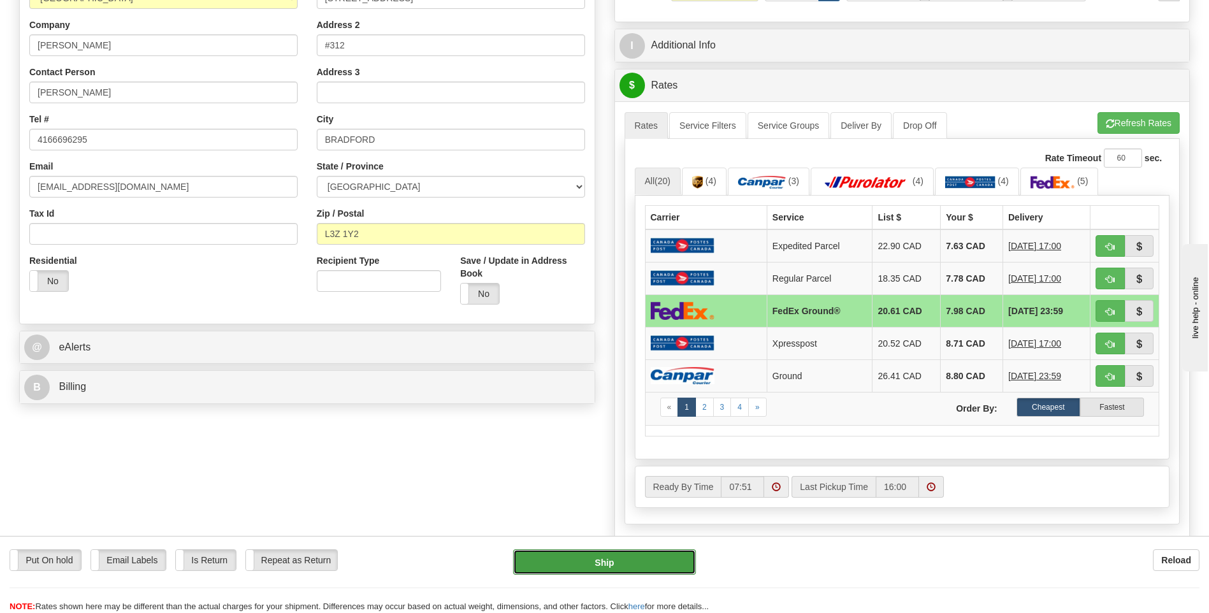
click at [664, 568] on button "Ship" at bounding box center [604, 561] width 182 height 25
type input "92"
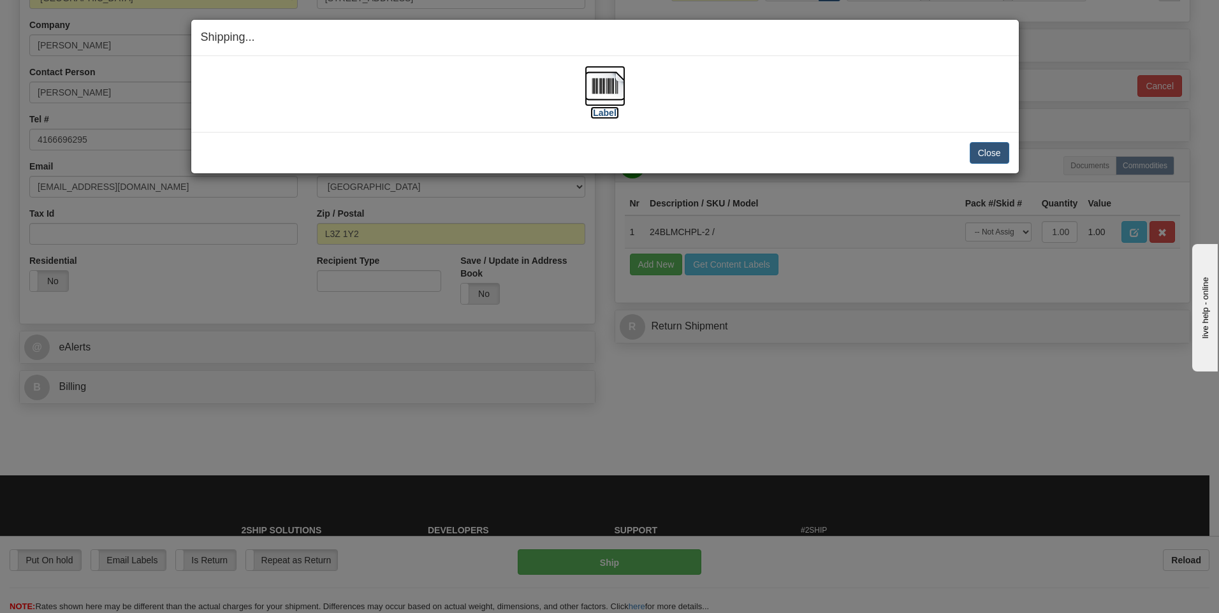
click at [607, 86] on img at bounding box center [604, 86] width 41 height 41
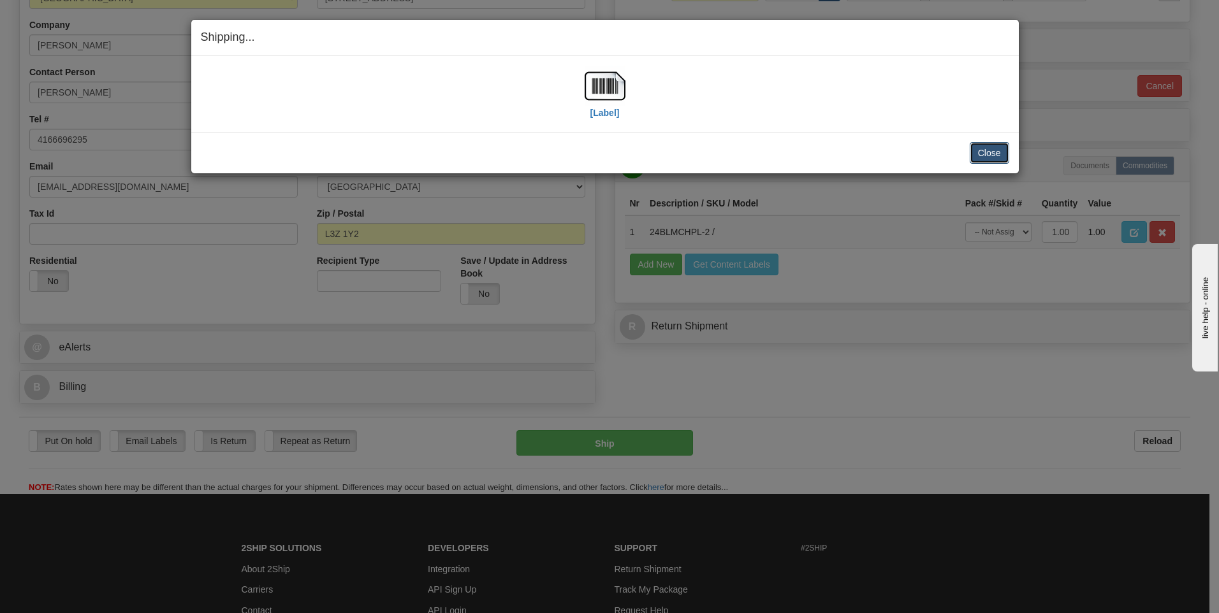
click at [993, 150] on button "Close" at bounding box center [989, 153] width 40 height 22
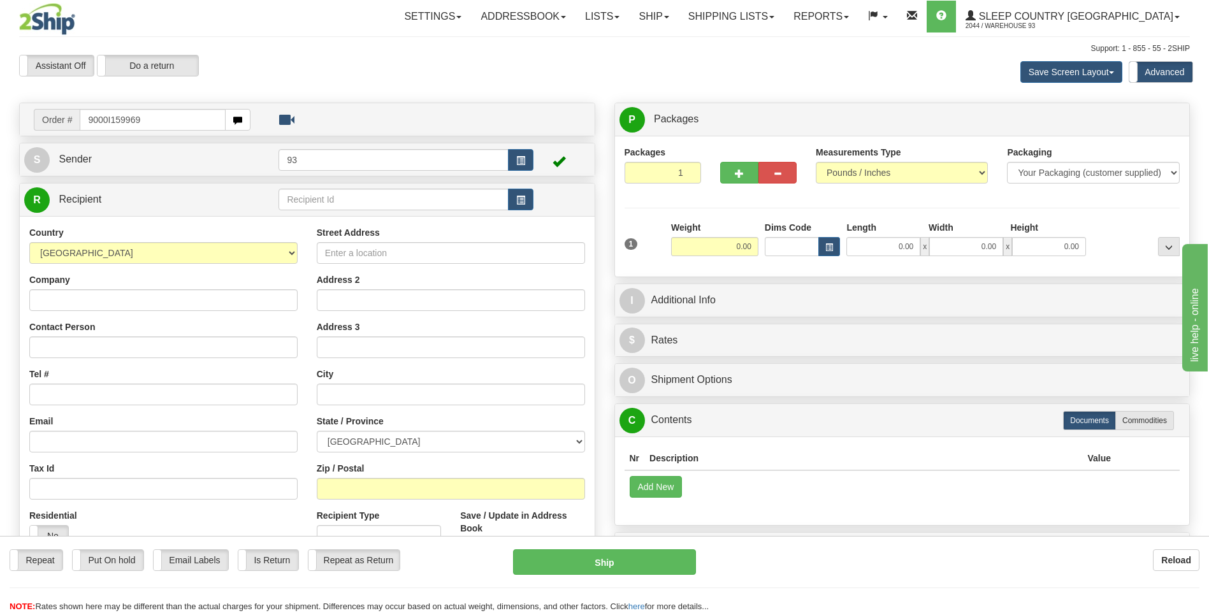
type input "9000I159969"
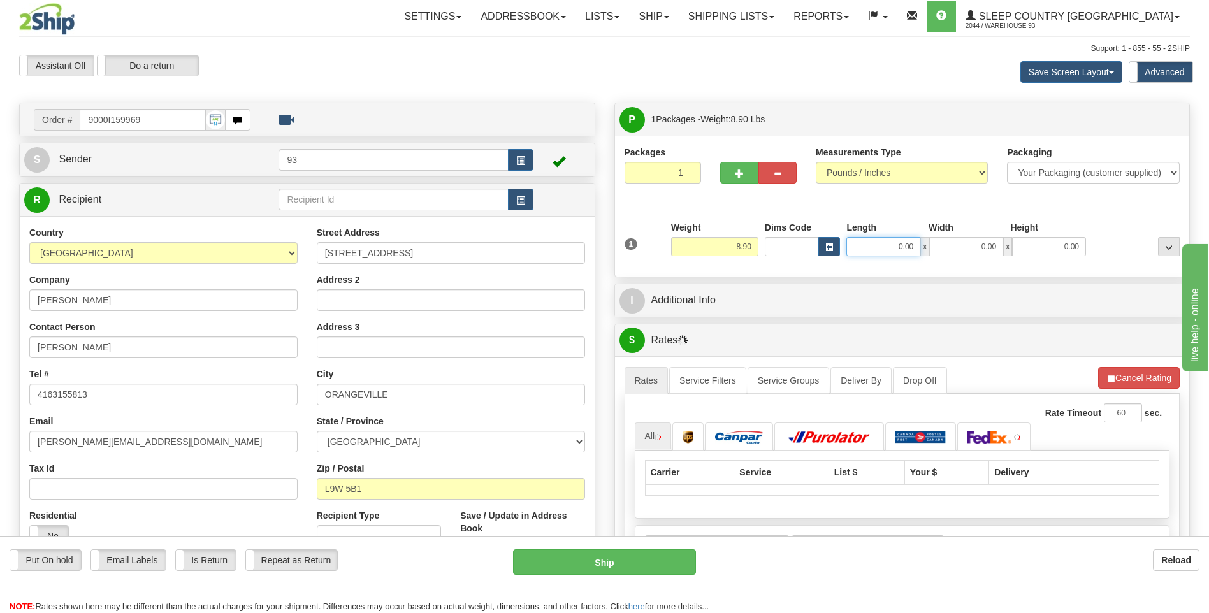
click at [866, 249] on input "0.00" at bounding box center [883, 246] width 74 height 19
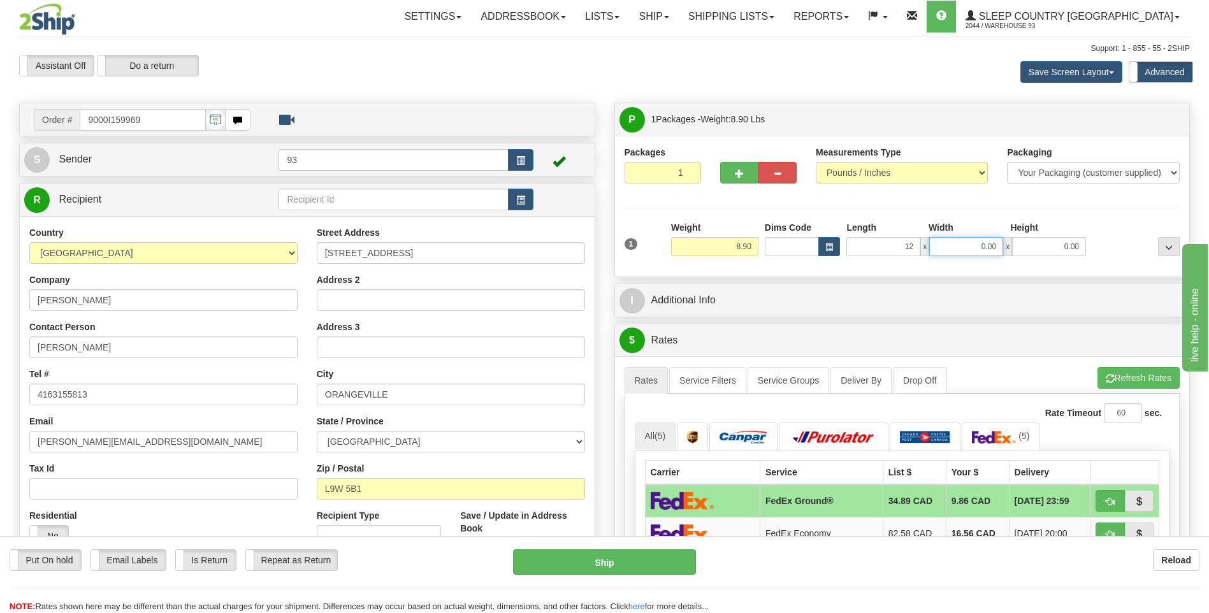
type input "12.00"
click at [943, 246] on input "0.00" at bounding box center [966, 246] width 74 height 19
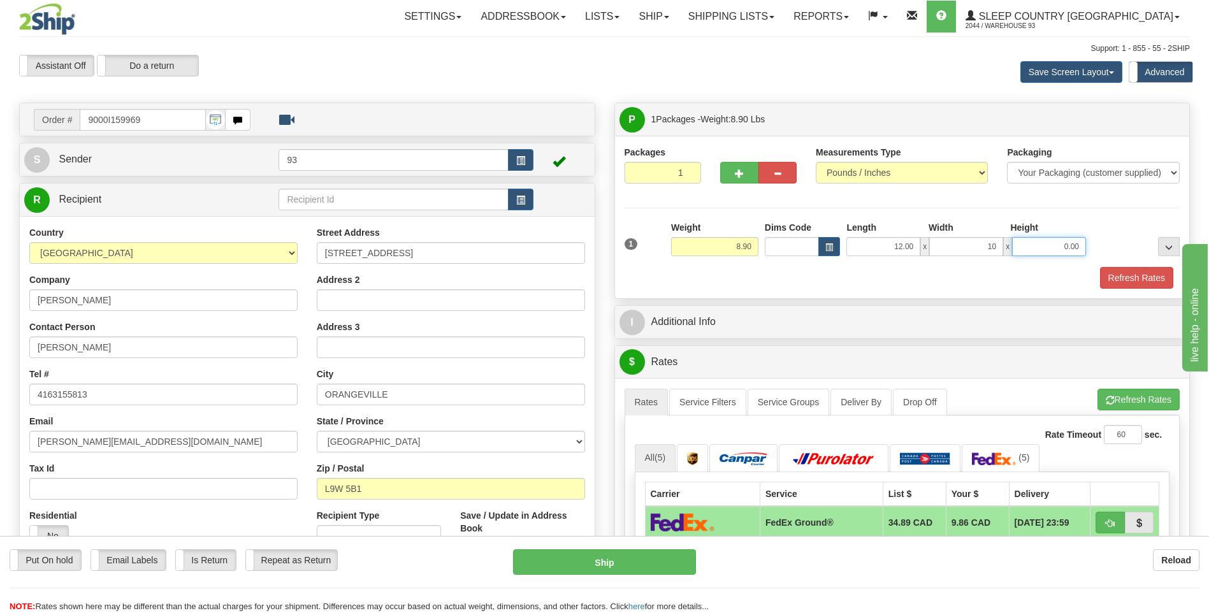
type input "10.00"
click at [1061, 244] on input "0.00" at bounding box center [1049, 246] width 74 height 19
type input "2.00"
click at [1124, 270] on button "Refresh Rates" at bounding box center [1136, 278] width 73 height 22
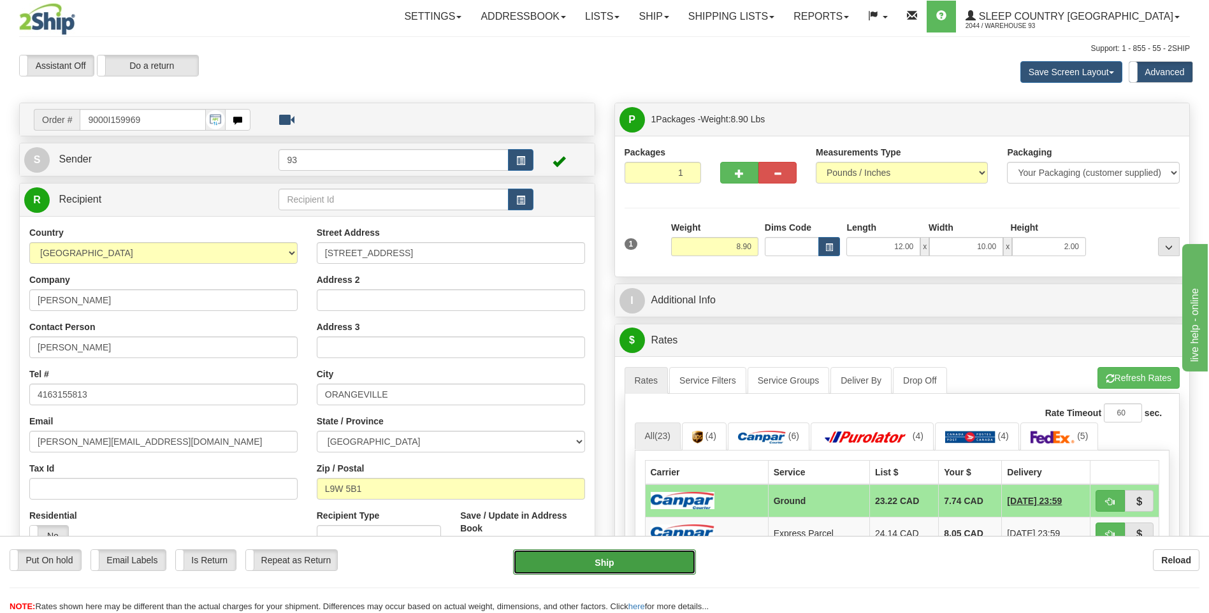
click at [664, 565] on button "Ship" at bounding box center [604, 561] width 182 height 25
type input "1"
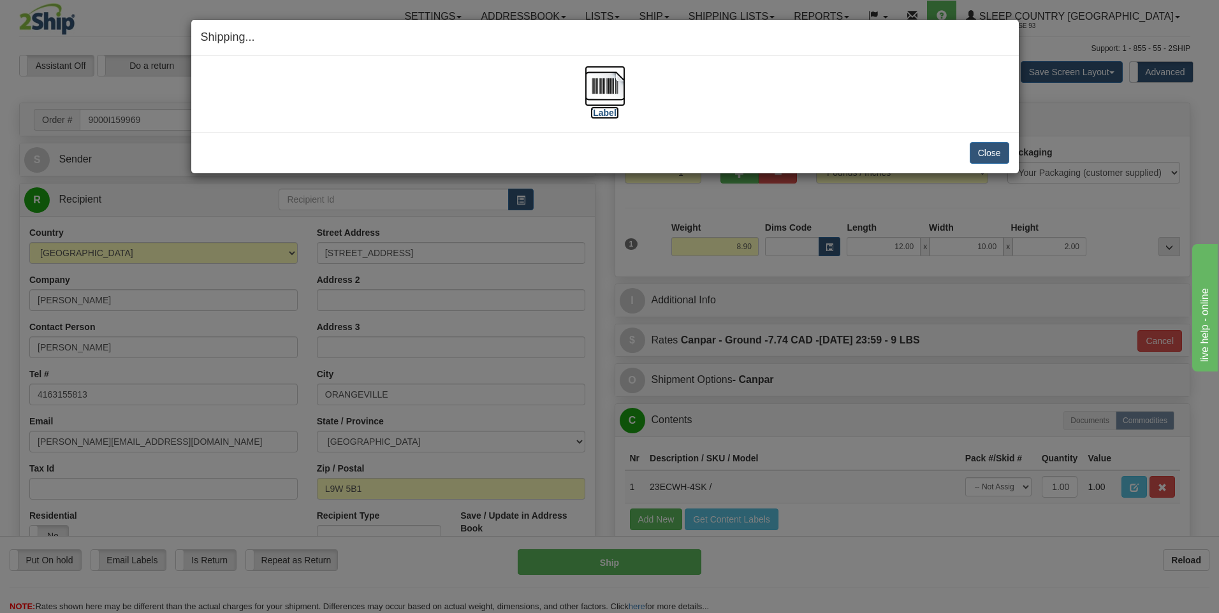
click at [598, 87] on img at bounding box center [604, 86] width 41 height 41
click at [984, 156] on button "Close" at bounding box center [989, 153] width 40 height 22
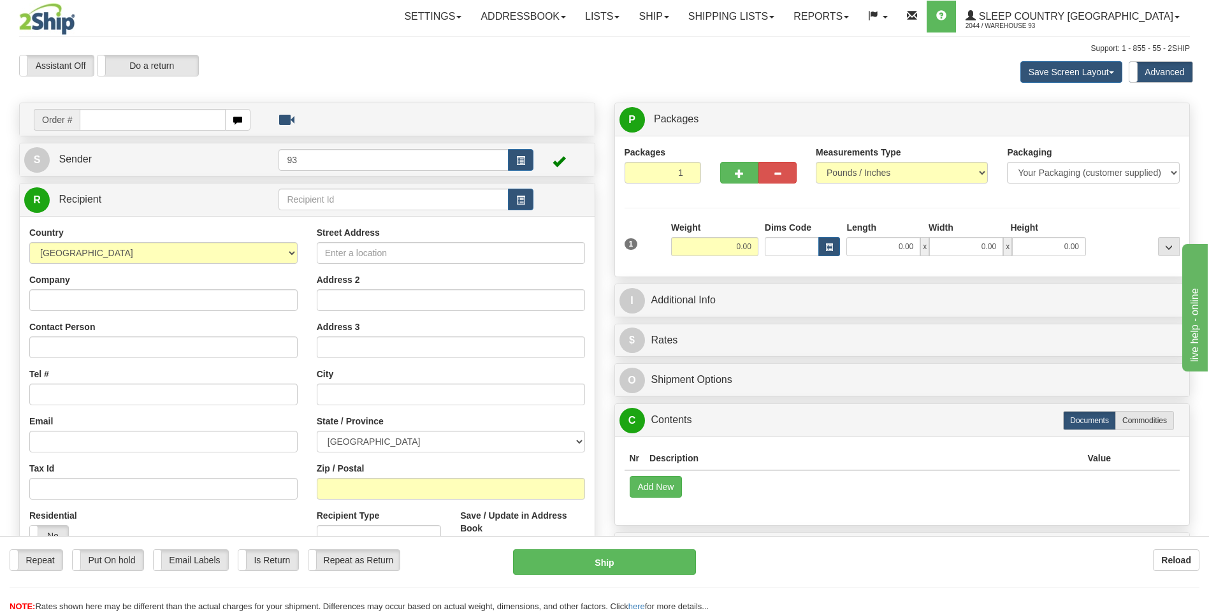
click at [101, 122] on input "text" at bounding box center [152, 120] width 145 height 22
type input "9000I160391"
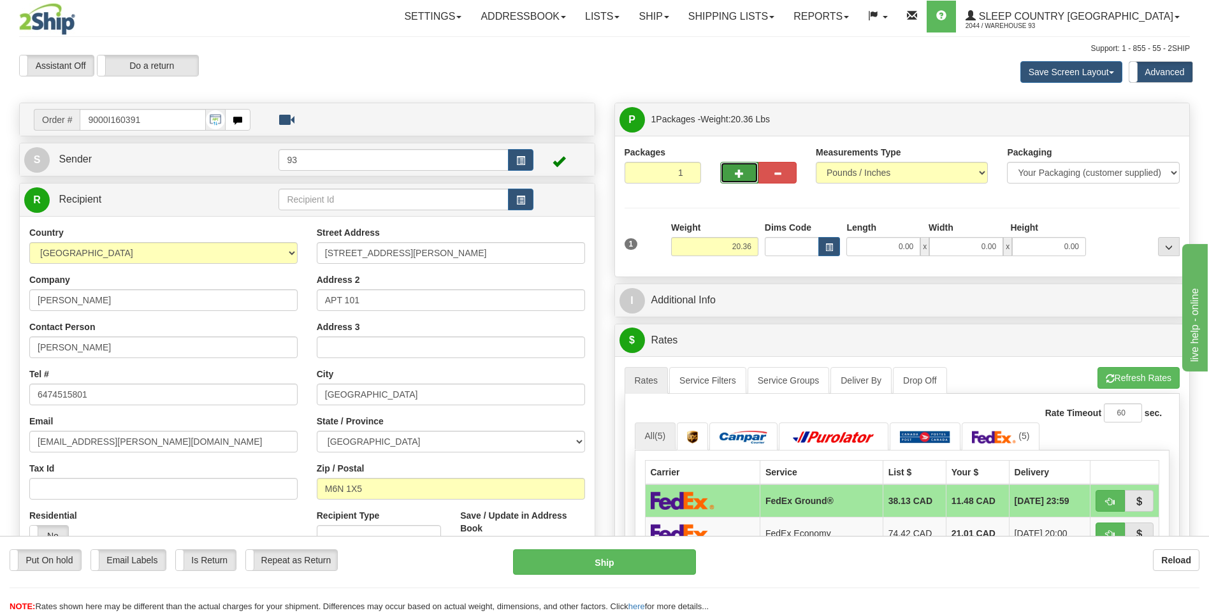
click at [732, 167] on button "button" at bounding box center [739, 173] width 38 height 22
type input "2"
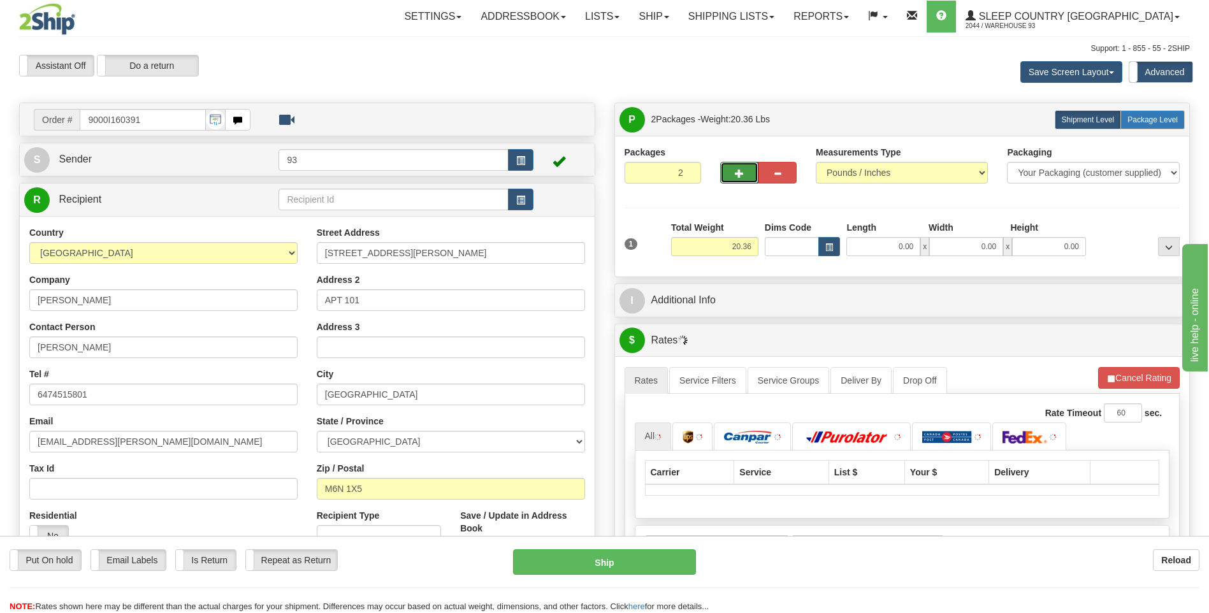
click at [1141, 120] on span "Package Level" at bounding box center [1152, 119] width 50 height 9
radio input "true"
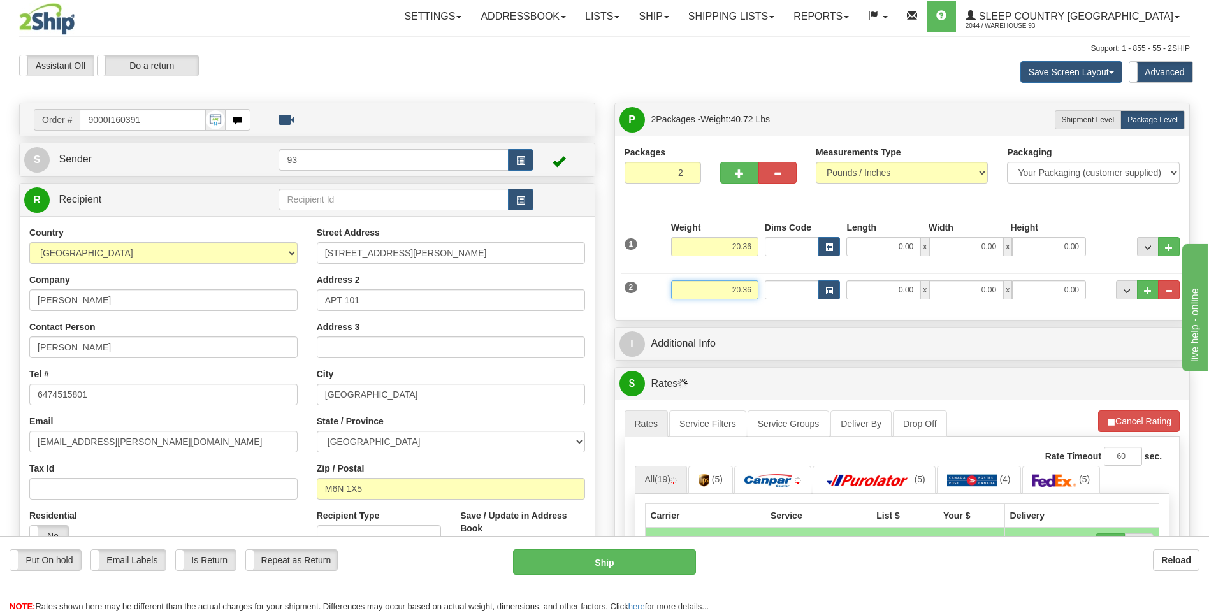
click at [755, 288] on input "20.36" at bounding box center [714, 289] width 87 height 19
type input "2"
type input "10.36"
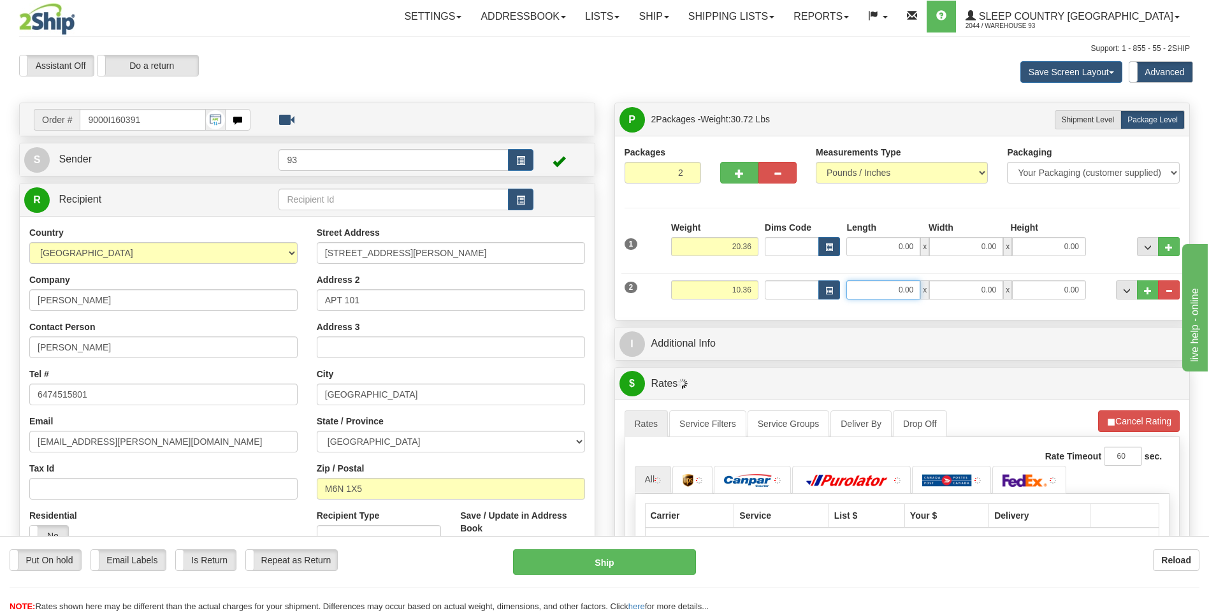
click at [876, 293] on input "0.00" at bounding box center [883, 289] width 74 height 19
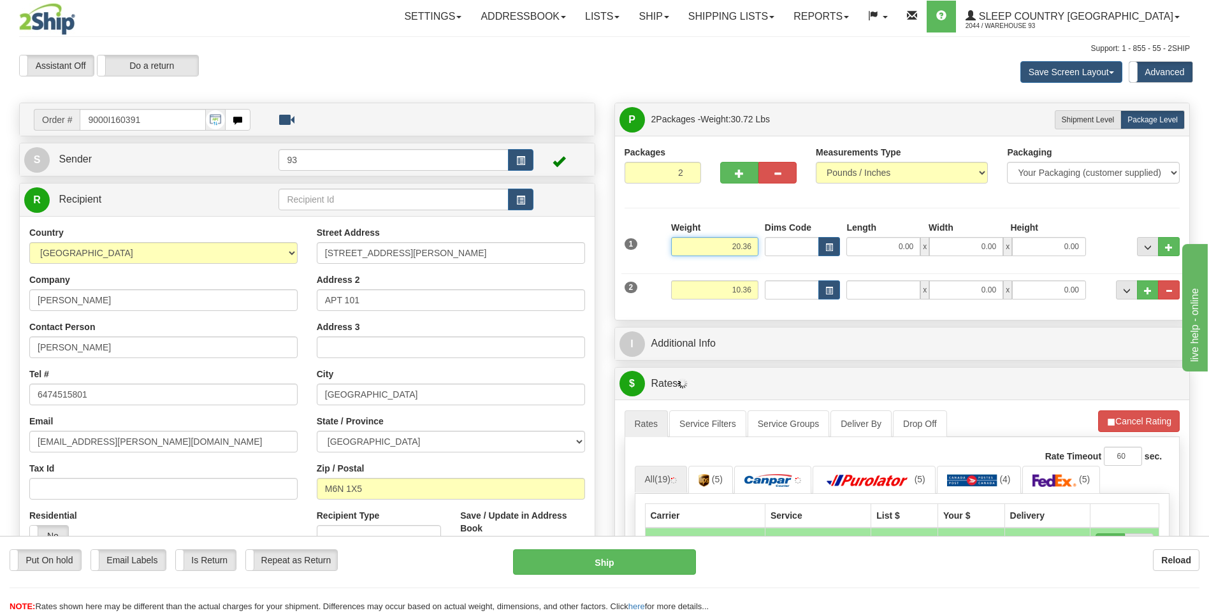
type input "0.00"
click at [756, 244] on input "20.36" at bounding box center [714, 246] width 87 height 19
type input "2"
type input "10.00"
click at [869, 243] on input "0.00" at bounding box center [883, 246] width 74 height 19
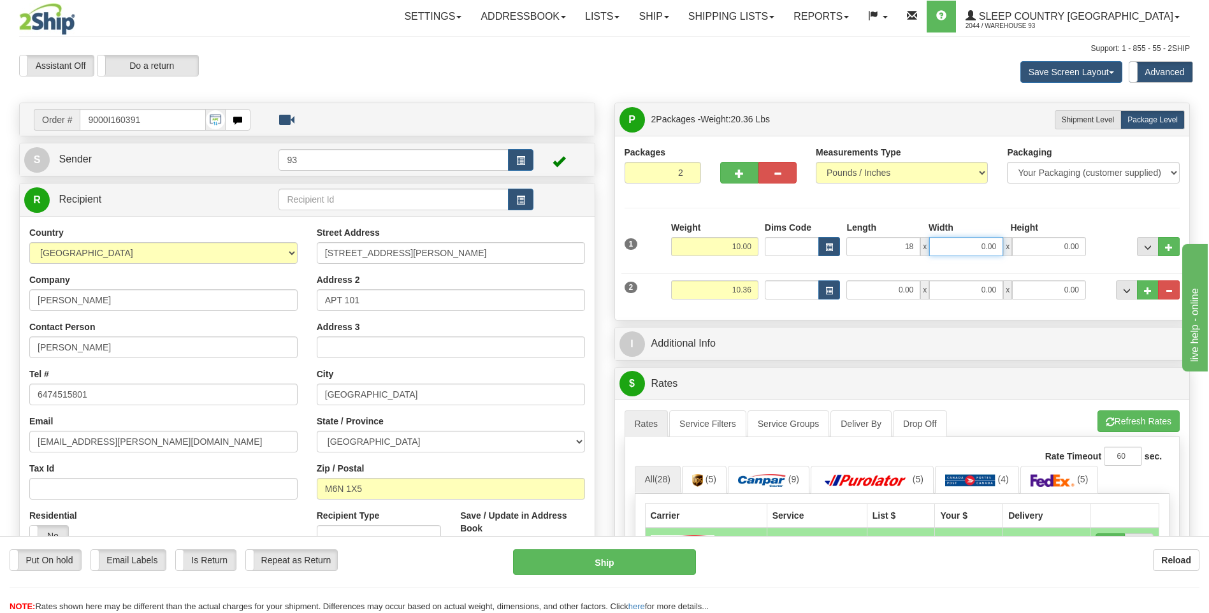
type input "18.00"
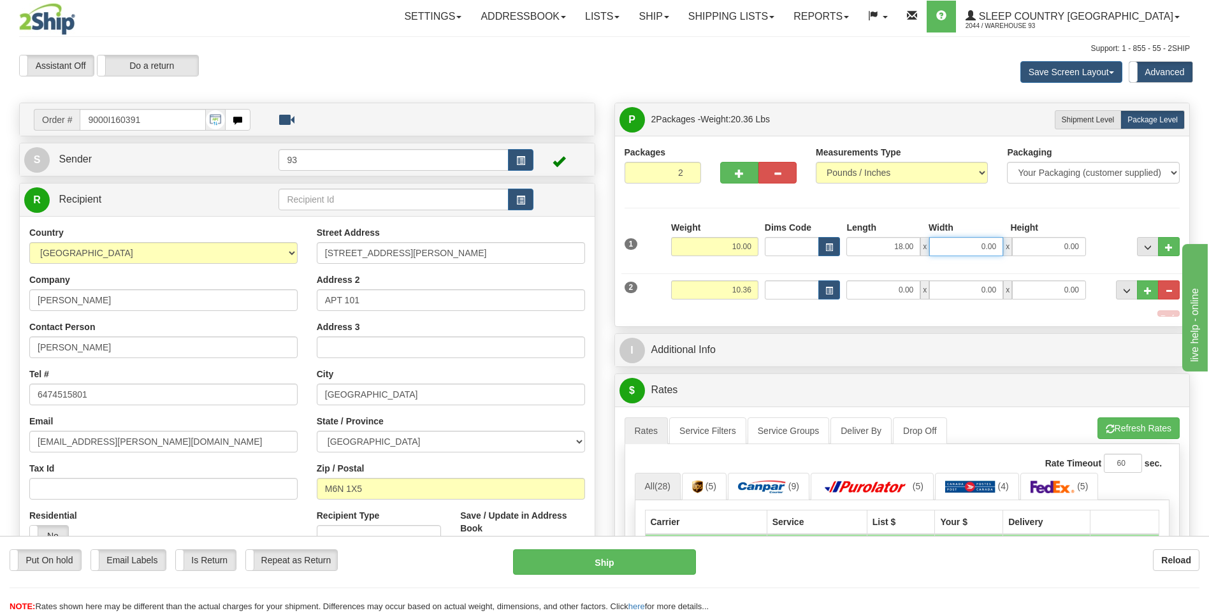
click at [973, 243] on input "0.00" at bounding box center [966, 246] width 74 height 19
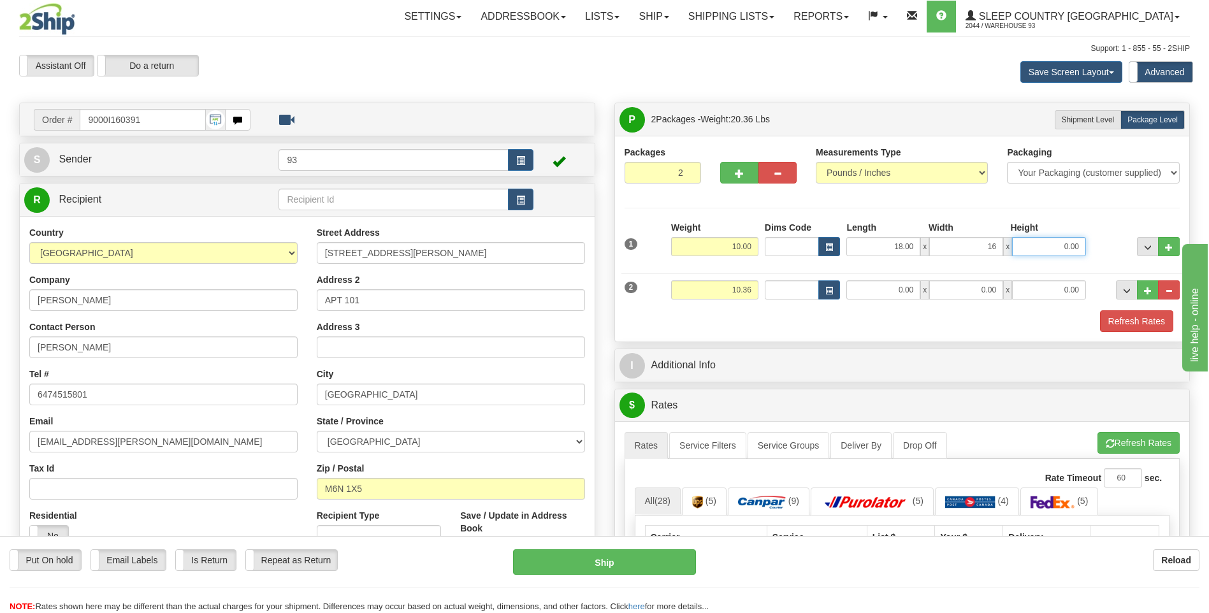
type input "16.00"
click at [1071, 252] on input "0.00" at bounding box center [1049, 246] width 74 height 19
type input "8.00"
click at [797, 313] on div "Refresh Rates" at bounding box center [902, 321] width 562 height 22
click at [915, 287] on input "0.00" at bounding box center [883, 289] width 74 height 19
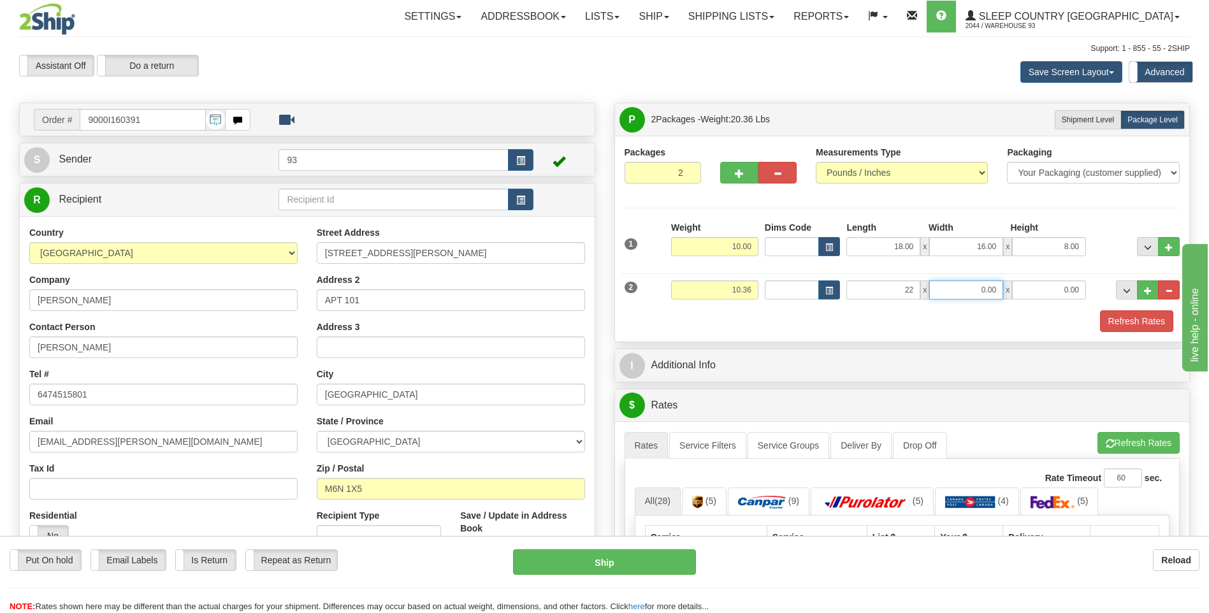
type input "22.00"
click at [990, 291] on input "0.00" at bounding box center [966, 289] width 74 height 19
type input "20.00"
click at [1056, 294] on input "0.00" at bounding box center [1049, 289] width 74 height 19
type input "12.00"
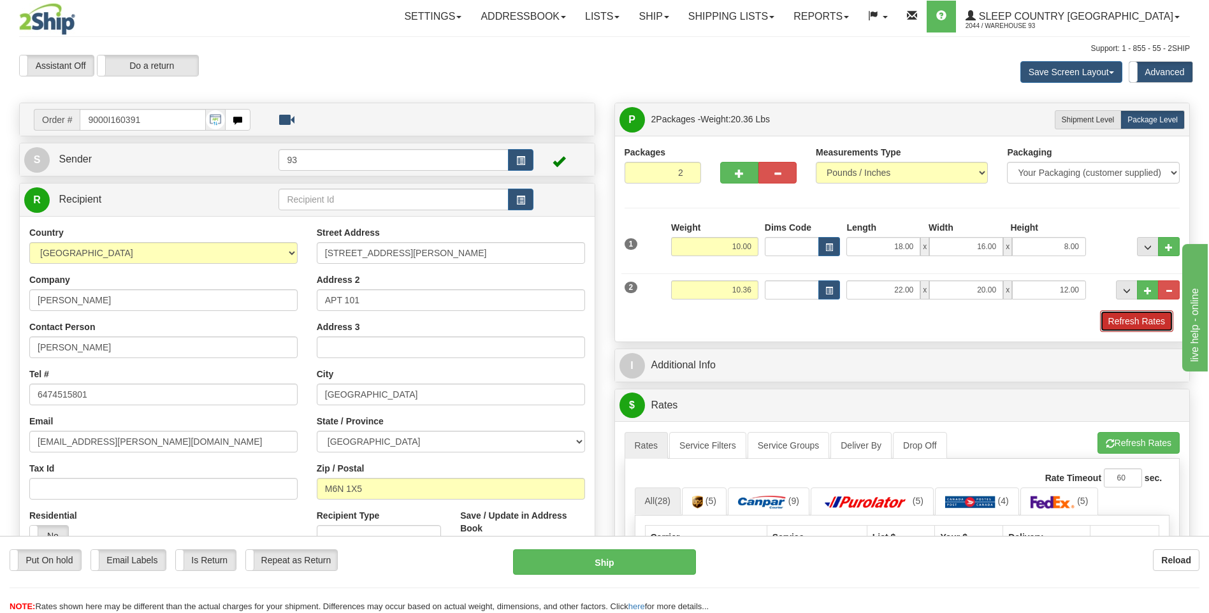
click at [1157, 325] on button "Refresh Rates" at bounding box center [1136, 321] width 73 height 22
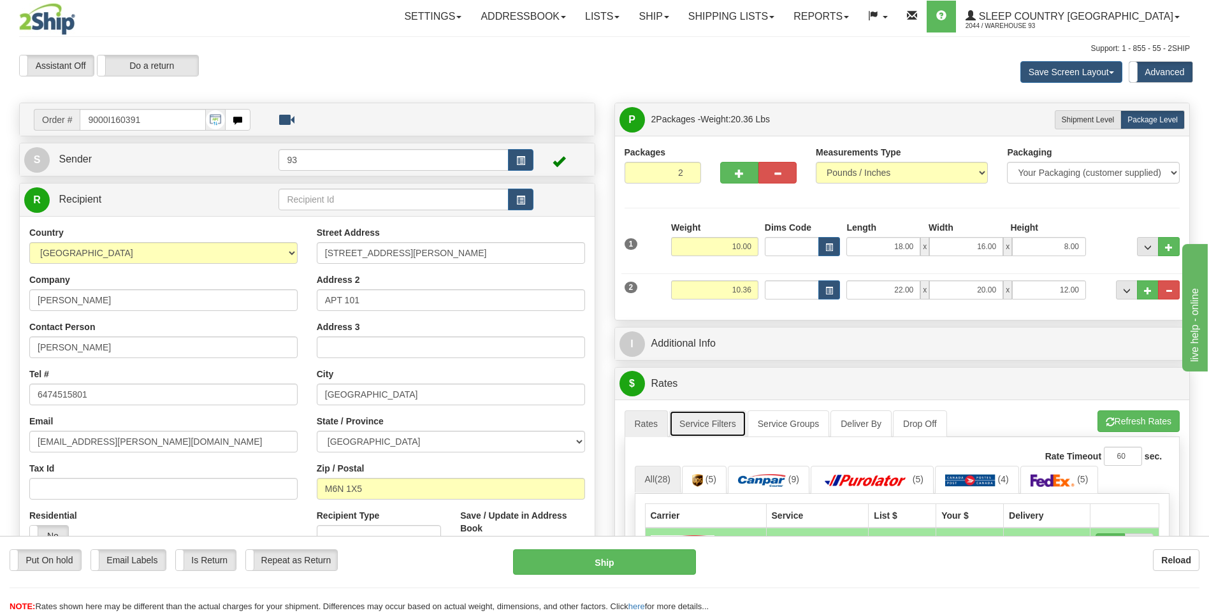
click at [729, 428] on link "Service Filters" at bounding box center [707, 423] width 77 height 27
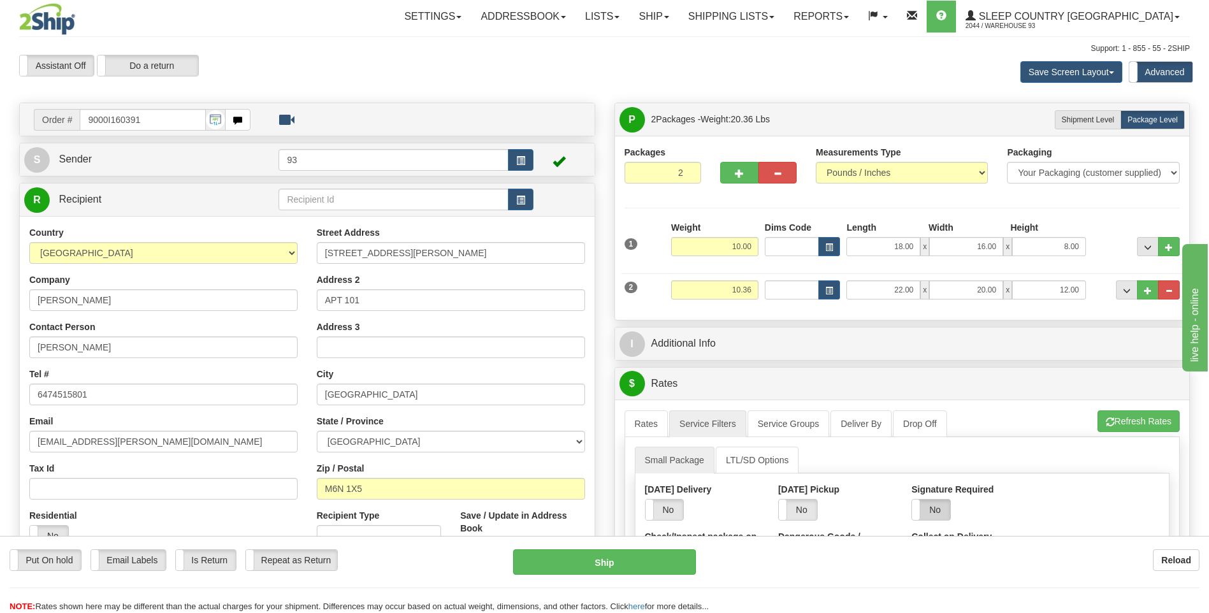
click at [932, 511] on label "No" at bounding box center [931, 510] width 38 height 20
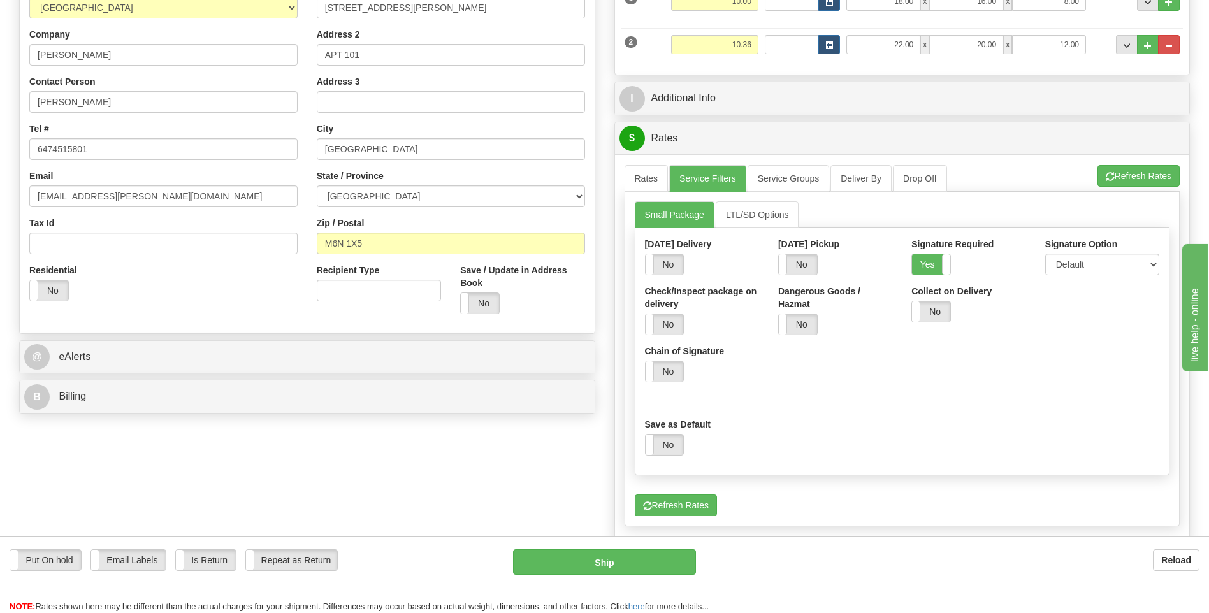
scroll to position [255, 0]
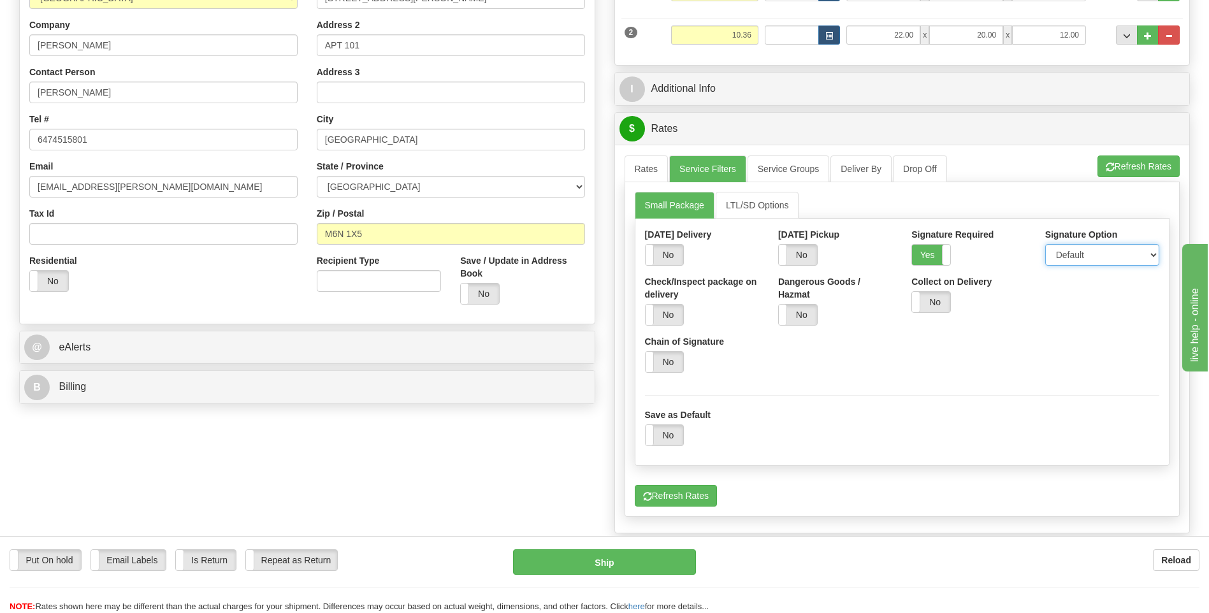
click at [1104, 255] on select "Default Adult Direct Indirect No Signature Required" at bounding box center [1102, 255] width 114 height 22
select select "1"
click at [1045, 244] on select "Default Adult Direct Indirect No Signature Required" at bounding box center [1102, 255] width 114 height 22
click at [644, 171] on link "Rates" at bounding box center [647, 169] width 44 height 27
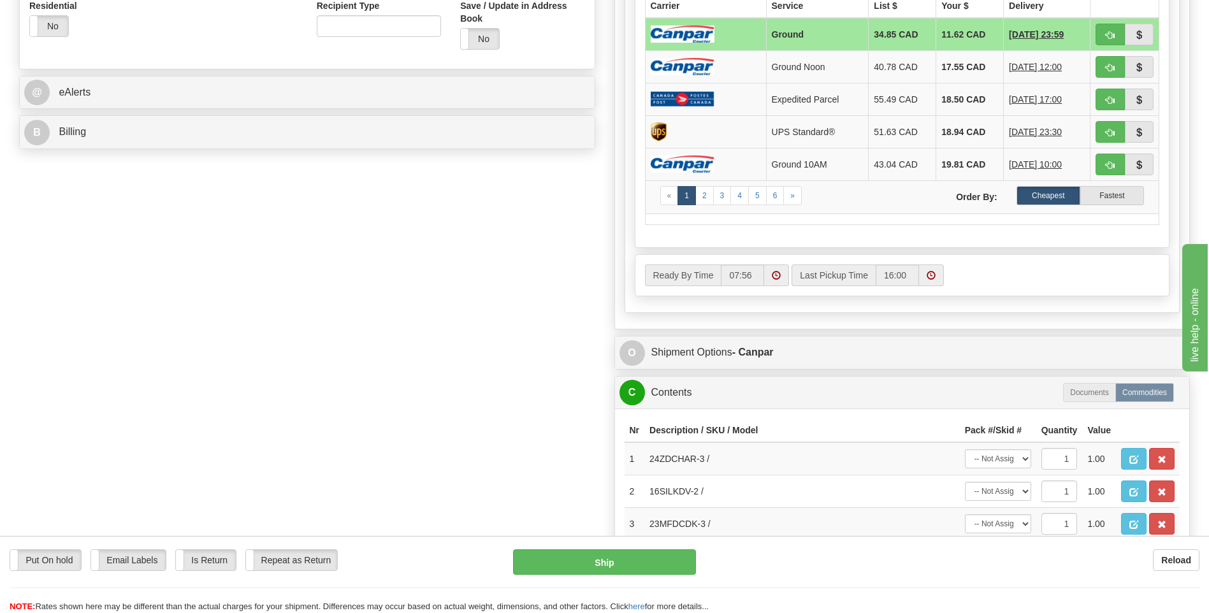
scroll to position [701, 0]
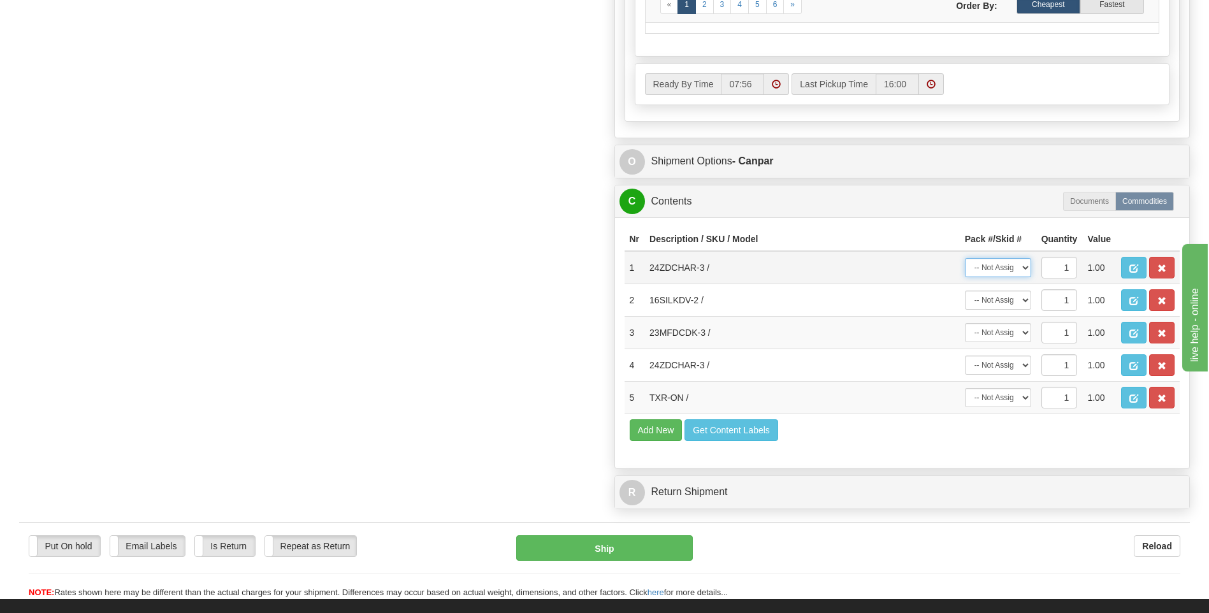
click at [1018, 272] on select "-- Not Assigned -- Package 1 Package 2" at bounding box center [998, 267] width 66 height 19
select select "0"
click at [965, 258] on select "-- Not Assigned -- Package 1 Package 2" at bounding box center [998, 267] width 66 height 19
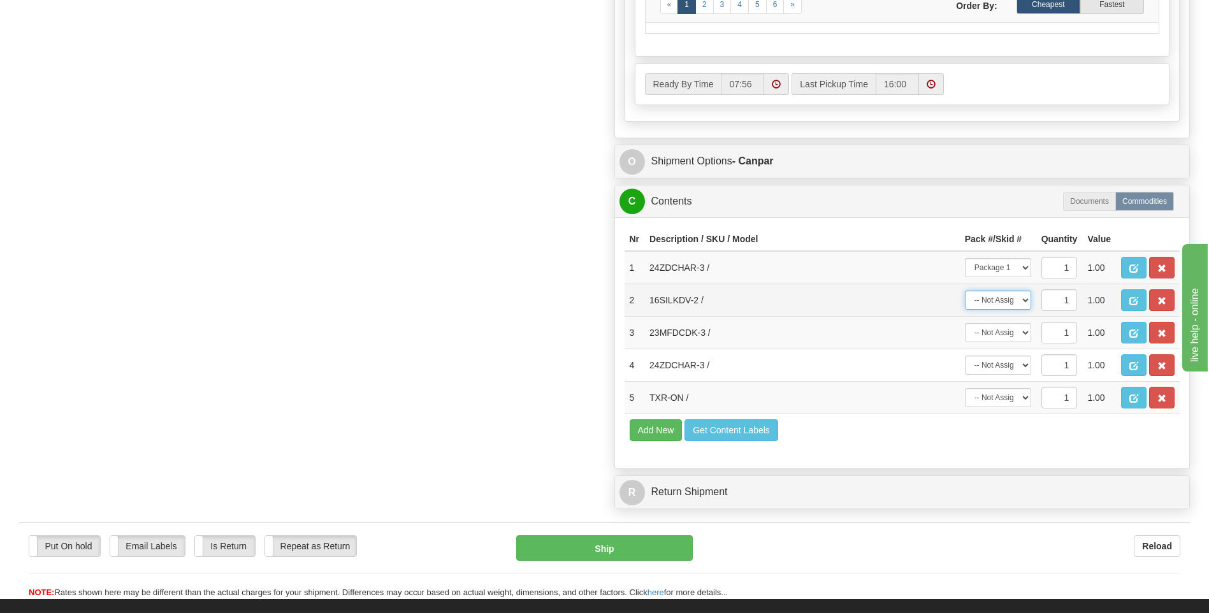
click at [1013, 300] on select "-- Not Assigned -- Package 1 Package 2" at bounding box center [998, 300] width 66 height 19
select select "1"
click at [965, 291] on select "-- Not Assigned -- Package 1 Package 2" at bounding box center [998, 300] width 66 height 19
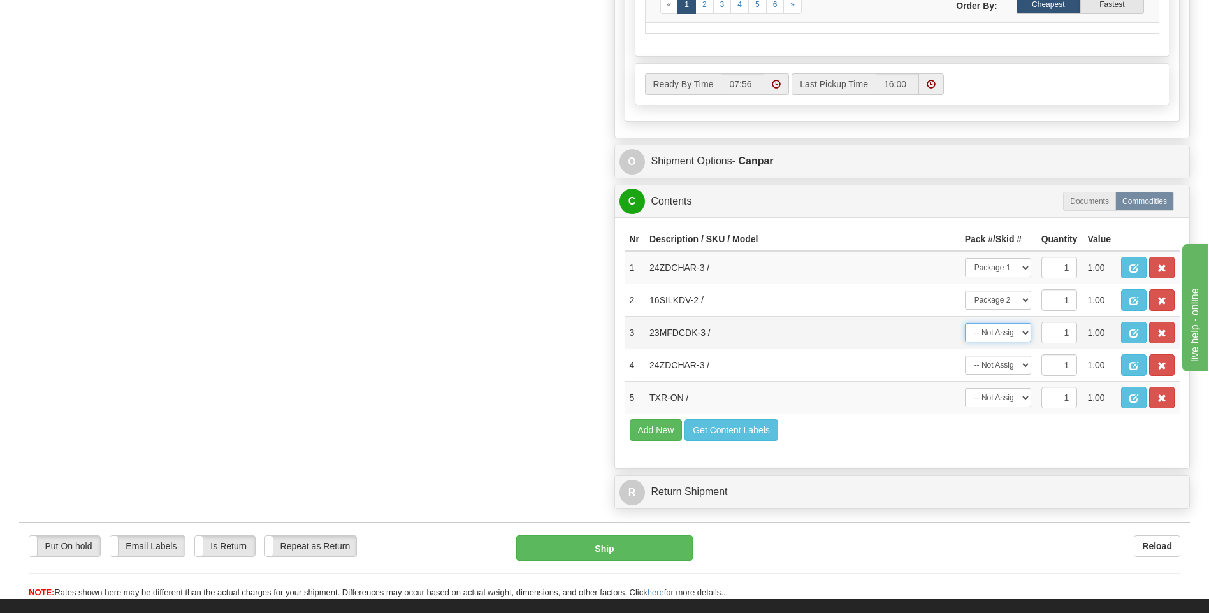
click at [1011, 335] on select "-- Not Assigned -- Package 1 Package 2" at bounding box center [998, 332] width 66 height 19
select select "1"
click at [965, 323] on select "-- Not Assigned -- Package 1 Package 2" at bounding box center [998, 332] width 66 height 19
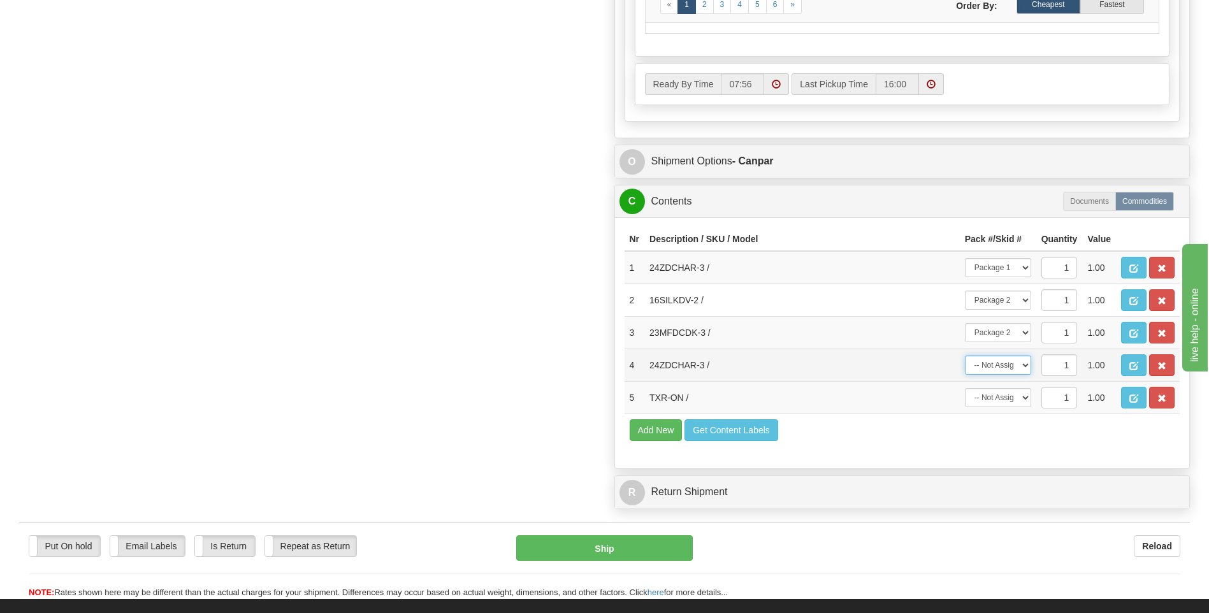
click at [1007, 361] on select "-- Not Assigned -- Package 1 Package 2" at bounding box center [998, 365] width 66 height 19
select select "0"
click at [965, 356] on select "-- Not Assigned -- Package 1 Package 2" at bounding box center [998, 365] width 66 height 19
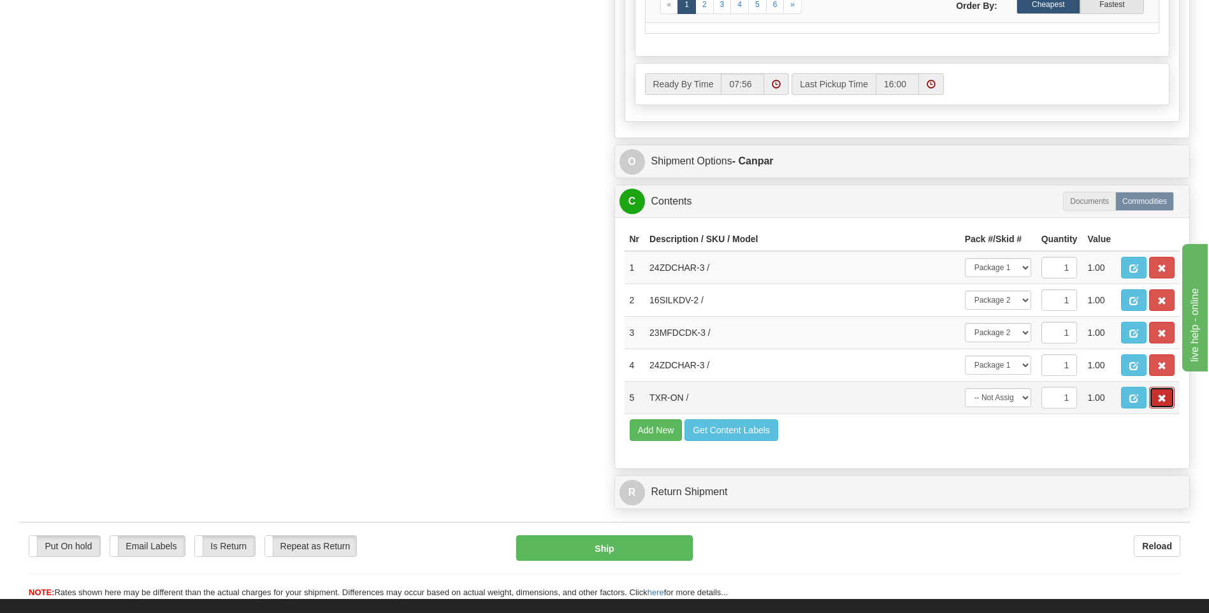
click at [1163, 401] on span "button" at bounding box center [1161, 398] width 9 height 8
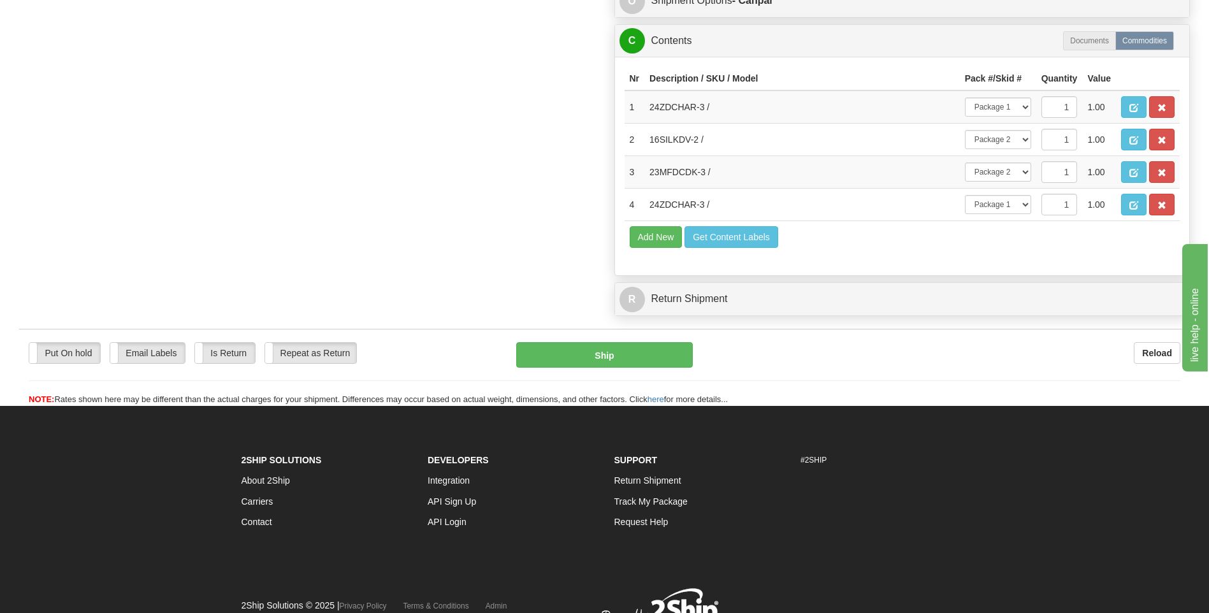
scroll to position [919, 0]
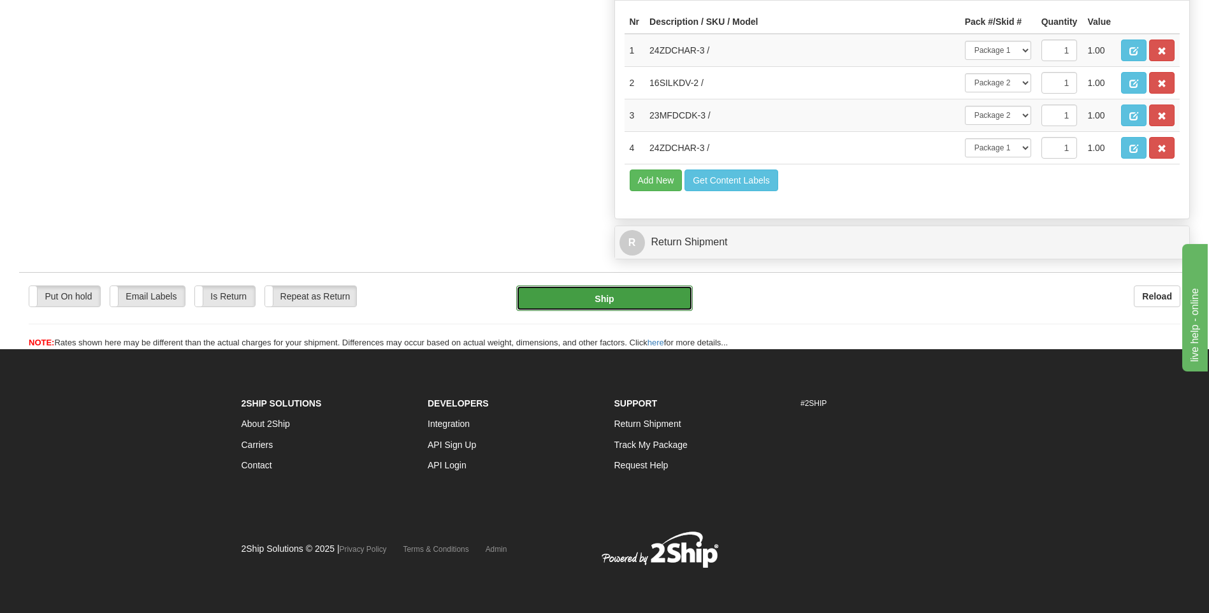
click at [655, 299] on button "Ship" at bounding box center [604, 298] width 176 height 25
type input "1"
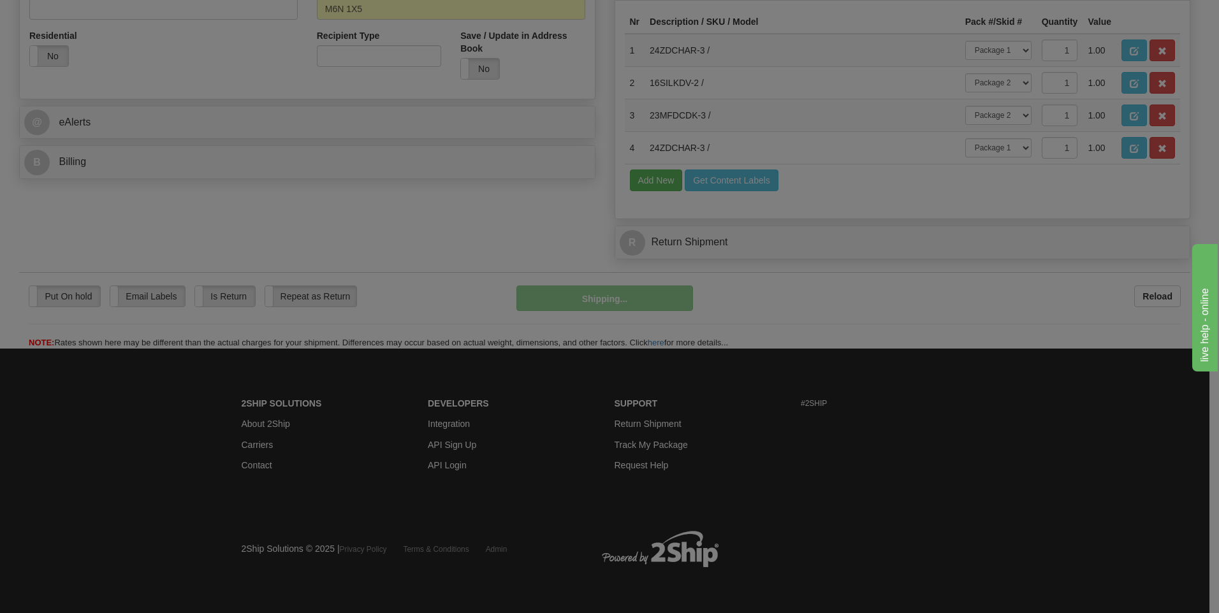
scroll to position [480, 0]
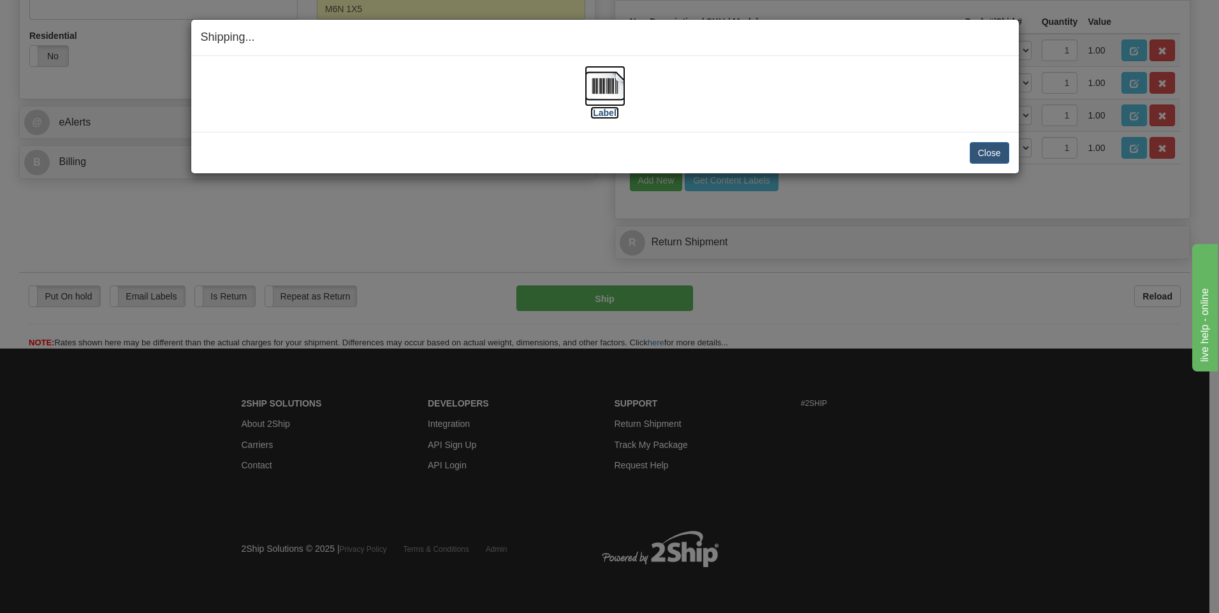
click at [598, 84] on img at bounding box center [604, 86] width 41 height 41
click at [988, 156] on button "Close" at bounding box center [989, 153] width 40 height 22
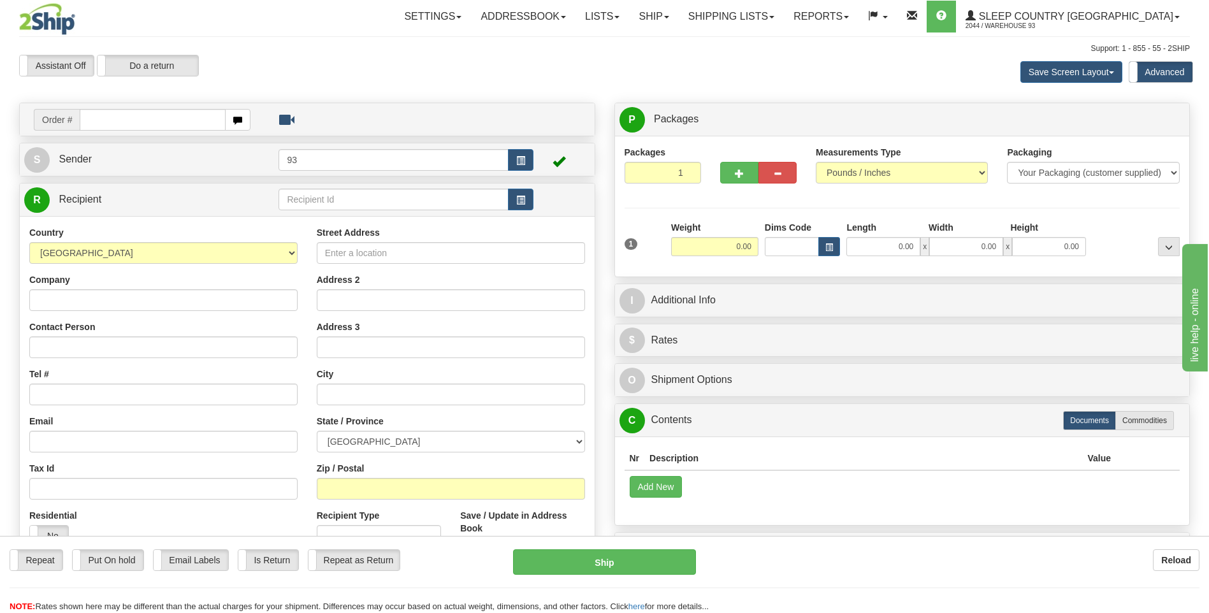
click at [134, 126] on input "text" at bounding box center [152, 120] width 145 height 22
type input "9000I160743"
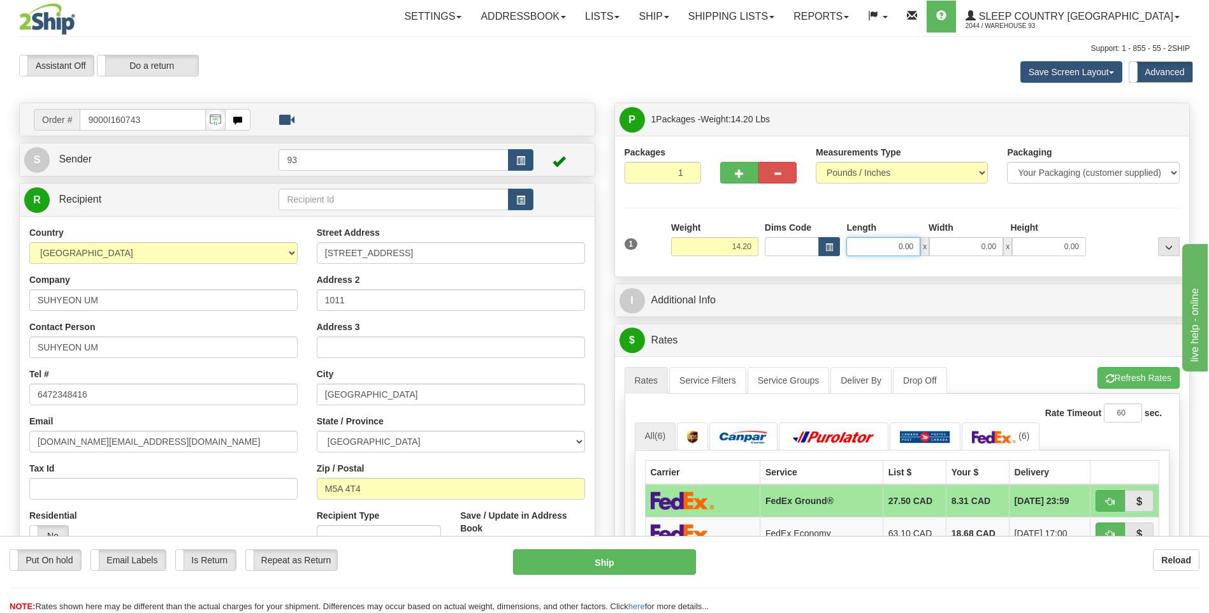
click at [897, 246] on input "0.00" at bounding box center [883, 246] width 74 height 19
type input "20.00"
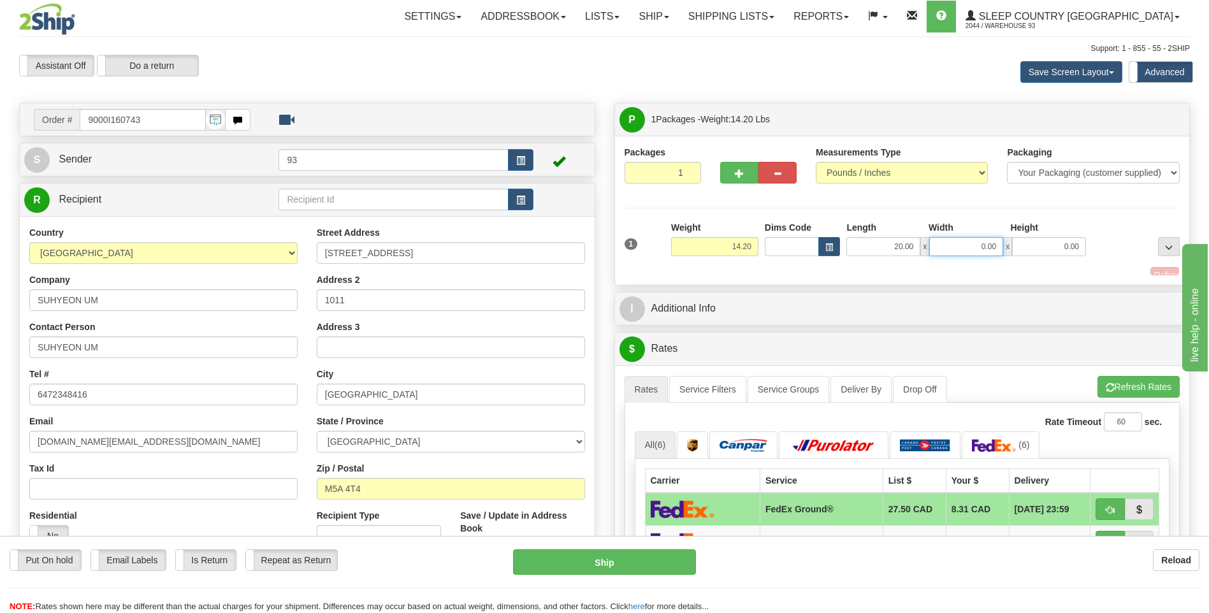
click at [968, 256] on input "0.00" at bounding box center [966, 246] width 74 height 19
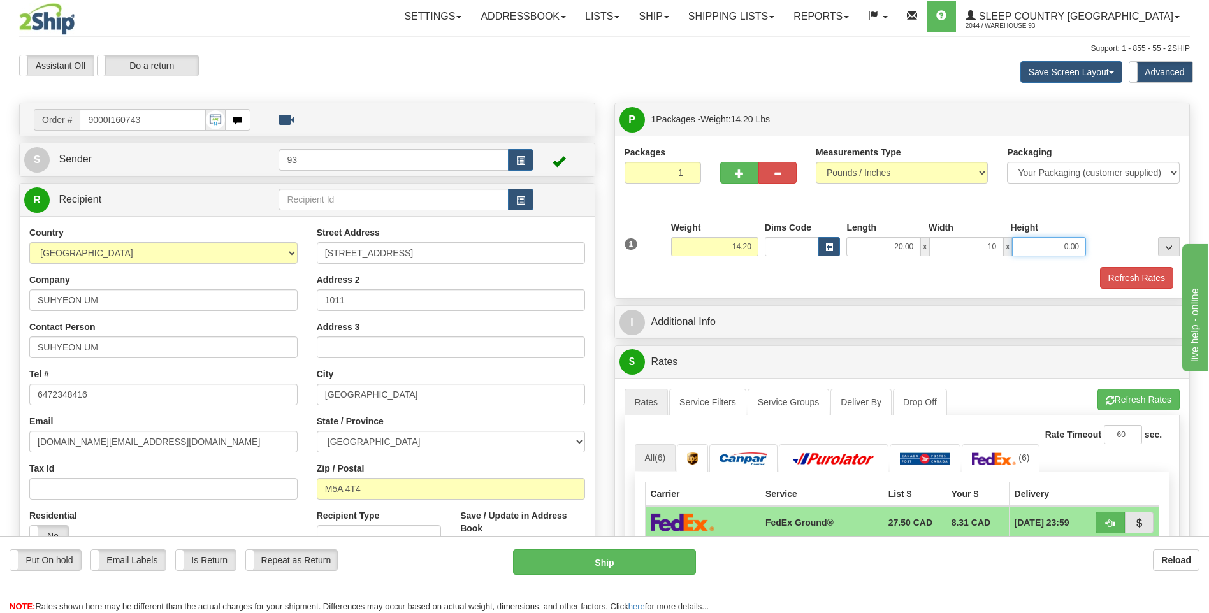
type input "10.00"
click at [1062, 252] on input "0.00" at bounding box center [1049, 246] width 74 height 19
type input "10.00"
click at [1118, 277] on button "Refresh Rates" at bounding box center [1136, 278] width 73 height 22
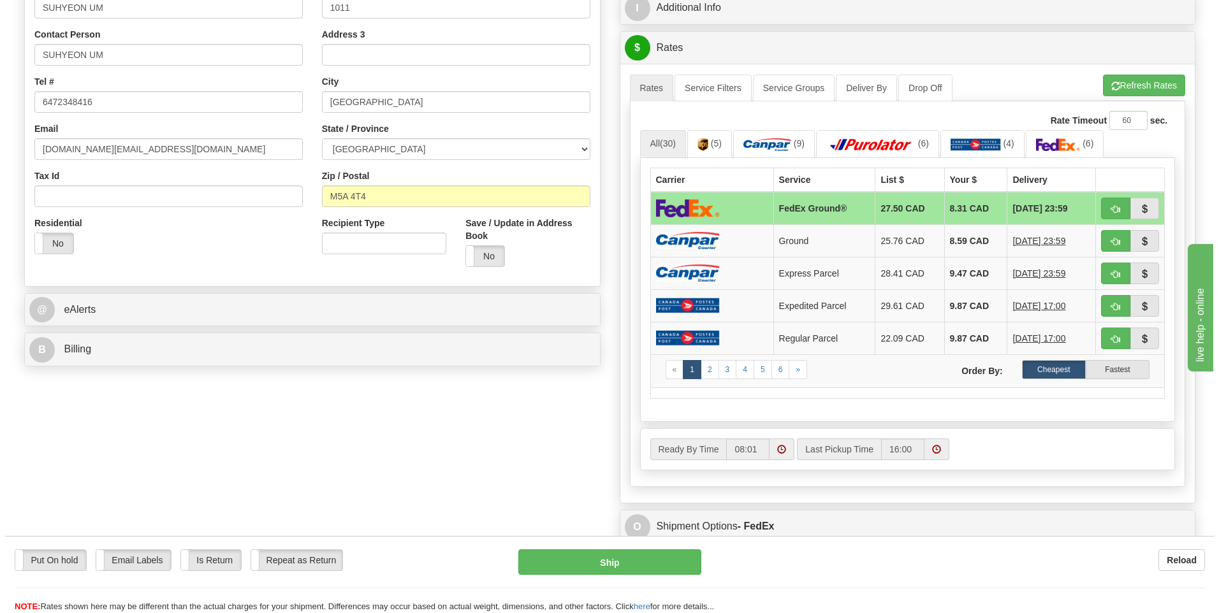
scroll to position [255, 0]
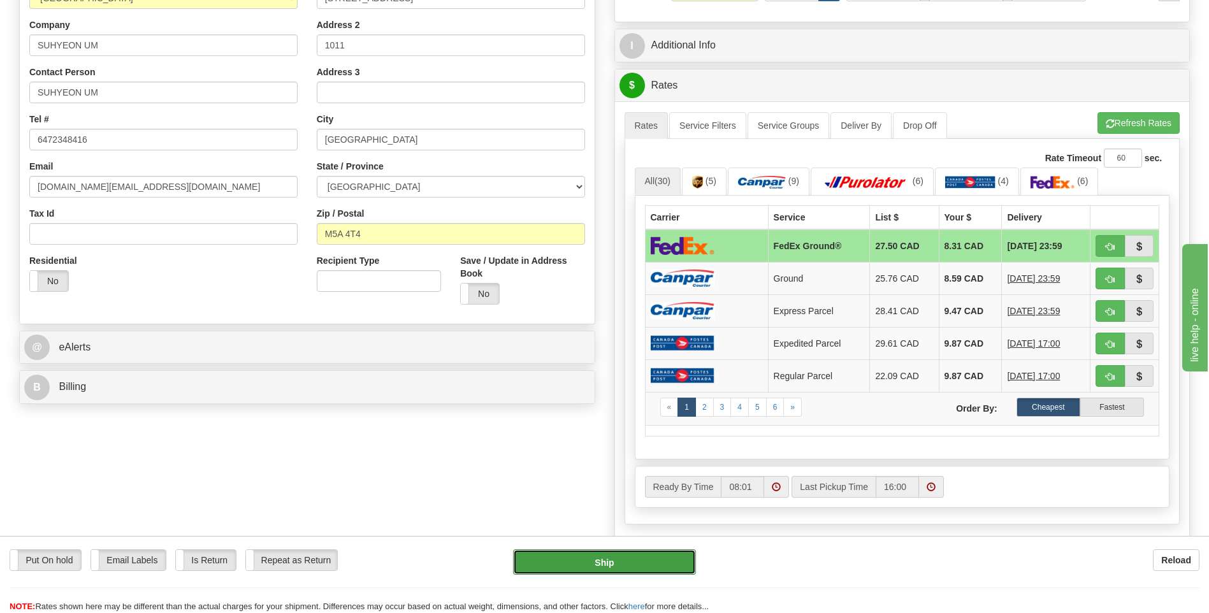
click at [682, 560] on button "Ship" at bounding box center [604, 561] width 182 height 25
type input "92"
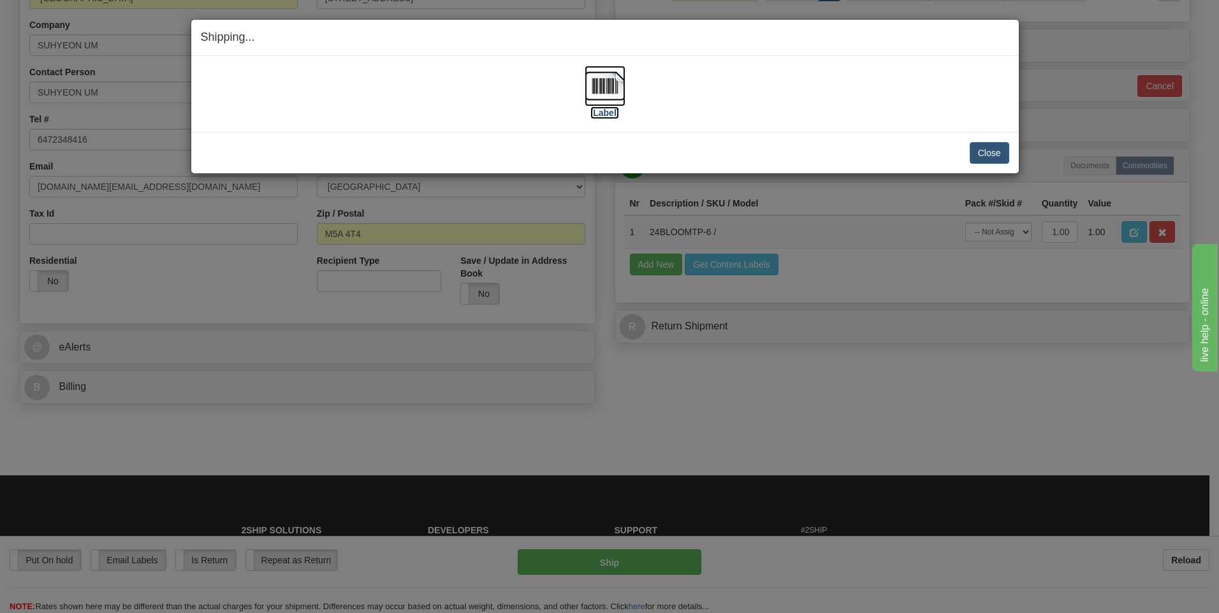
click at [603, 92] on img at bounding box center [604, 86] width 41 height 41
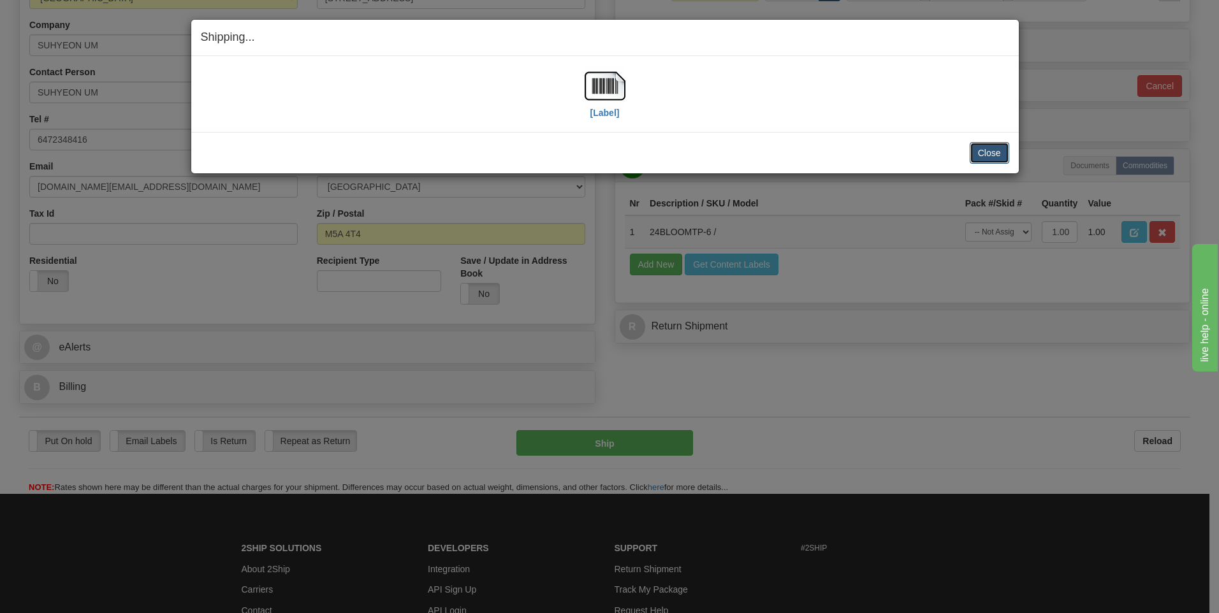
click at [994, 153] on button "Close" at bounding box center [989, 153] width 40 height 22
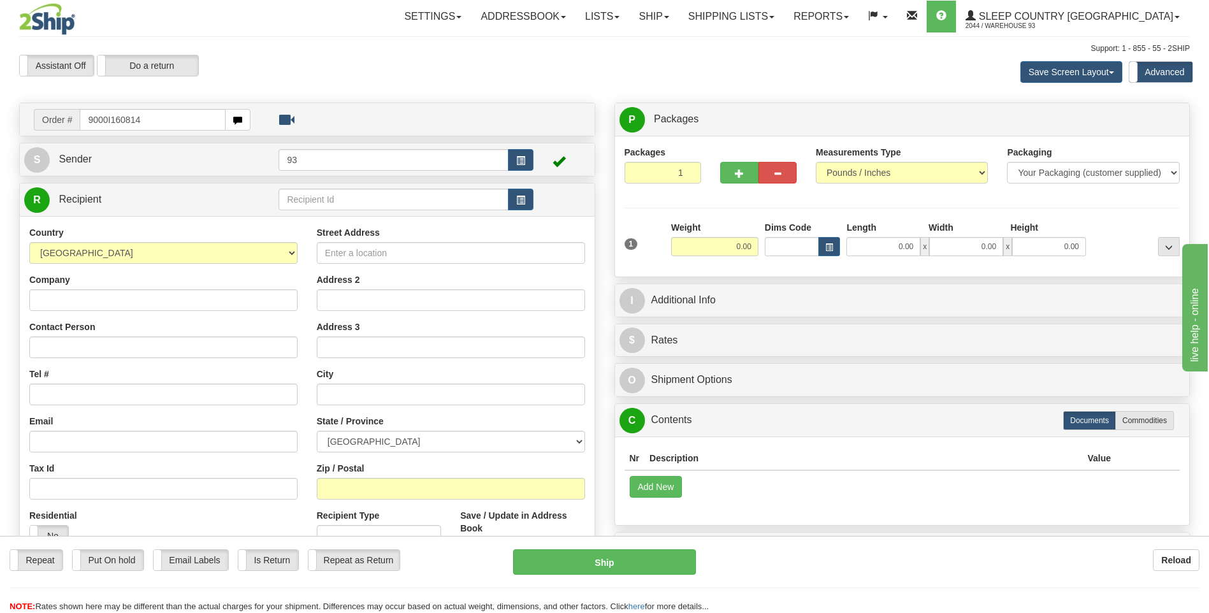
type input "9000I160814"
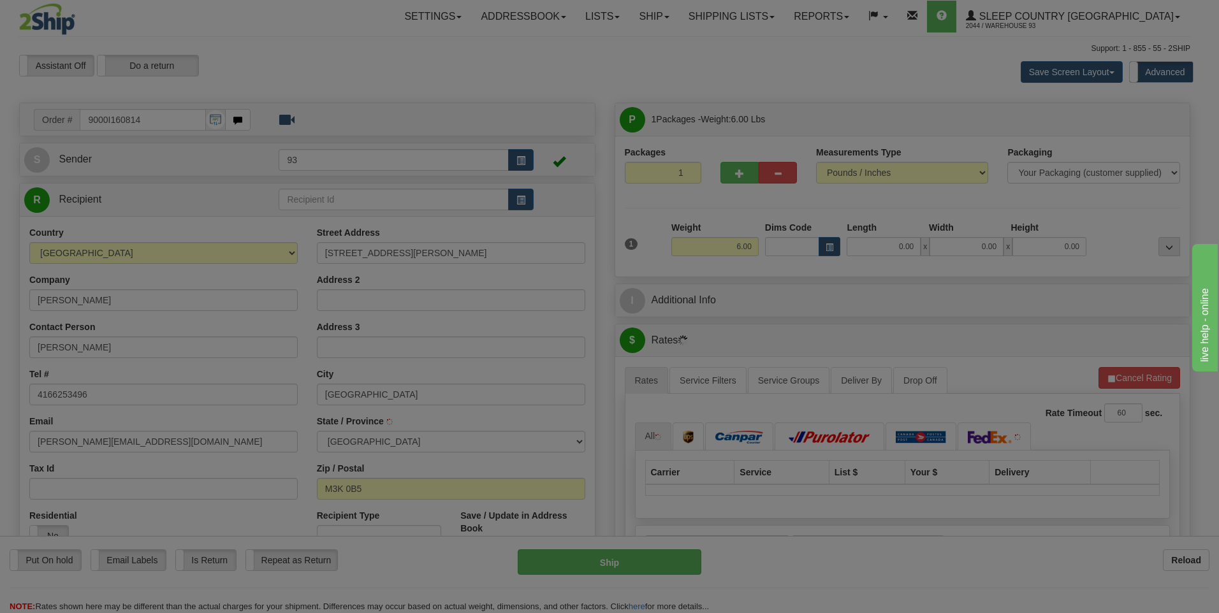
type input "[GEOGRAPHIC_DATA]"
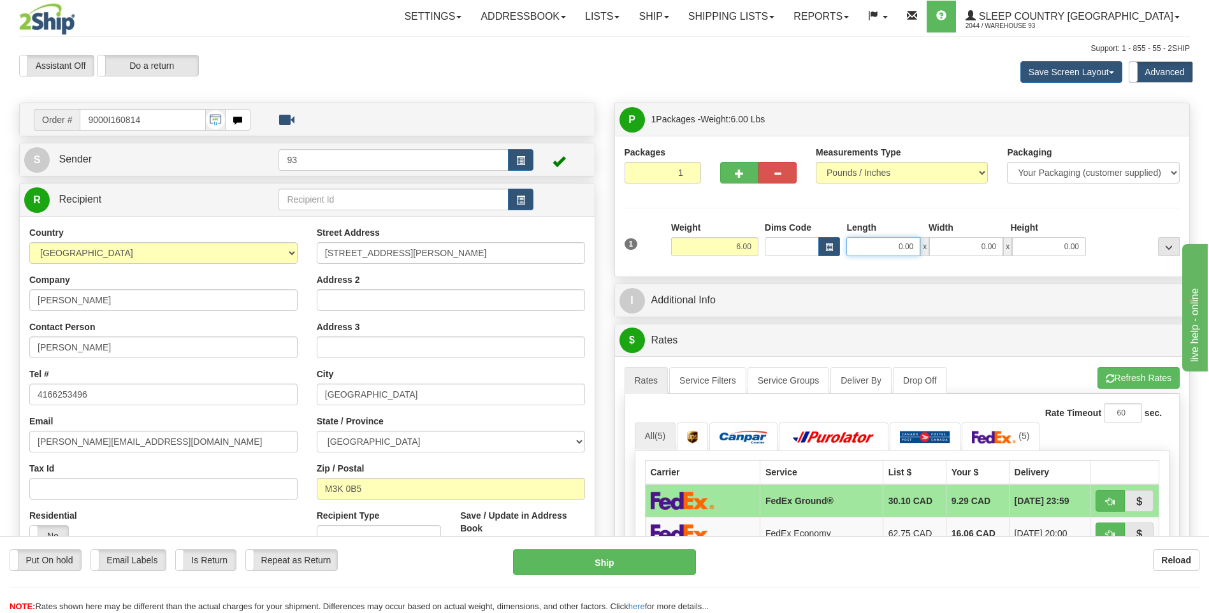
click at [860, 254] on input "0.00" at bounding box center [883, 246] width 74 height 19
click at [957, 245] on input "0.00" at bounding box center [966, 246] width 74 height 19
type input "16.00"
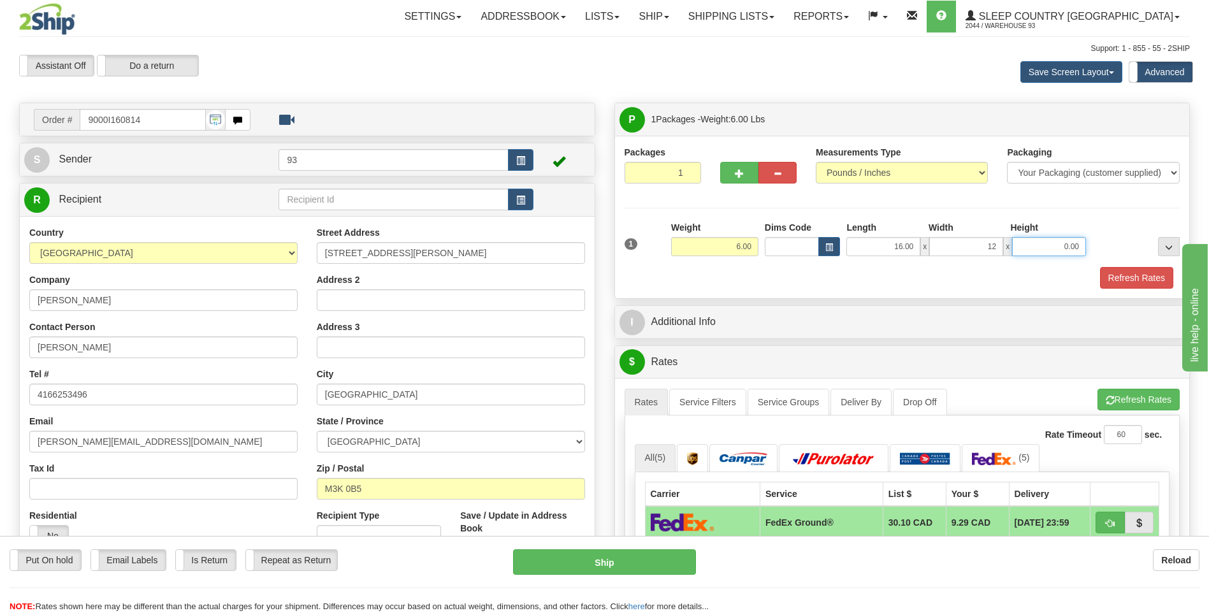
type input "12.00"
click at [1067, 245] on input "0.00" at bounding box center [1049, 246] width 74 height 19
type input "6.00"
click at [1077, 291] on div "Packages 1 1 Measurements Type" at bounding box center [902, 217] width 575 height 163
click at [1132, 273] on button "Refresh Rates" at bounding box center [1136, 278] width 73 height 22
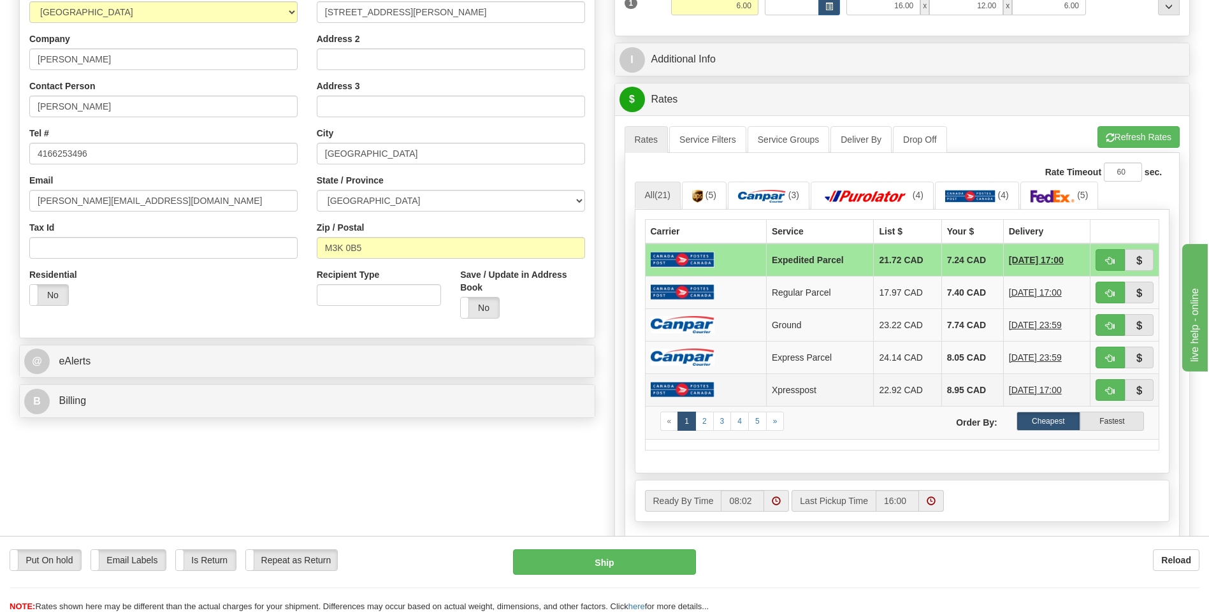
scroll to position [255, 0]
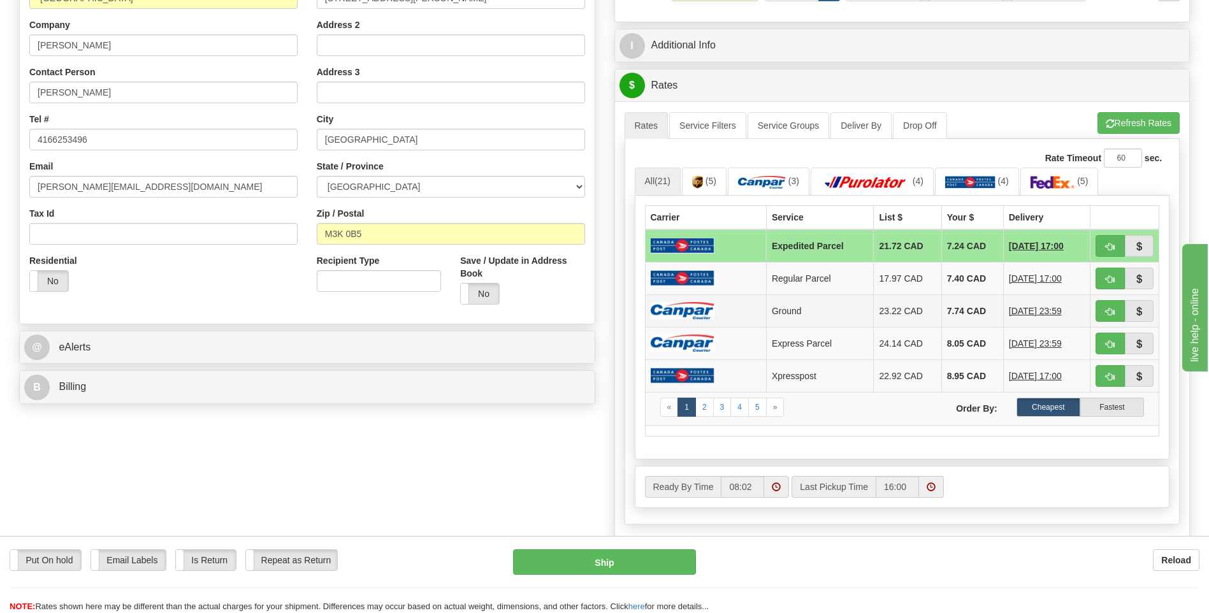
click at [674, 312] on img at bounding box center [683, 310] width 64 height 17
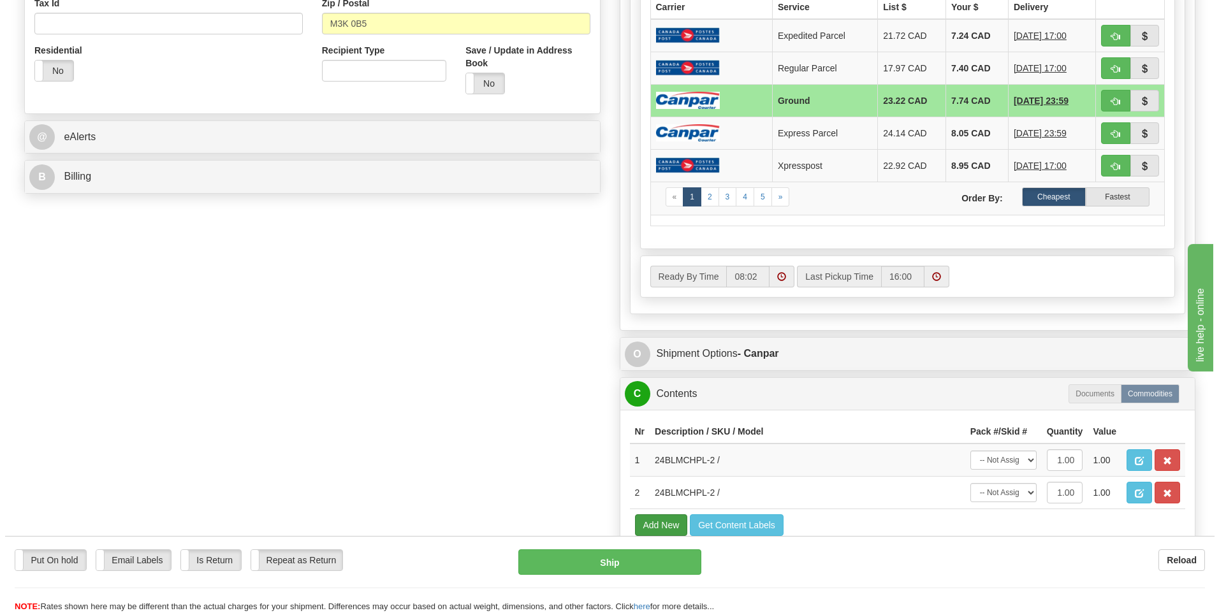
scroll to position [510, 0]
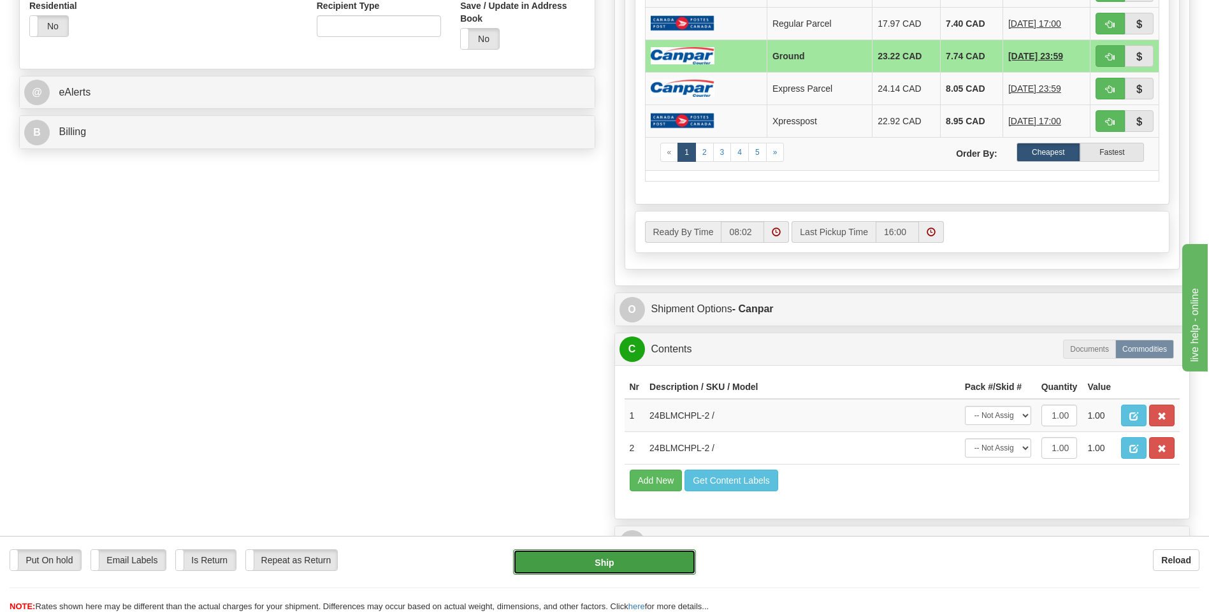
click at [653, 556] on button "Ship" at bounding box center [604, 561] width 182 height 25
type input "1"
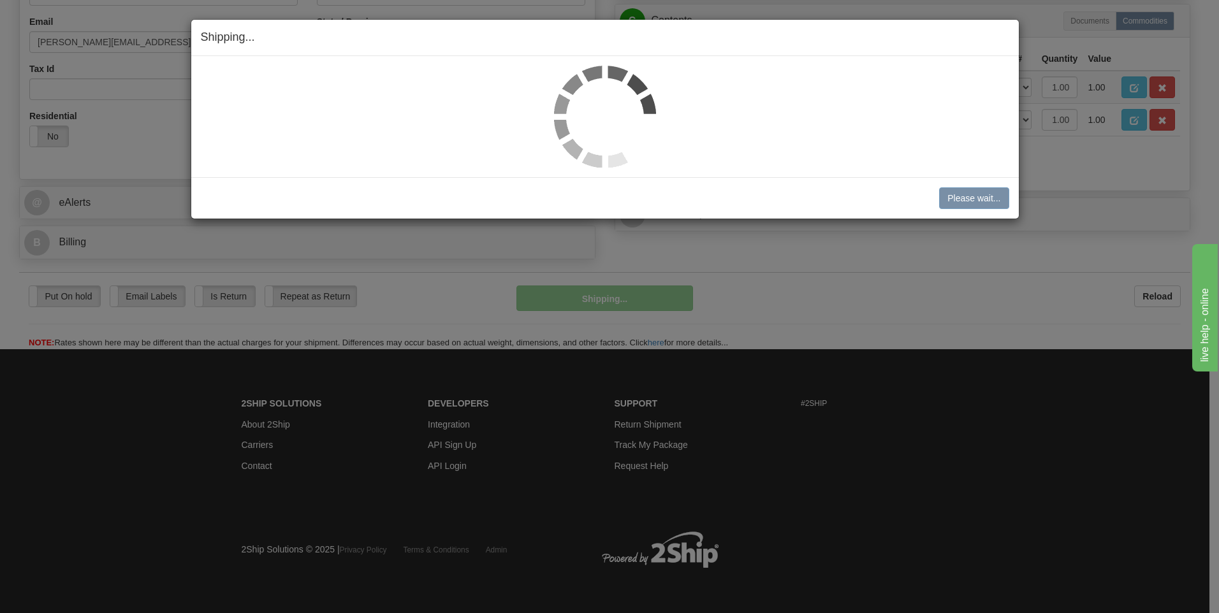
scroll to position [400, 0]
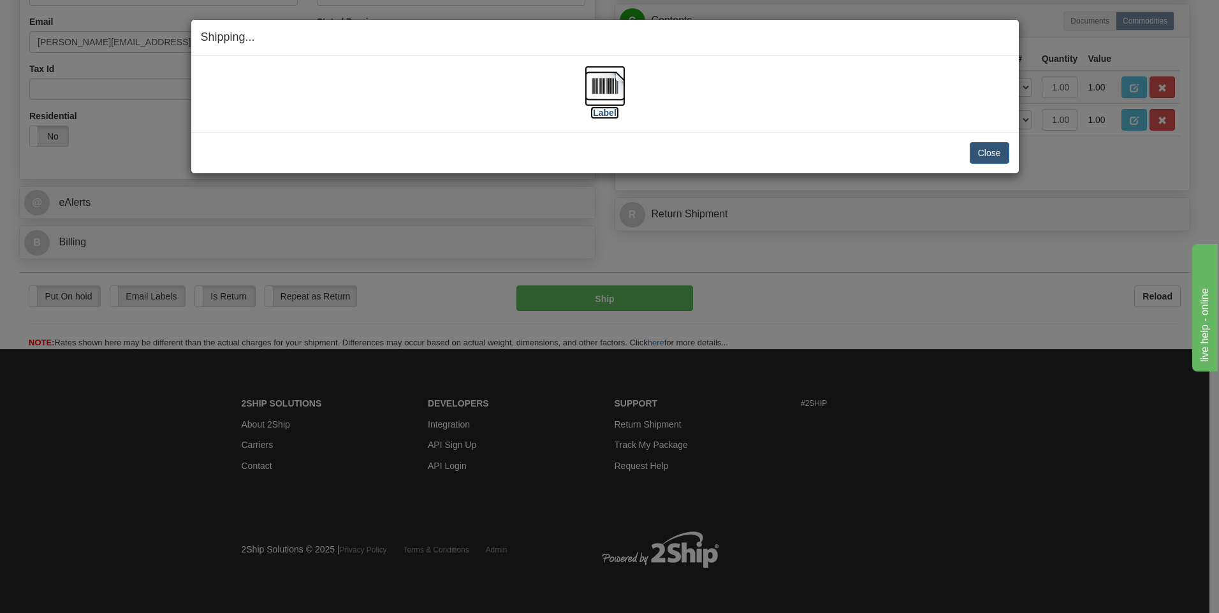
click at [606, 89] on img at bounding box center [604, 86] width 41 height 41
click at [980, 152] on button "Close" at bounding box center [989, 153] width 40 height 22
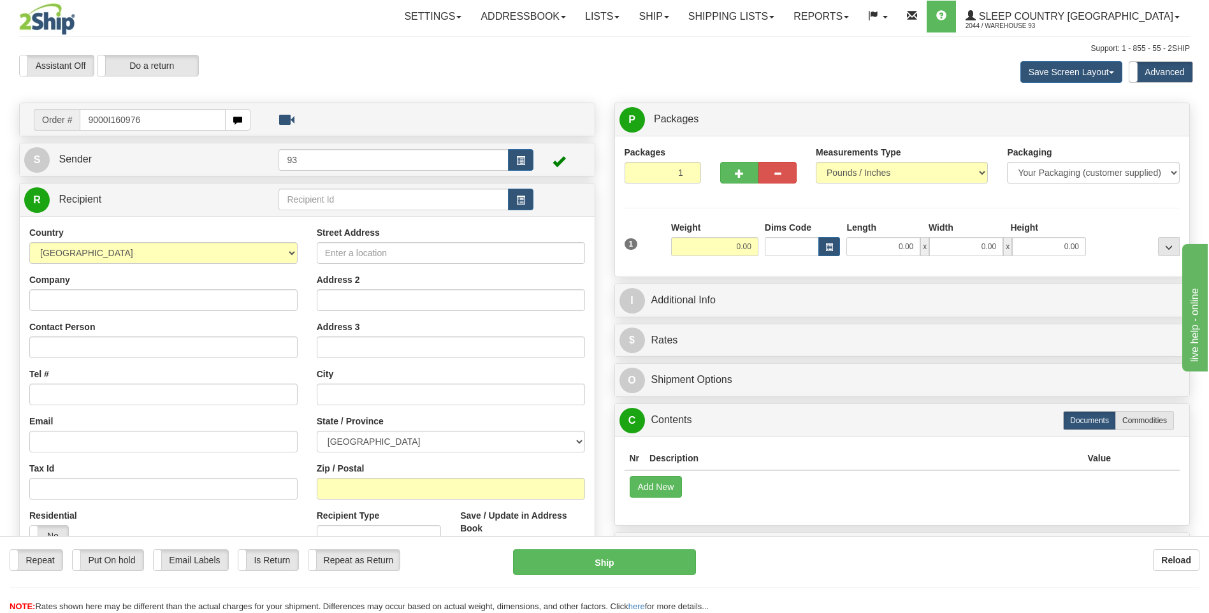
type input "9000I160976"
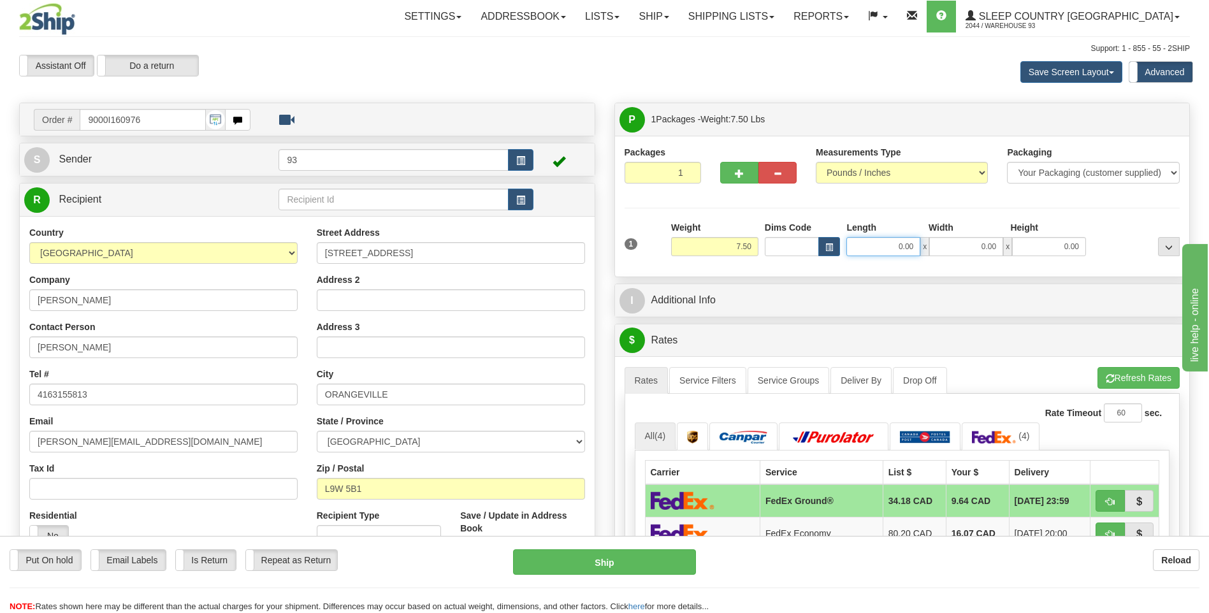
click at [874, 251] on input "0.00" at bounding box center [883, 246] width 74 height 19
type input "12.00"
click at [976, 245] on input "0.00" at bounding box center [966, 246] width 74 height 19
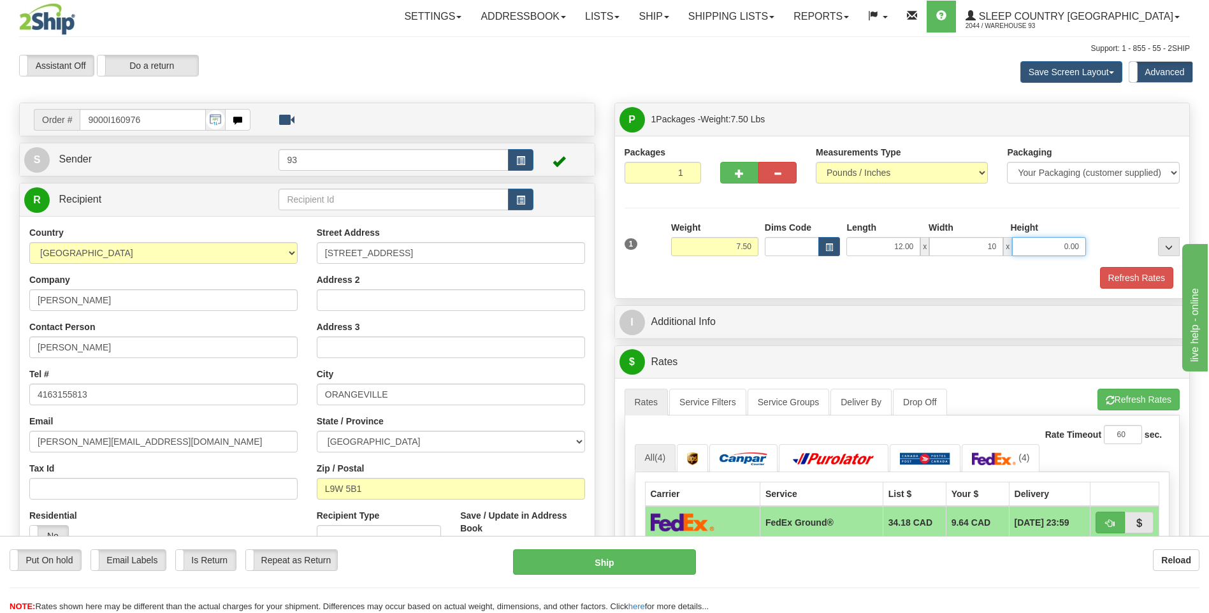
type input "10.00"
click at [1035, 250] on input "0.00" at bounding box center [1049, 246] width 74 height 19
type input "2.00"
click at [1141, 280] on button "Refresh Rates" at bounding box center [1136, 278] width 73 height 22
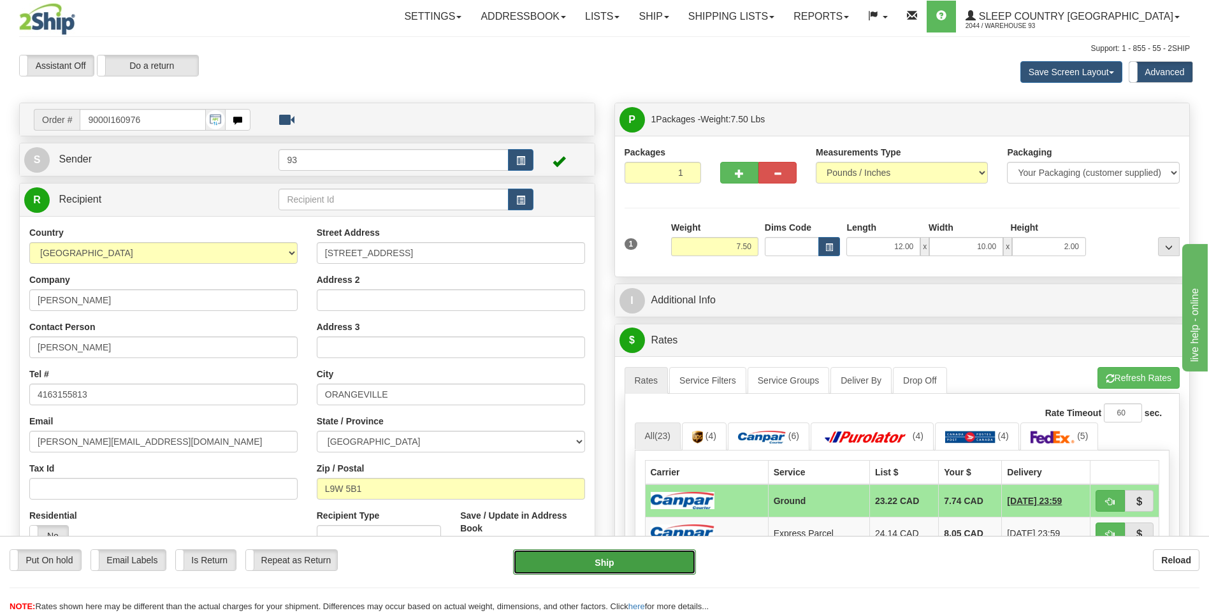
click at [664, 561] on button "Ship" at bounding box center [604, 561] width 182 height 25
type input "1"
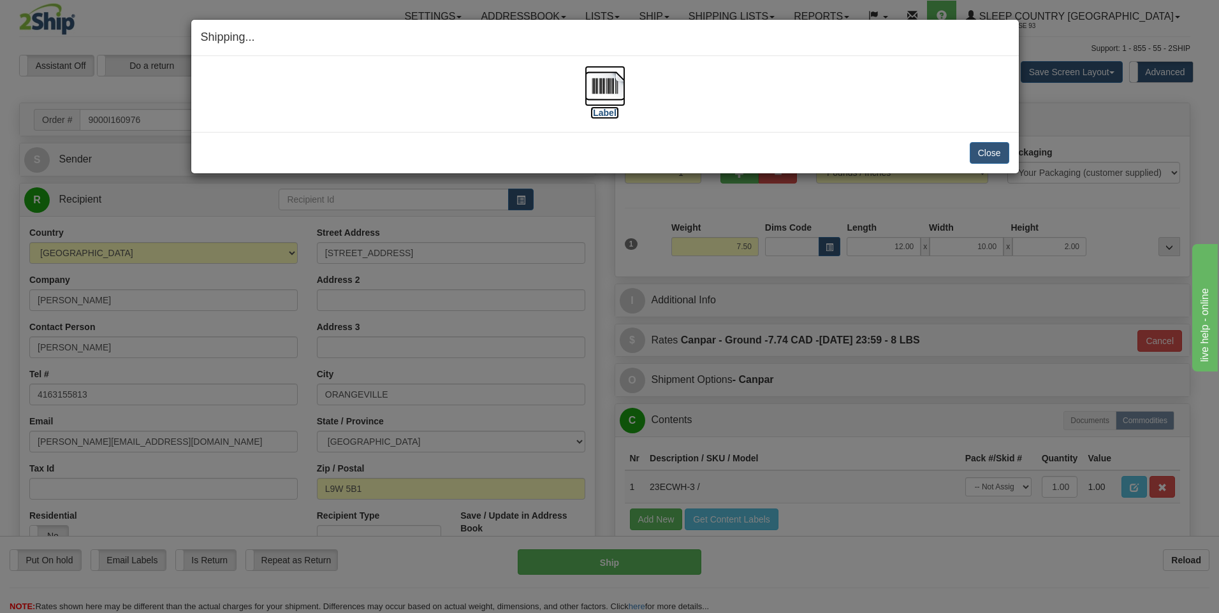
click at [597, 89] on img at bounding box center [604, 86] width 41 height 41
click at [991, 151] on button "Close" at bounding box center [989, 153] width 40 height 22
